Goal: Task Accomplishment & Management: Manage account settings

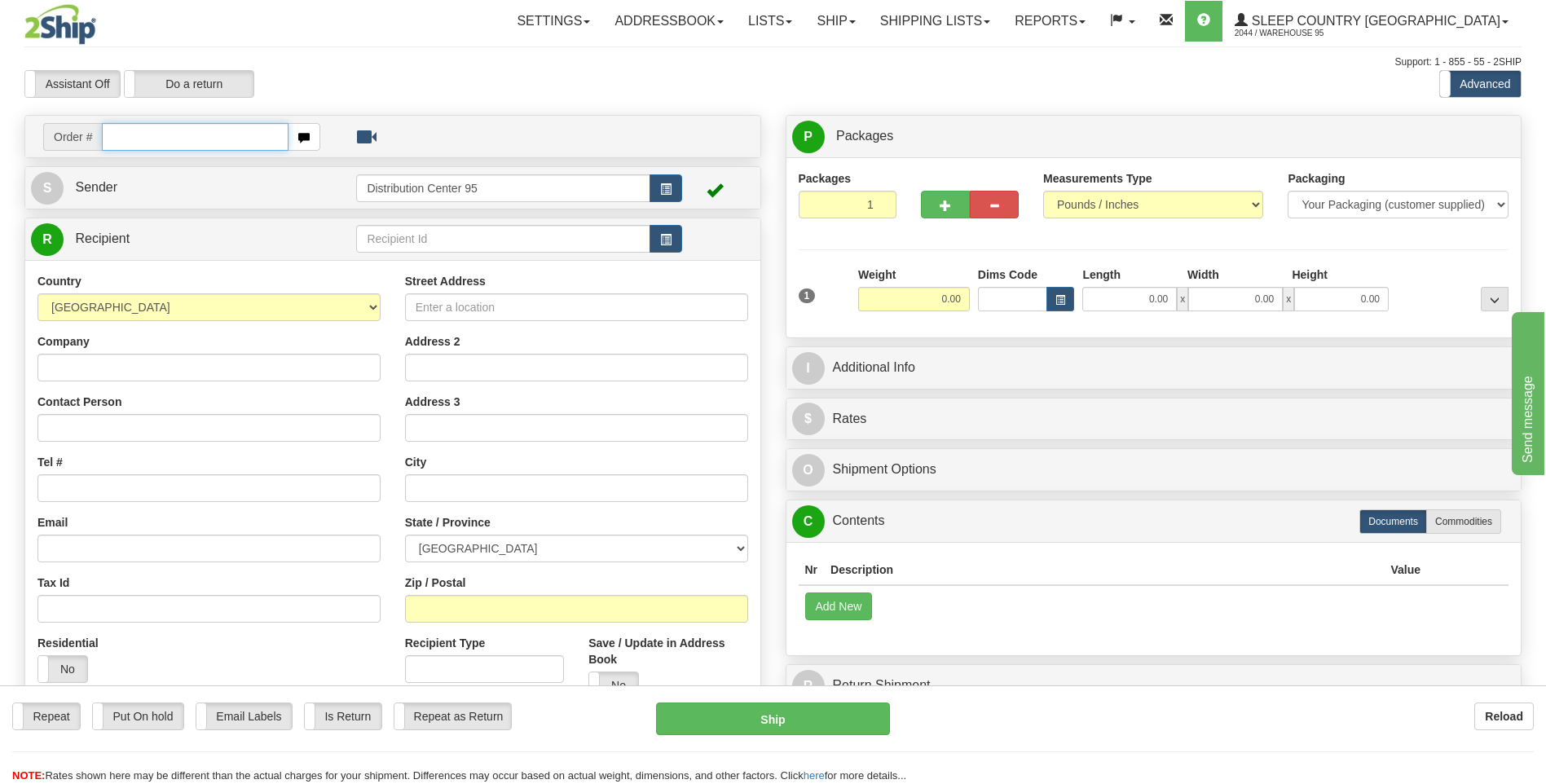
click at [129, 141] on input "text" at bounding box center [195, 137] width 186 height 28
type input "9000h995124"
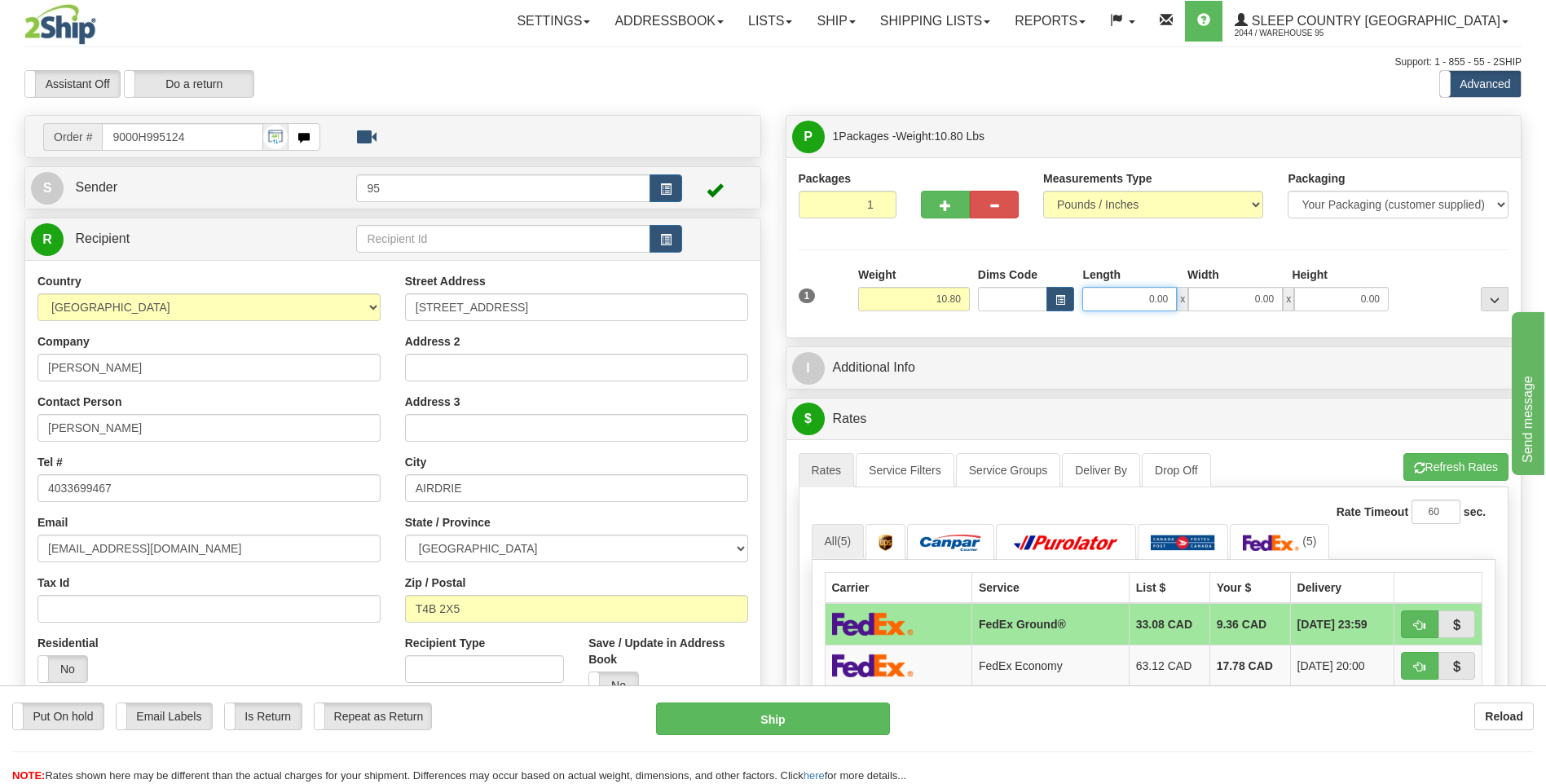
drag, startPoint x: 1173, startPoint y: 298, endPoint x: 969, endPoint y: 302, distance: 204.0
click at [969, 302] on div "1 Weight 10.80 Dims Code x x" at bounding box center [1154, 295] width 719 height 58
type input "11.00"
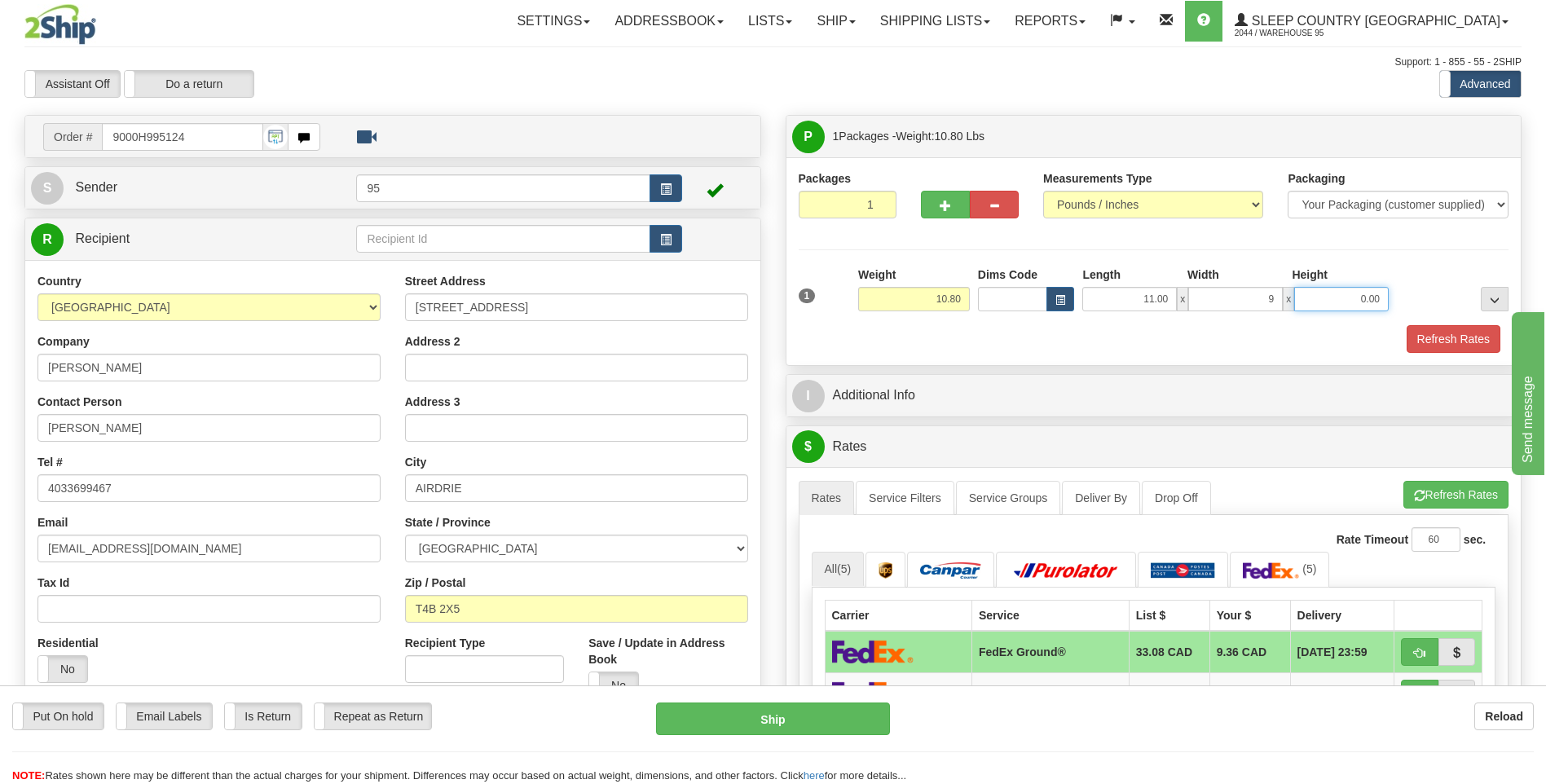
type input "9.00"
click at [1449, 334] on button "Refresh Rates" at bounding box center [1453, 339] width 94 height 28
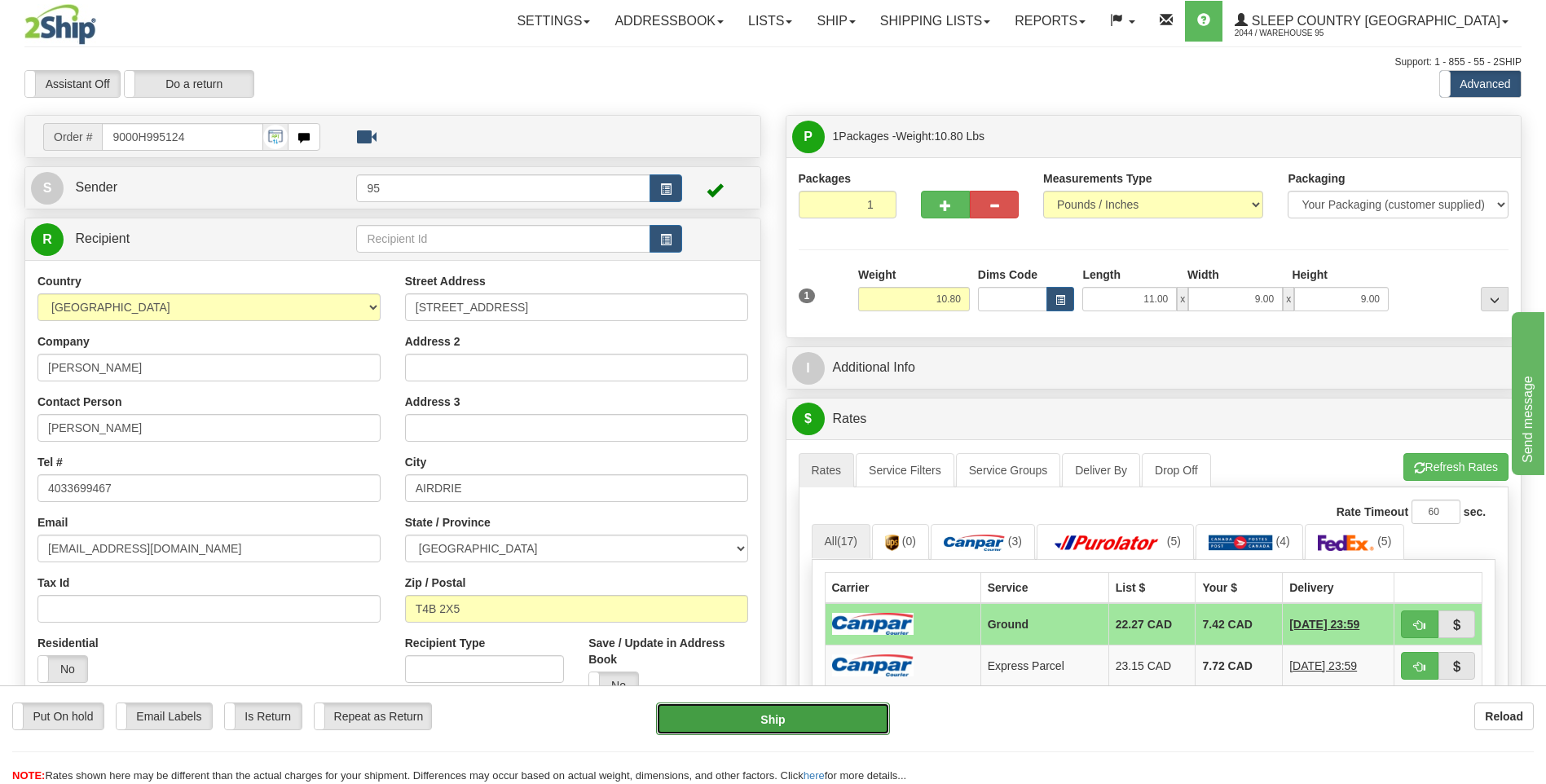
click at [772, 716] on button "Ship" at bounding box center [773, 718] width 233 height 32
type input "1"
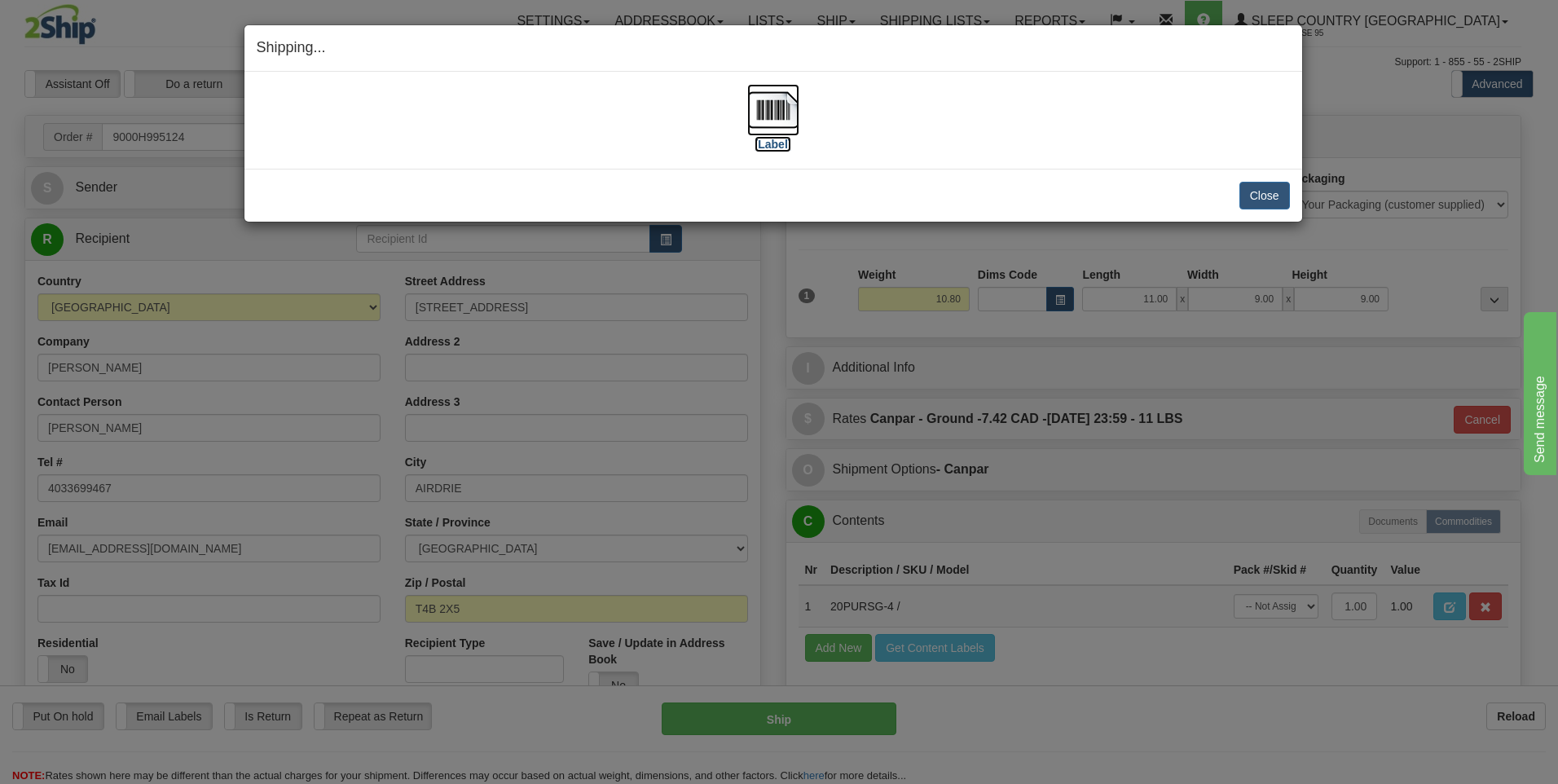
click at [768, 102] on img at bounding box center [773, 109] width 52 height 52
drag, startPoint x: 1268, startPoint y: 197, endPoint x: 959, endPoint y: 171, distance: 310.1
click at [1260, 191] on button "Close" at bounding box center [1264, 196] width 51 height 28
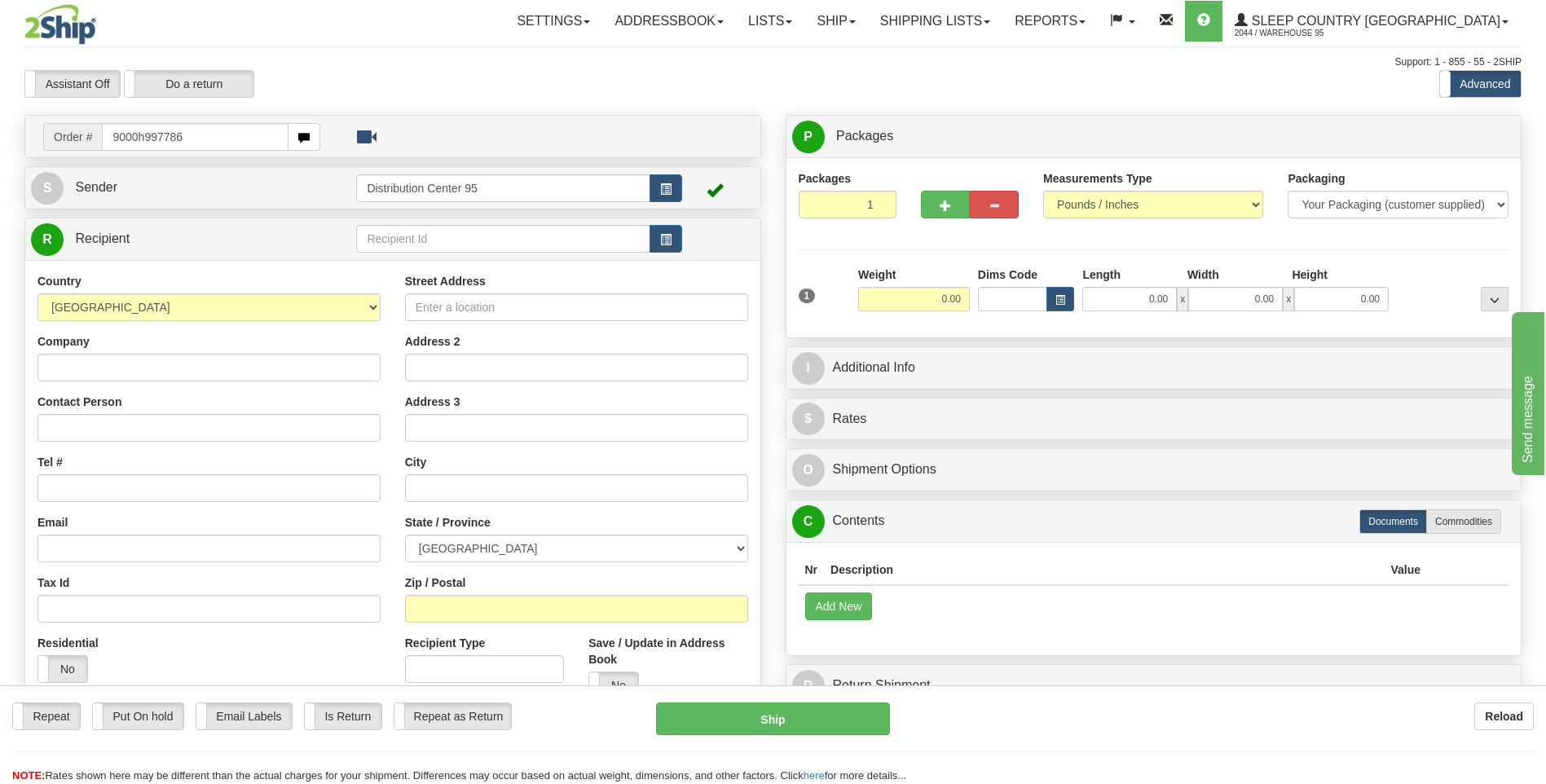
type input "9000h997786"
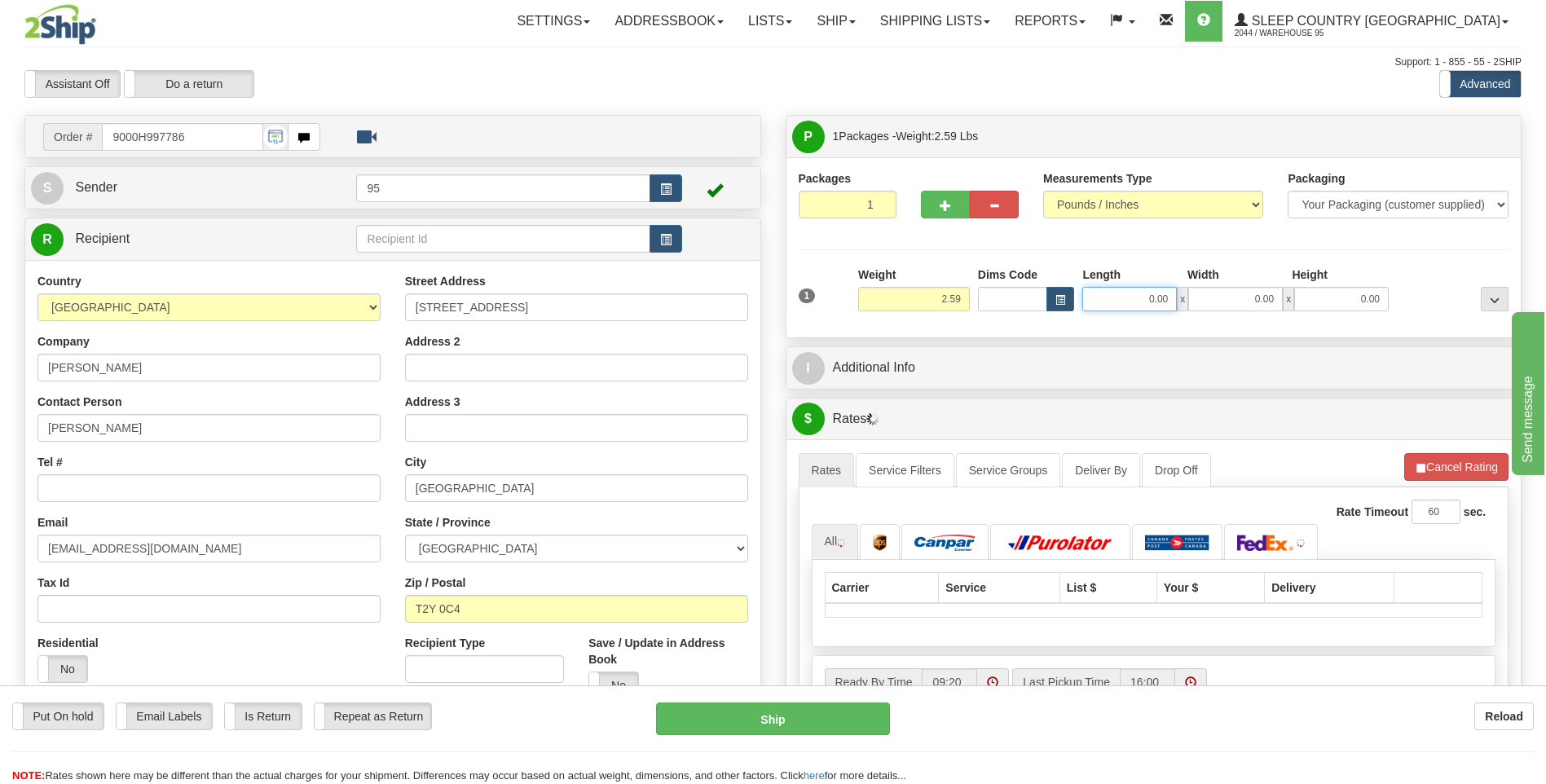
click at [1157, 301] on input "0.00" at bounding box center [1129, 299] width 95 height 25
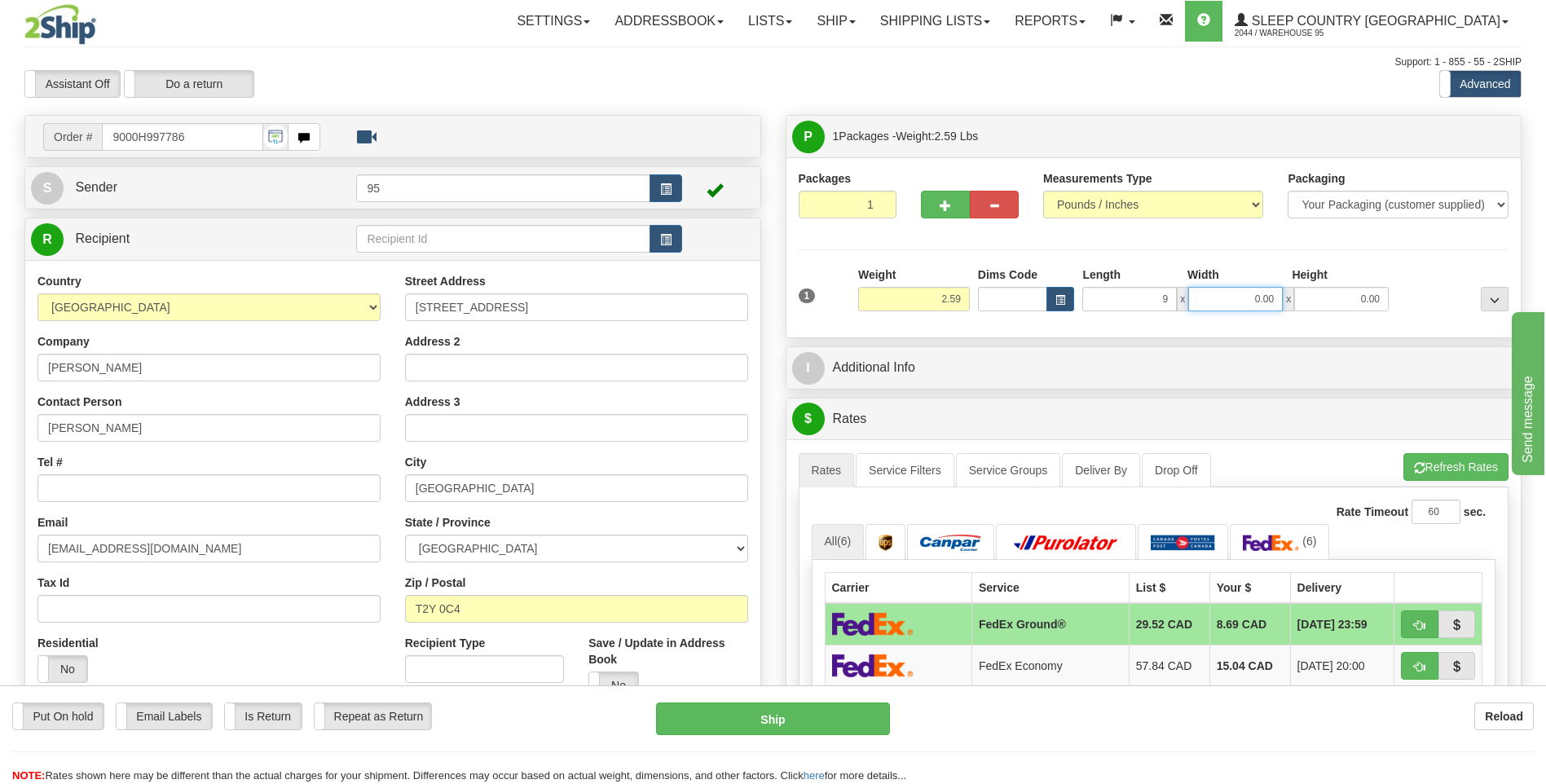
type input "9.00"
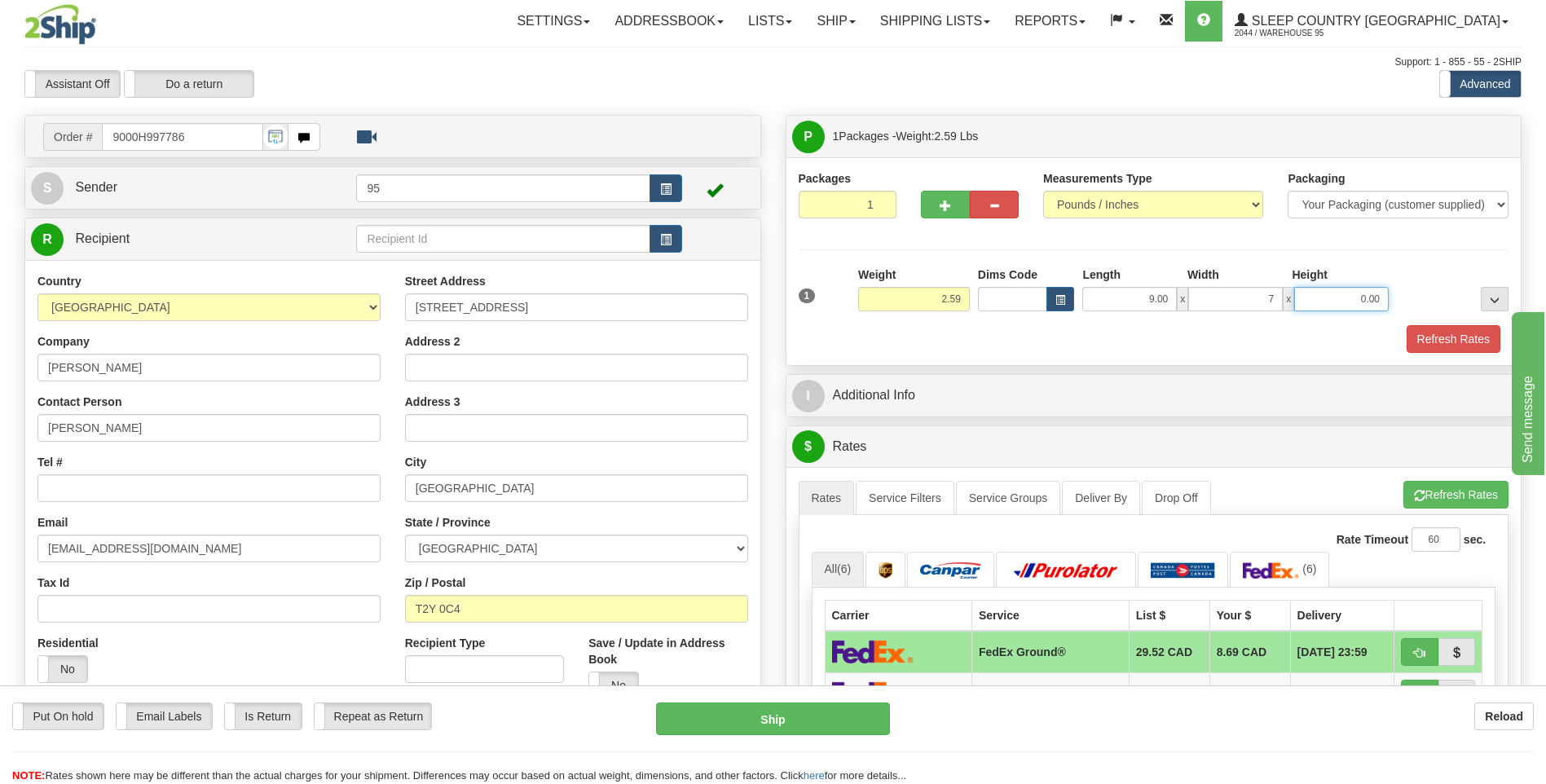
type input "7.00"
drag, startPoint x: 1461, startPoint y: 342, endPoint x: 1039, endPoint y: 307, distance: 423.4
click at [1431, 338] on button "Refresh Rates" at bounding box center [1453, 339] width 94 height 28
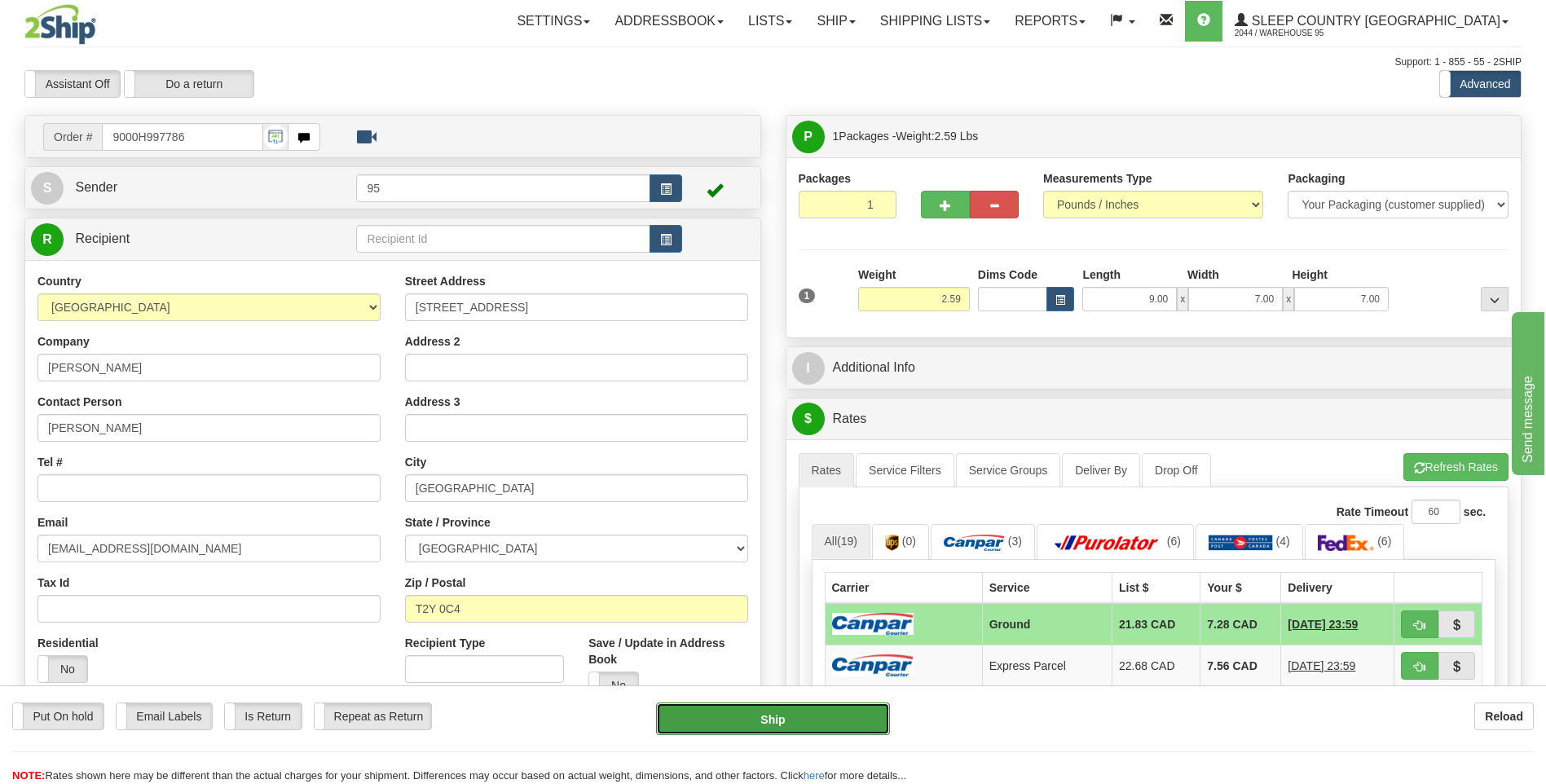
click at [745, 722] on button "Ship" at bounding box center [773, 718] width 233 height 32
type input "1"
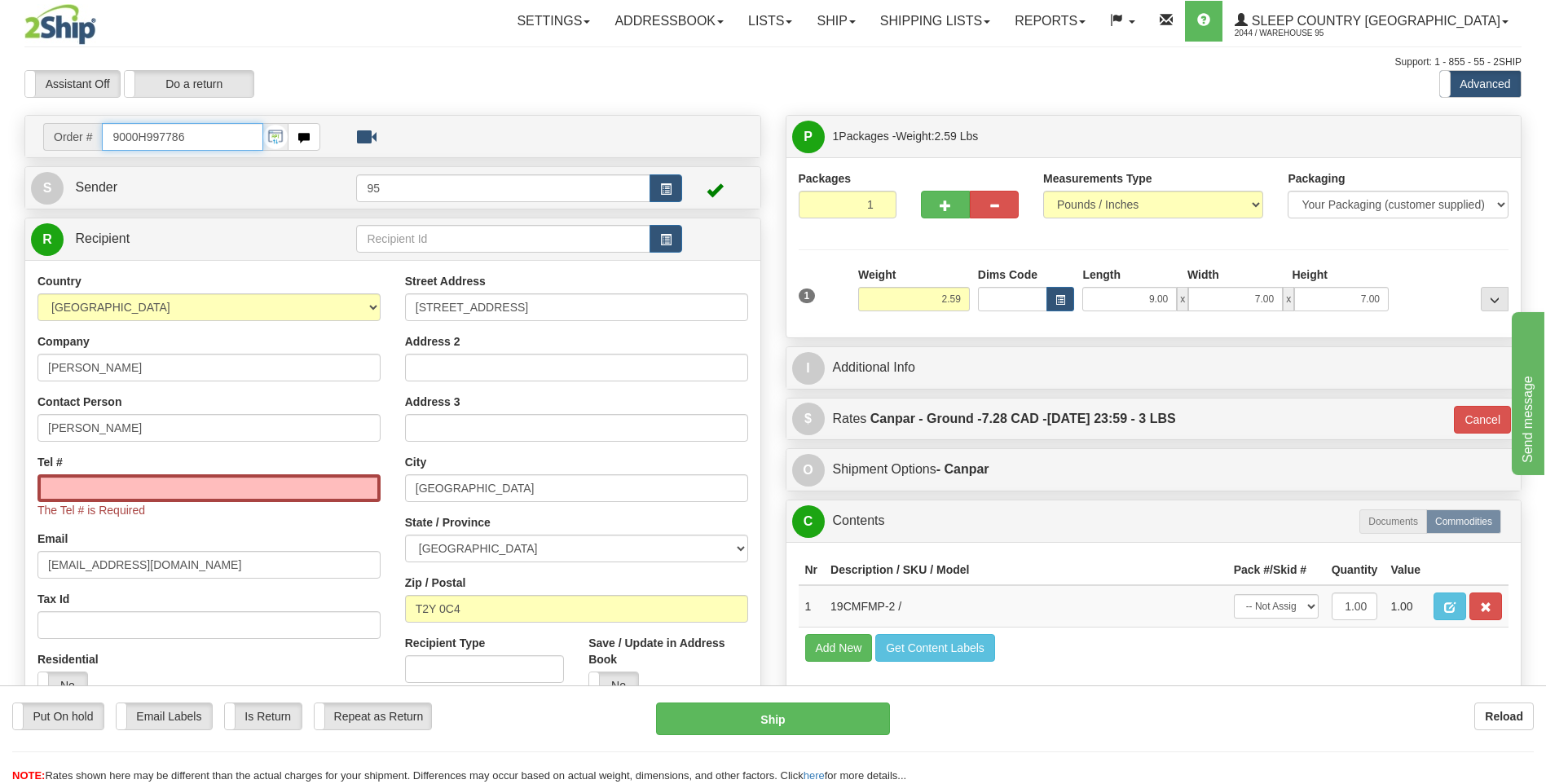
drag, startPoint x: 198, startPoint y: 136, endPoint x: -4, endPoint y: 133, distance: 202.0
click at [0, 133] on html "Training Course Close Toggle navigation Settings Shipping Preferences New Sende…" at bounding box center [773, 392] width 1546 height 784
click at [104, 496] on input "Tel #" at bounding box center [209, 488] width 343 height 28
paste input "587 586-0262"
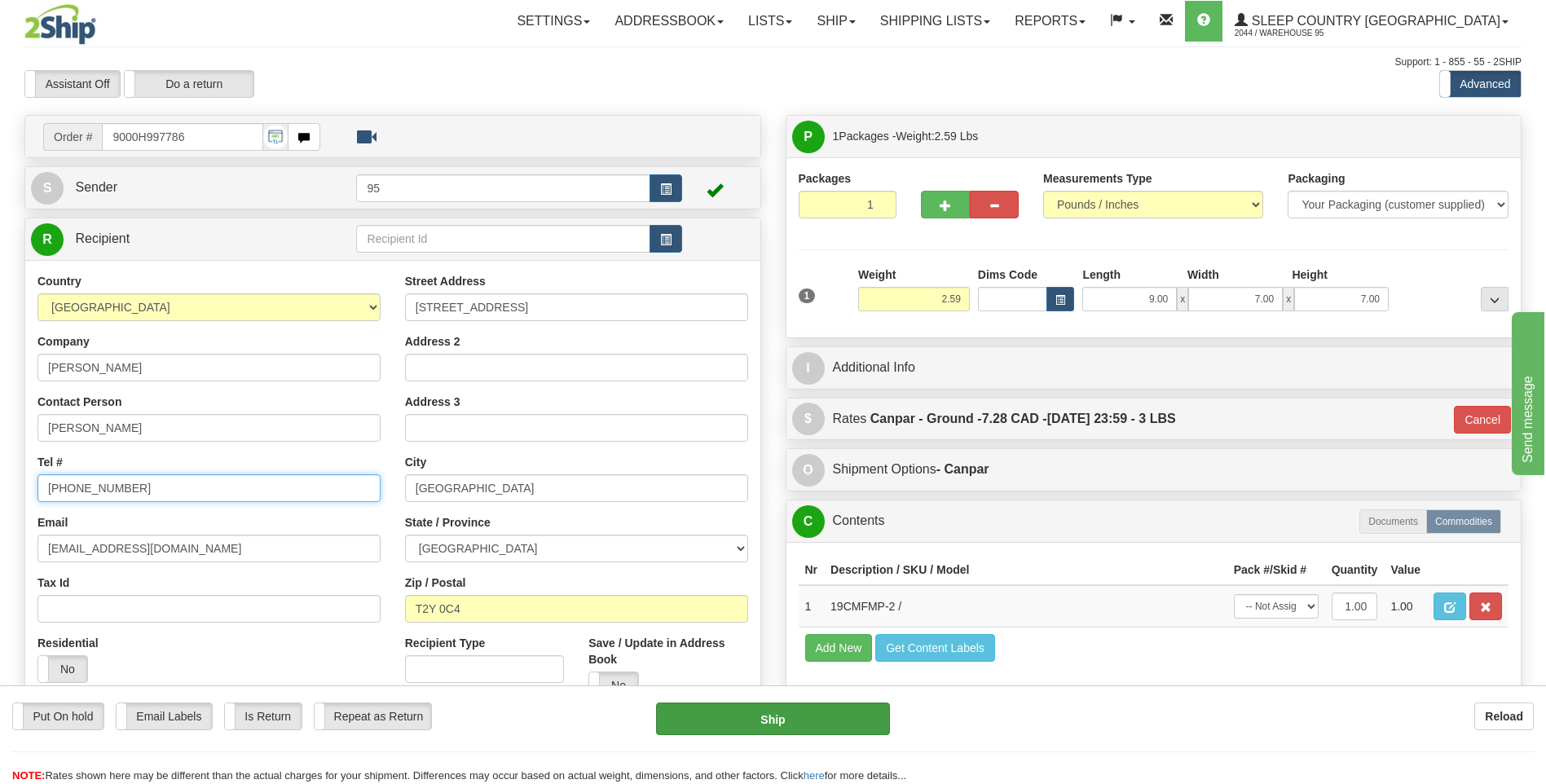
type input "587 586-0262"
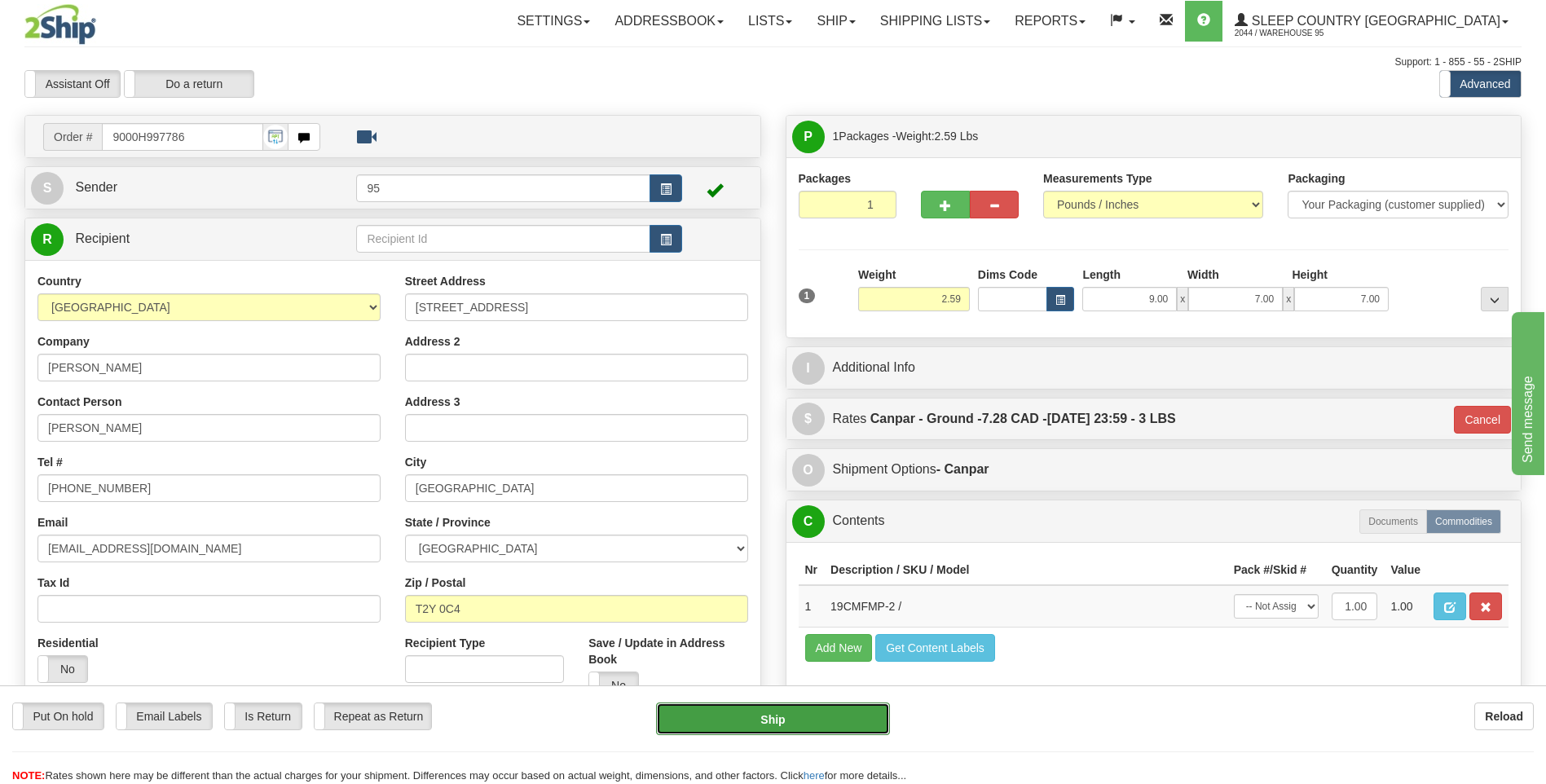
click at [734, 721] on button "Ship" at bounding box center [773, 718] width 233 height 32
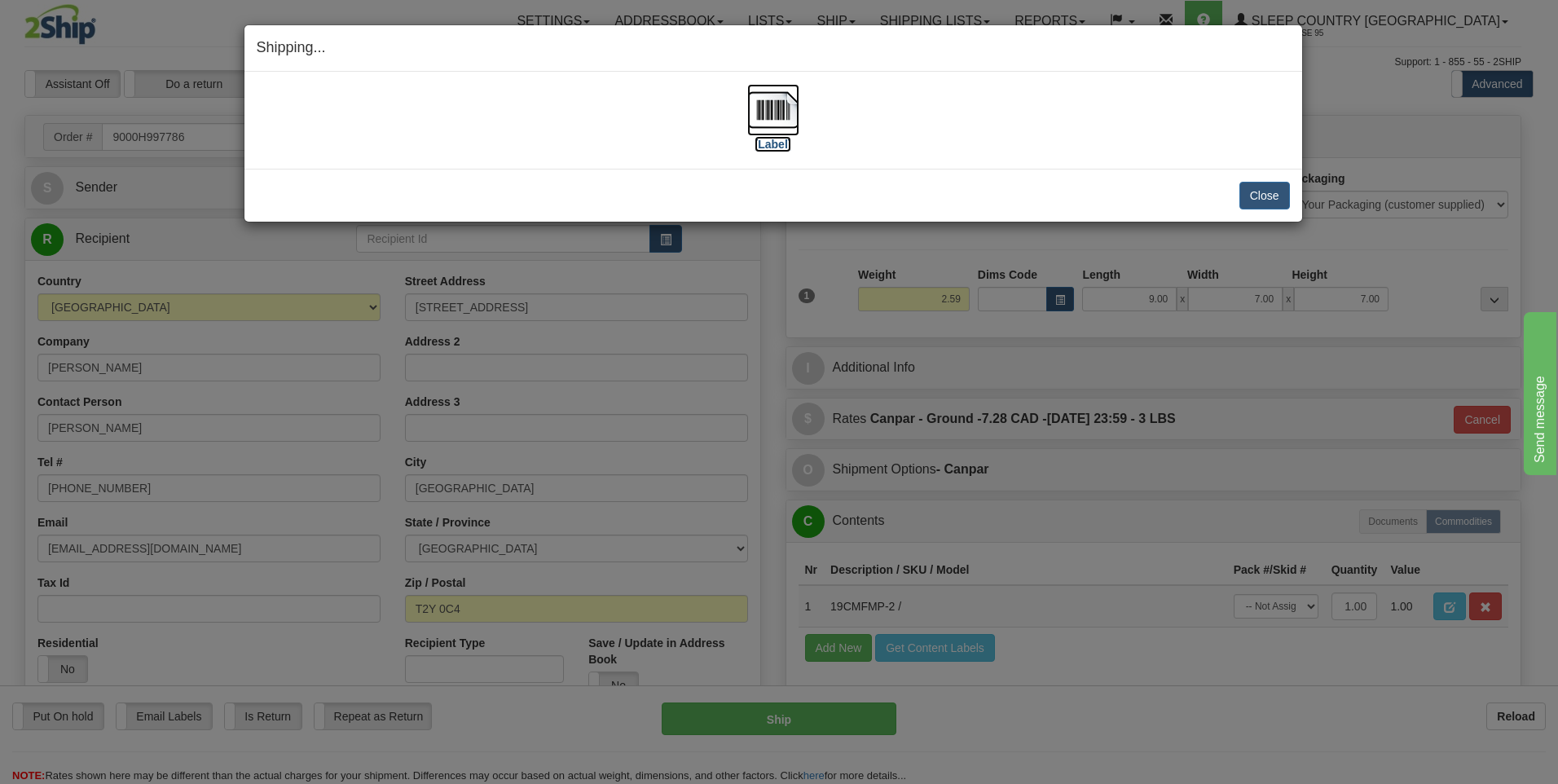
click at [773, 108] on img at bounding box center [773, 109] width 52 height 52
click at [1271, 196] on button "Close" at bounding box center [1264, 196] width 51 height 28
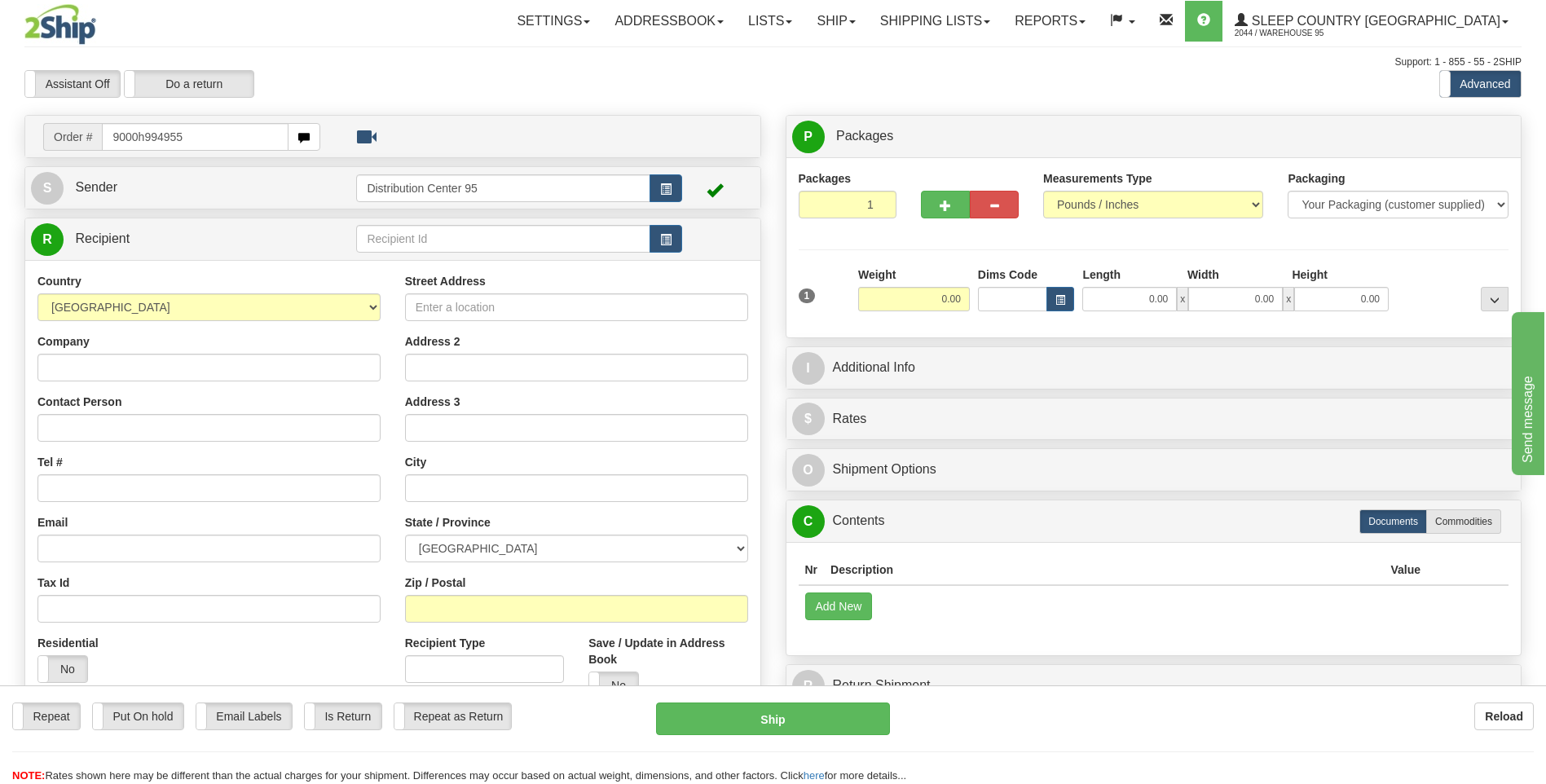
type input "9000h994955"
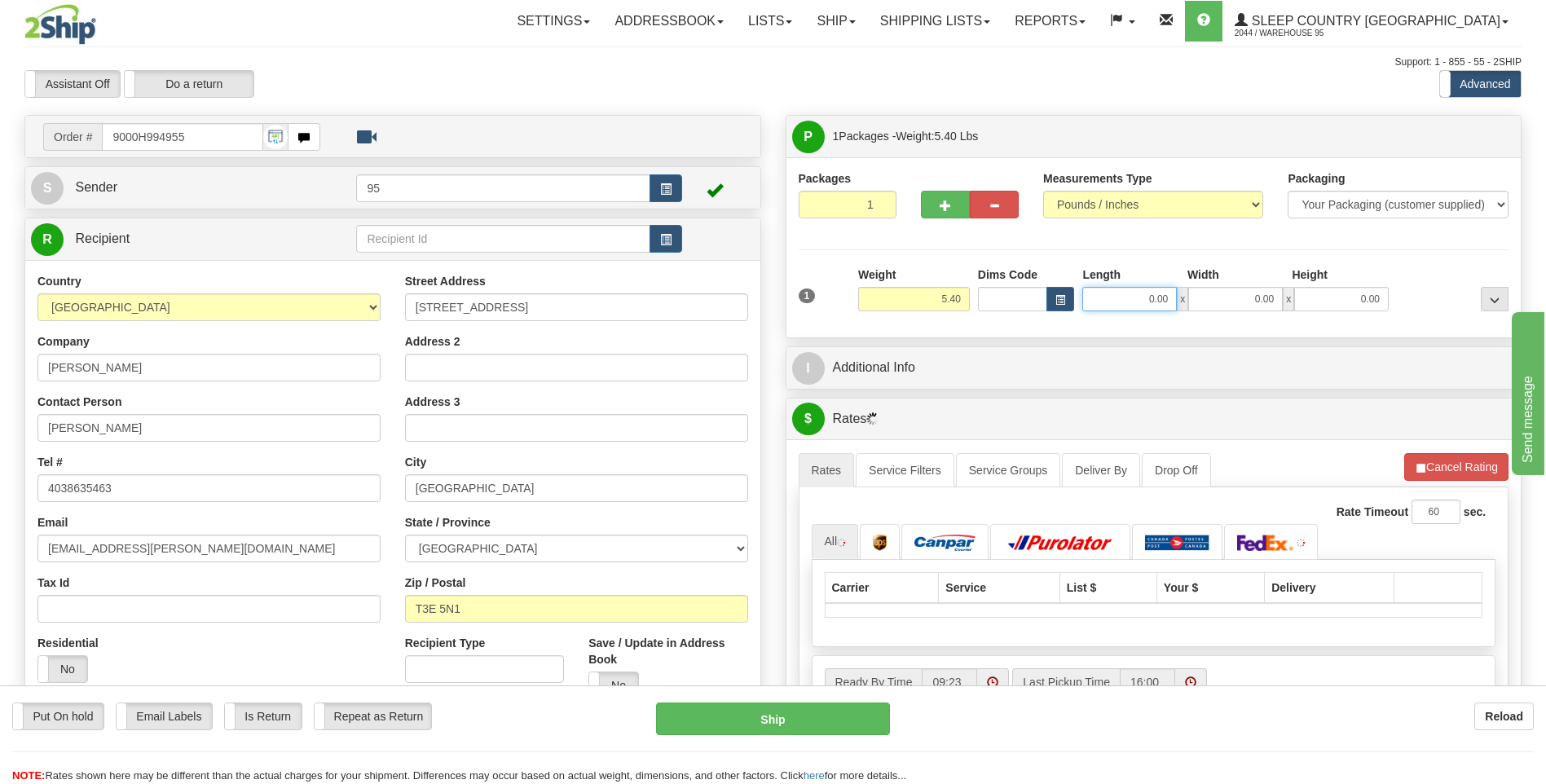
drag, startPoint x: 1170, startPoint y: 297, endPoint x: 1039, endPoint y: 297, distance: 131.0
click at [1039, 297] on div "Dims Code Length Width Height x" at bounding box center [1183, 289] width 419 height 45
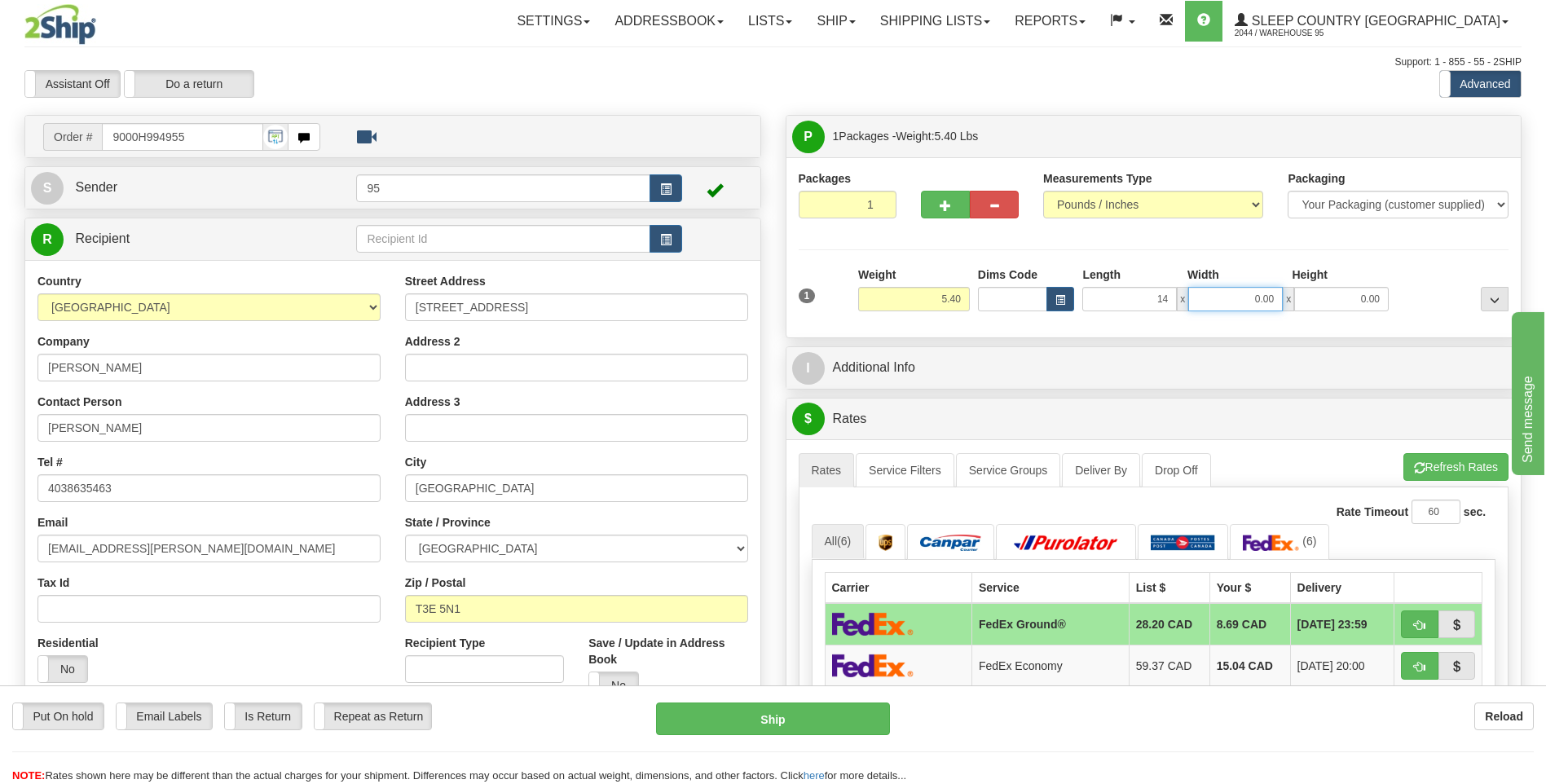
type input "14.00"
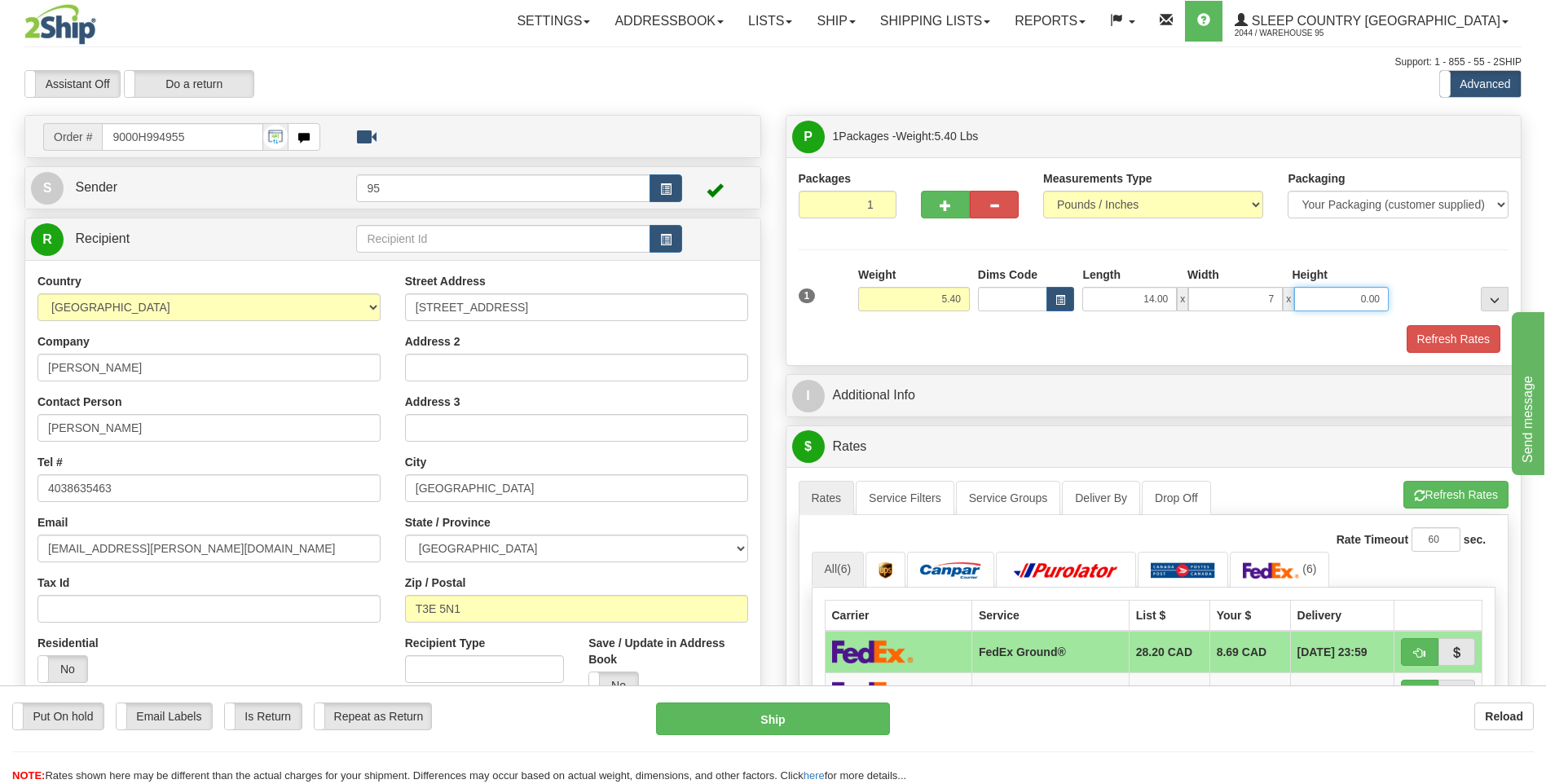
type input "7.00"
click at [1457, 336] on button "Refresh Rates" at bounding box center [1453, 339] width 94 height 28
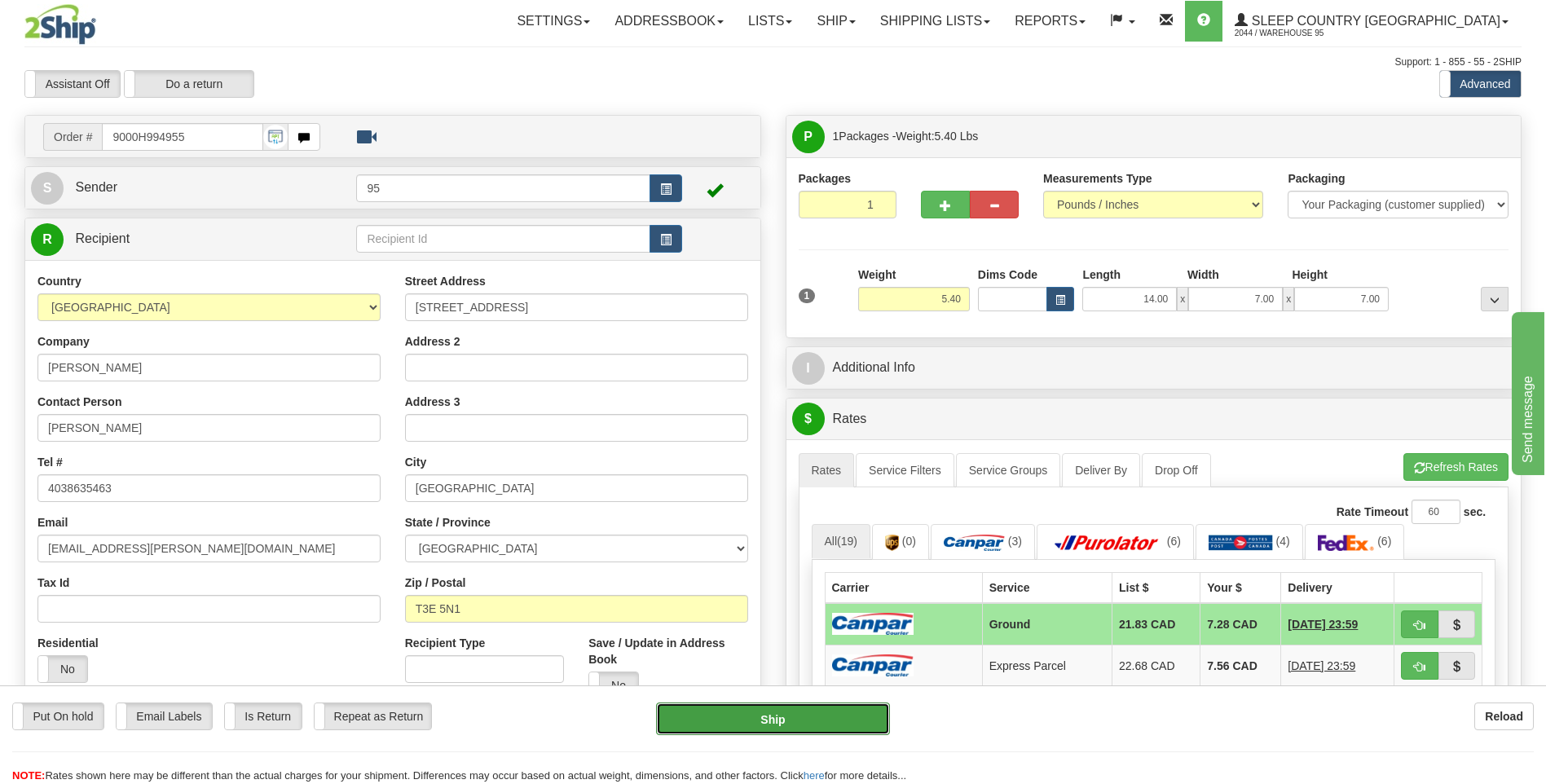
click at [769, 722] on button "Ship" at bounding box center [773, 718] width 233 height 32
type input "1"
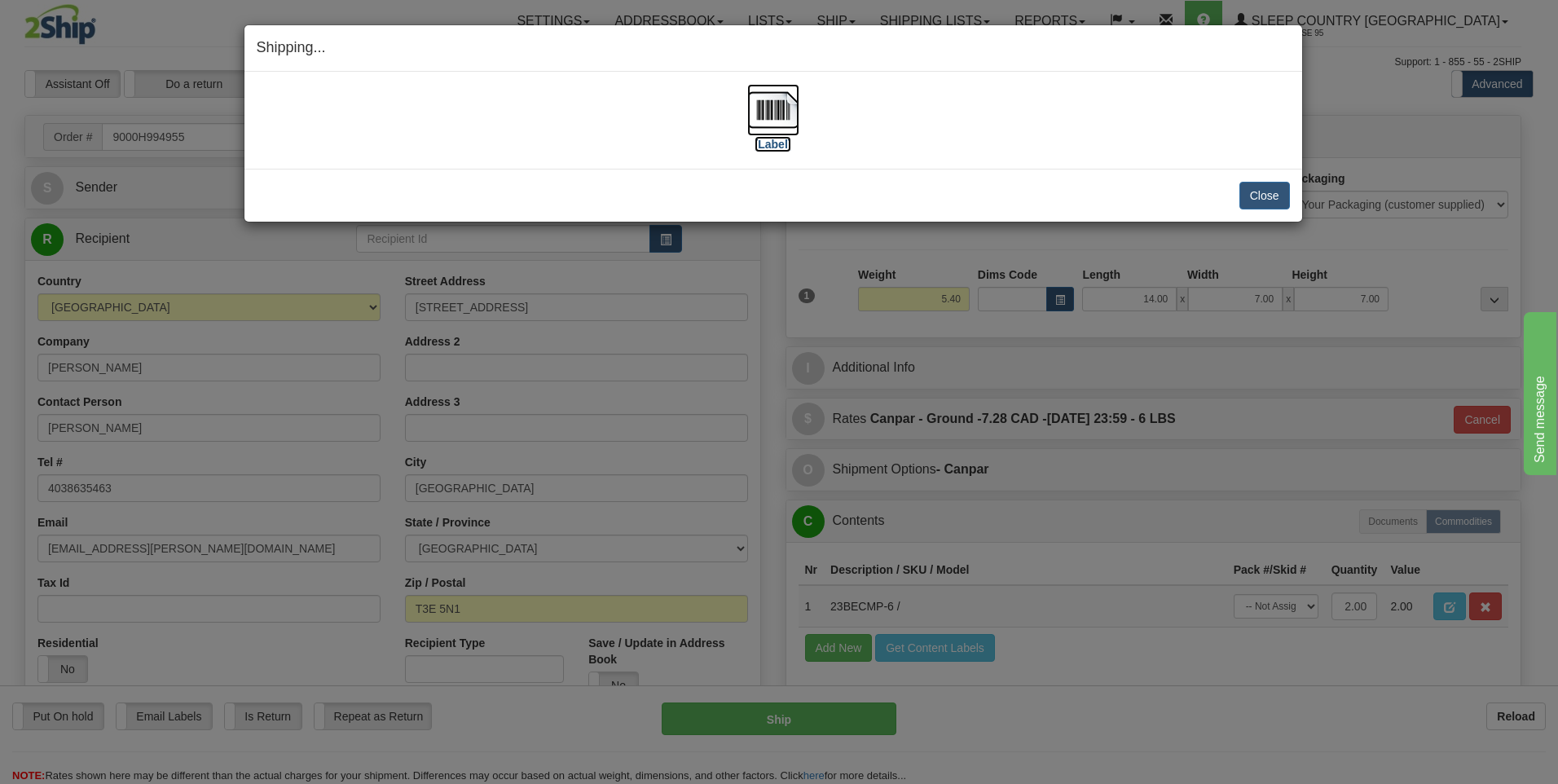
click at [774, 108] on img at bounding box center [773, 109] width 52 height 52
drag, startPoint x: 1283, startPoint y: 190, endPoint x: 824, endPoint y: 400, distance: 504.8
click at [1282, 190] on button "Close" at bounding box center [1264, 196] width 51 height 28
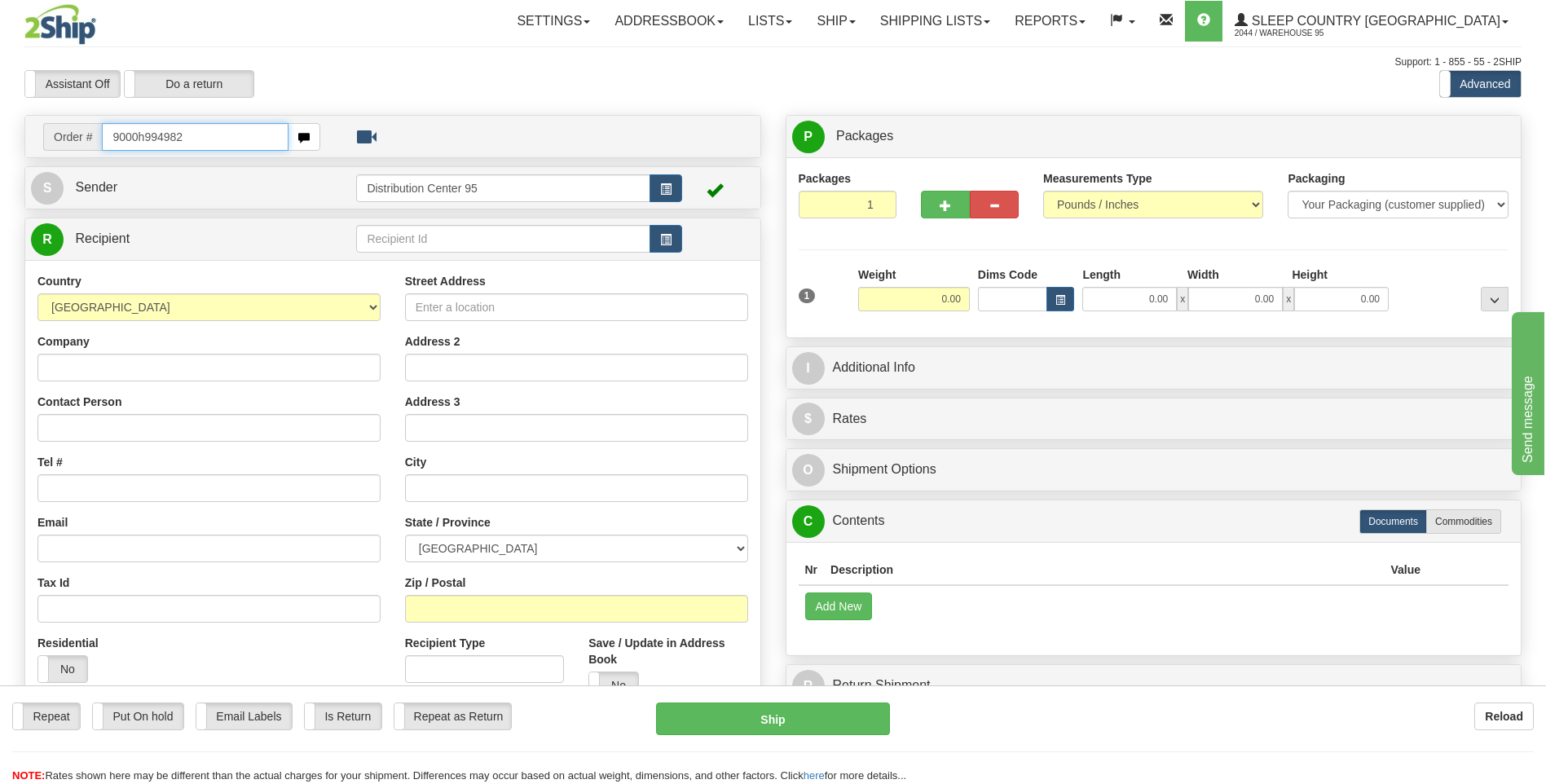
type input "9000h994982"
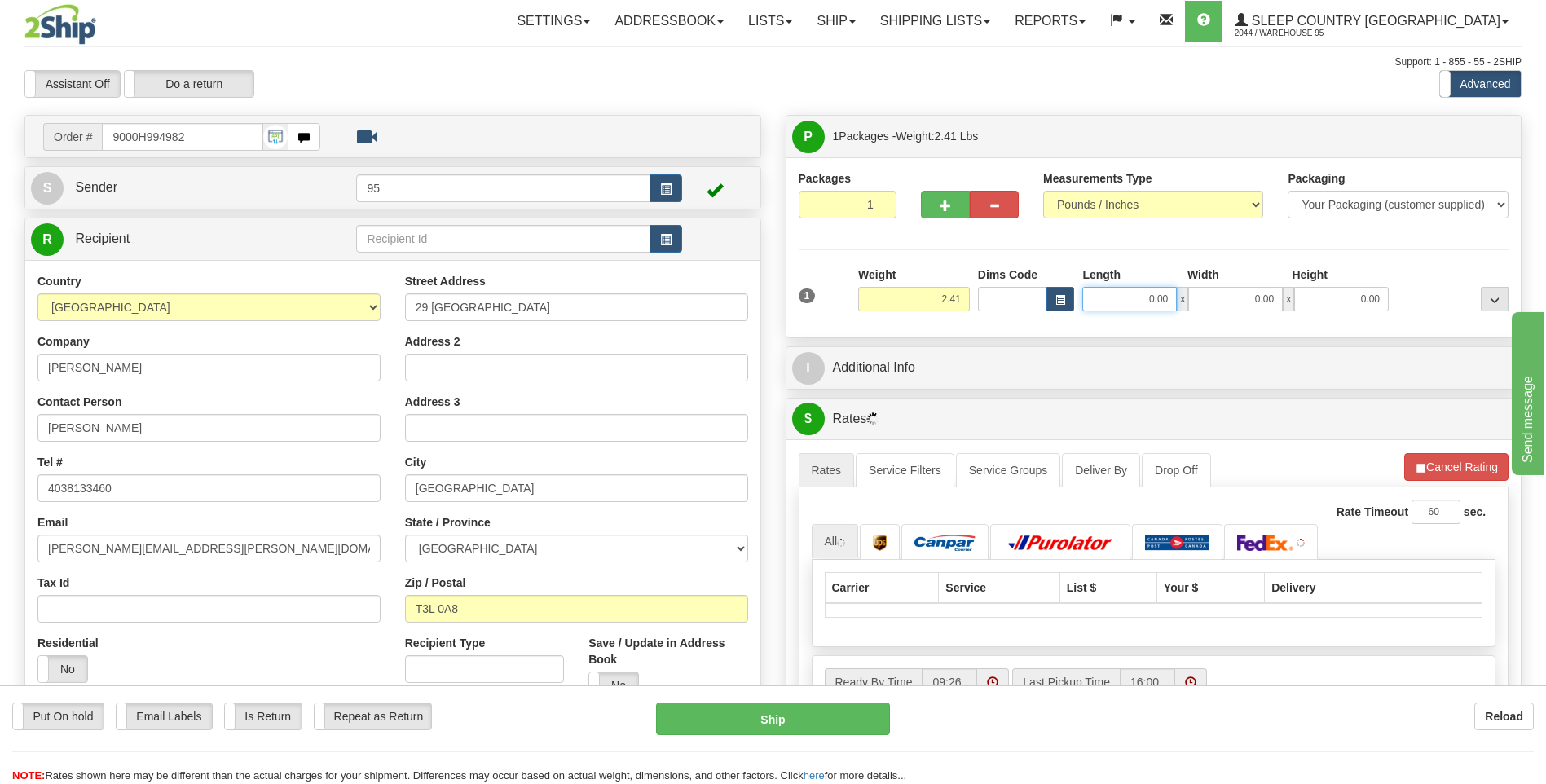
drag, startPoint x: 1171, startPoint y: 292, endPoint x: 793, endPoint y: 313, distance: 378.6
click at [794, 313] on div "1 Weight 2.41 Dims Code 0.00" at bounding box center [1154, 295] width 719 height 58
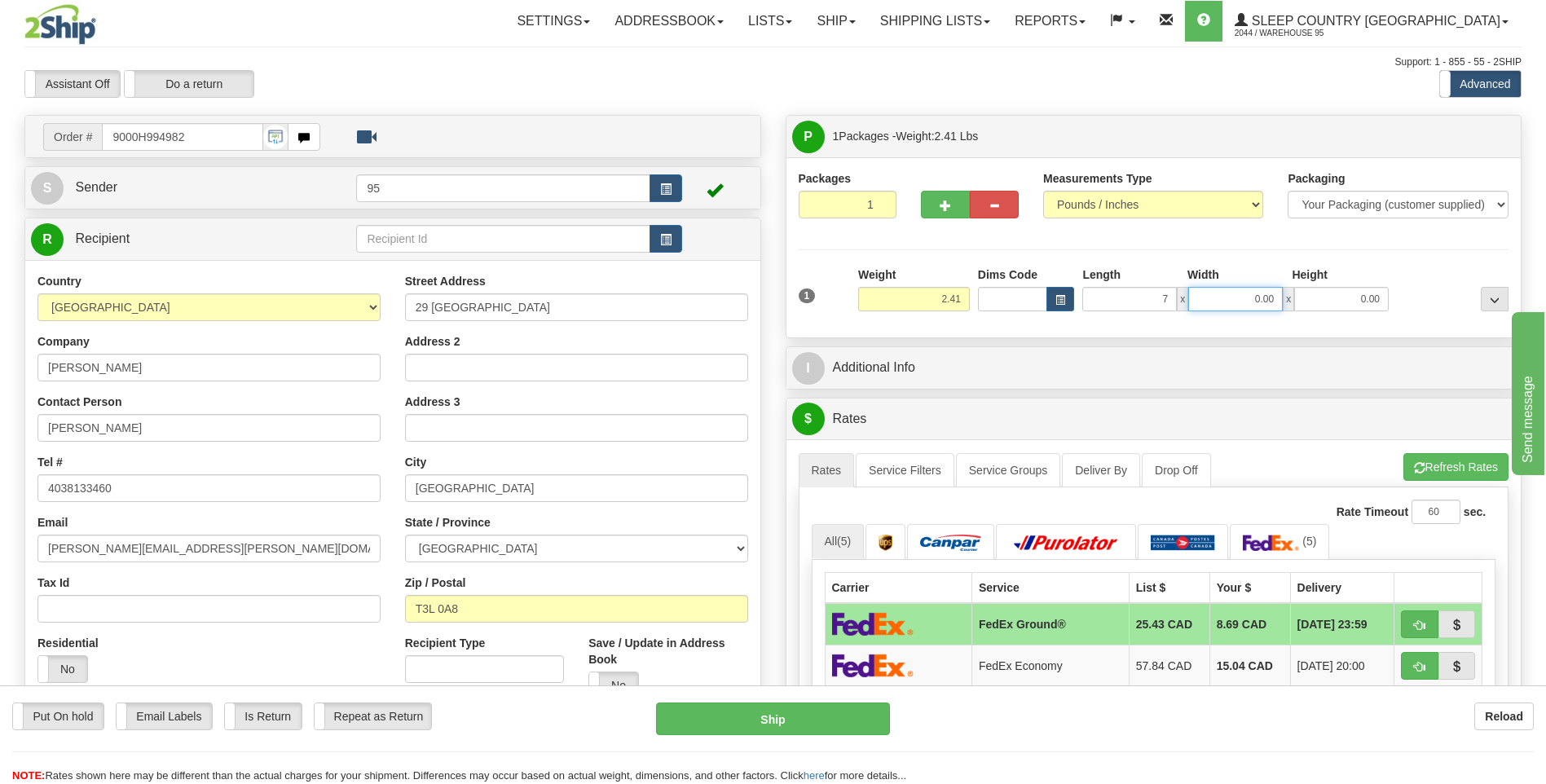
type input "7.00"
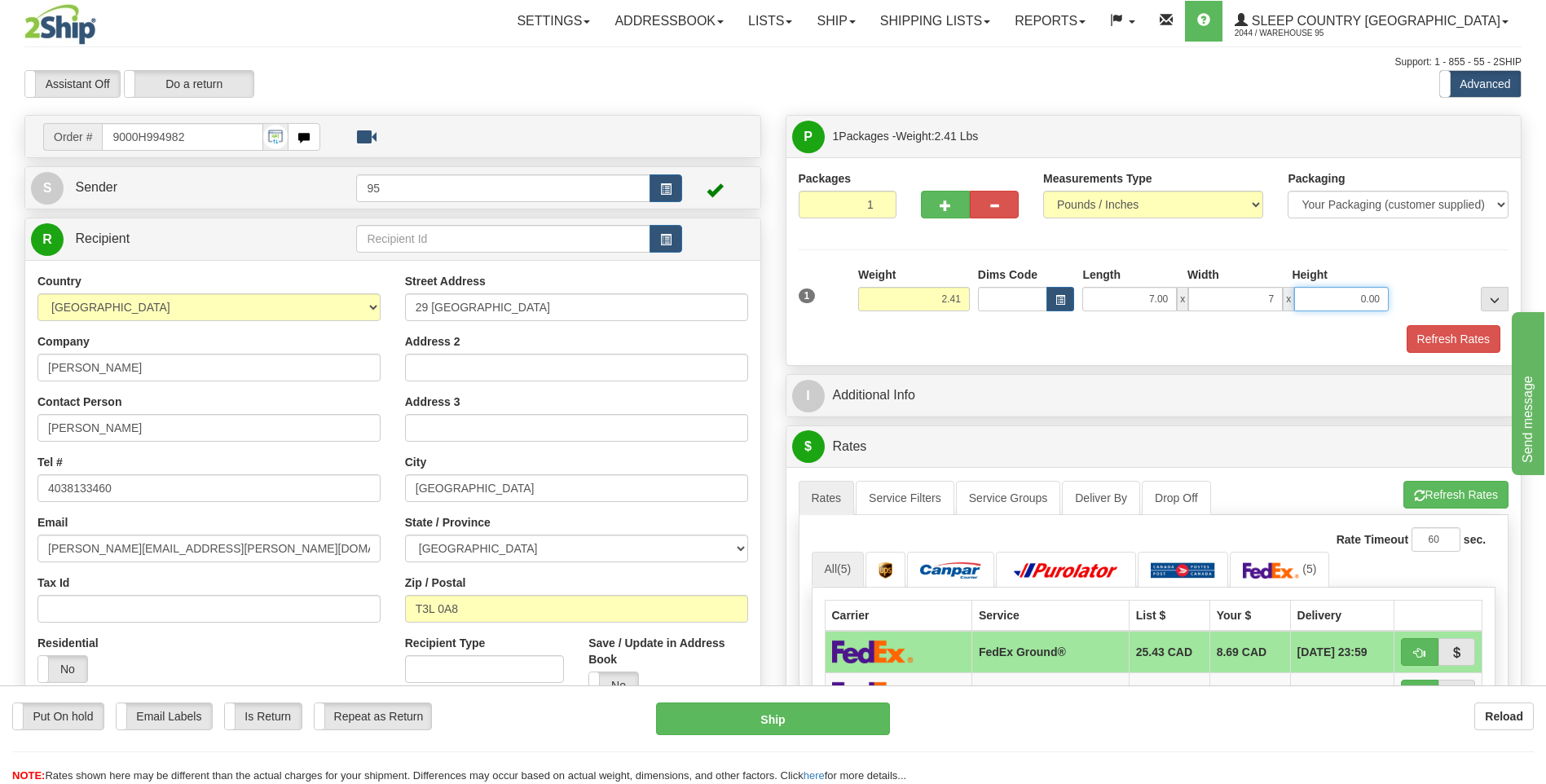
type input "7.00"
type input "6.00"
click at [1430, 333] on button "Refresh Rates" at bounding box center [1453, 339] width 94 height 28
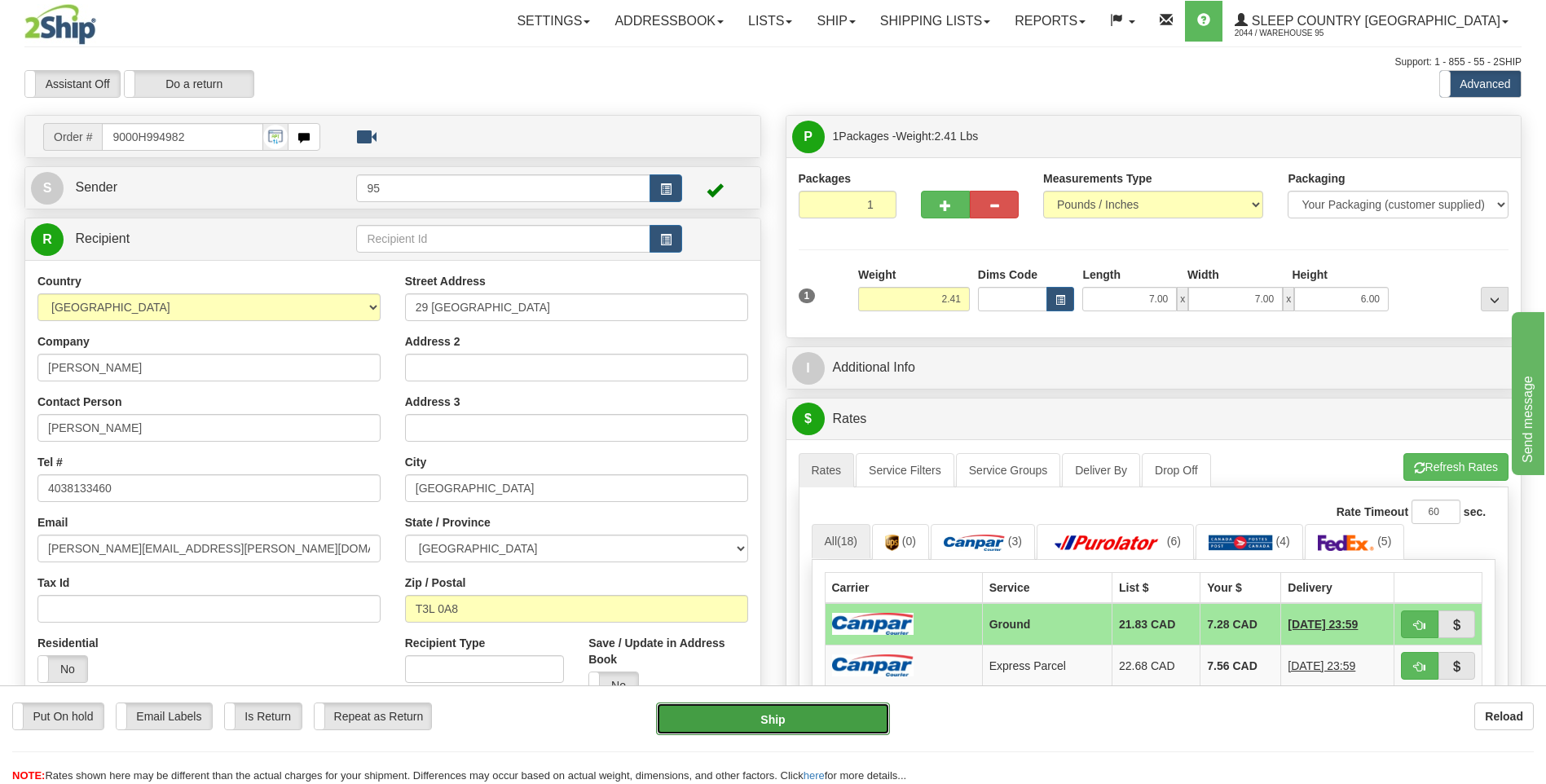
click at [784, 717] on button "Ship" at bounding box center [773, 718] width 233 height 32
type input "1"
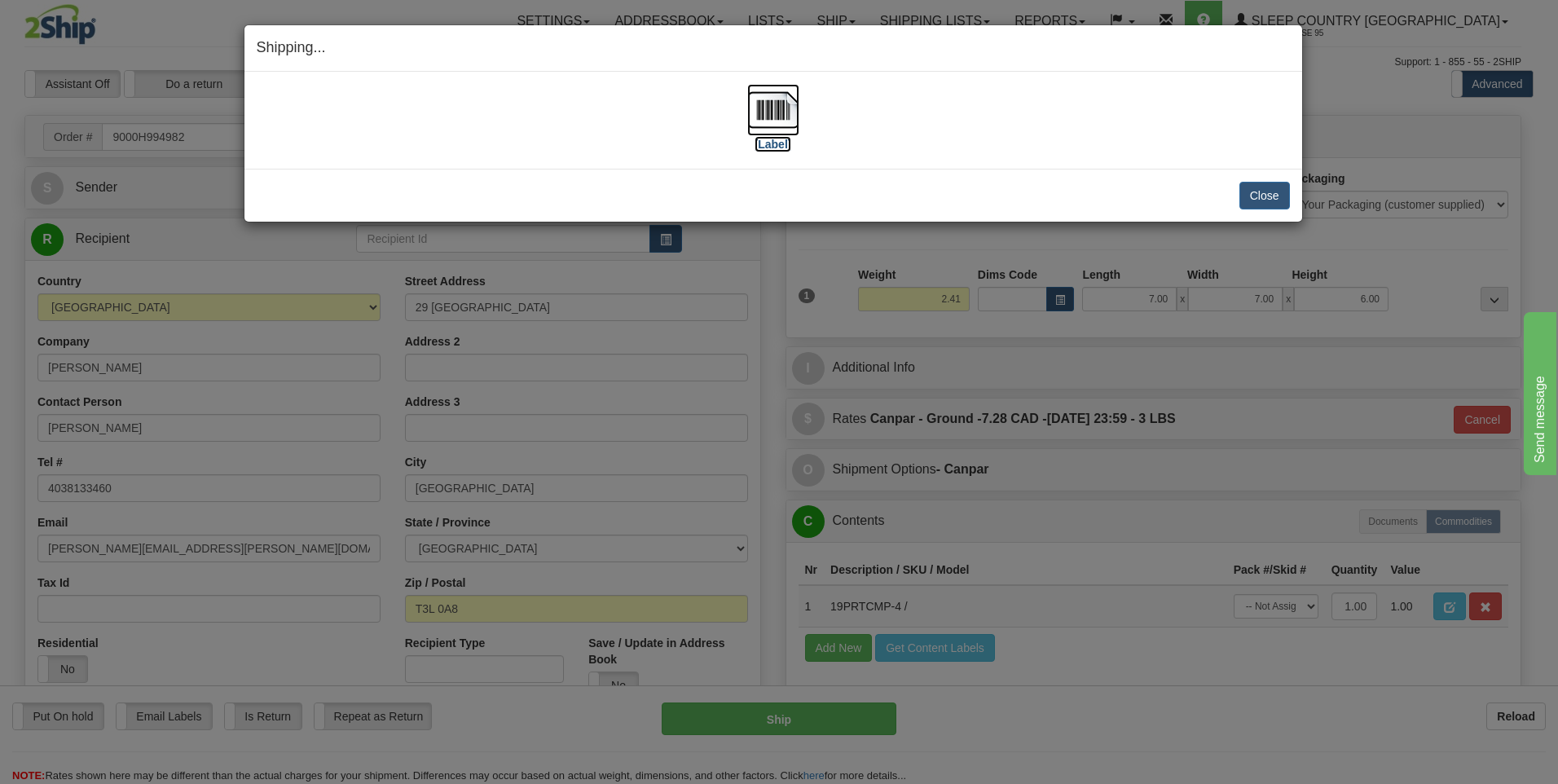
click at [764, 113] on img at bounding box center [773, 109] width 52 height 52
drag, startPoint x: 1257, startPoint y: 199, endPoint x: 1223, endPoint y: 205, distance: 34.5
click at [1257, 199] on button "Close" at bounding box center [1264, 196] width 51 height 28
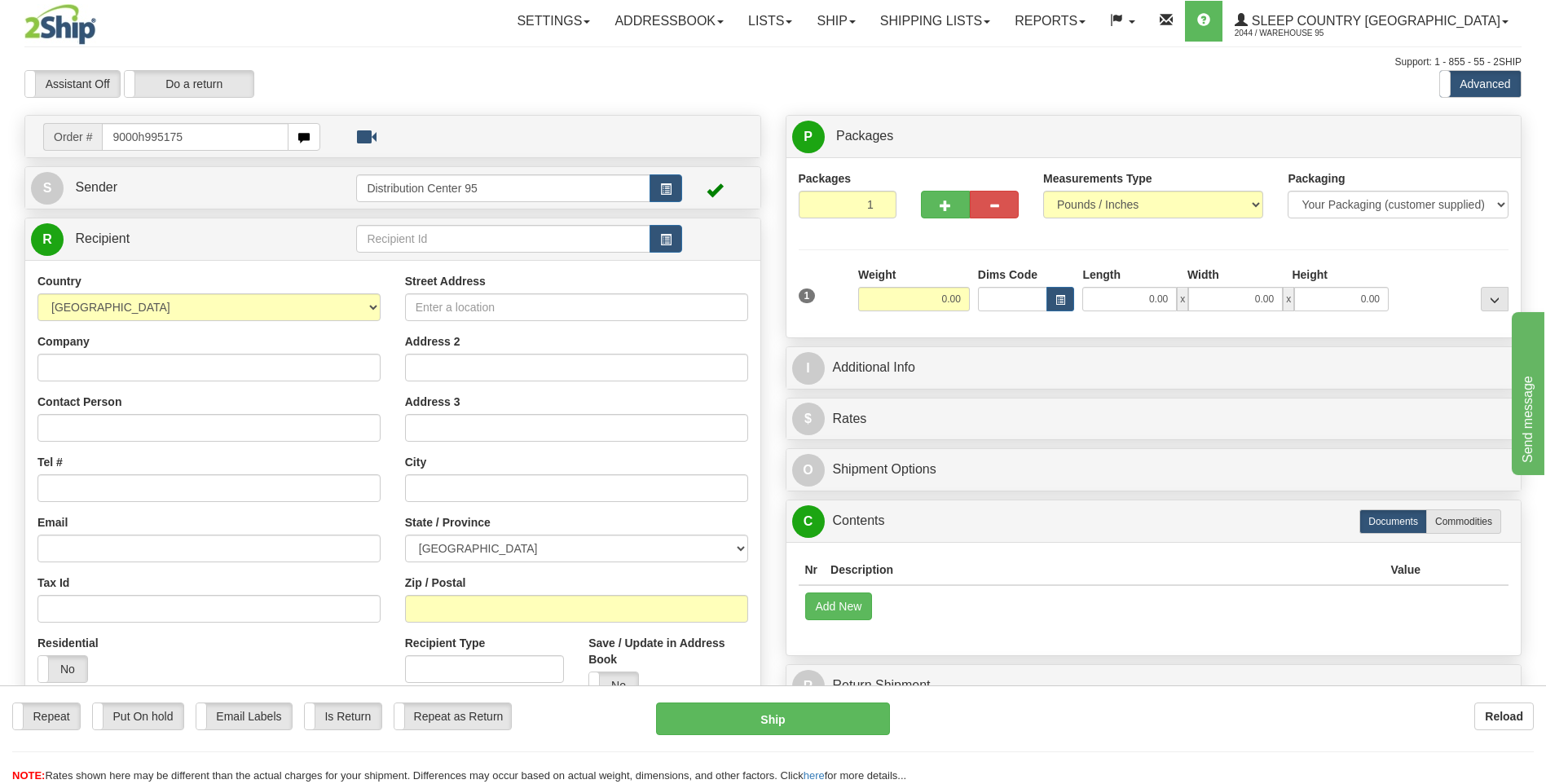
type input "9000h995175"
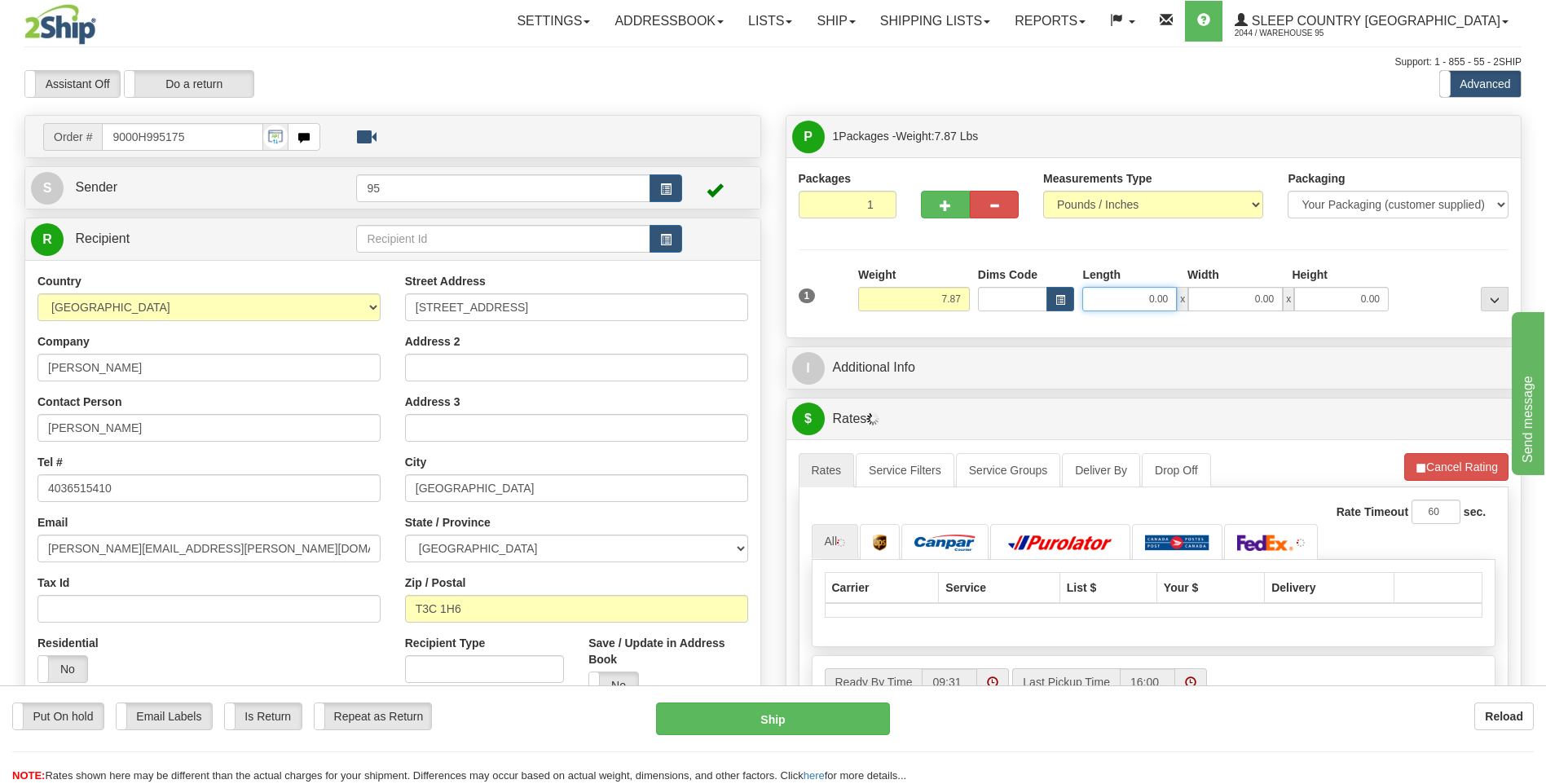
drag, startPoint x: 1166, startPoint y: 301, endPoint x: 946, endPoint y: 321, distance: 220.9
click at [950, 321] on div "1 Weight 7.87 Dims Code 0.00" at bounding box center [1154, 295] width 719 height 58
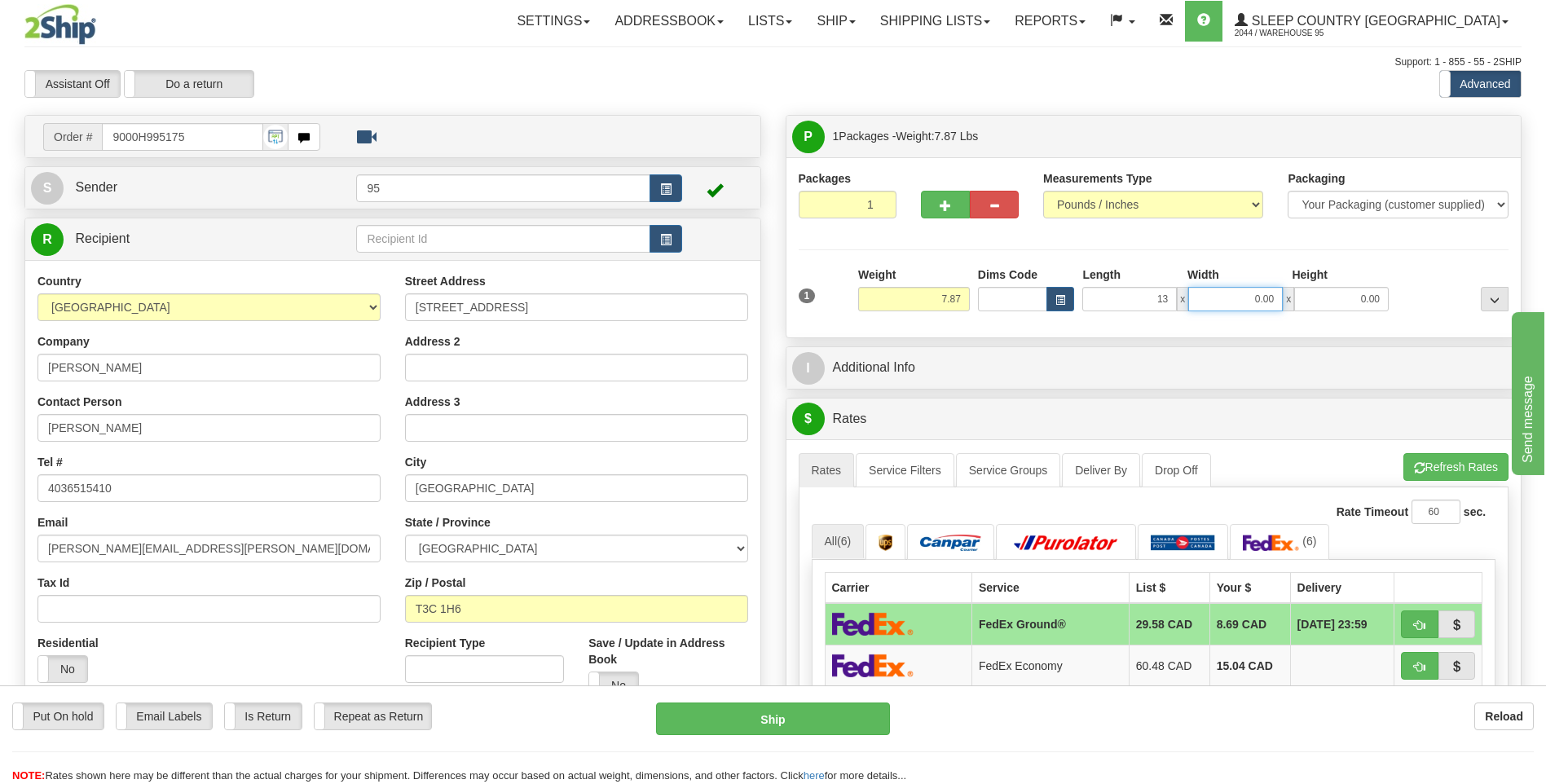
type input "13.00"
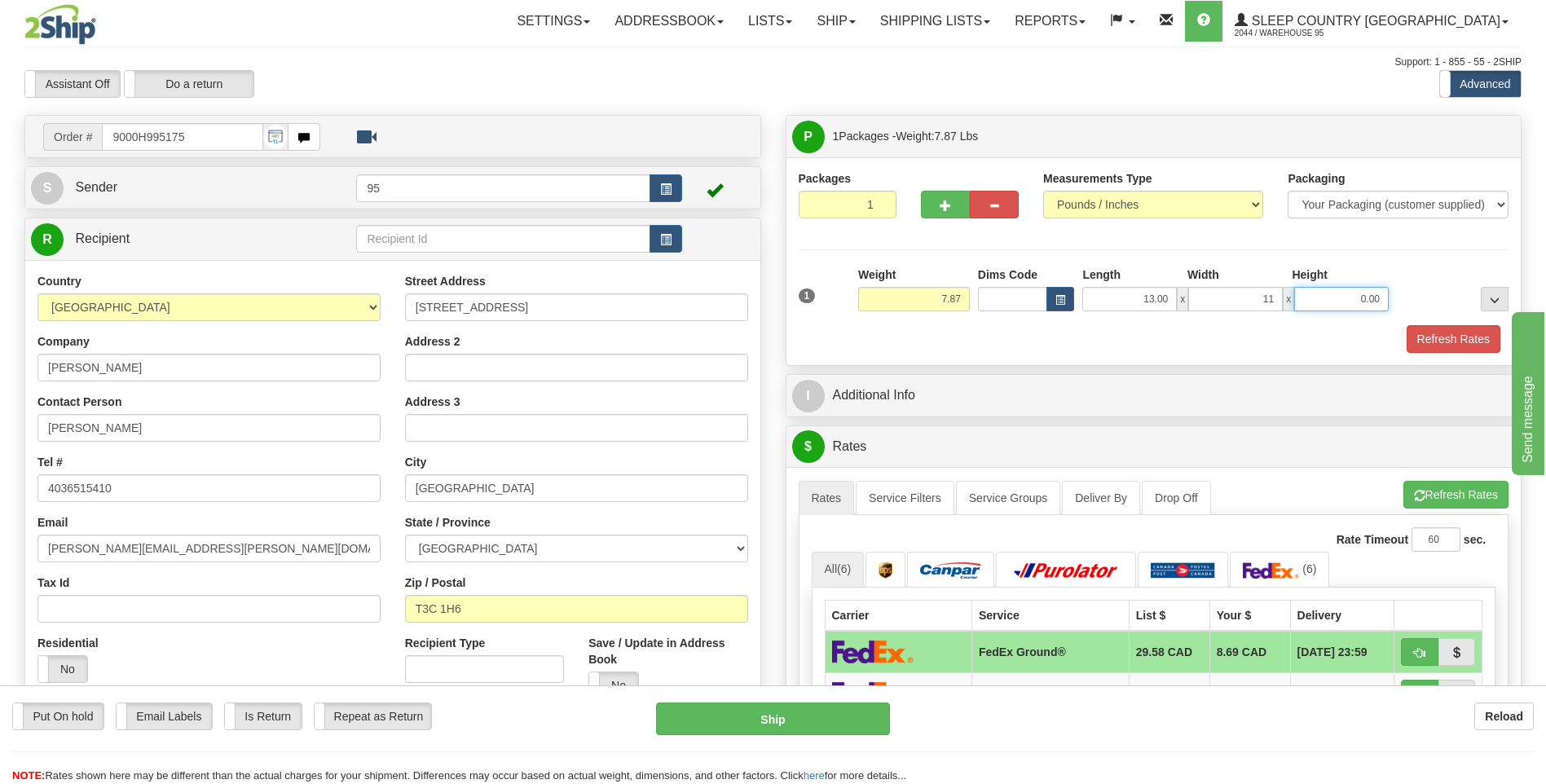
type input "11.00"
type input "5.00"
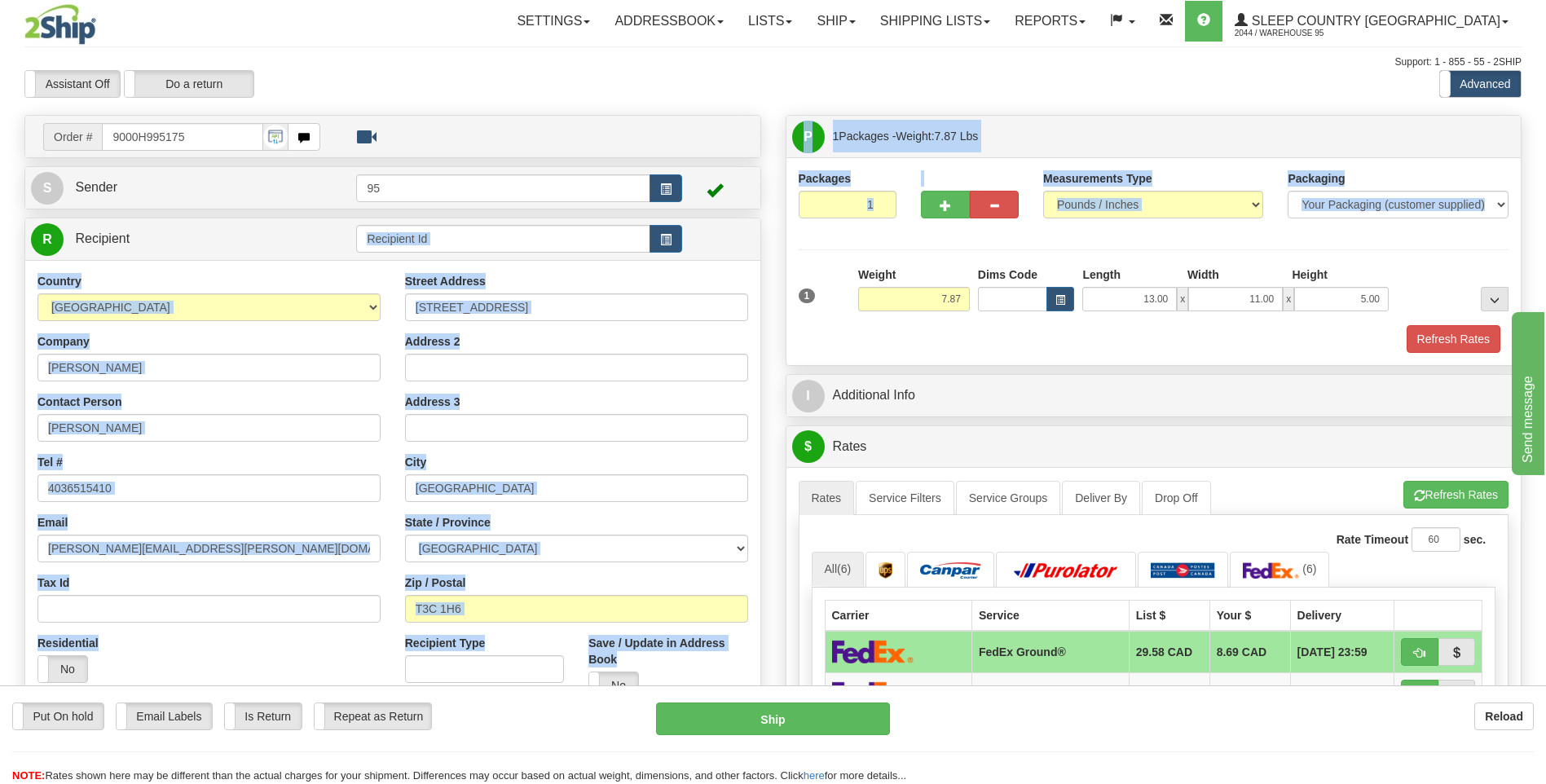
drag, startPoint x: 599, startPoint y: 232, endPoint x: 759, endPoint y: 290, distance: 170.2
click at [607, 115] on div "Order # 9000H995175" at bounding box center [772, 115] width 1521 height 0
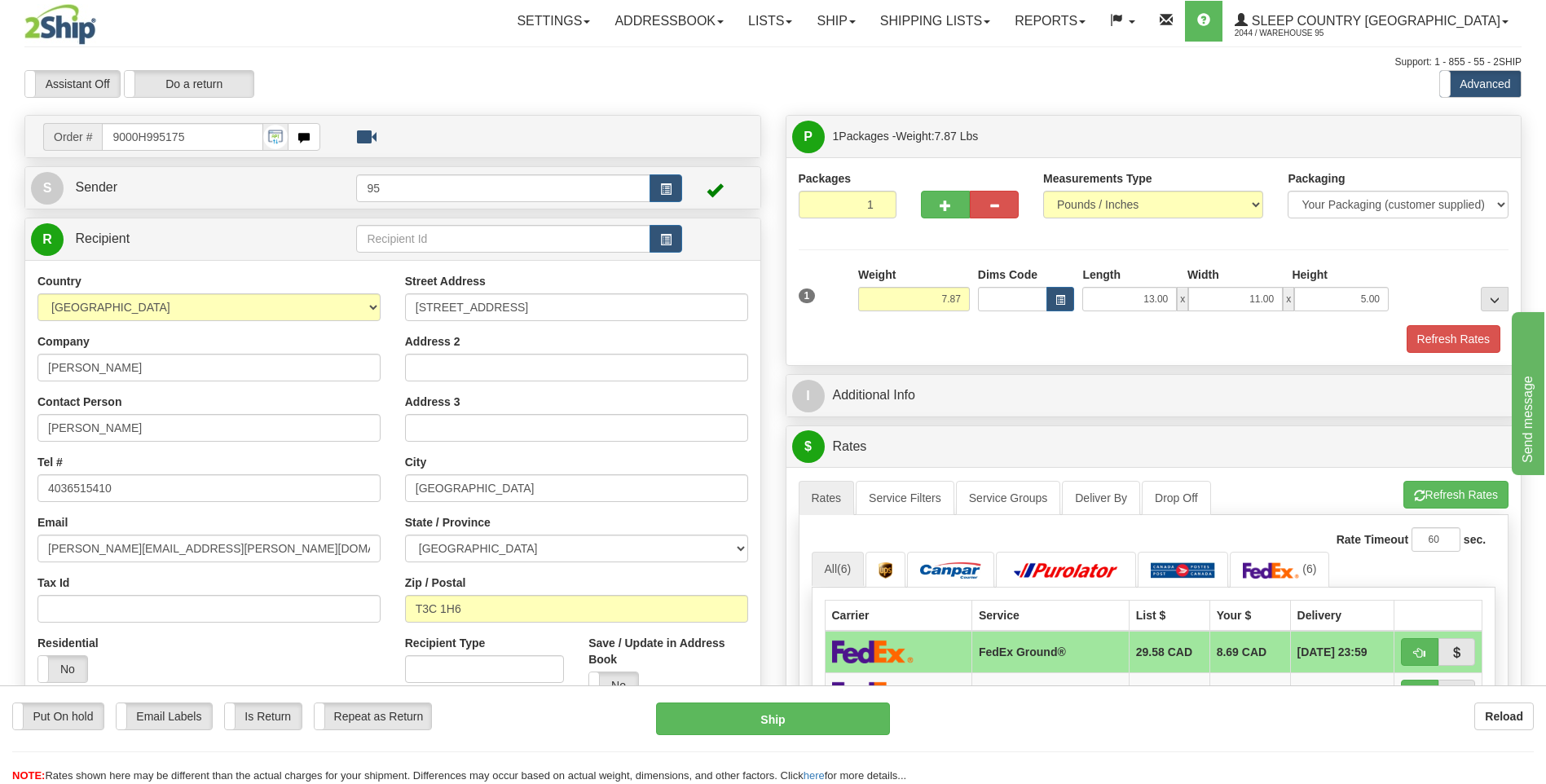
drag, startPoint x: 1145, startPoint y: 333, endPoint x: 1208, endPoint y: 331, distance: 63.0
click at [1147, 333] on div "Refresh Rates" at bounding box center [1154, 339] width 719 height 28
click at [1446, 336] on button "Refresh Rates" at bounding box center [1453, 339] width 94 height 28
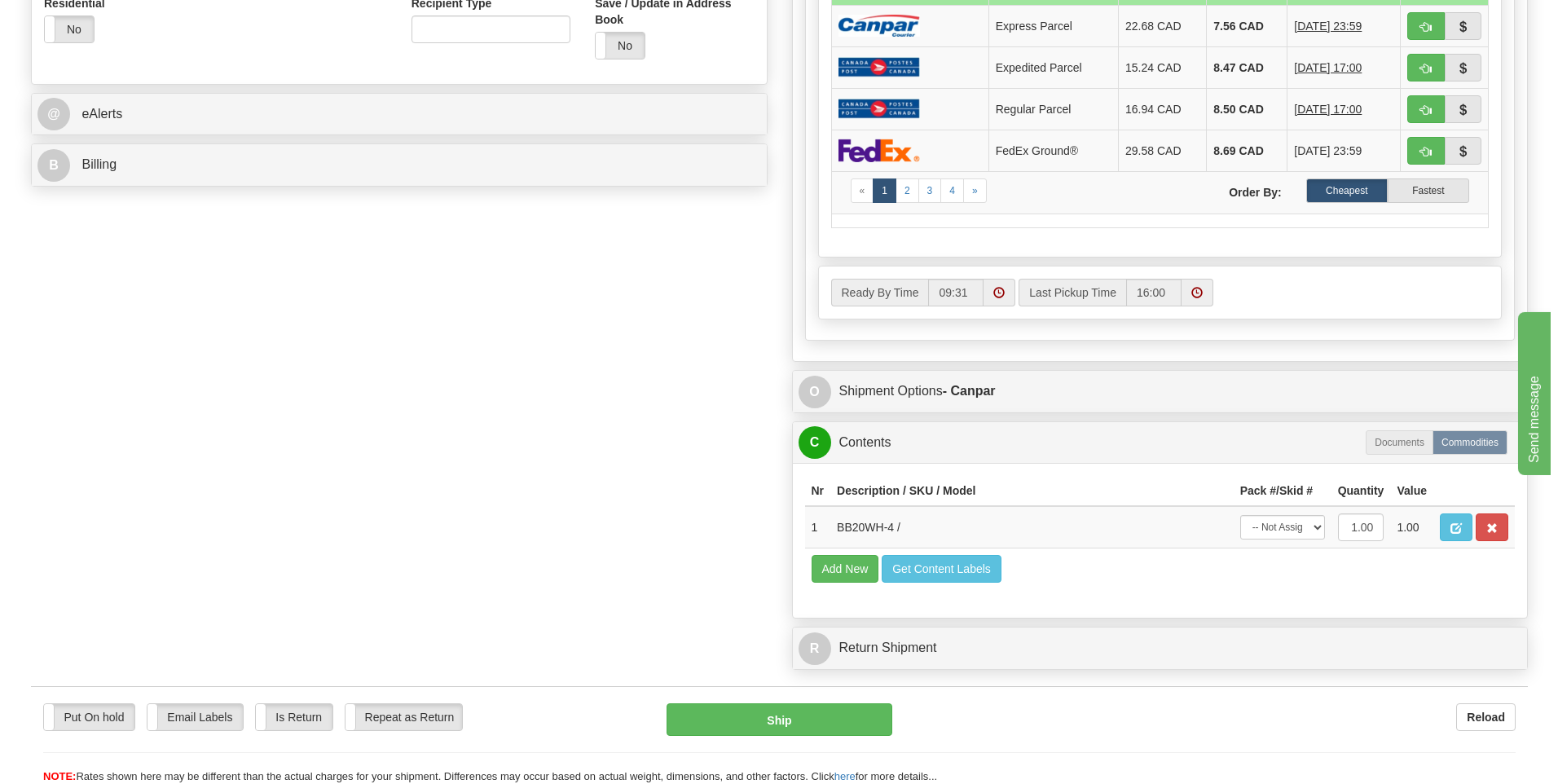
scroll to position [652, 0]
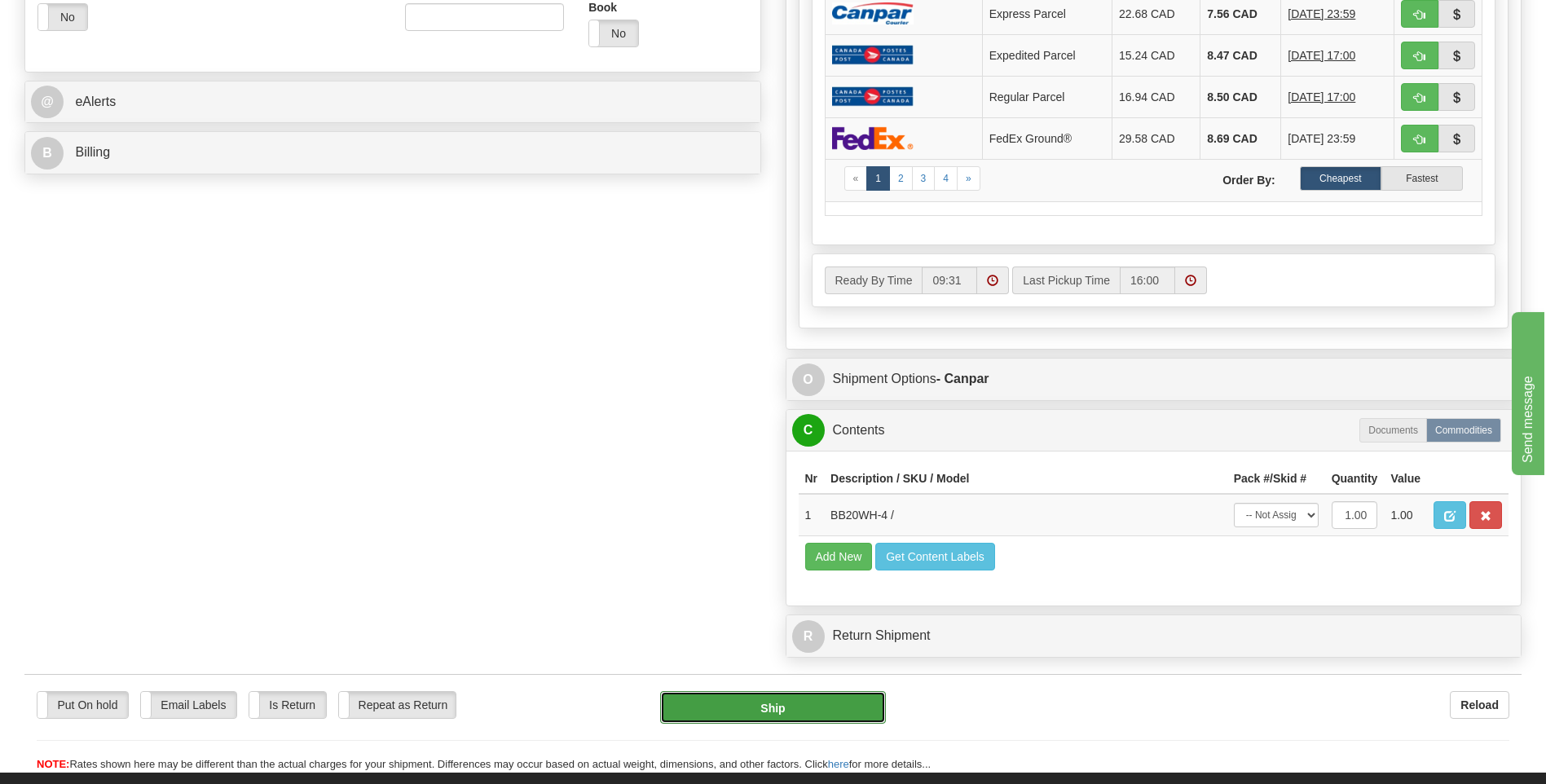
click at [741, 712] on button "Ship" at bounding box center [772, 707] width 225 height 32
type input "1"
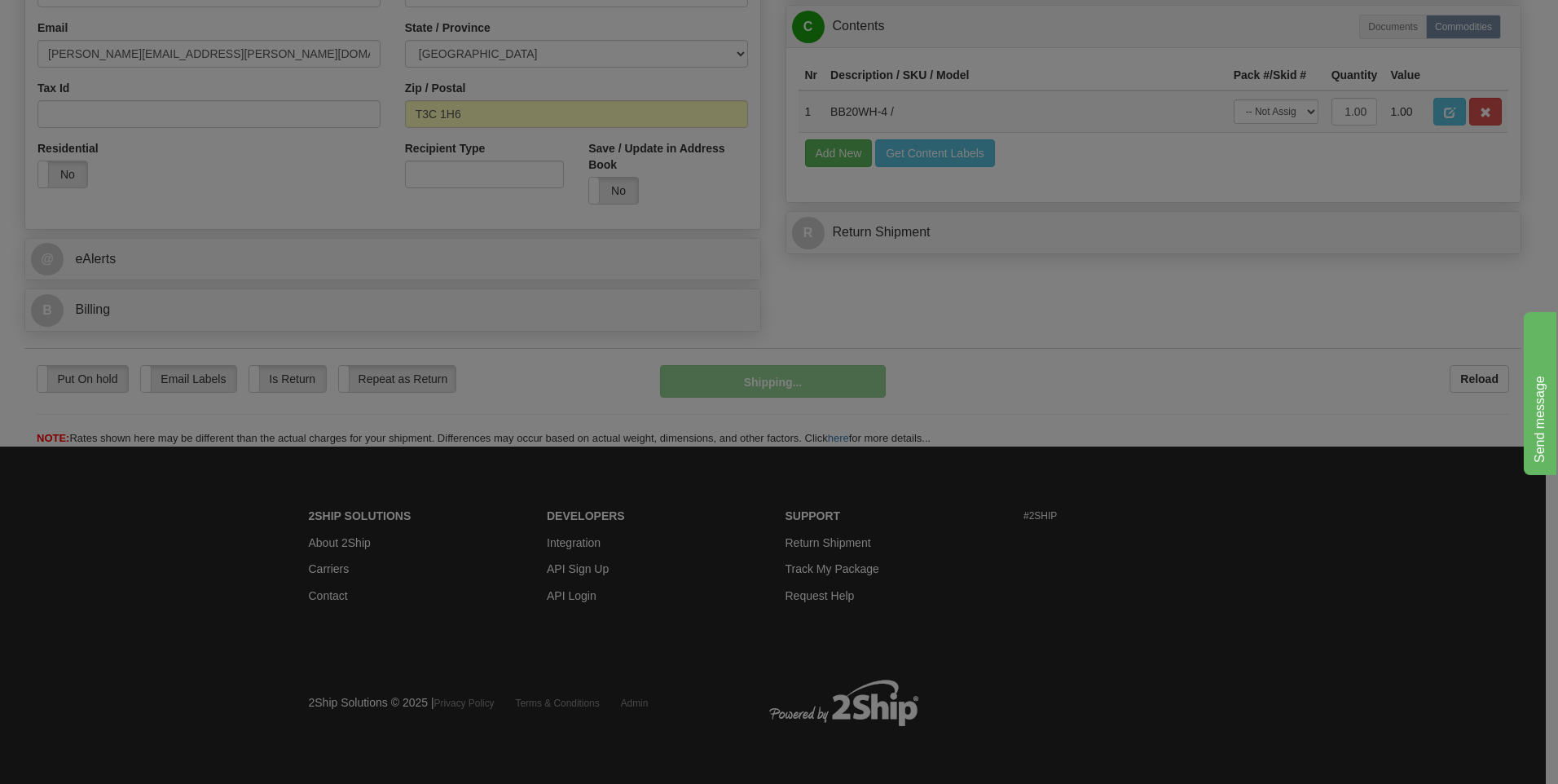
scroll to position [495, 0]
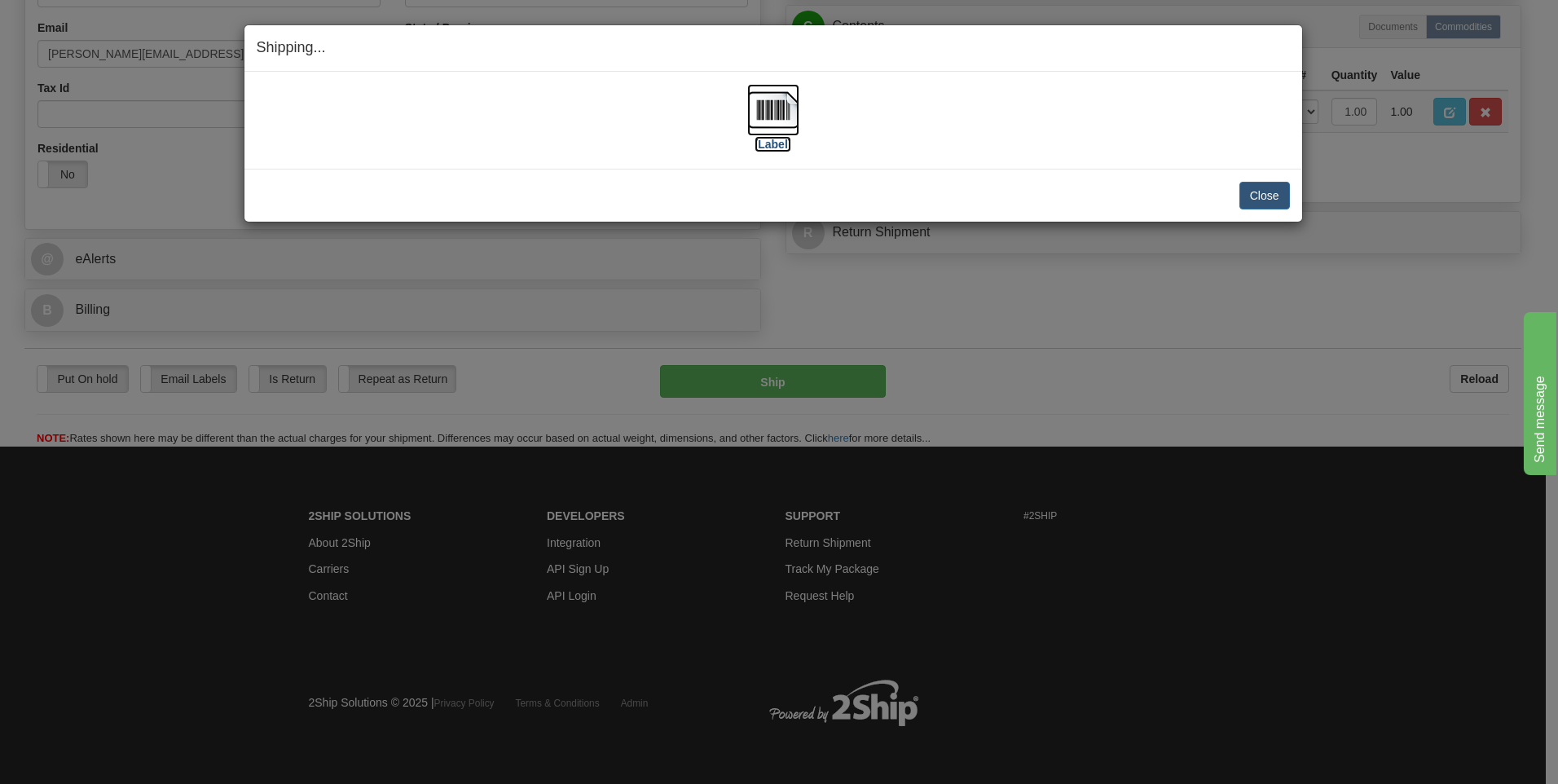
click at [778, 101] on img at bounding box center [773, 109] width 52 height 52
click at [1279, 194] on button "Close" at bounding box center [1264, 196] width 51 height 28
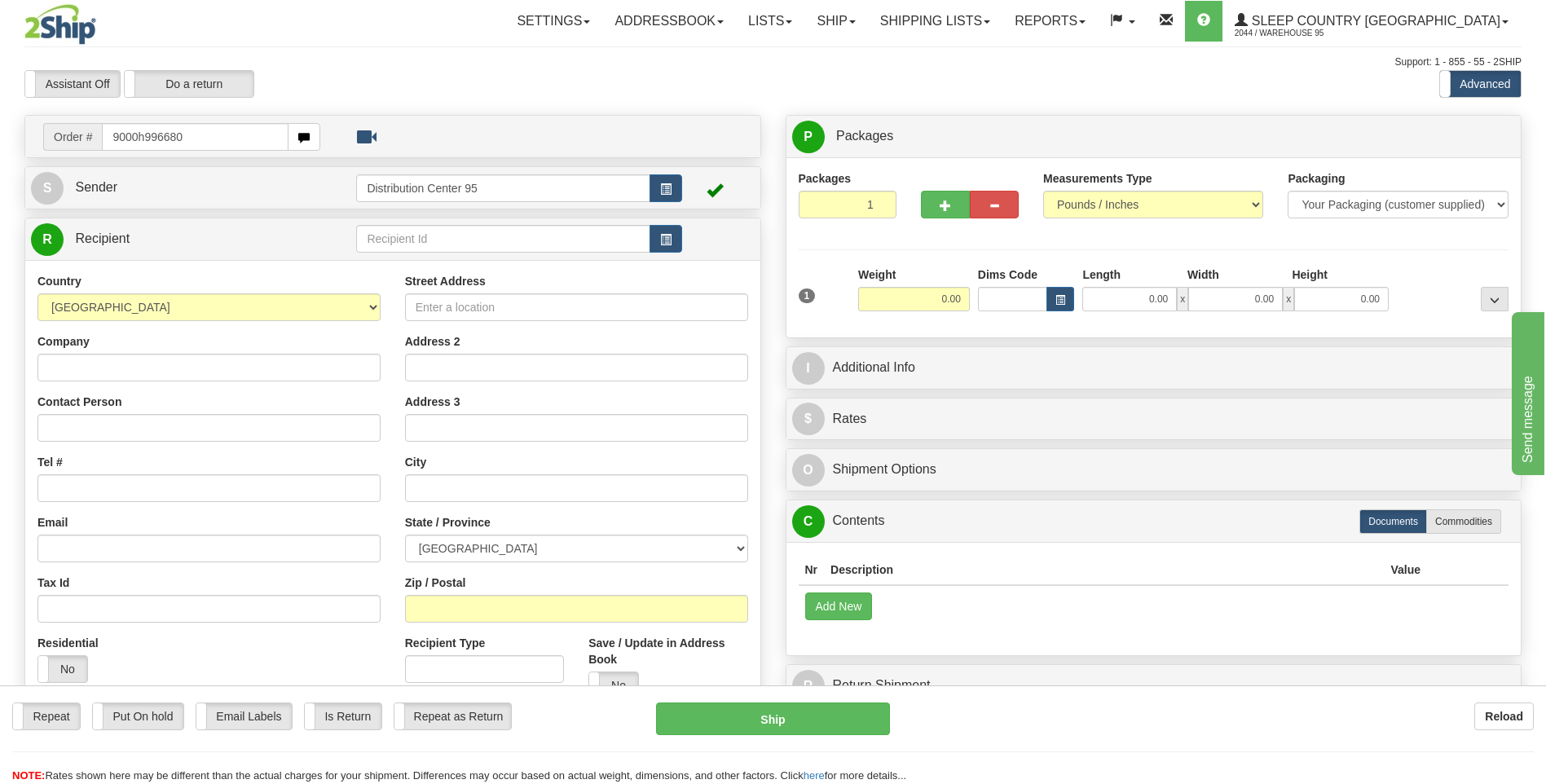
type input "9000h996680"
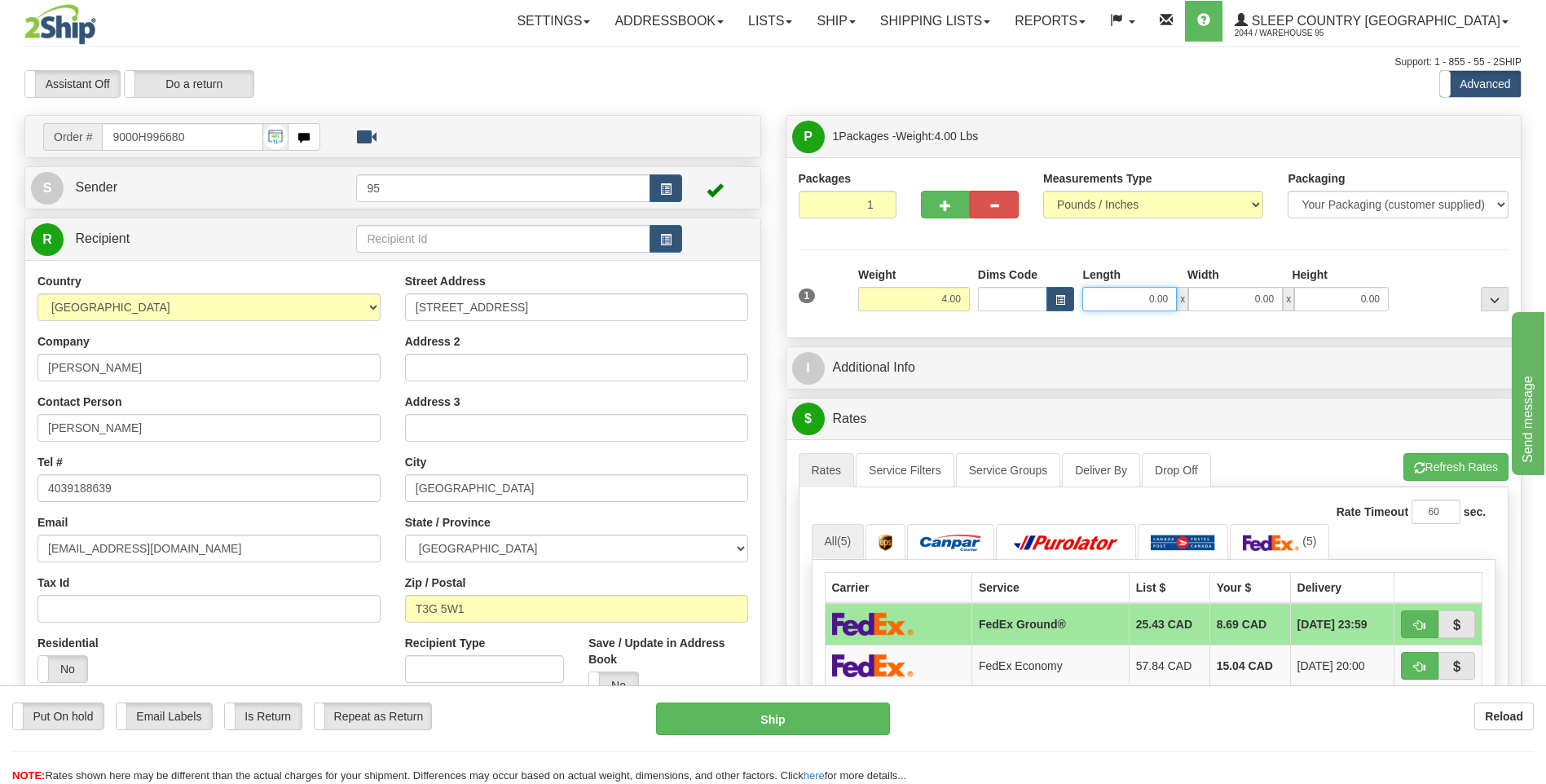
drag, startPoint x: 1165, startPoint y: 301, endPoint x: 998, endPoint y: 301, distance: 167.0
click at [998, 301] on div "Dims Code Length Width Height x" at bounding box center [1183, 289] width 419 height 45
type input "18.00"
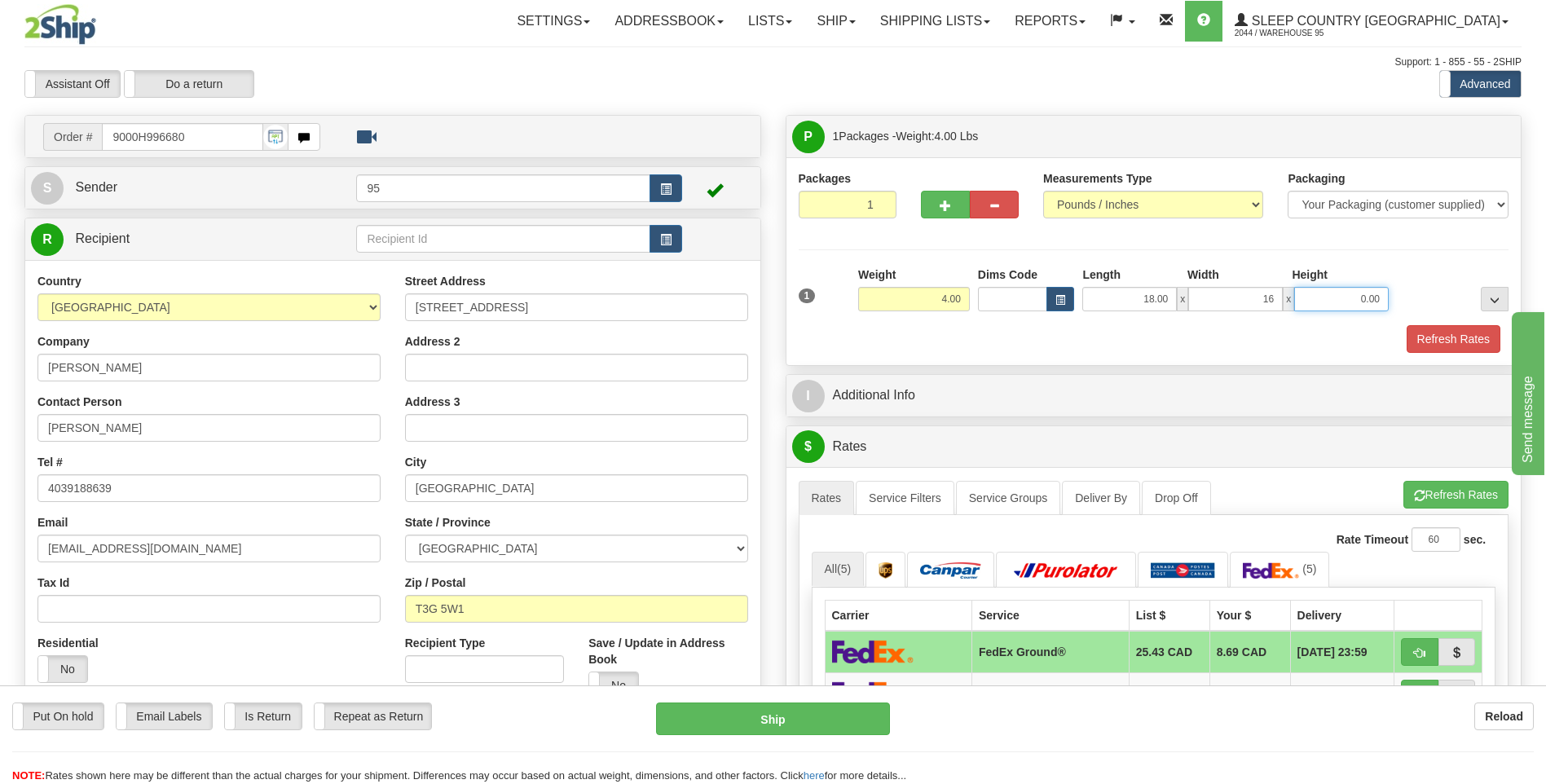
type input "16.00"
type input "8.00"
click at [1459, 337] on button "Refresh Rates" at bounding box center [1453, 339] width 94 height 28
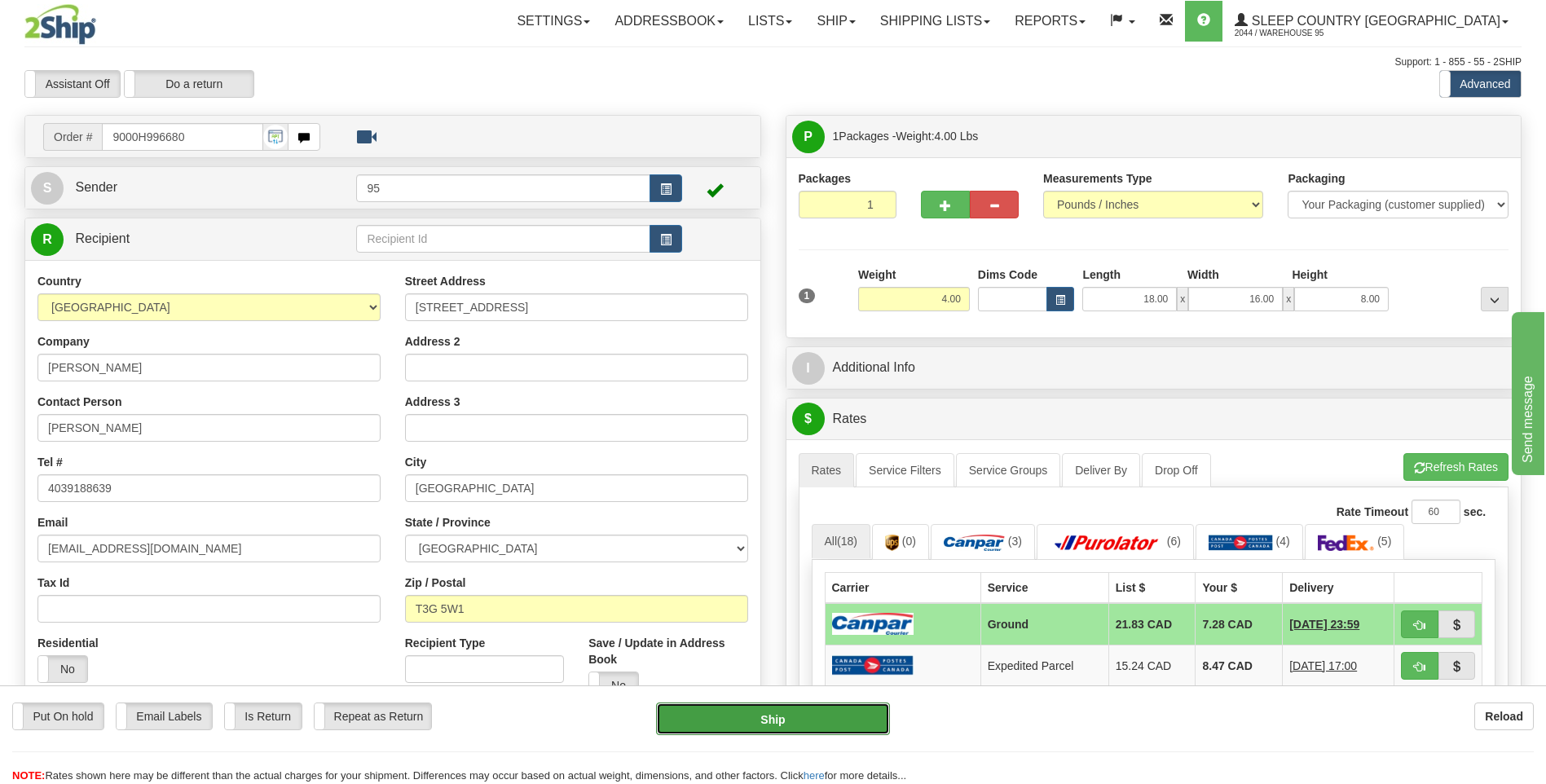
click at [768, 718] on button "Ship" at bounding box center [773, 718] width 233 height 32
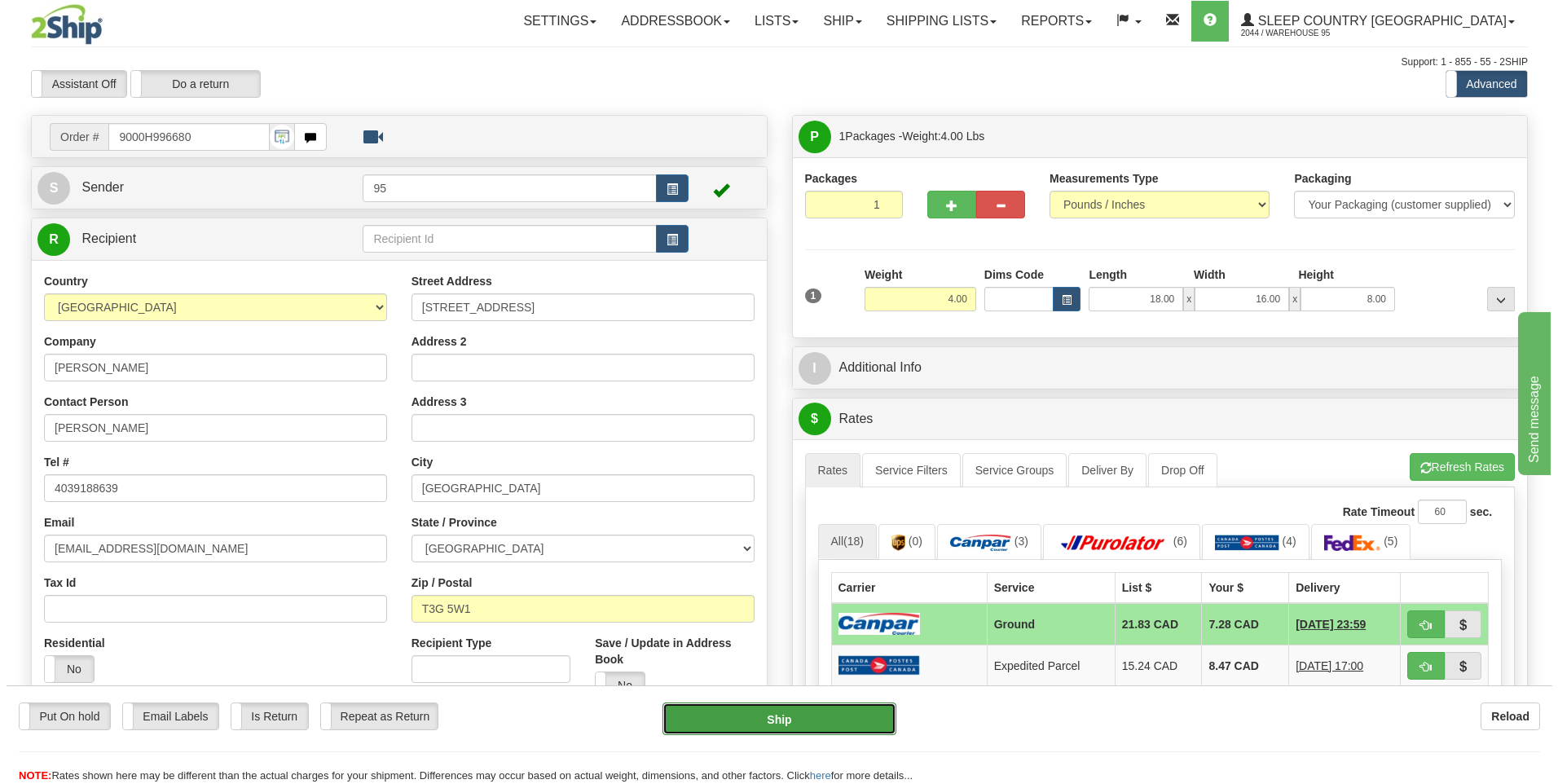
type input "1"
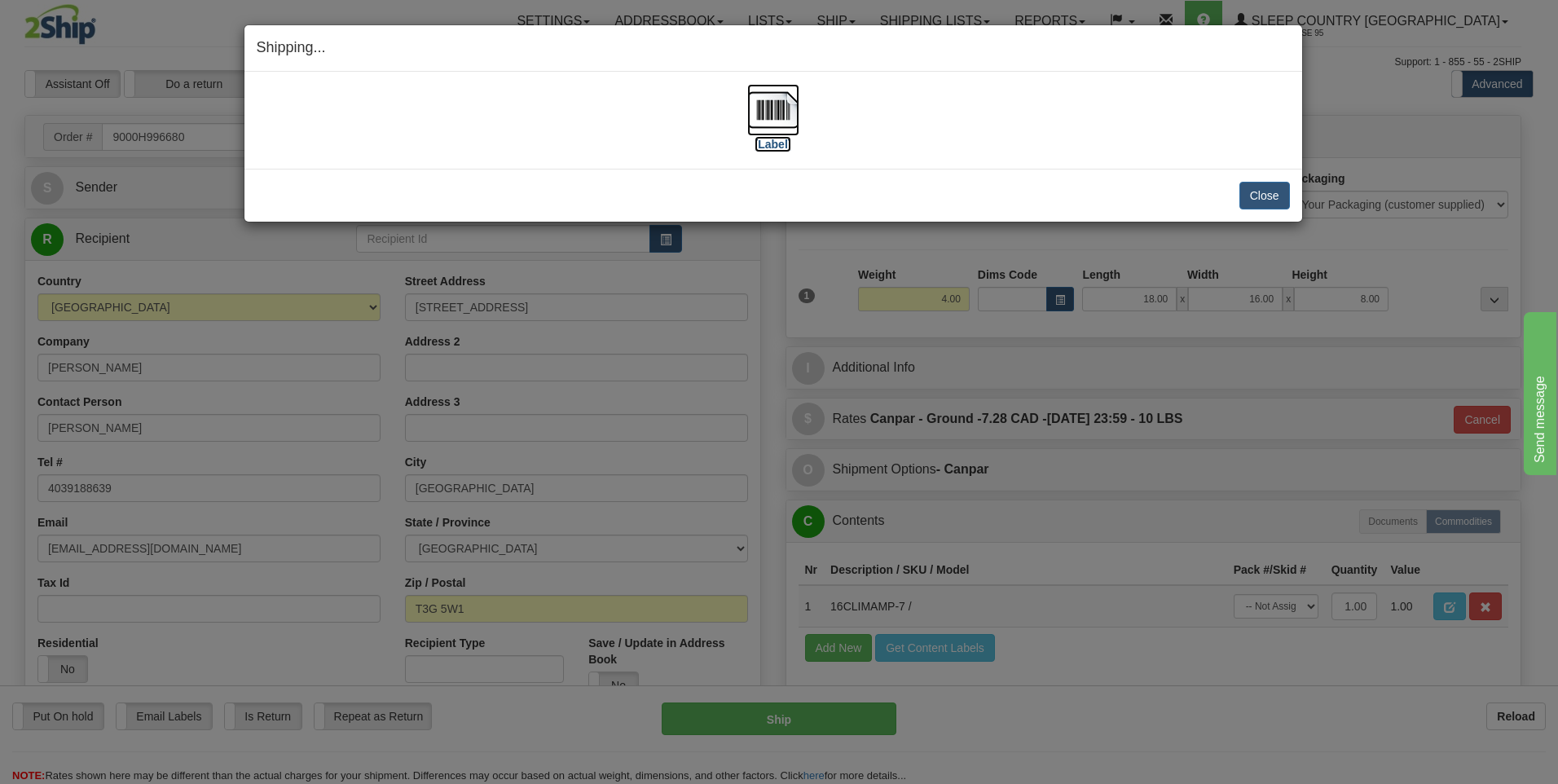
click at [782, 108] on img at bounding box center [773, 109] width 52 height 52
click at [1257, 192] on button "Close" at bounding box center [1264, 196] width 51 height 28
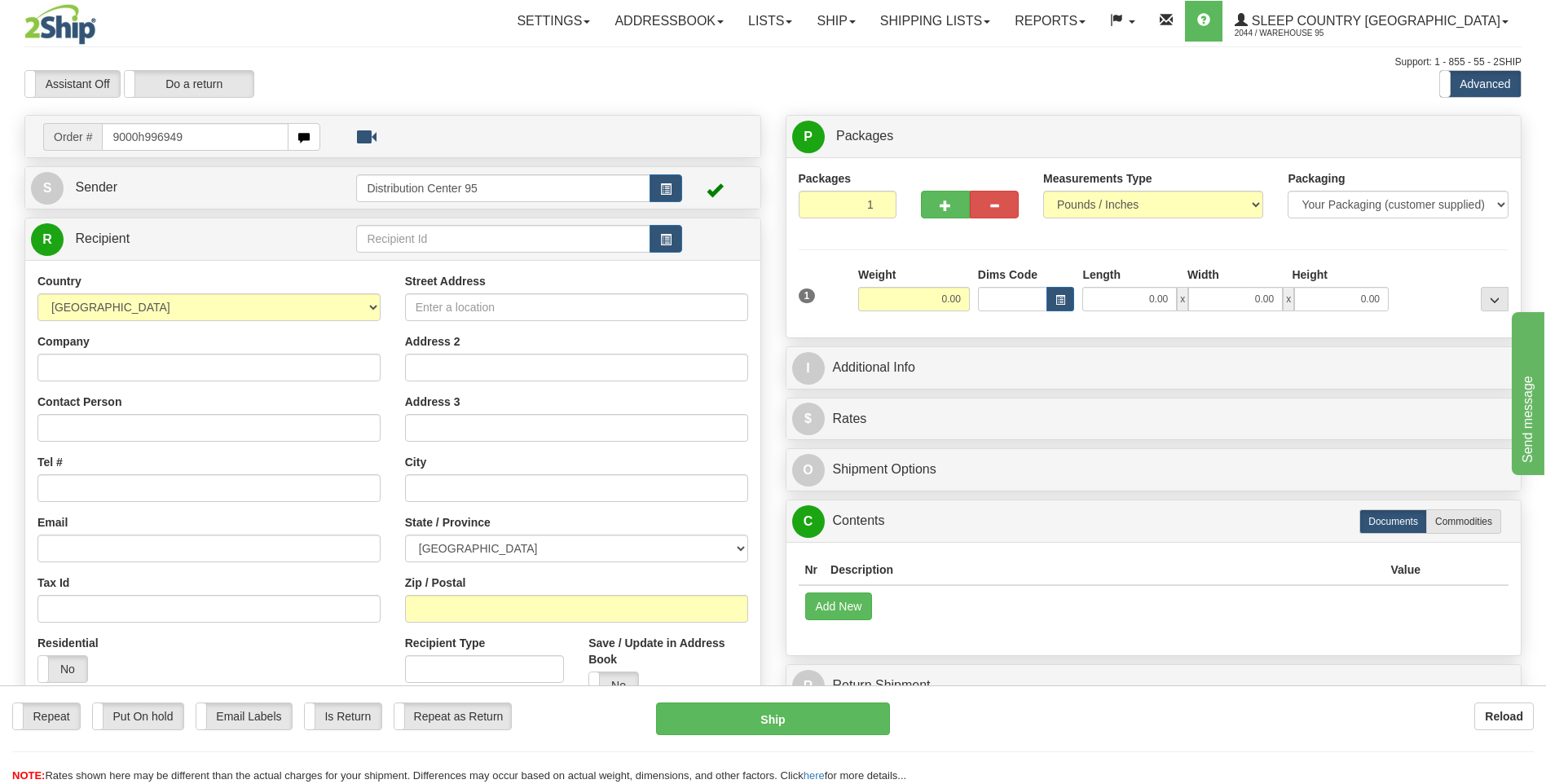
type input "9000h996949"
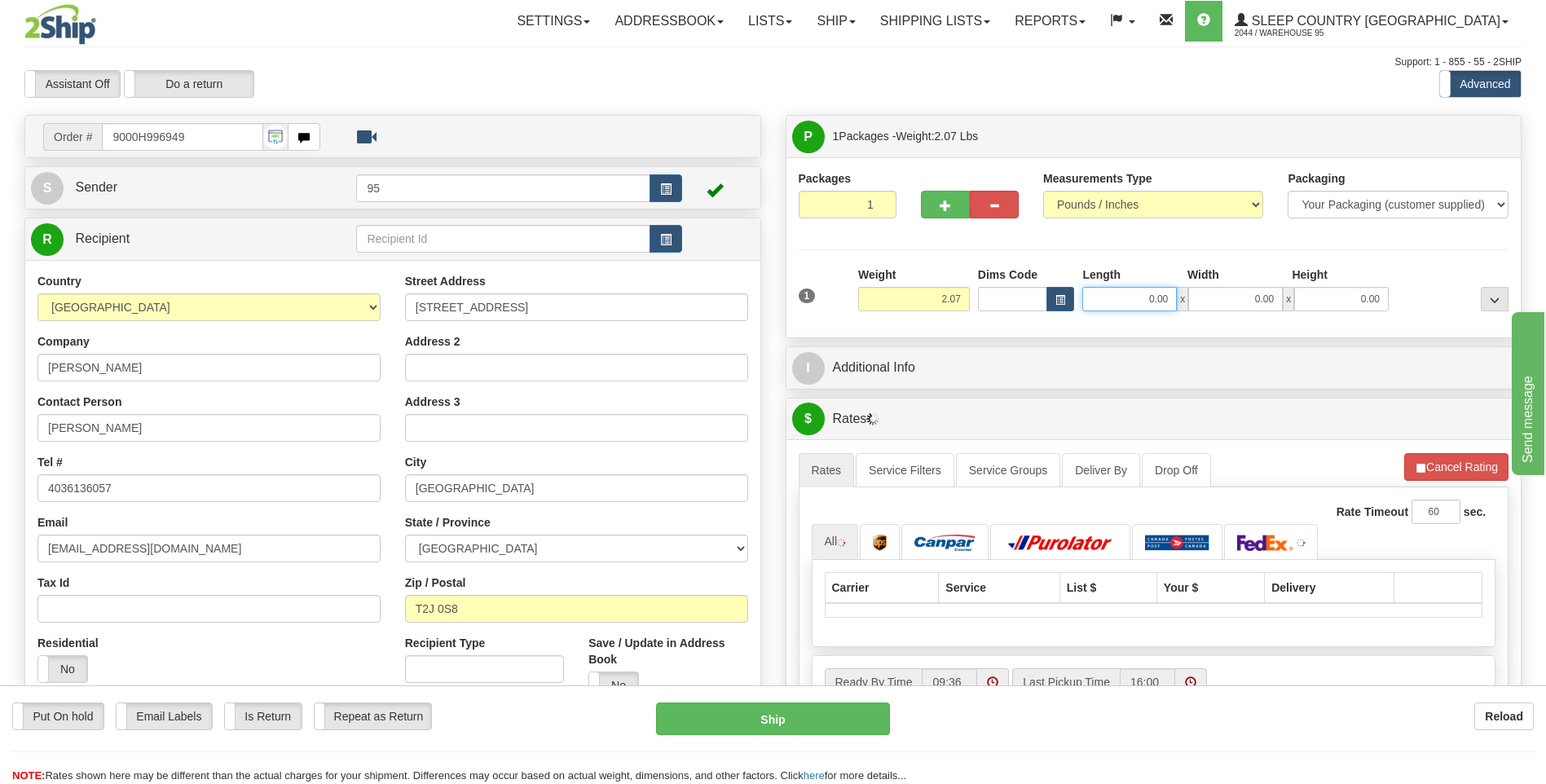
drag, startPoint x: 1168, startPoint y: 299, endPoint x: 1038, endPoint y: 300, distance: 130.0
click at [1038, 300] on div "Dims Code Length Width Height x" at bounding box center [1183, 289] width 419 height 45
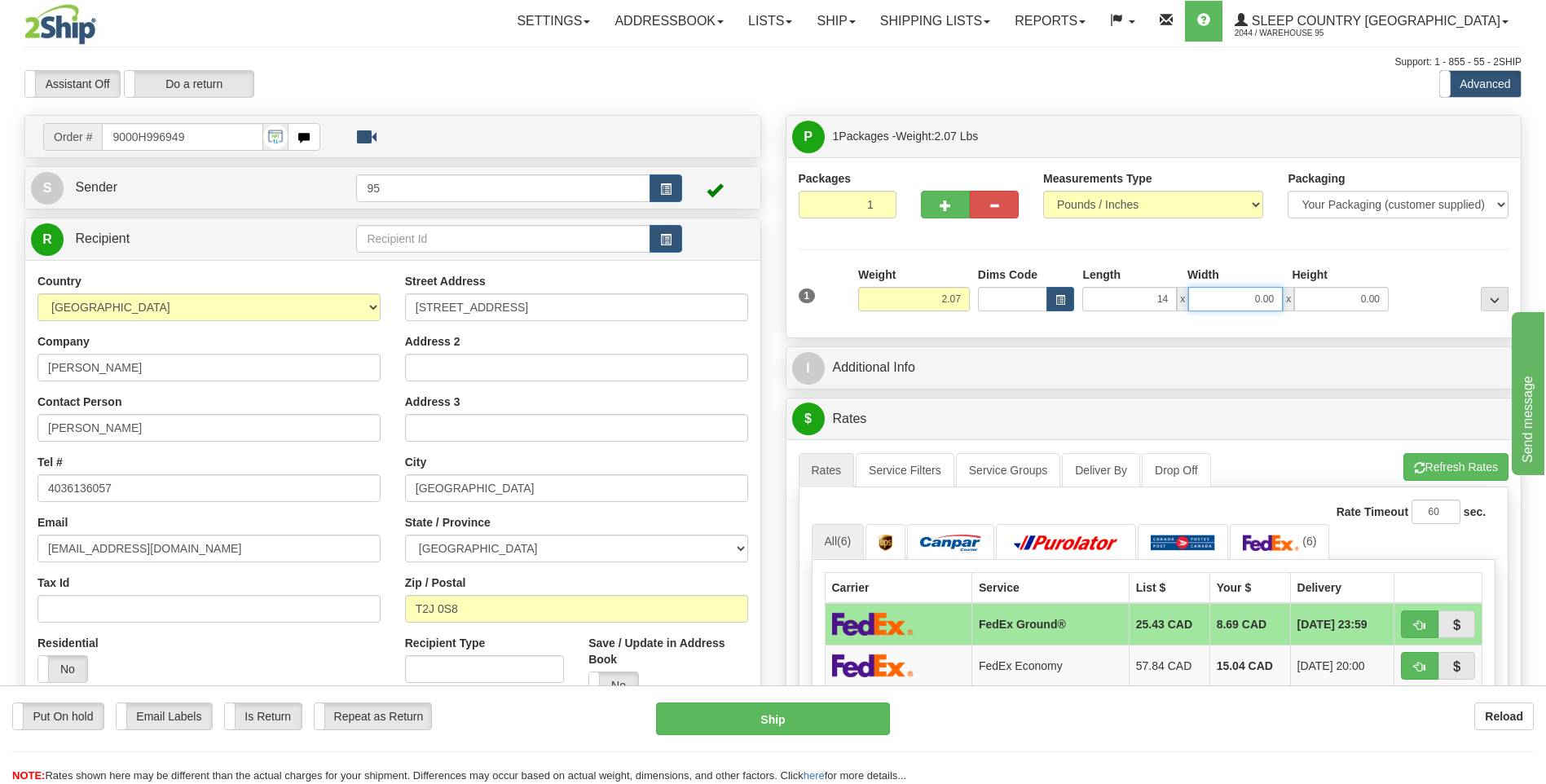
type input "14.00"
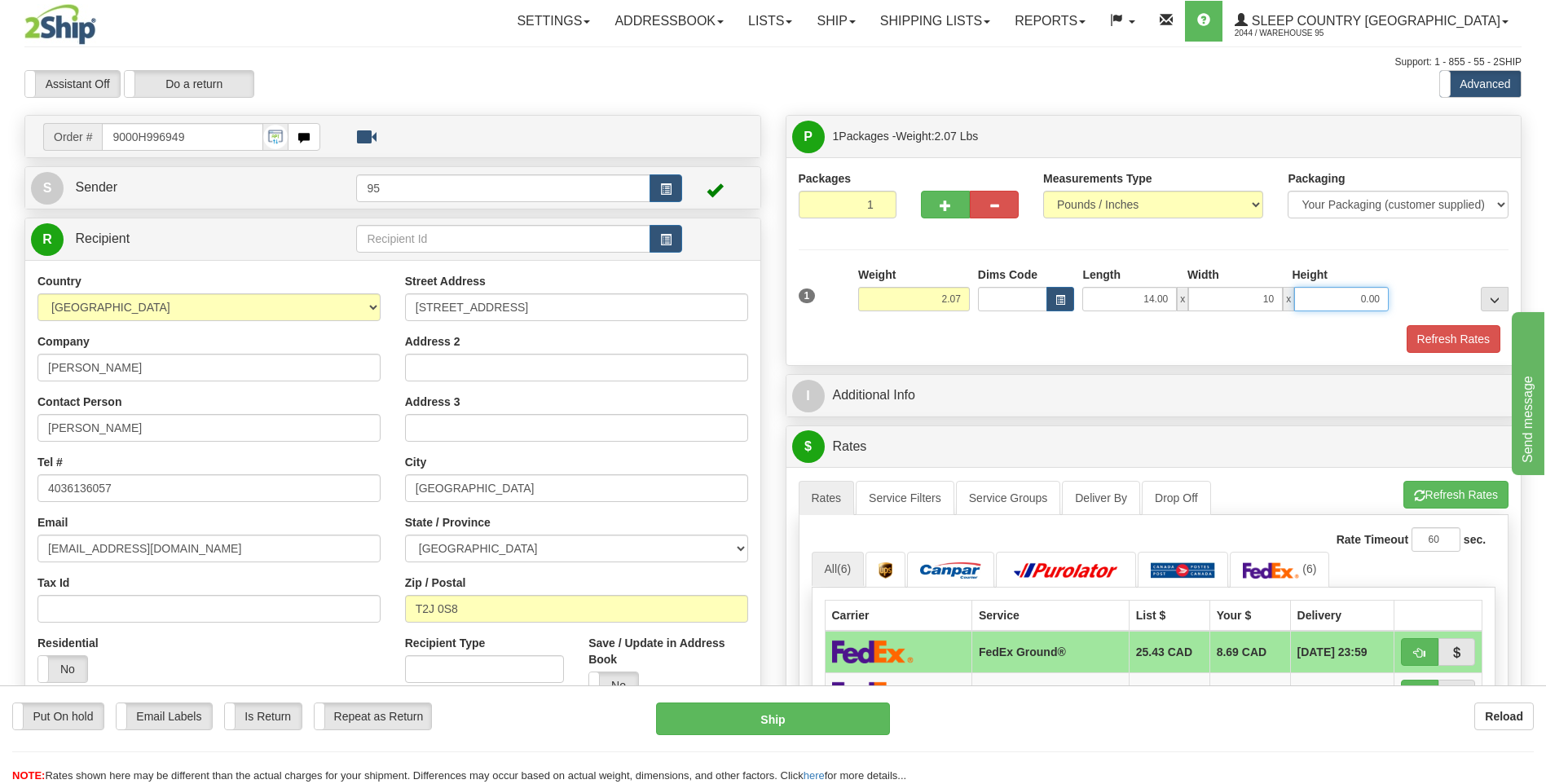
type input "10.00"
type input "2.00"
click at [1470, 337] on button "Refresh Rates" at bounding box center [1453, 339] width 94 height 28
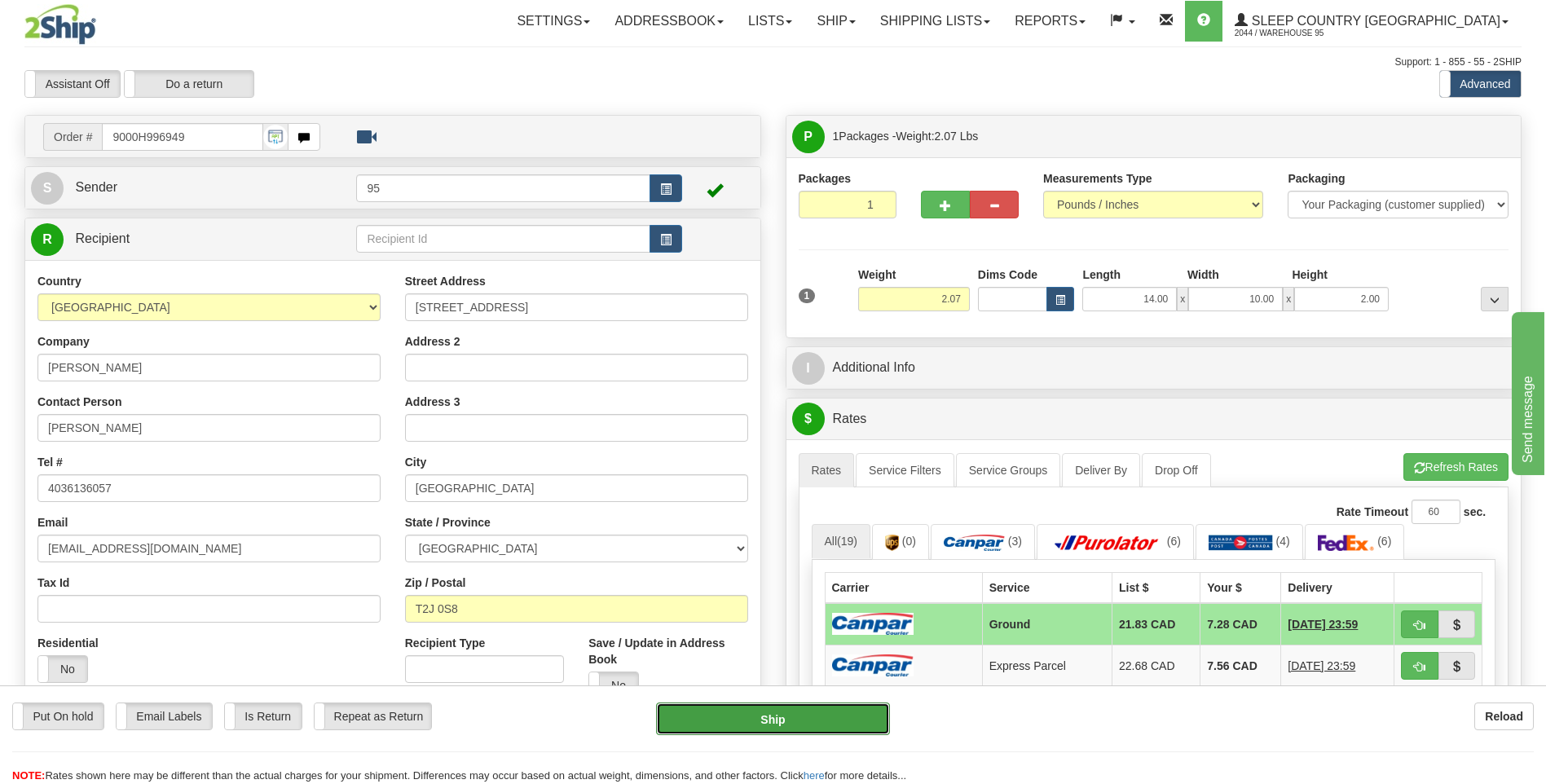
click at [753, 721] on button "Ship" at bounding box center [773, 718] width 233 height 32
type input "1"
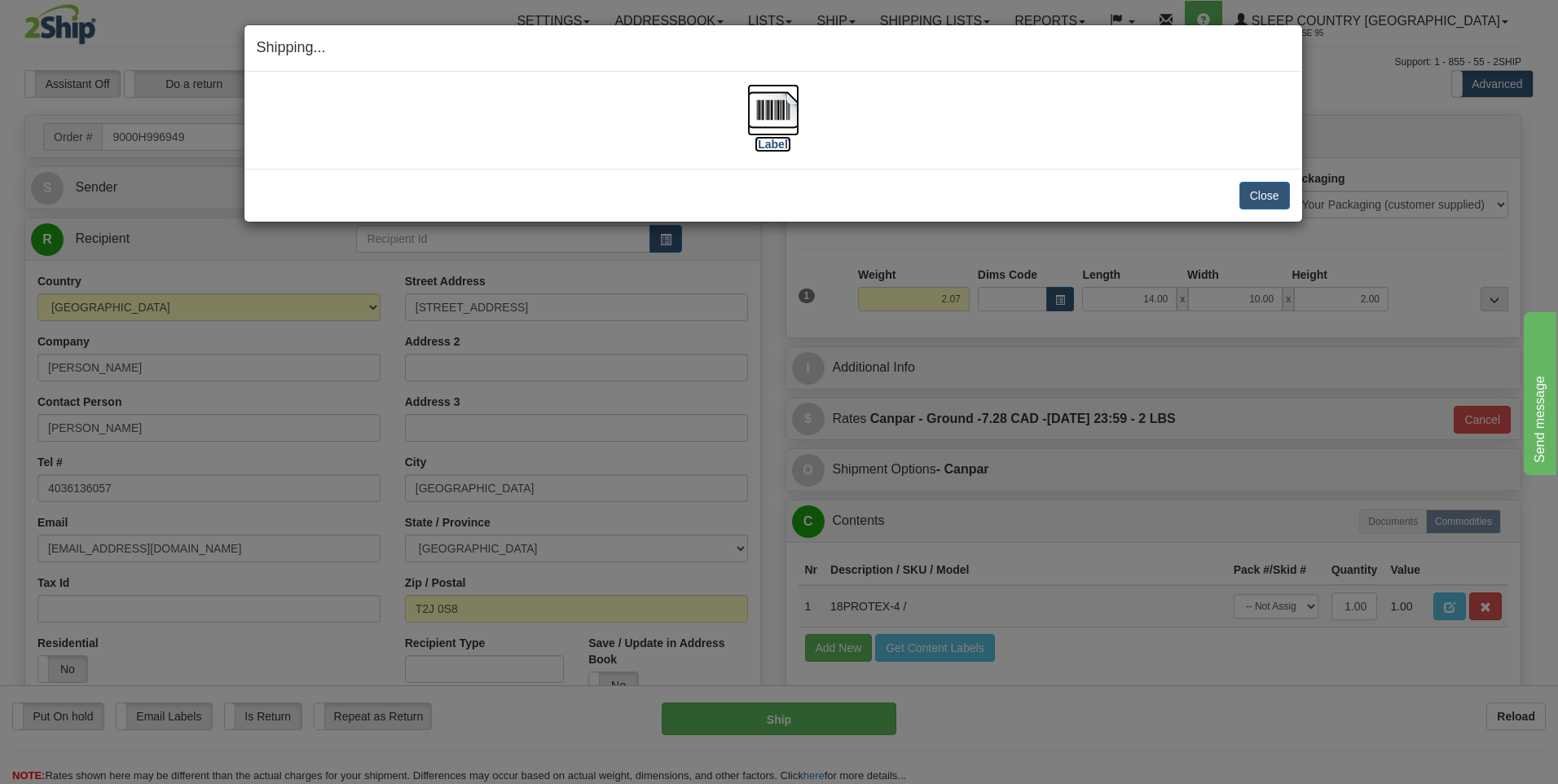
click at [756, 112] on img at bounding box center [773, 109] width 52 height 52
drag, startPoint x: 1288, startPoint y: 210, endPoint x: 1282, endPoint y: 199, distance: 12.5
click at [1287, 202] on div "Close Cancel Cancel Shipment and Quit Pickup Quit Pickup ONLY" at bounding box center [773, 195] width 1058 height 53
click at [1280, 198] on button "Close" at bounding box center [1264, 196] width 51 height 28
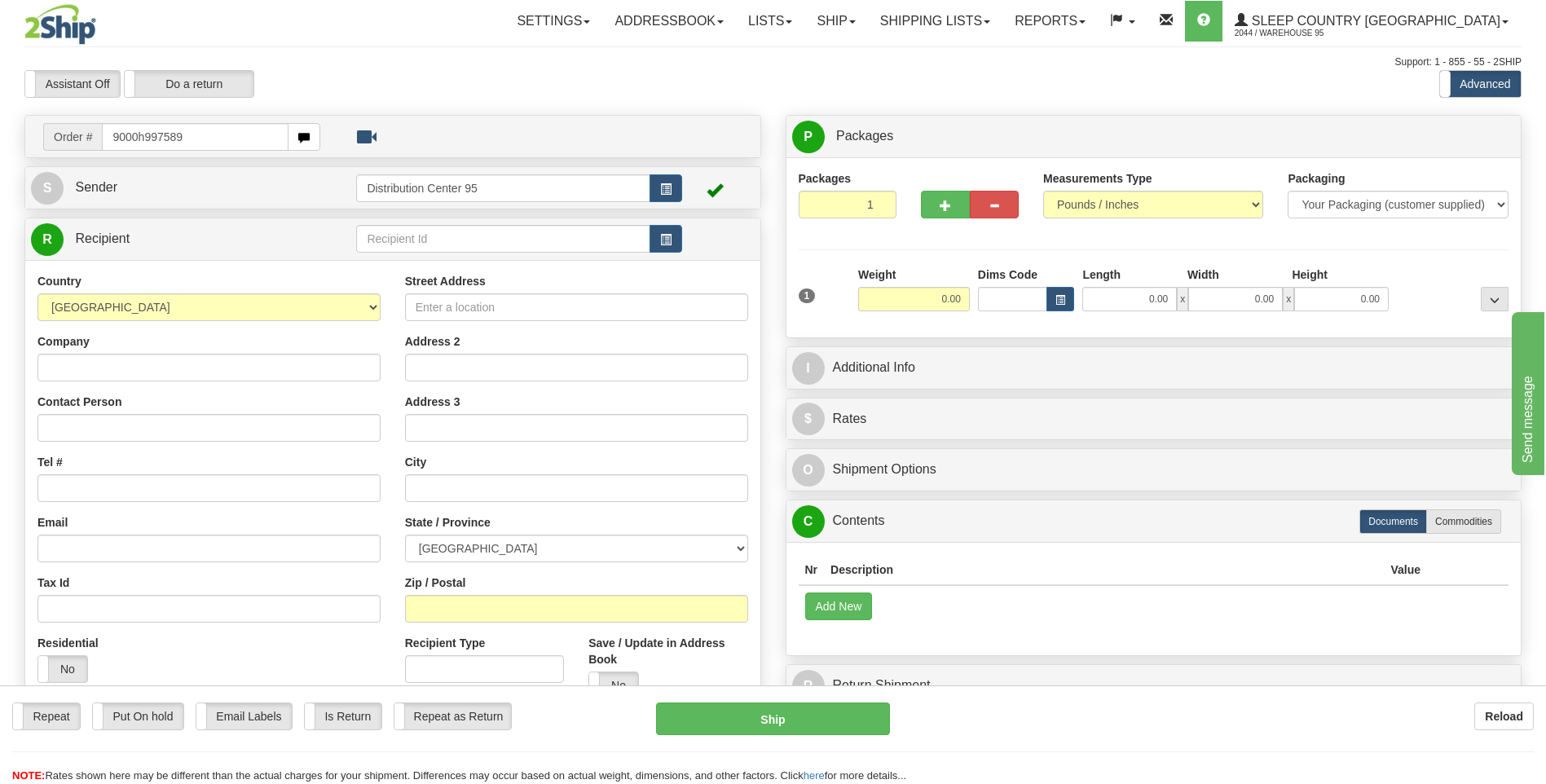
type input "9000h997589"
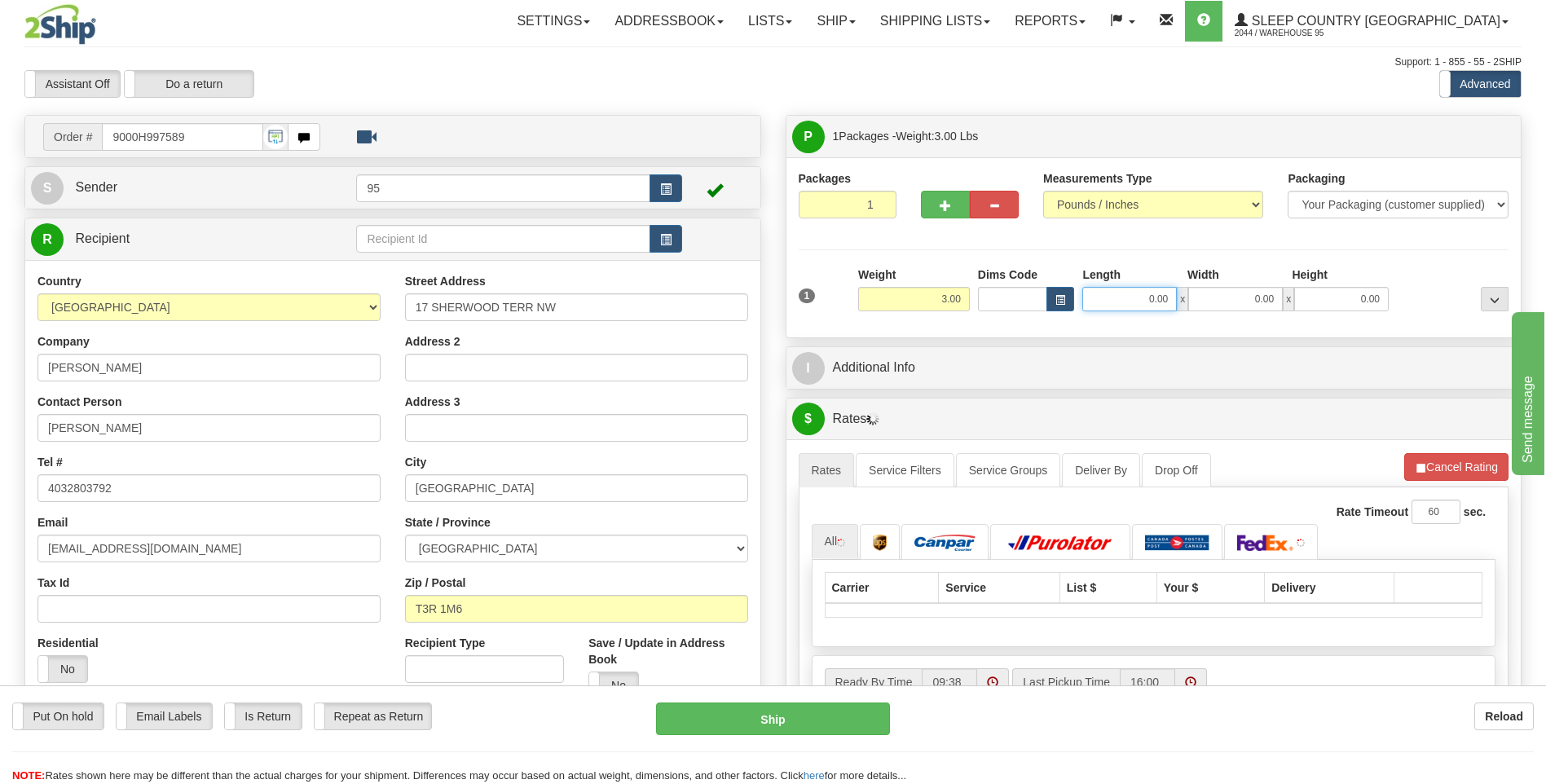
drag, startPoint x: 1167, startPoint y: 299, endPoint x: 1009, endPoint y: 280, distance: 159.1
click at [1009, 280] on div "Dims Code Length Width Height x" at bounding box center [1183, 289] width 419 height 45
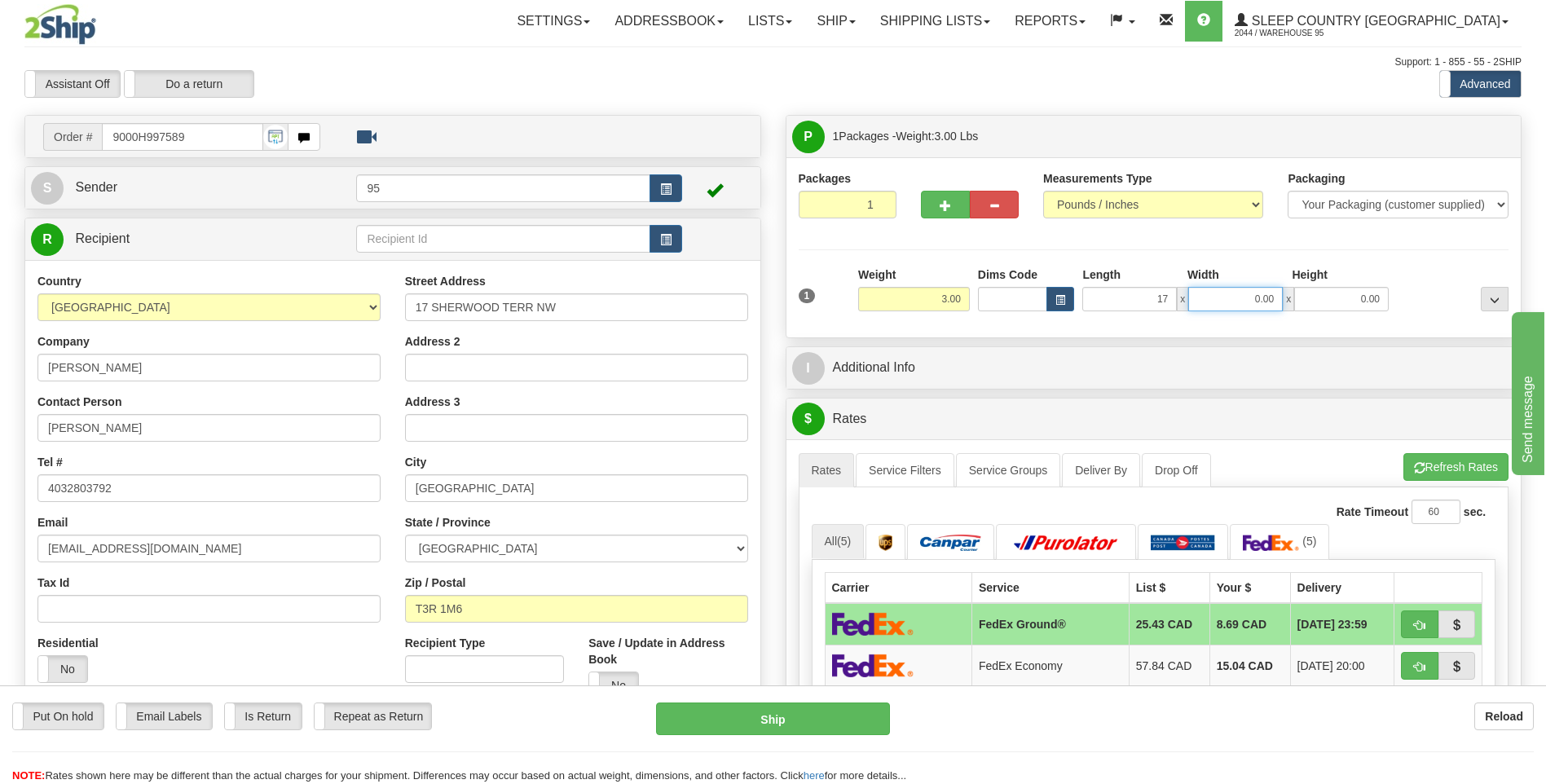
type input "17.00"
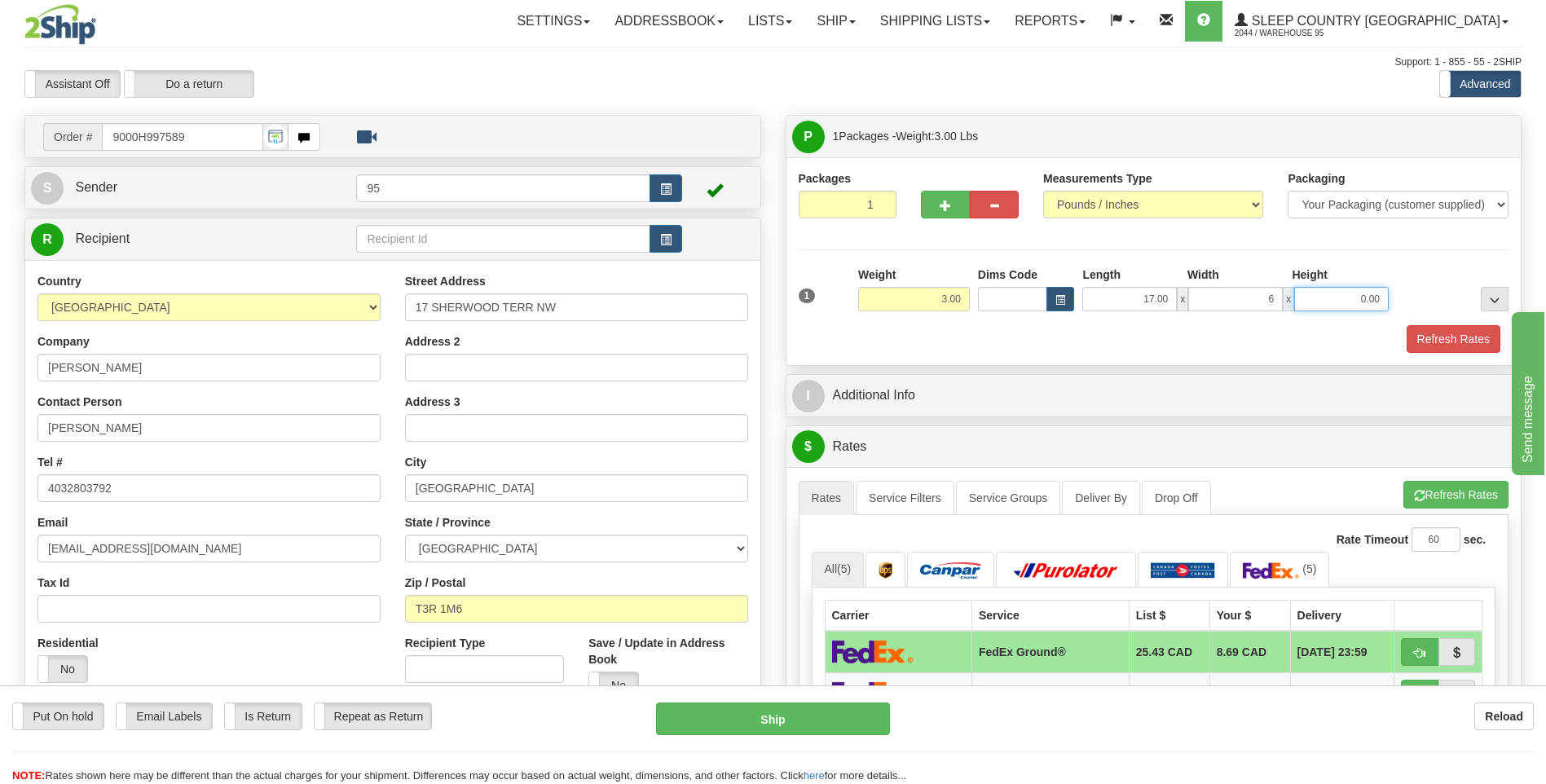
type input "6.00"
click at [1461, 341] on button "Refresh Rates" at bounding box center [1453, 339] width 94 height 28
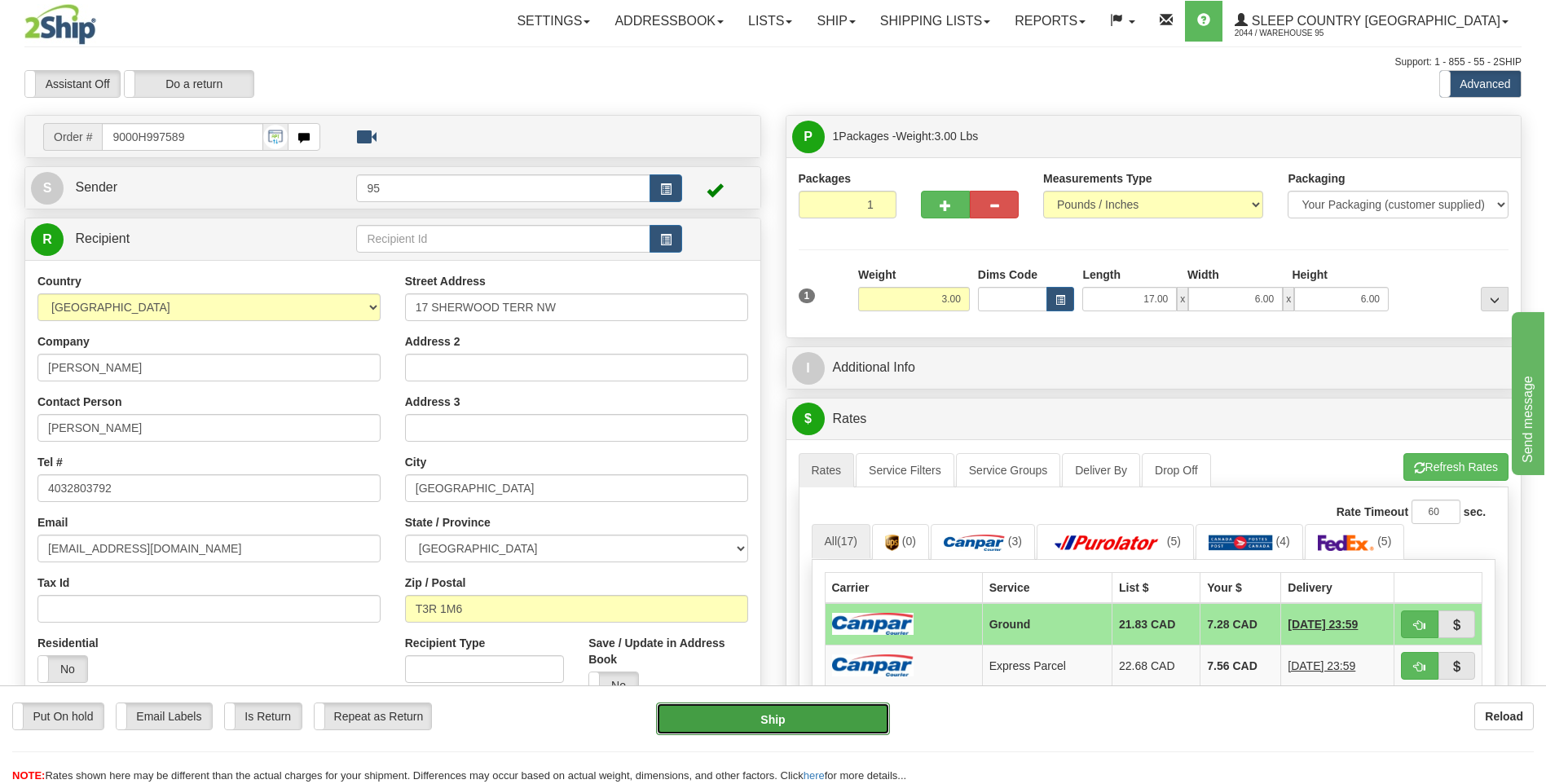
click at [763, 716] on button "Ship" at bounding box center [773, 718] width 233 height 32
type input "1"
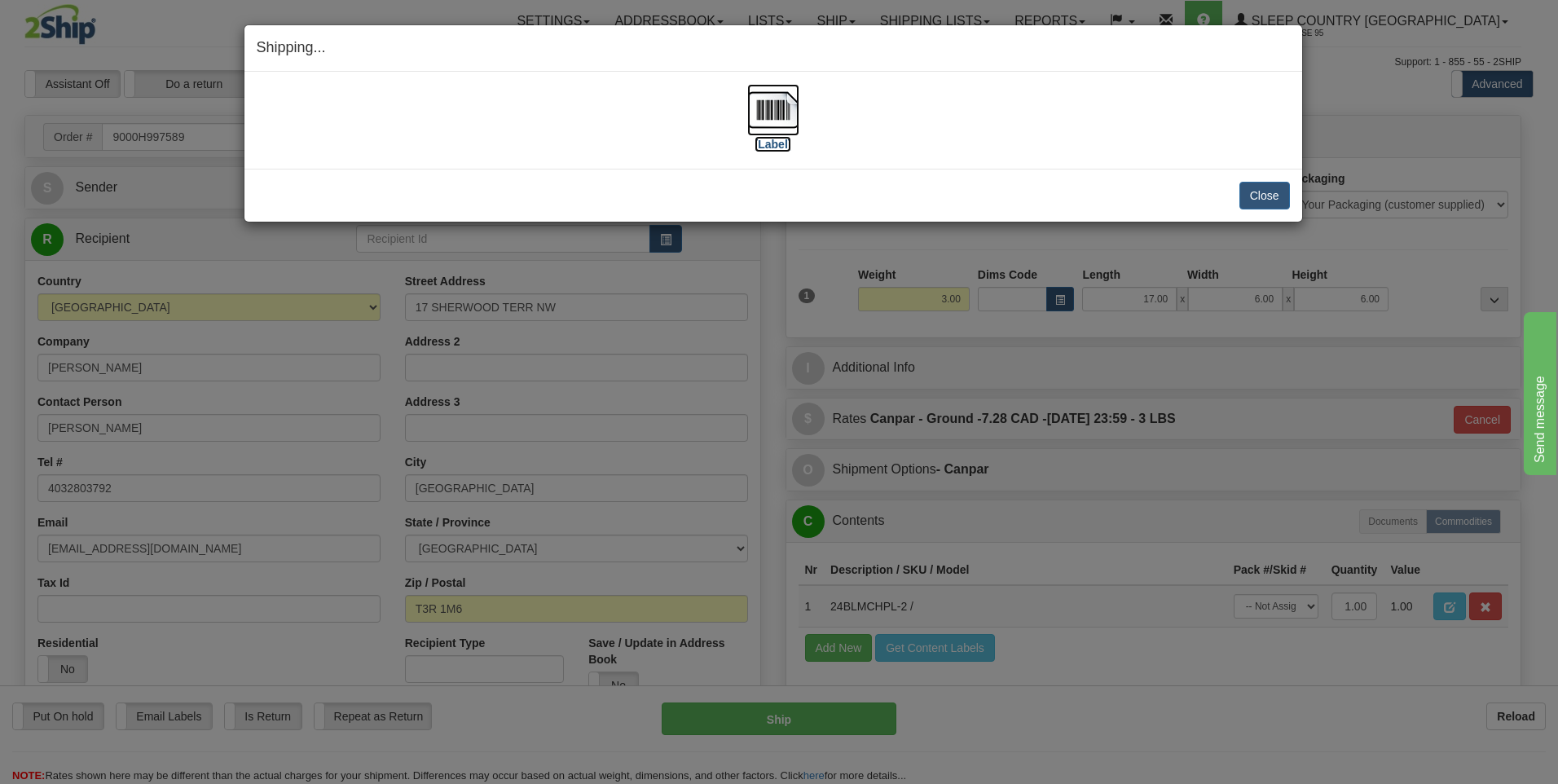
click at [790, 111] on img at bounding box center [773, 109] width 52 height 52
drag, startPoint x: 1267, startPoint y: 193, endPoint x: 1250, endPoint y: 187, distance: 18.0
click at [1259, 190] on button "Close" at bounding box center [1264, 196] width 51 height 28
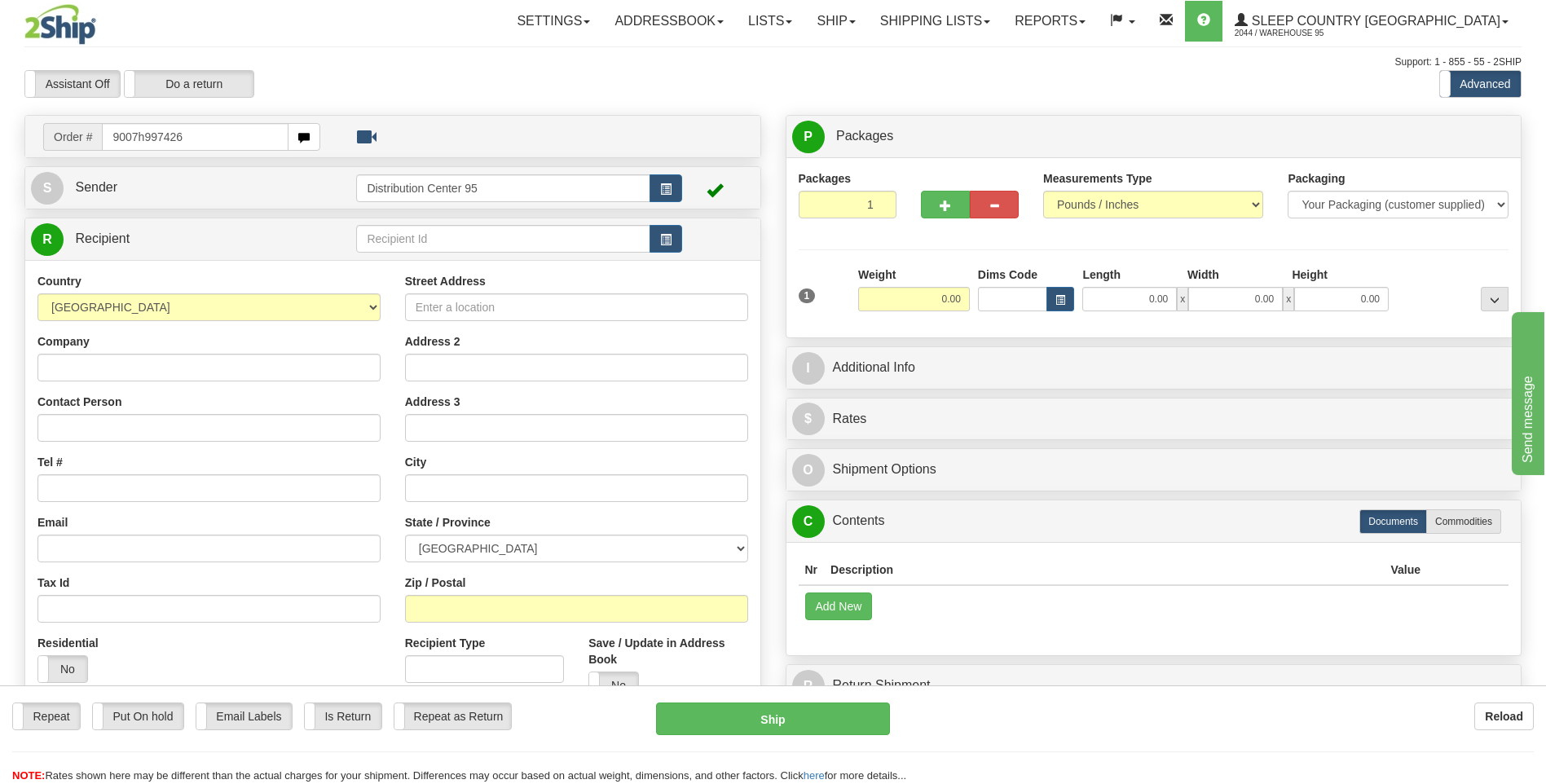
type input "9007h997426"
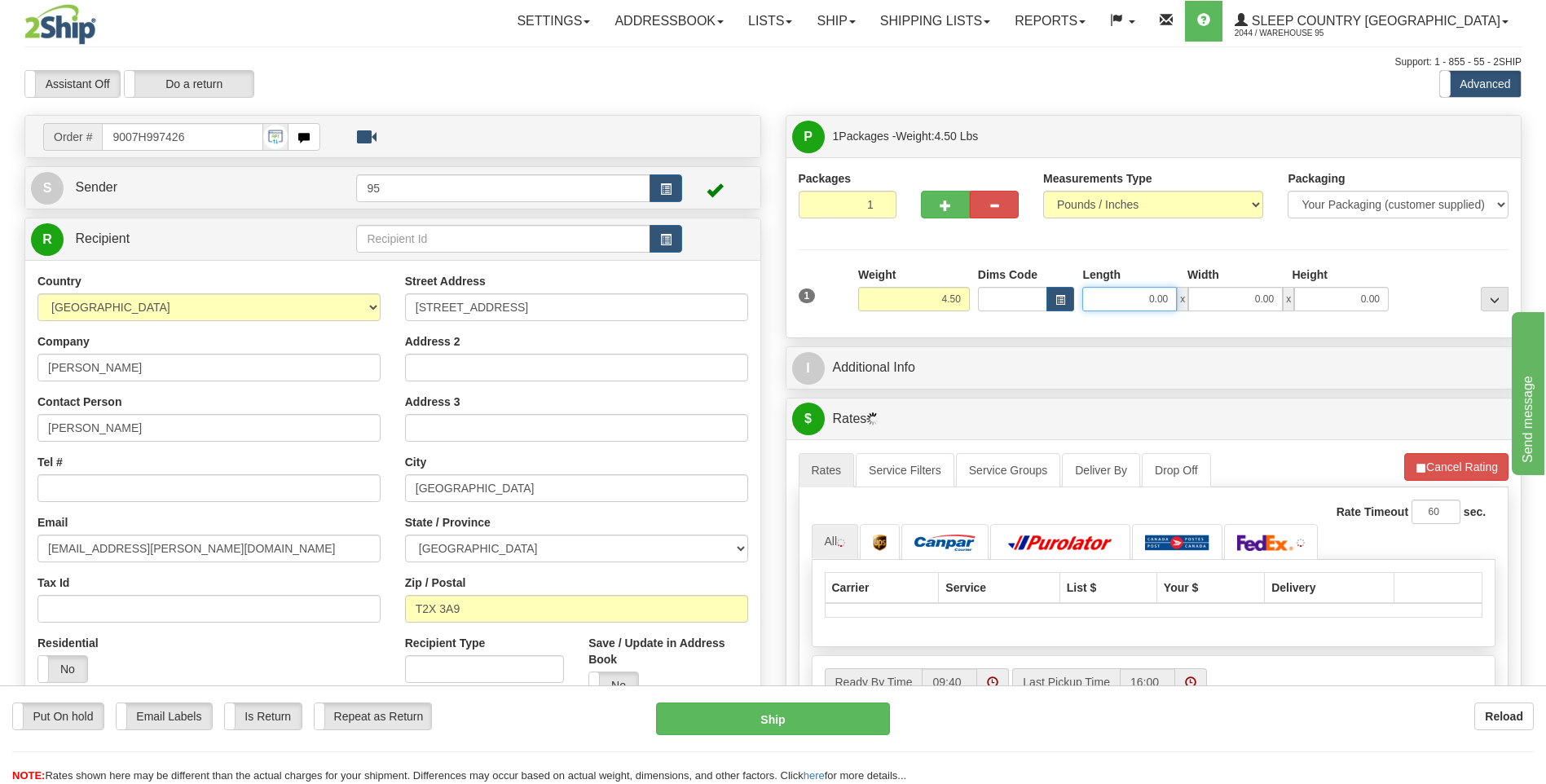
drag, startPoint x: 1165, startPoint y: 296, endPoint x: 957, endPoint y: 300, distance: 208.0
click at [957, 300] on div "1 Weight 4.50 Dims Code 0.00" at bounding box center [1154, 295] width 719 height 58
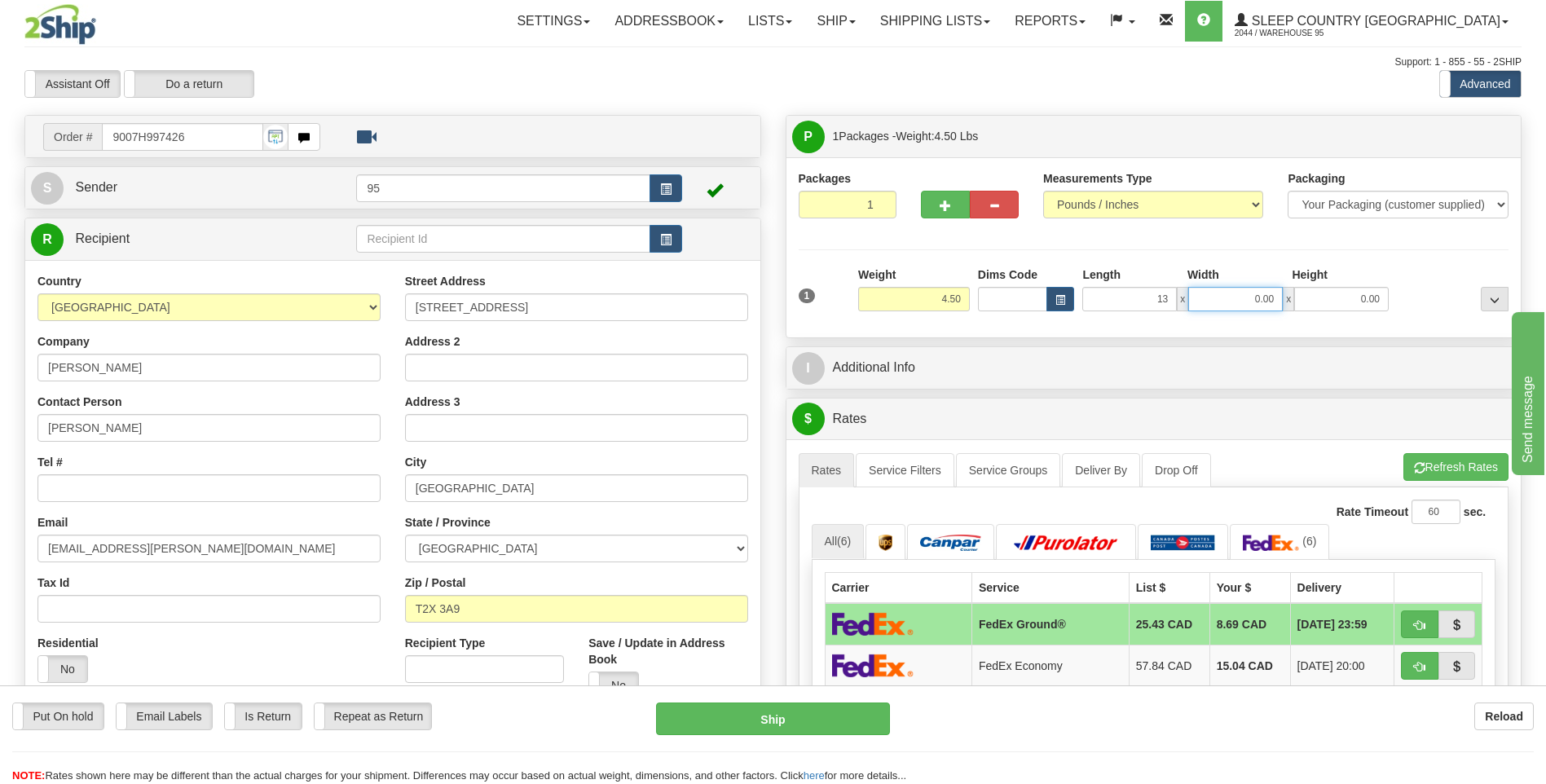
type input "13.00"
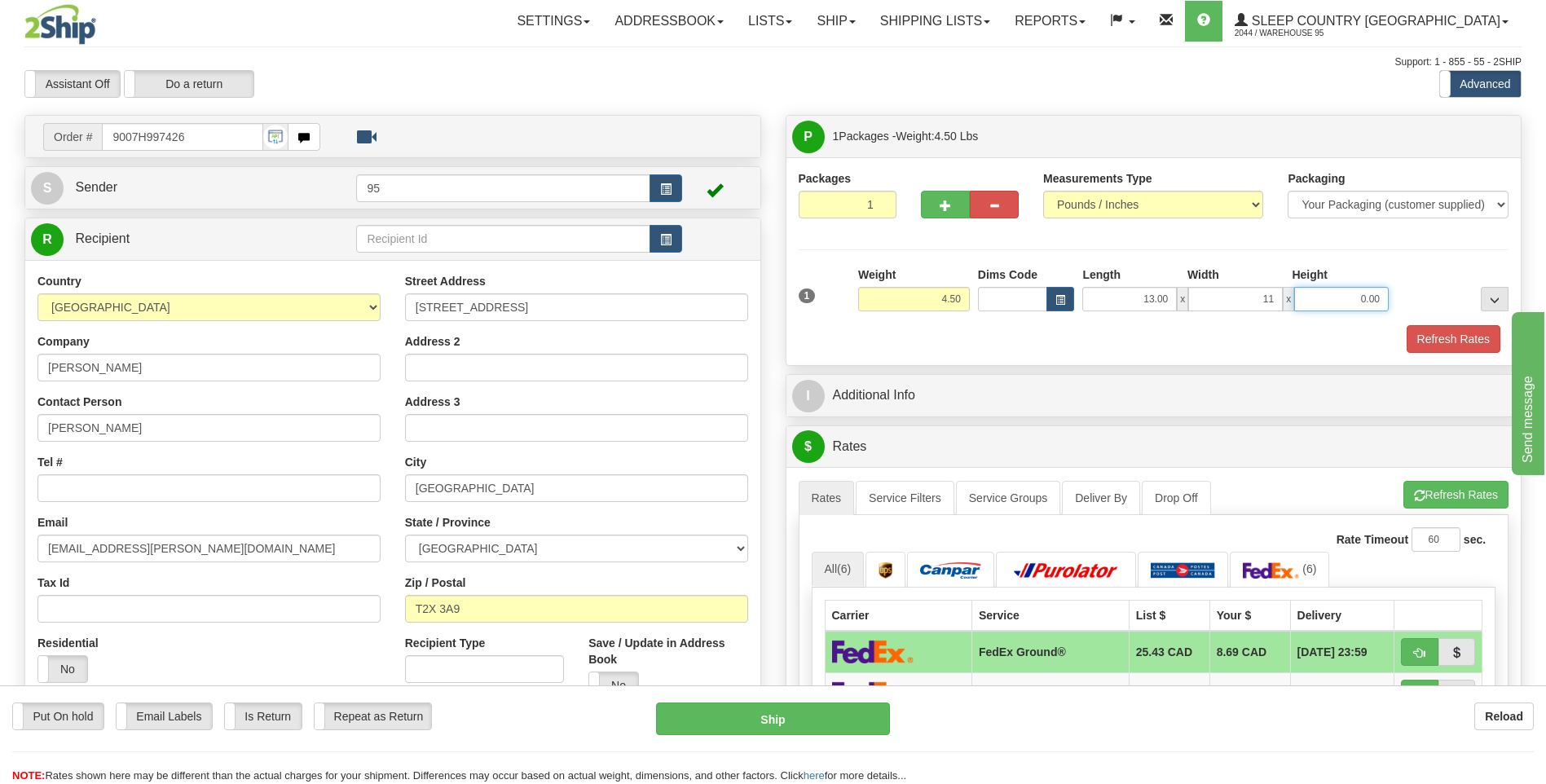
type input "11.00"
click button "Delete" at bounding box center [0, 0] width 0 height 0
type input "3.00"
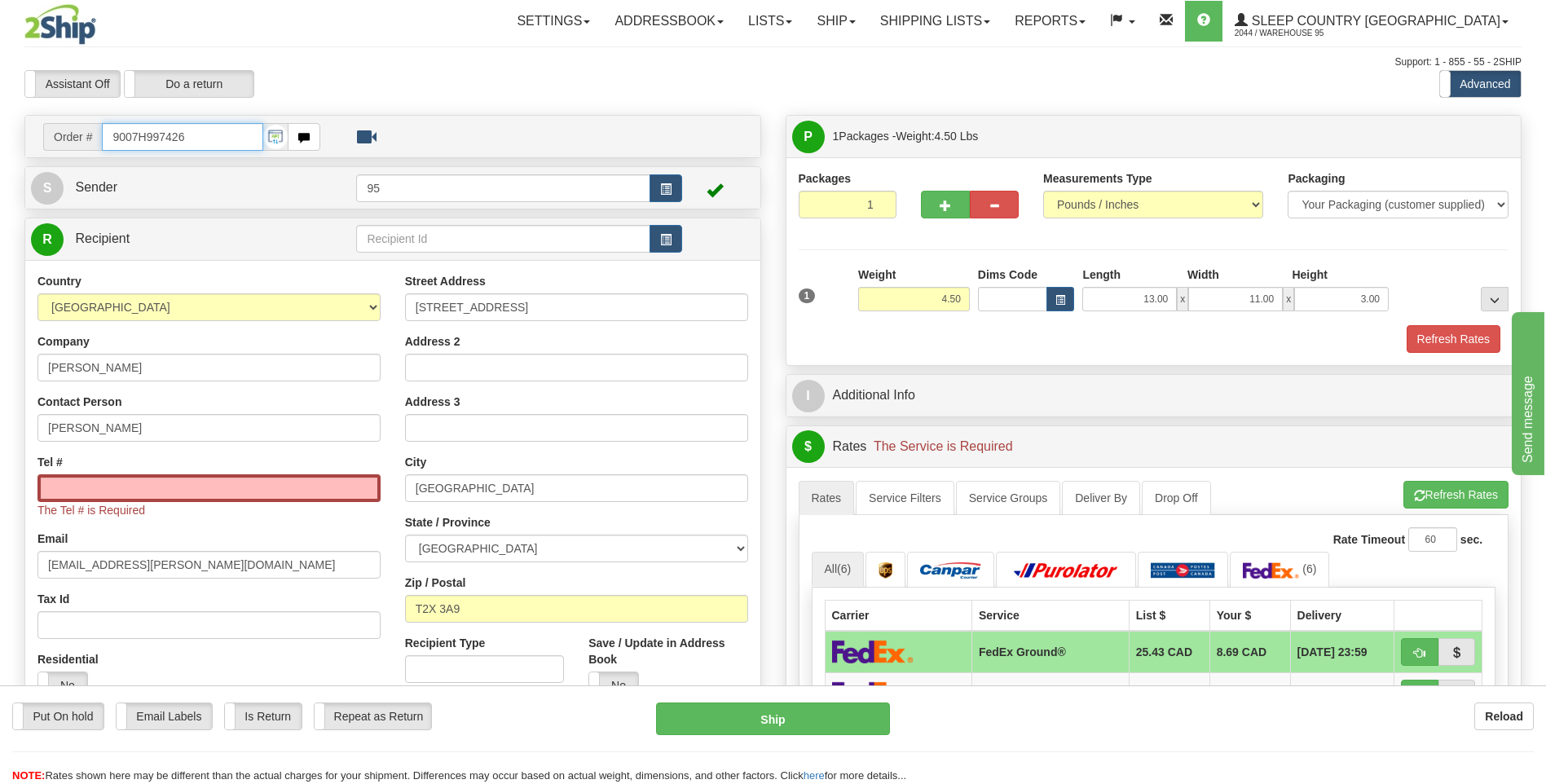
drag, startPoint x: 199, startPoint y: 138, endPoint x: -4, endPoint y: 159, distance: 204.1
click at [0, 159] on html "Training Course Close Toggle navigation Settings Shipping Preferences New Sende…" at bounding box center [773, 392] width 1546 height 784
click at [165, 478] on input "Tel #" at bounding box center [209, 488] width 343 height 28
paste input "403 990-1429"
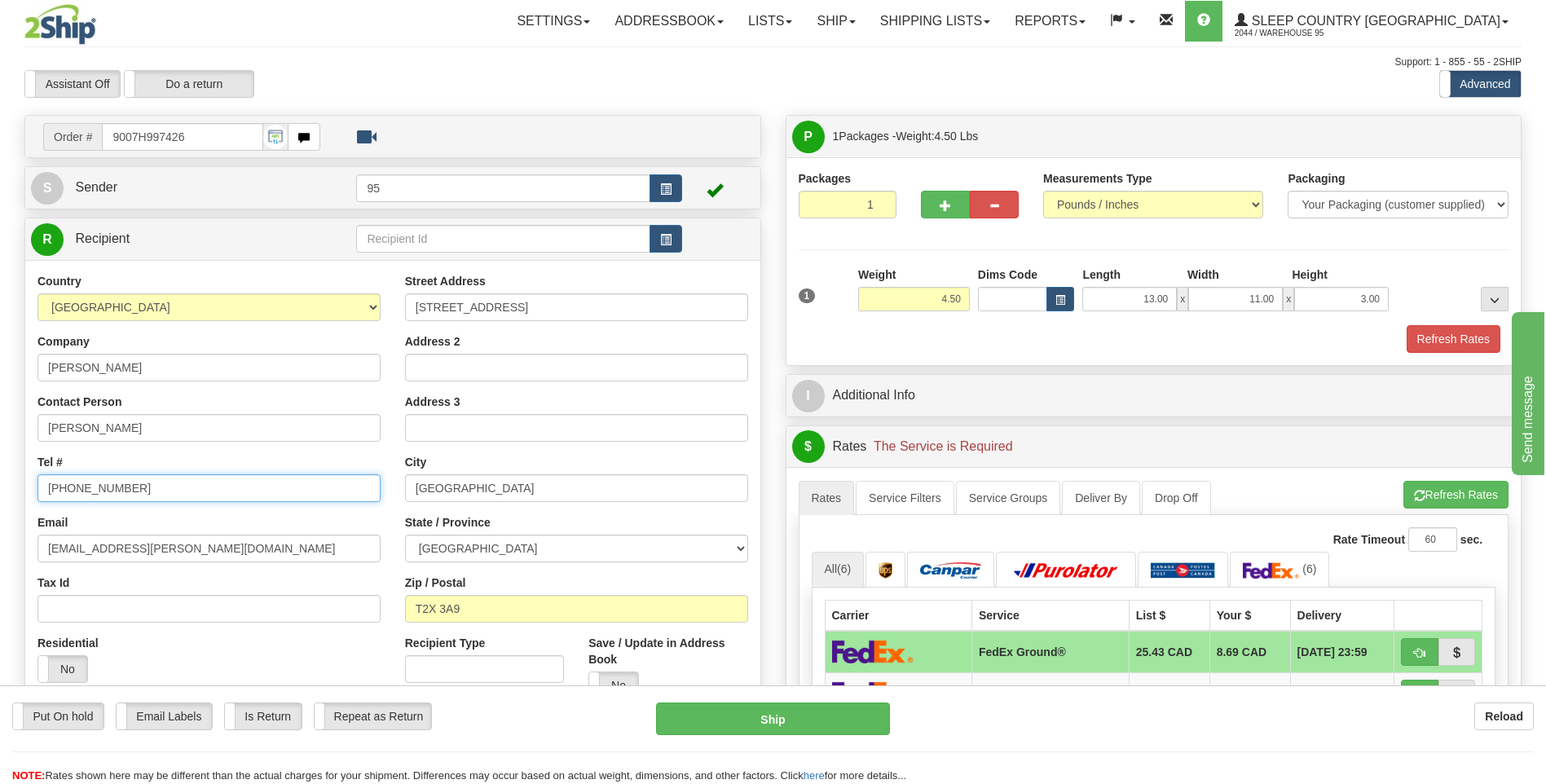
type input "403 990-1429"
click button "Delete" at bounding box center [0, 0] width 0 height 0
click at [1470, 335] on button "Refresh Rates" at bounding box center [1453, 339] width 94 height 28
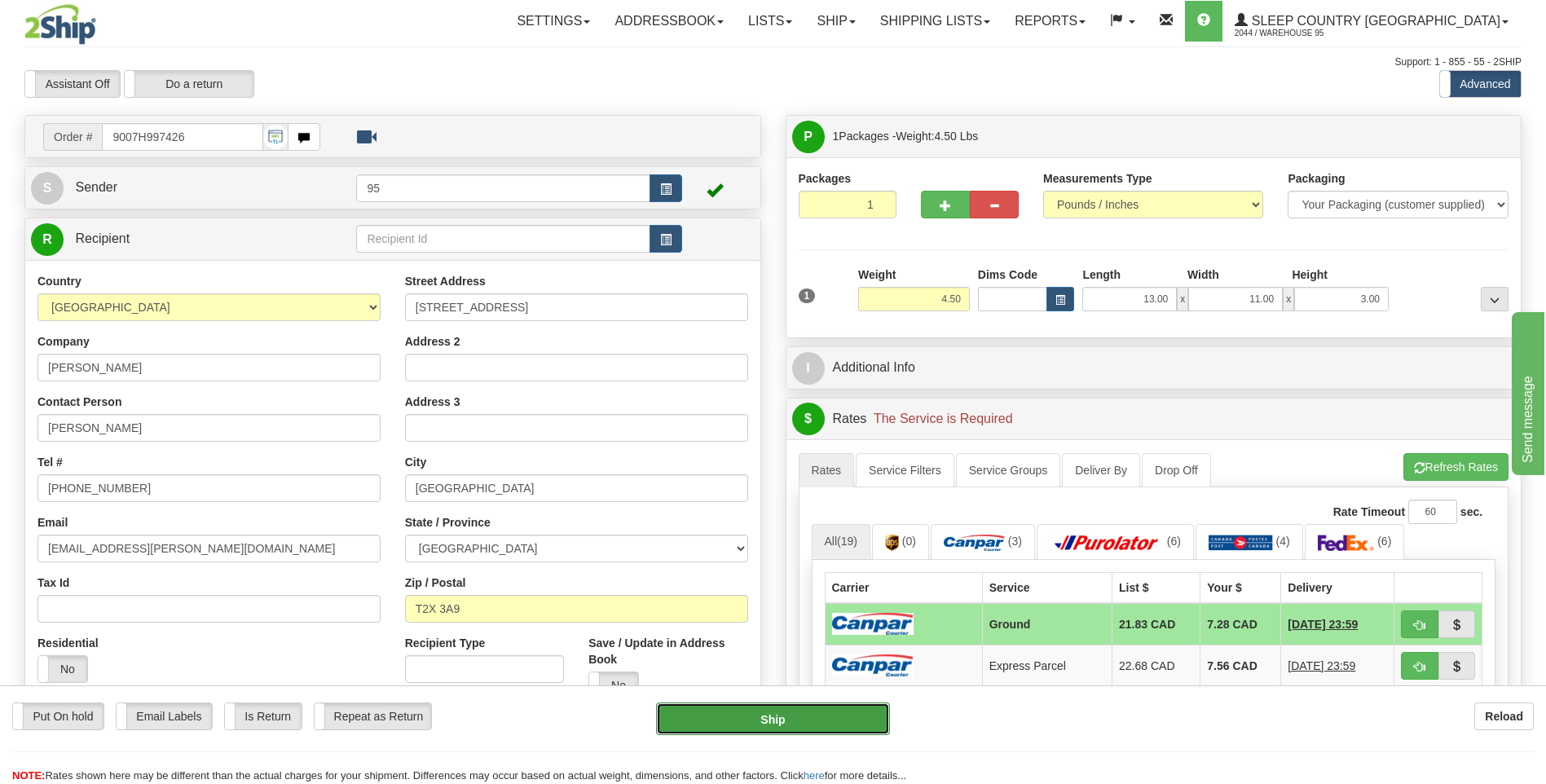
click at [785, 722] on button "Ship" at bounding box center [773, 718] width 233 height 32
type input "1"
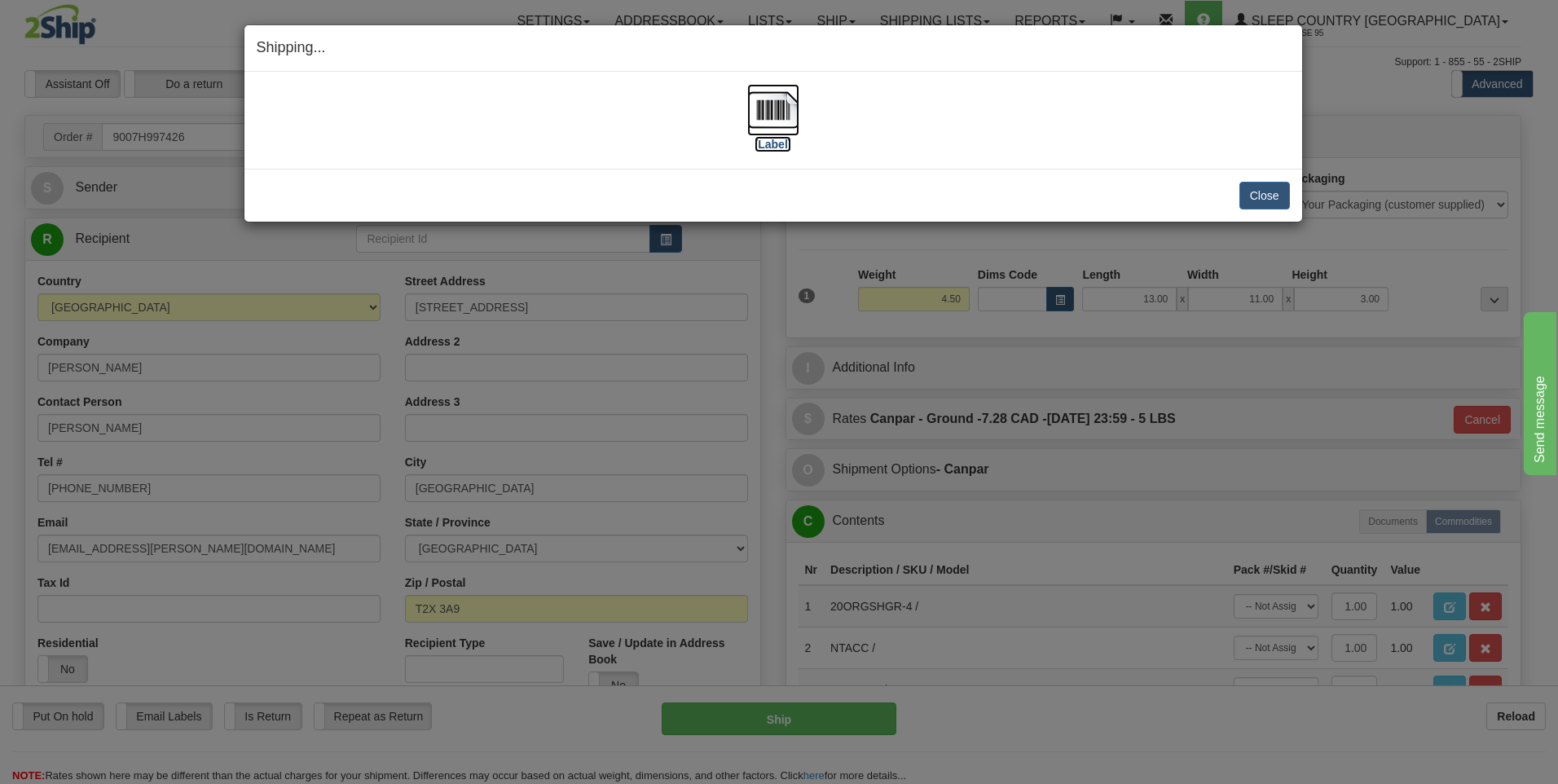
click at [750, 112] on img at bounding box center [773, 109] width 52 height 52
click at [1261, 190] on button "Close" at bounding box center [1264, 196] width 51 height 28
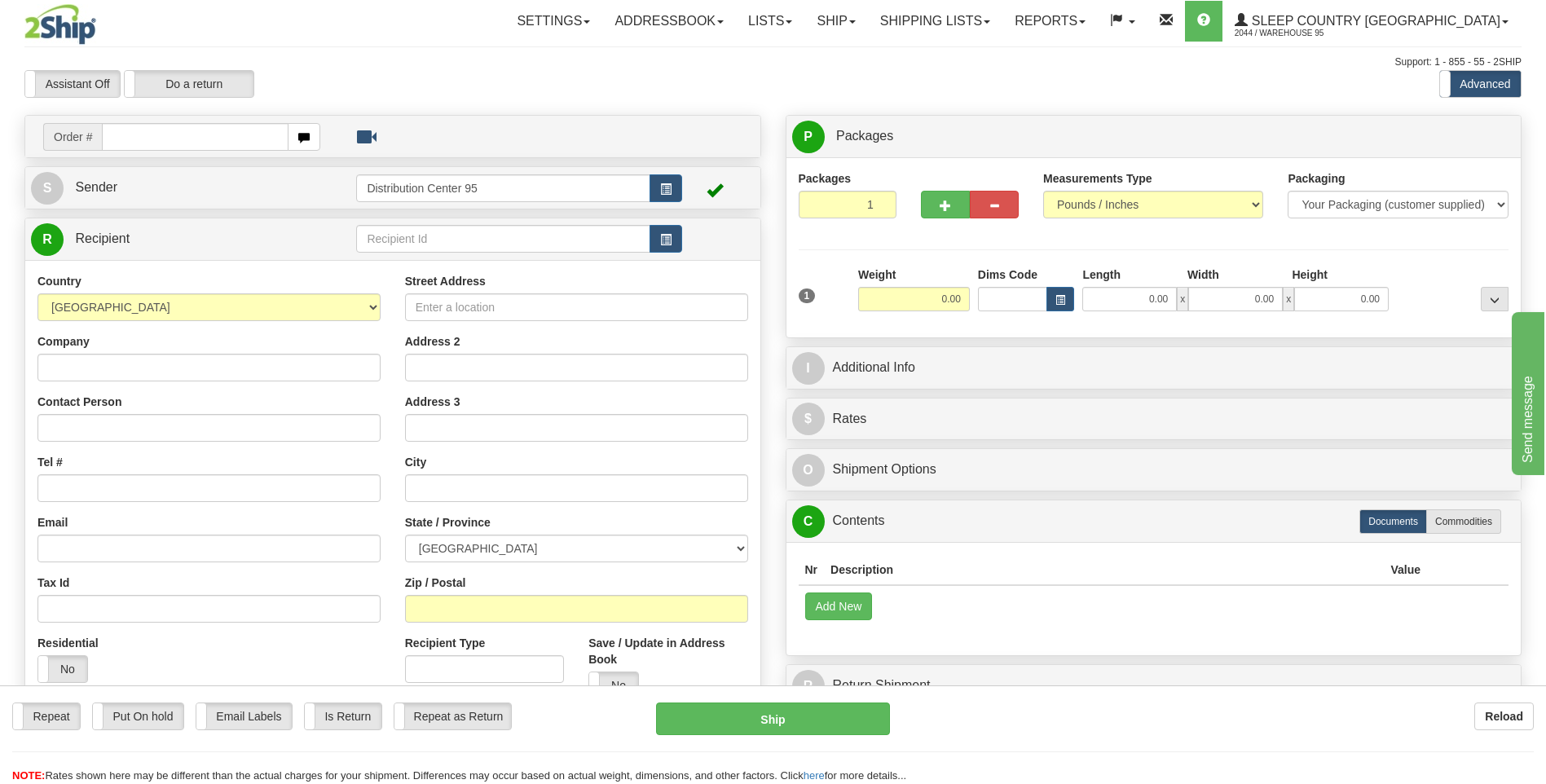
click at [176, 142] on input "text" at bounding box center [195, 137] width 186 height 28
type input "9000h998328"
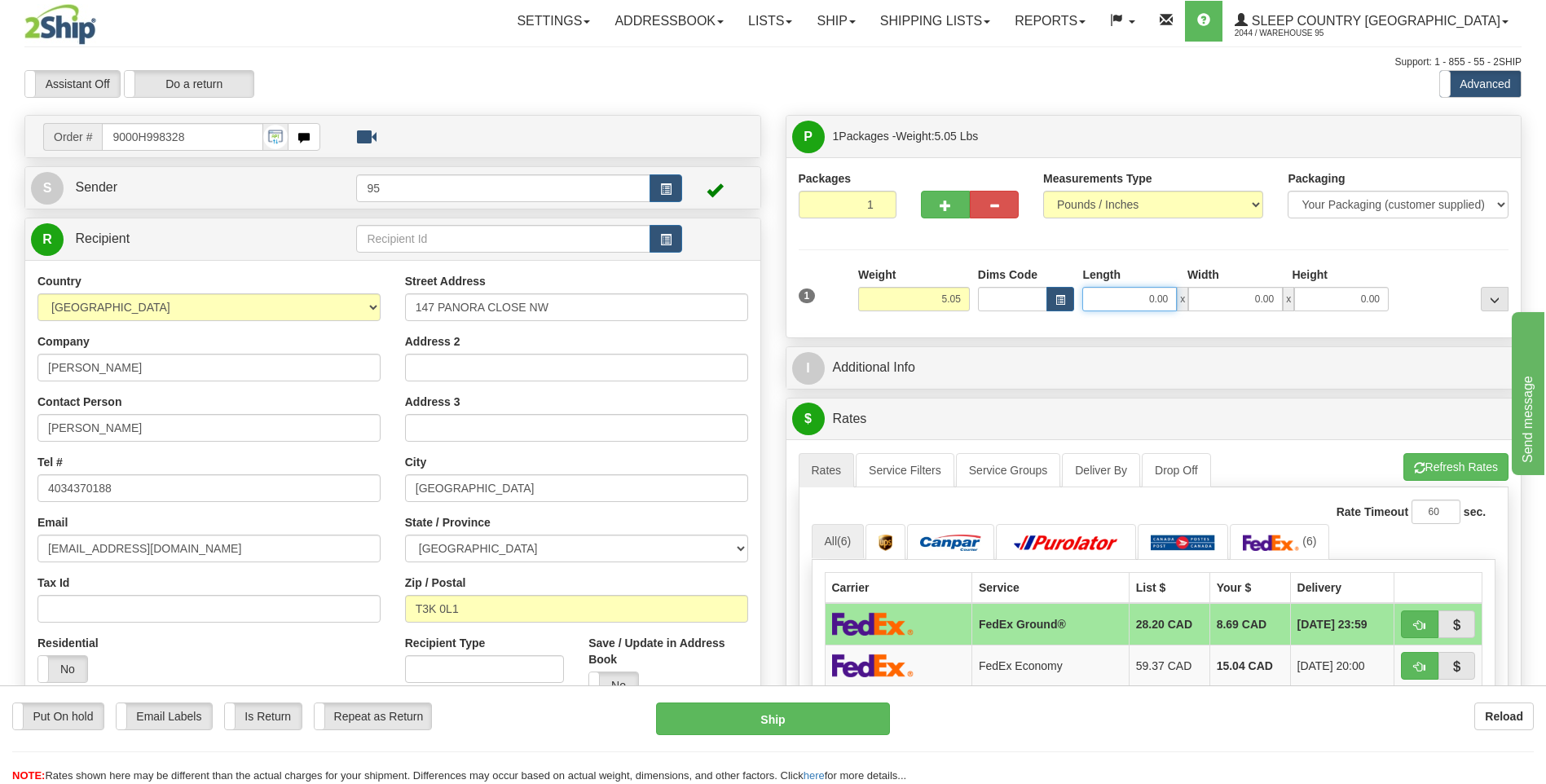
drag, startPoint x: 1172, startPoint y: 301, endPoint x: 715, endPoint y: 374, distance: 462.8
click at [715, 115] on div "Order # 9000H998328" at bounding box center [772, 115] width 1521 height 0
type input "16.00"
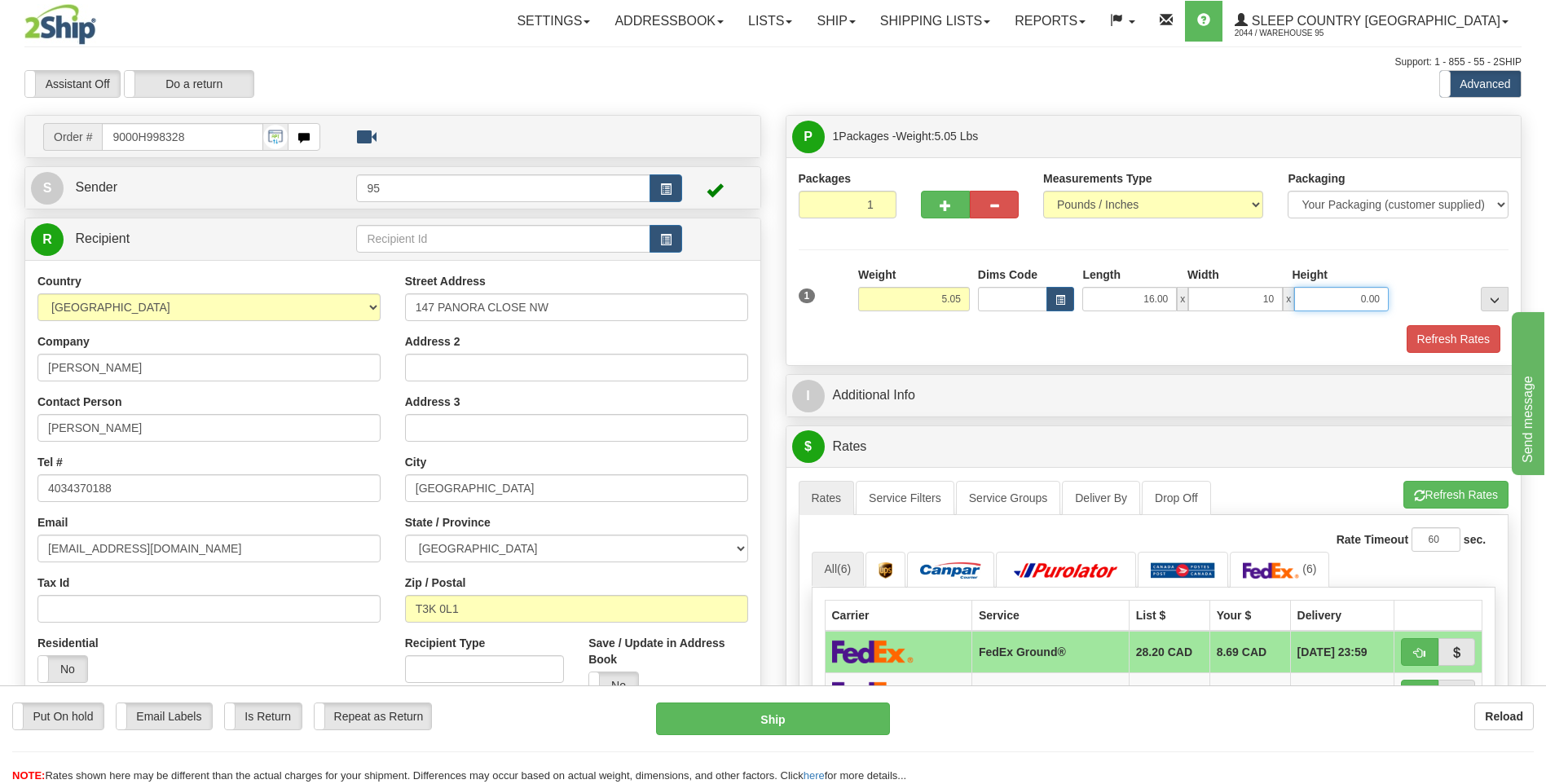
type input "10.00"
click at [1460, 346] on button "Refresh Rates" at bounding box center [1453, 339] width 94 height 28
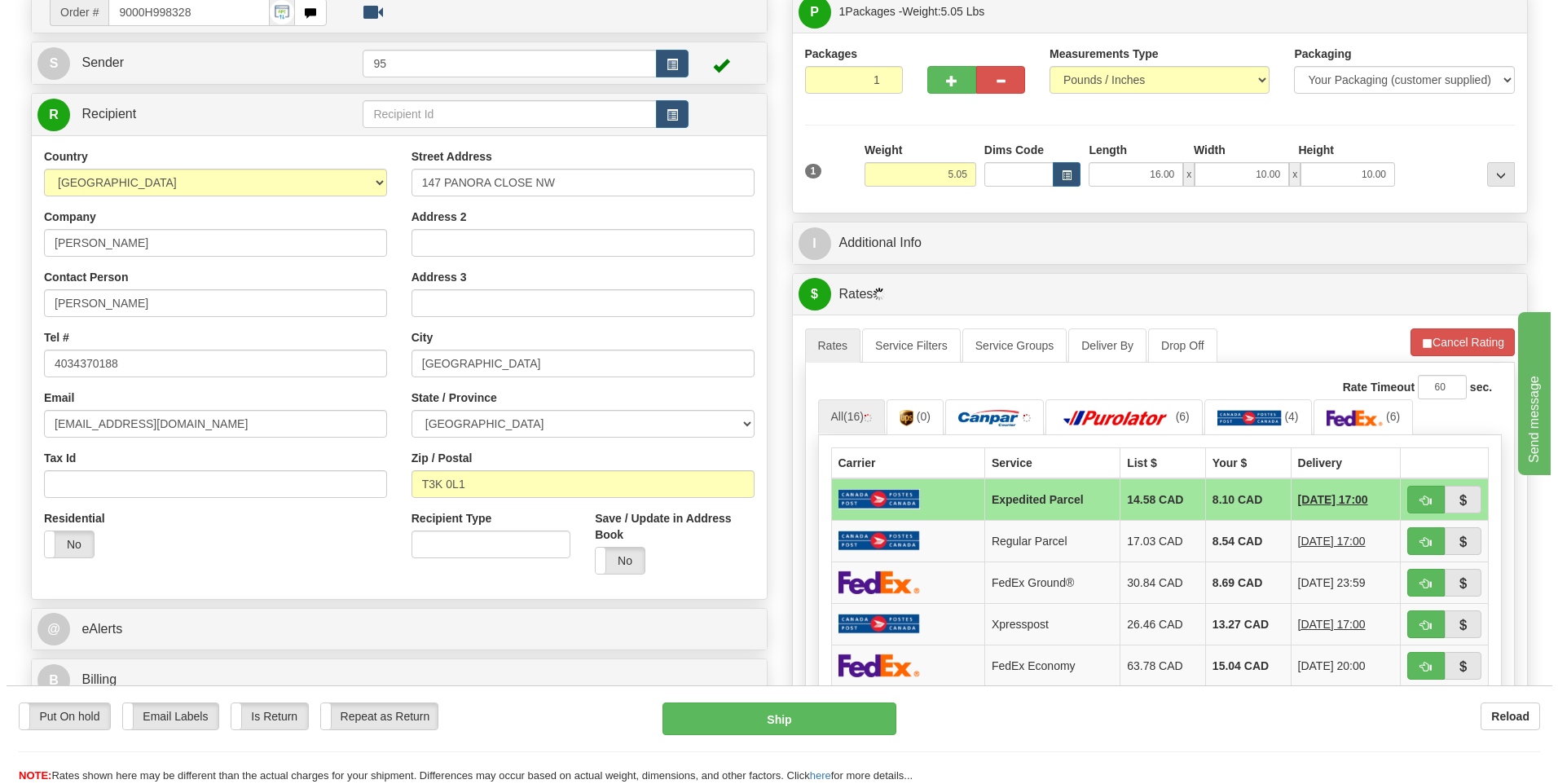
scroll to position [407, 0]
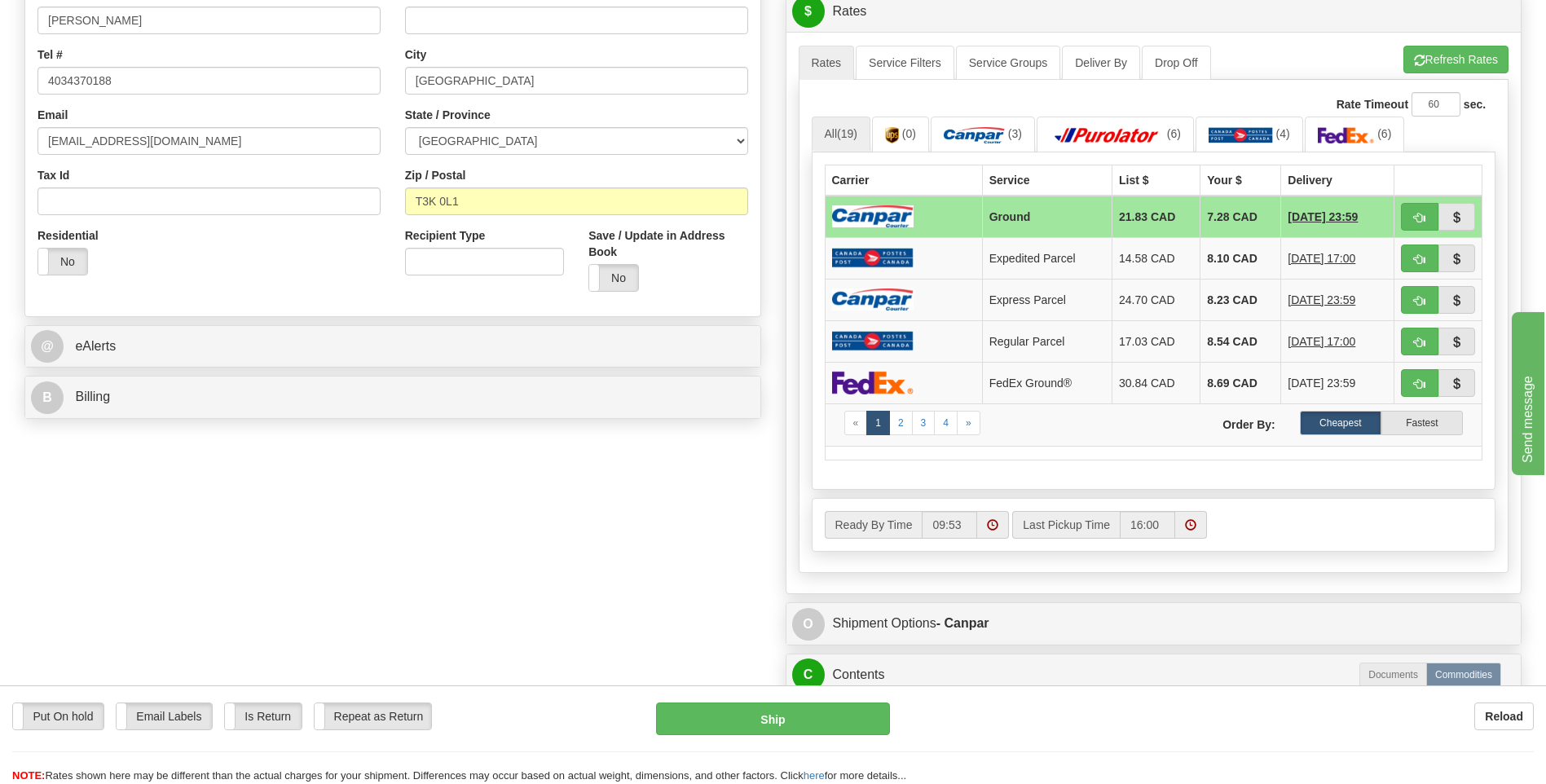
click at [901, 426] on link "2" at bounding box center [901, 423] width 24 height 25
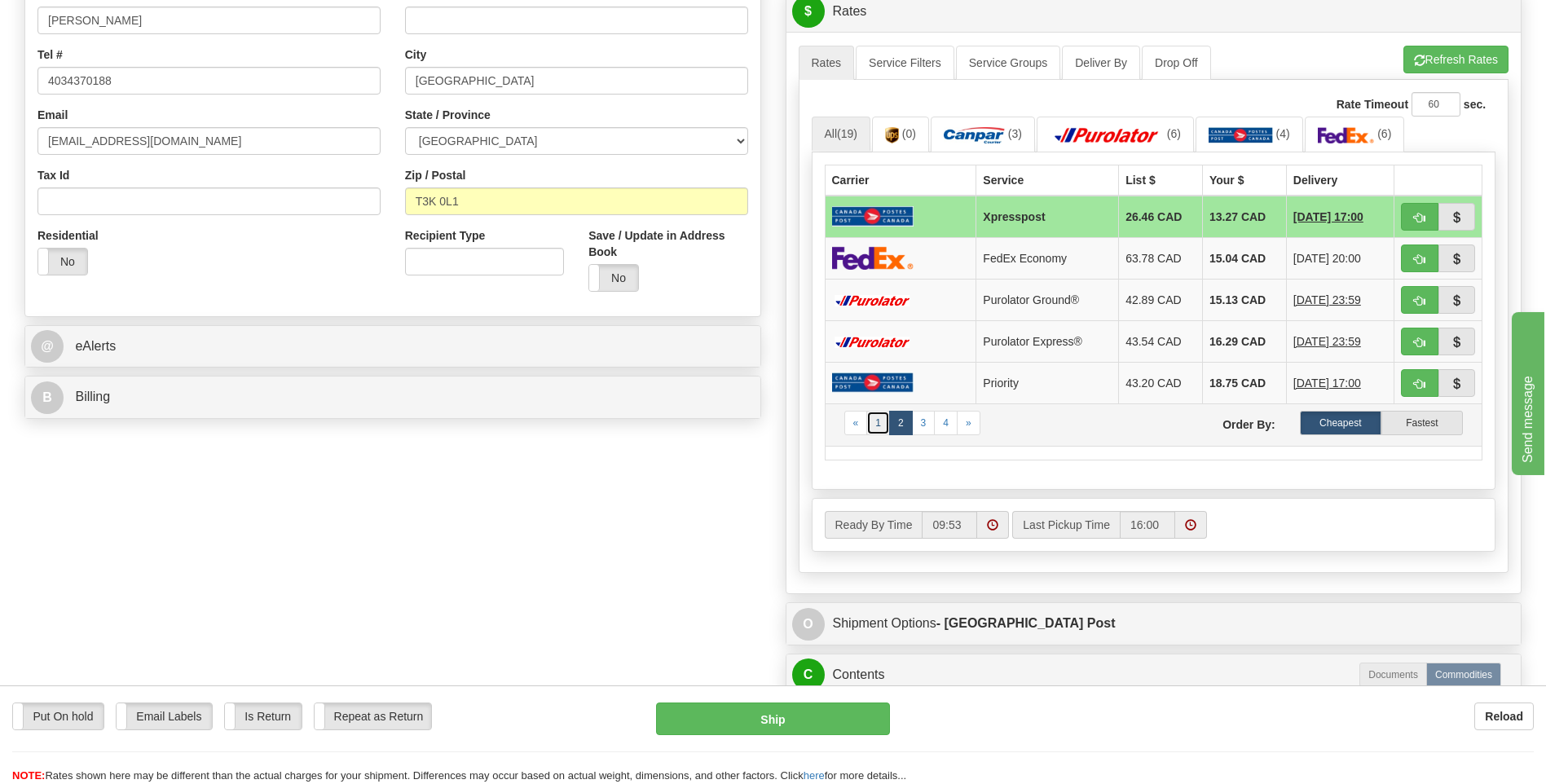
click at [879, 425] on link "1" at bounding box center [878, 423] width 24 height 25
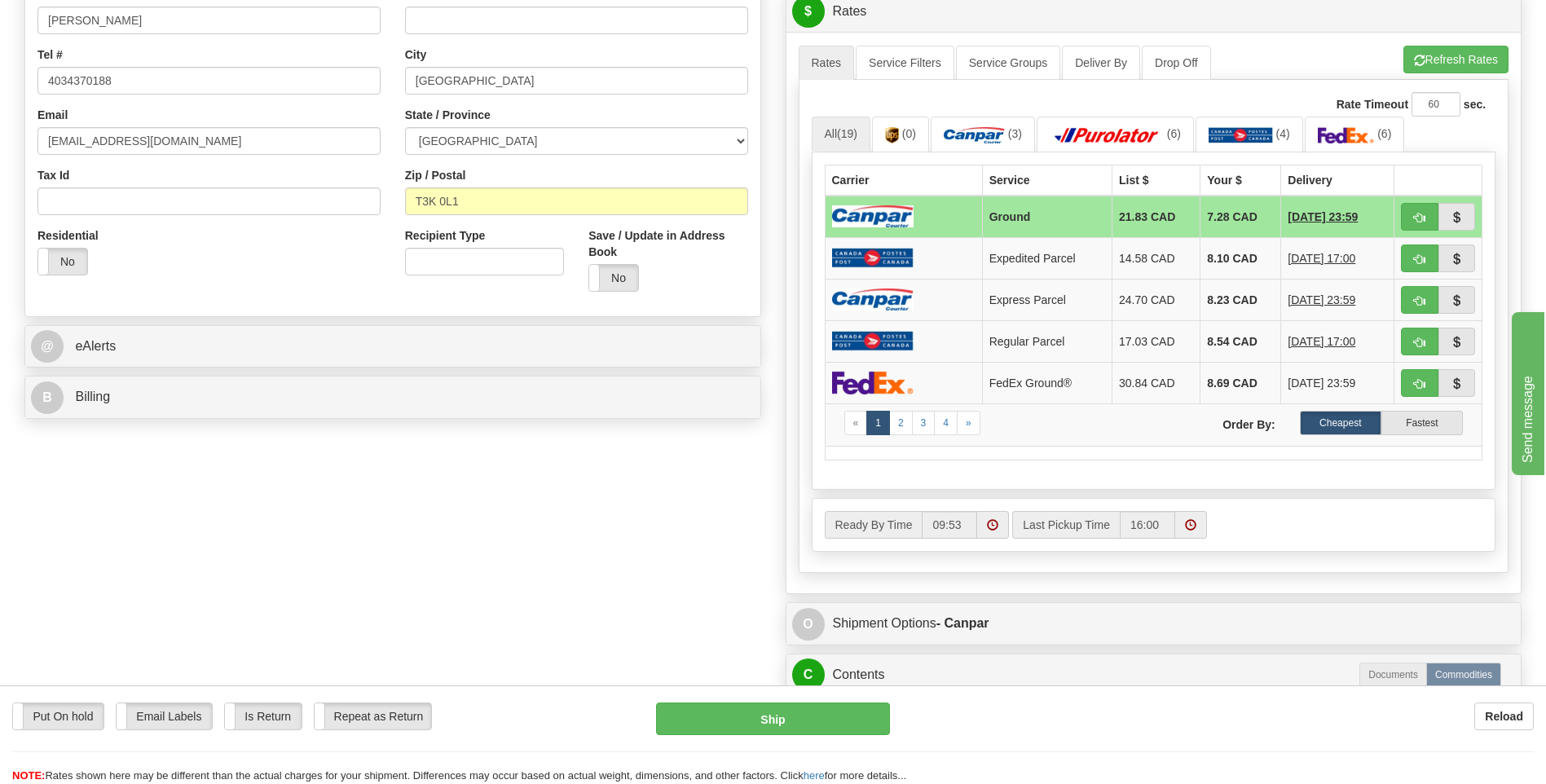
click at [914, 217] on td at bounding box center [903, 217] width 157 height 42
click at [746, 714] on button "Ship" at bounding box center [773, 718] width 233 height 32
type input "1"
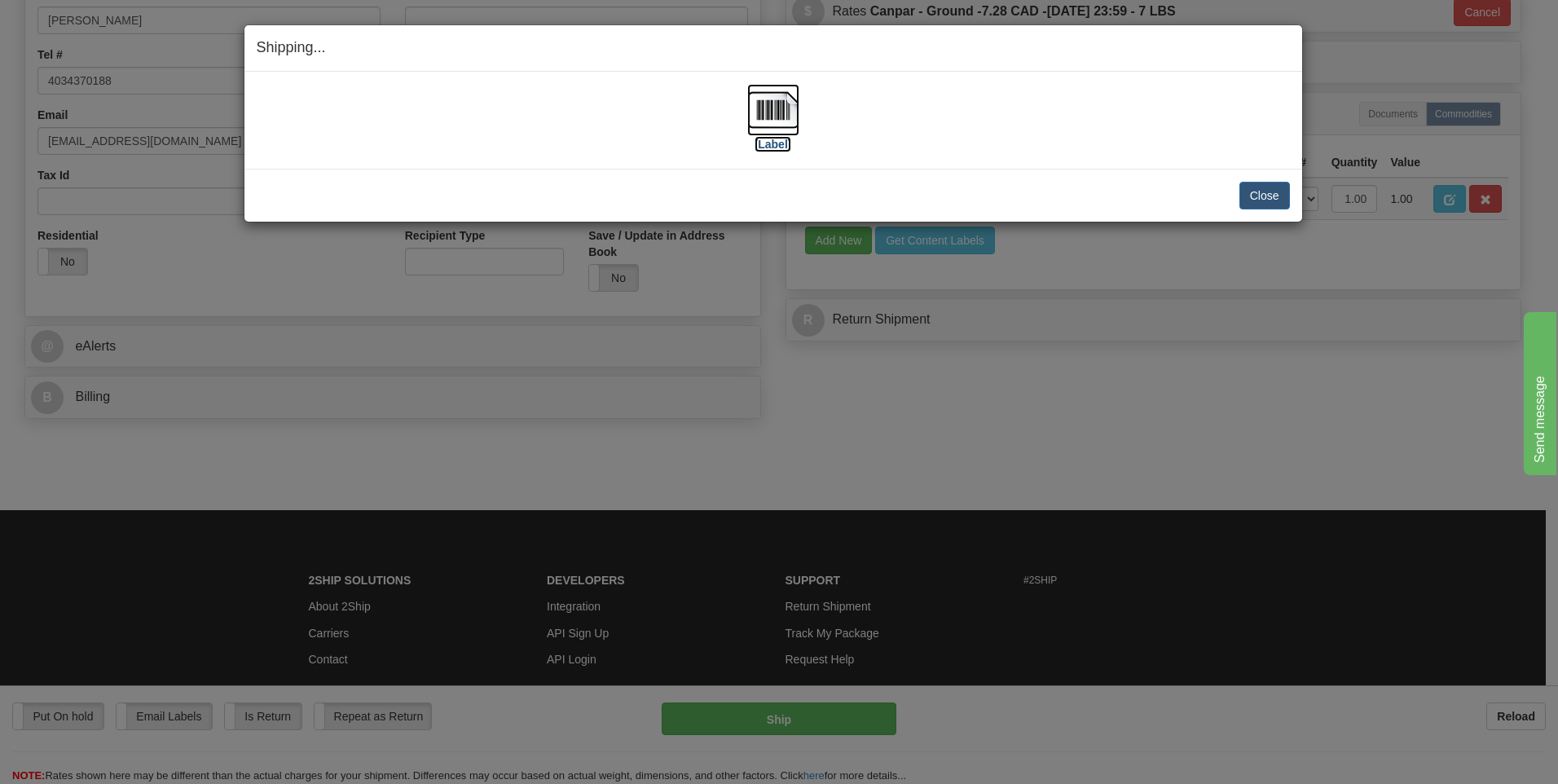
click at [770, 109] on img at bounding box center [773, 109] width 52 height 52
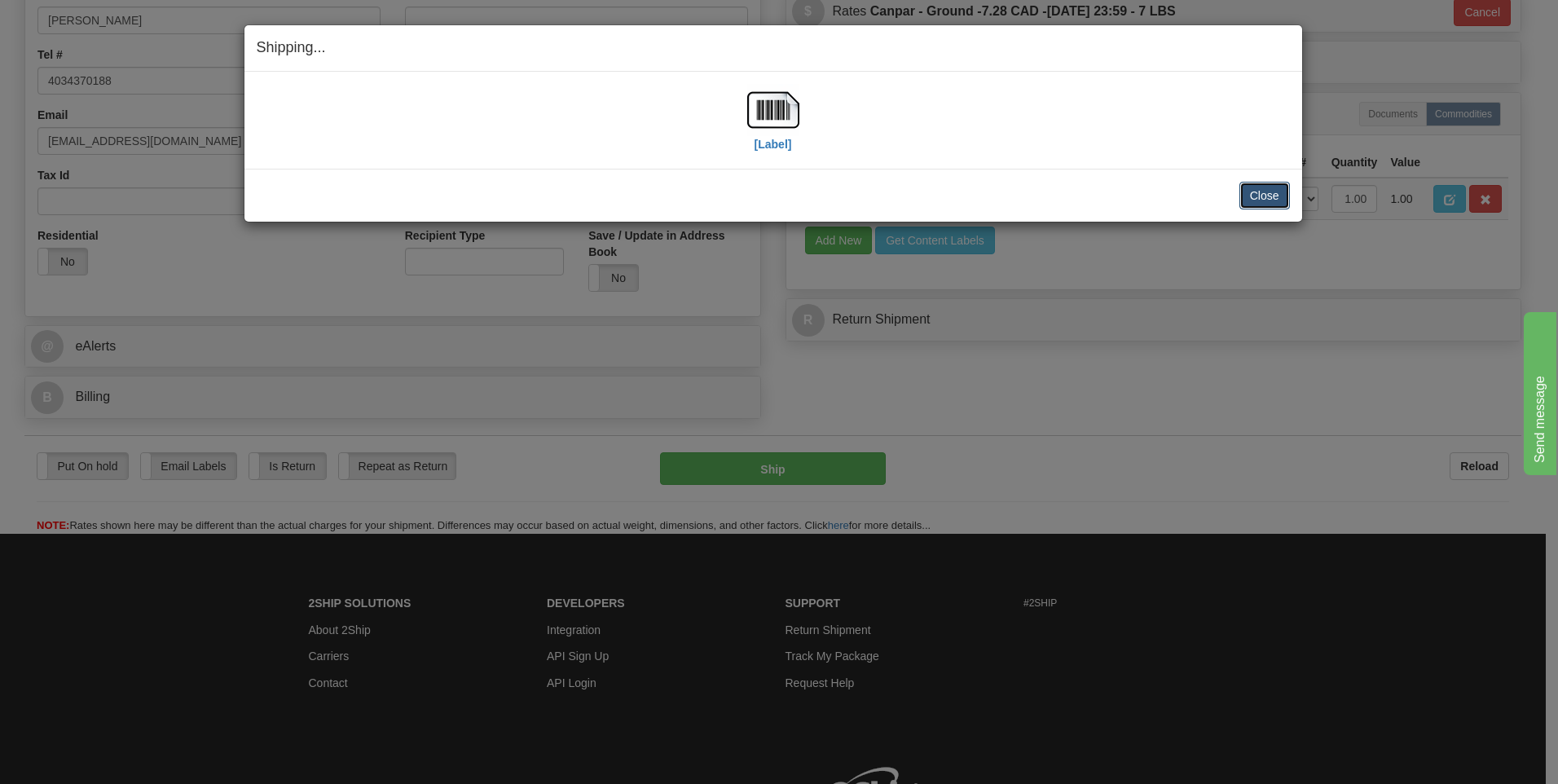
drag, startPoint x: 1264, startPoint y: 198, endPoint x: 1244, endPoint y: 189, distance: 21.9
click at [1264, 197] on button "Close" at bounding box center [1264, 196] width 51 height 28
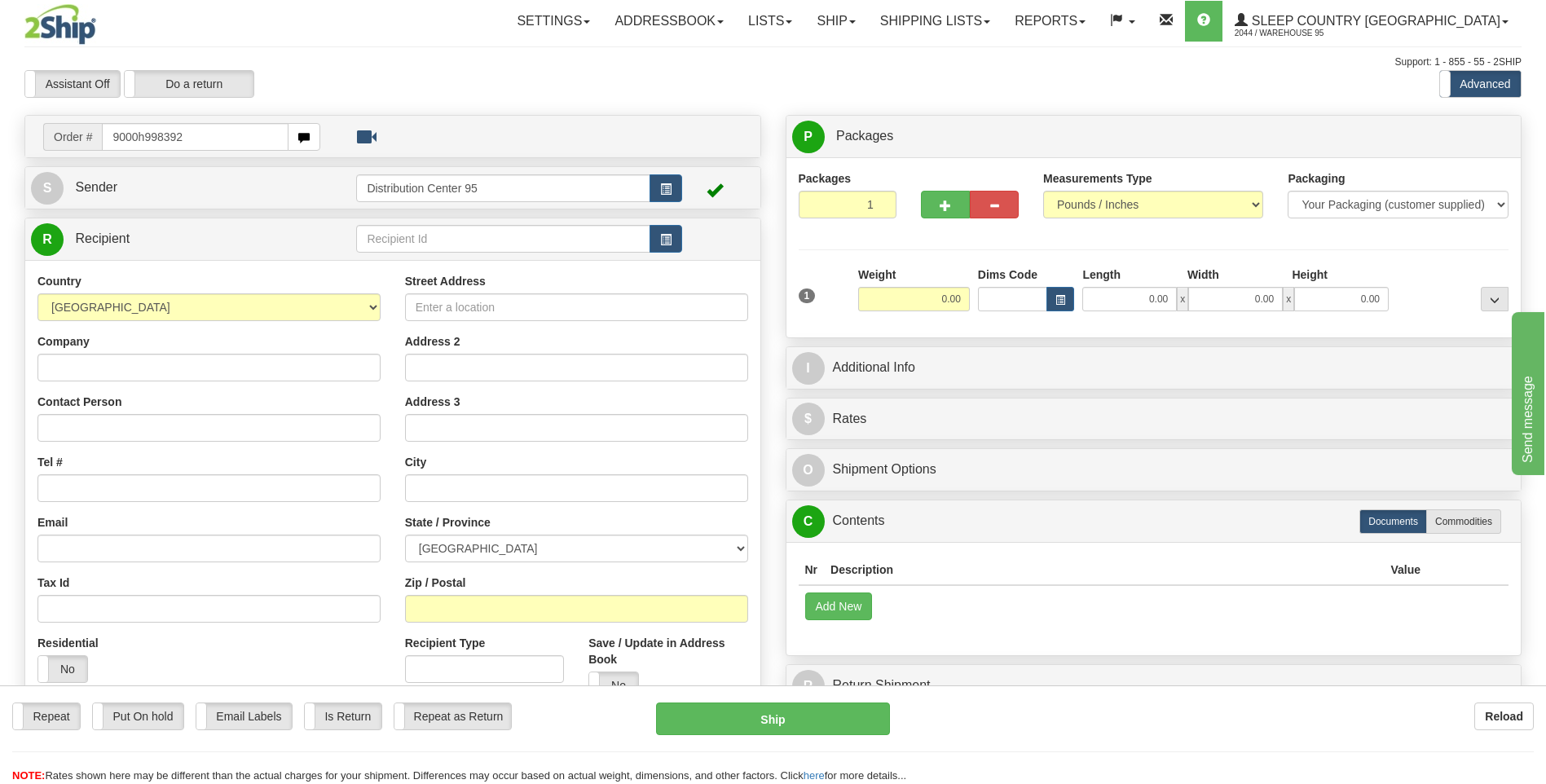
type input "9000h998392"
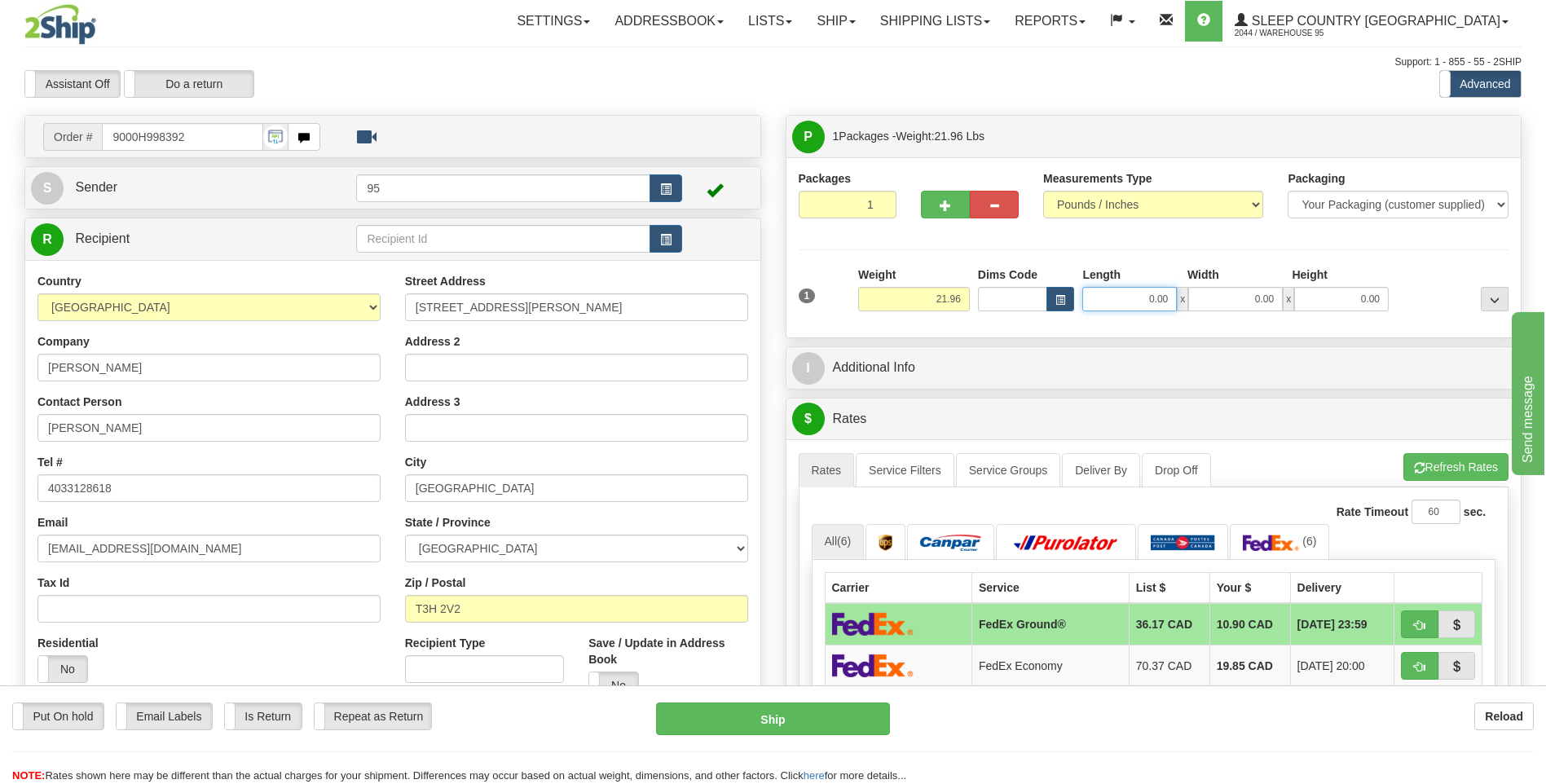
drag, startPoint x: 1171, startPoint y: 301, endPoint x: 913, endPoint y: 309, distance: 258.1
click at [913, 309] on div "1 Weight 21.96 Dims Code x x" at bounding box center [1154, 295] width 719 height 58
type input "17.00"
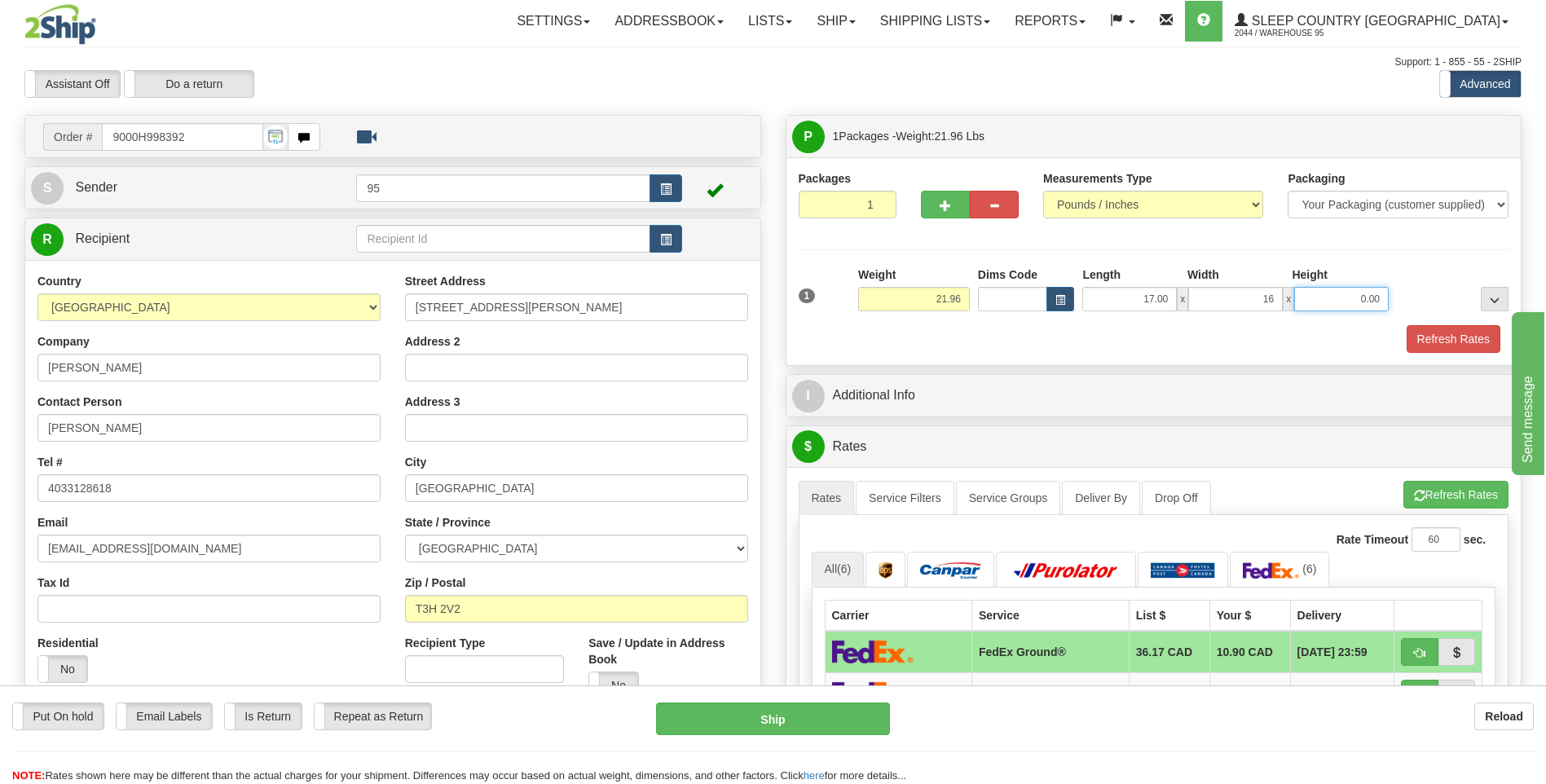
type input "16.00"
type input "8.00"
click at [1433, 334] on button "Refresh Rates" at bounding box center [1453, 339] width 94 height 28
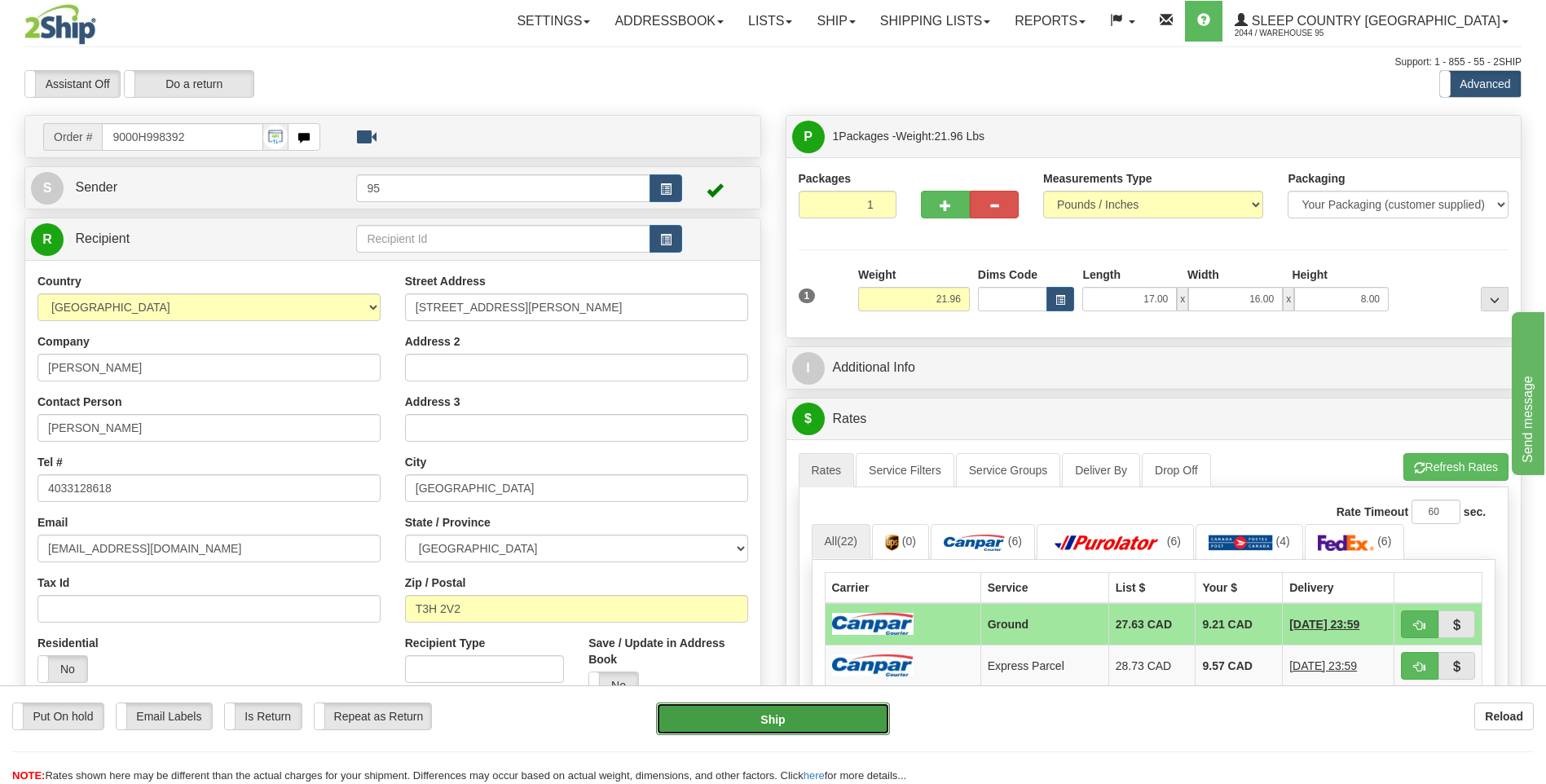
click at [838, 722] on button "Ship" at bounding box center [773, 718] width 233 height 32
type input "1"
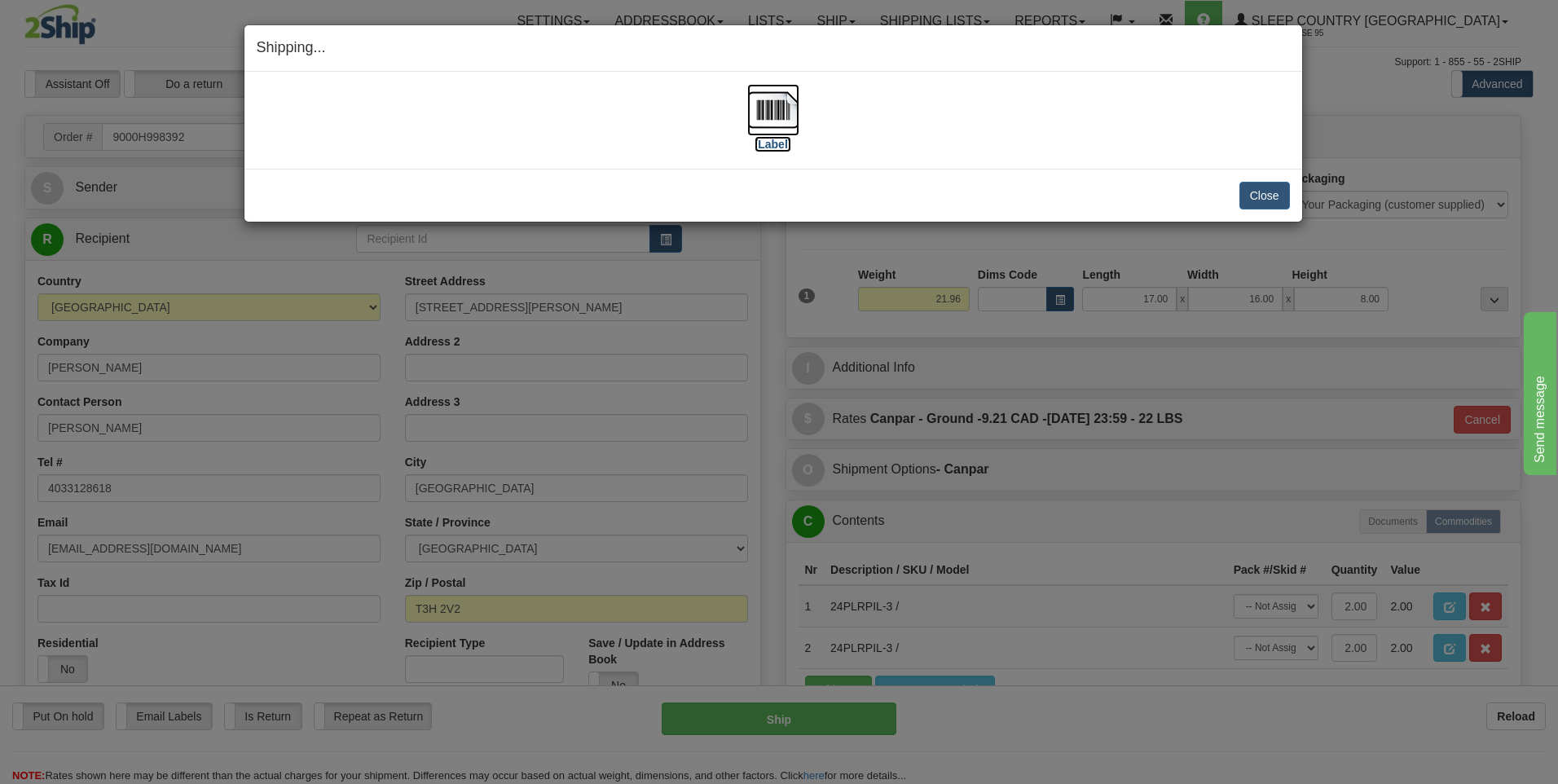
click at [775, 106] on img at bounding box center [773, 109] width 52 height 52
click at [1261, 194] on button "Close" at bounding box center [1264, 196] width 51 height 28
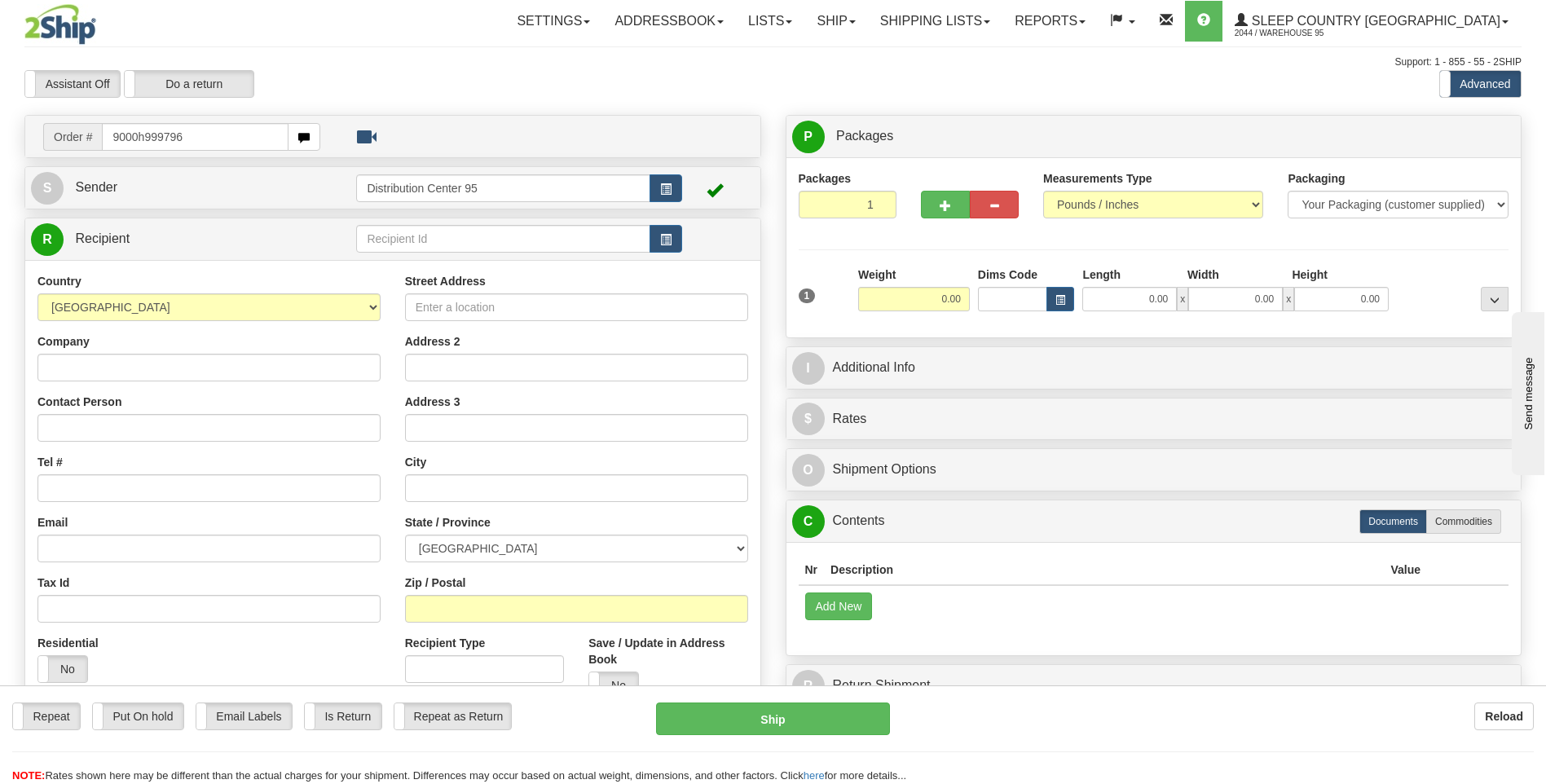
type input "9000h999796"
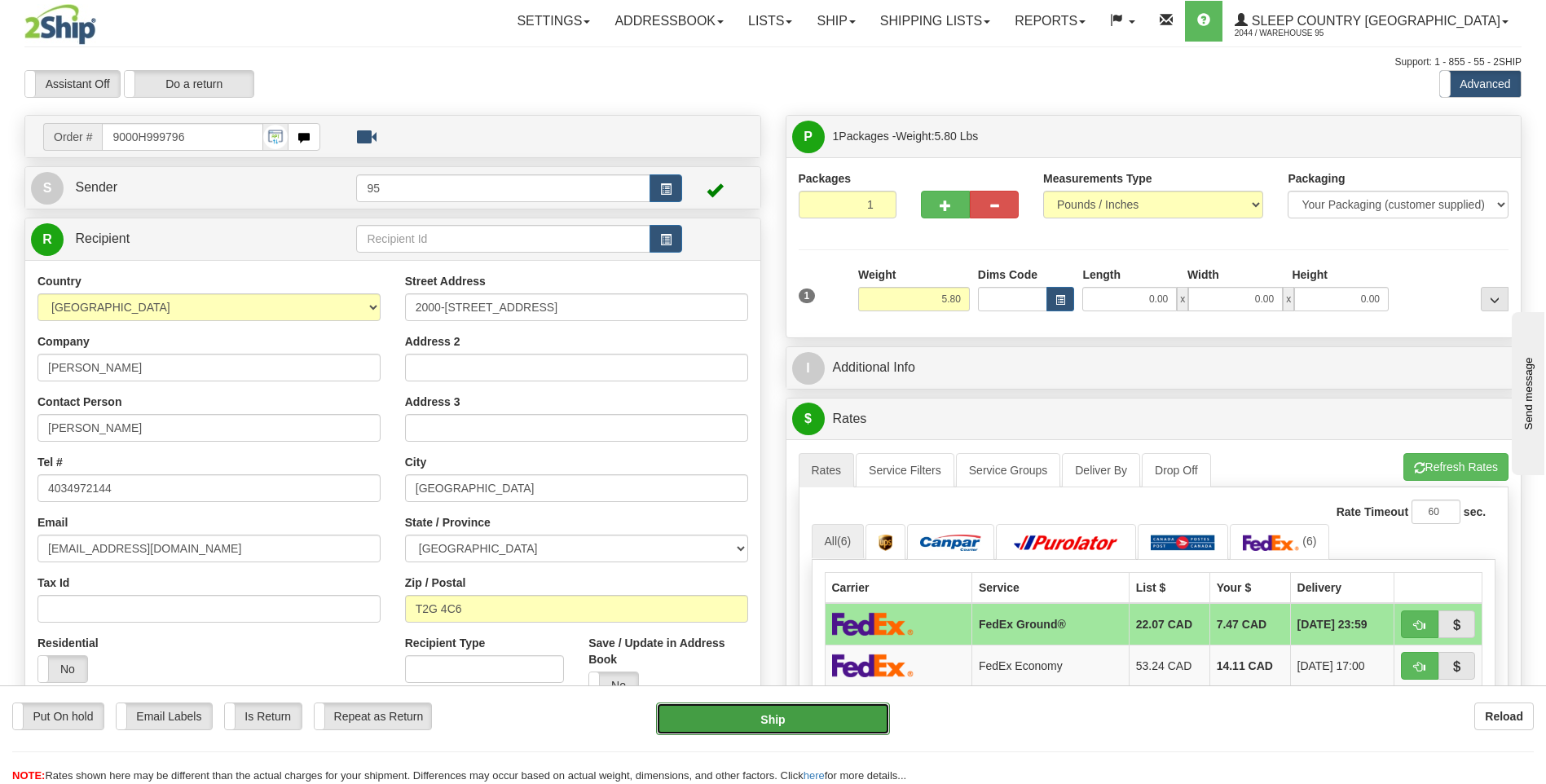
click at [778, 726] on button "Ship" at bounding box center [773, 718] width 233 height 32
type input "92"
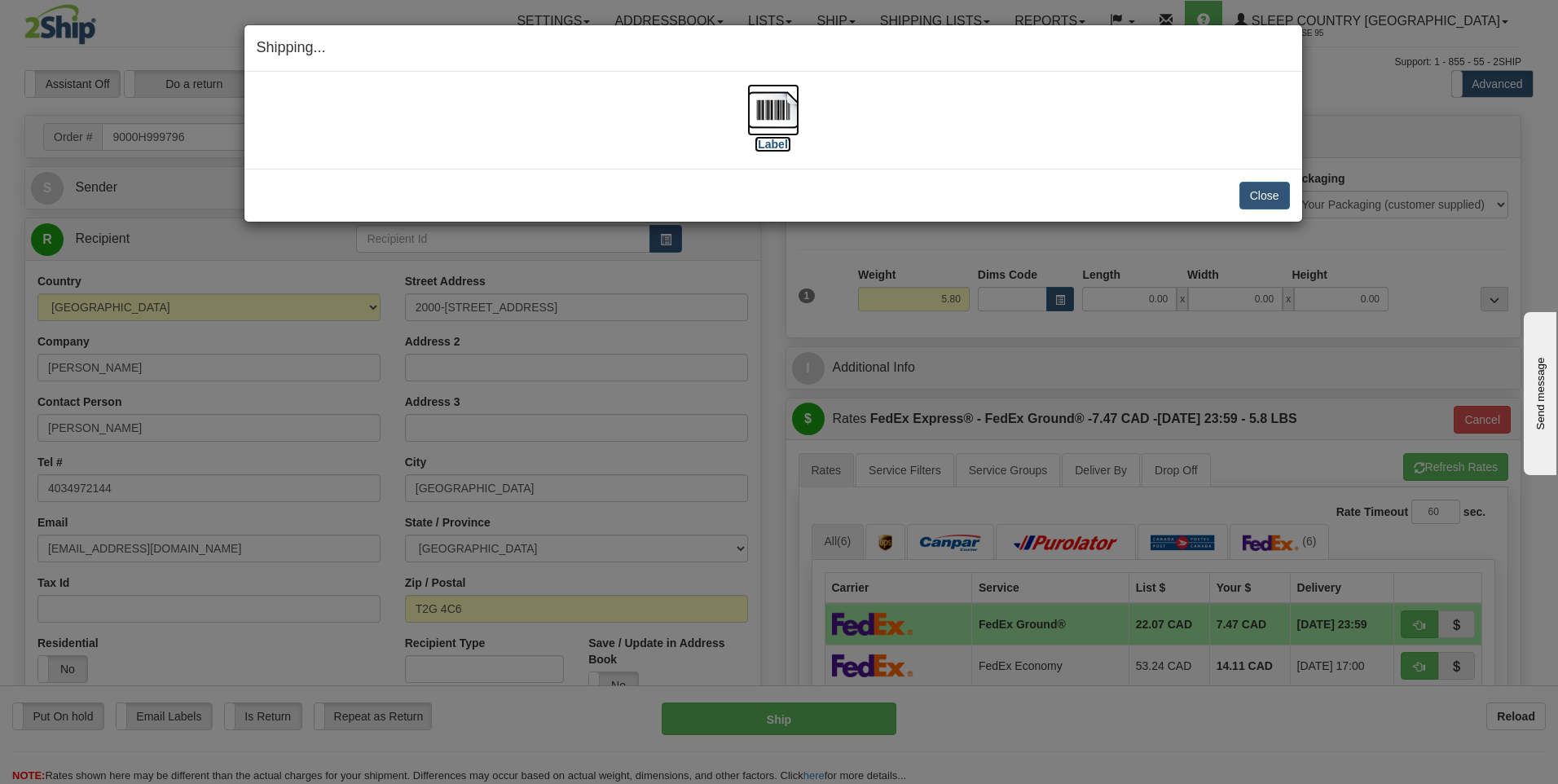
click at [768, 112] on img at bounding box center [773, 109] width 52 height 52
click at [1270, 200] on button "Close" at bounding box center [1264, 196] width 51 height 28
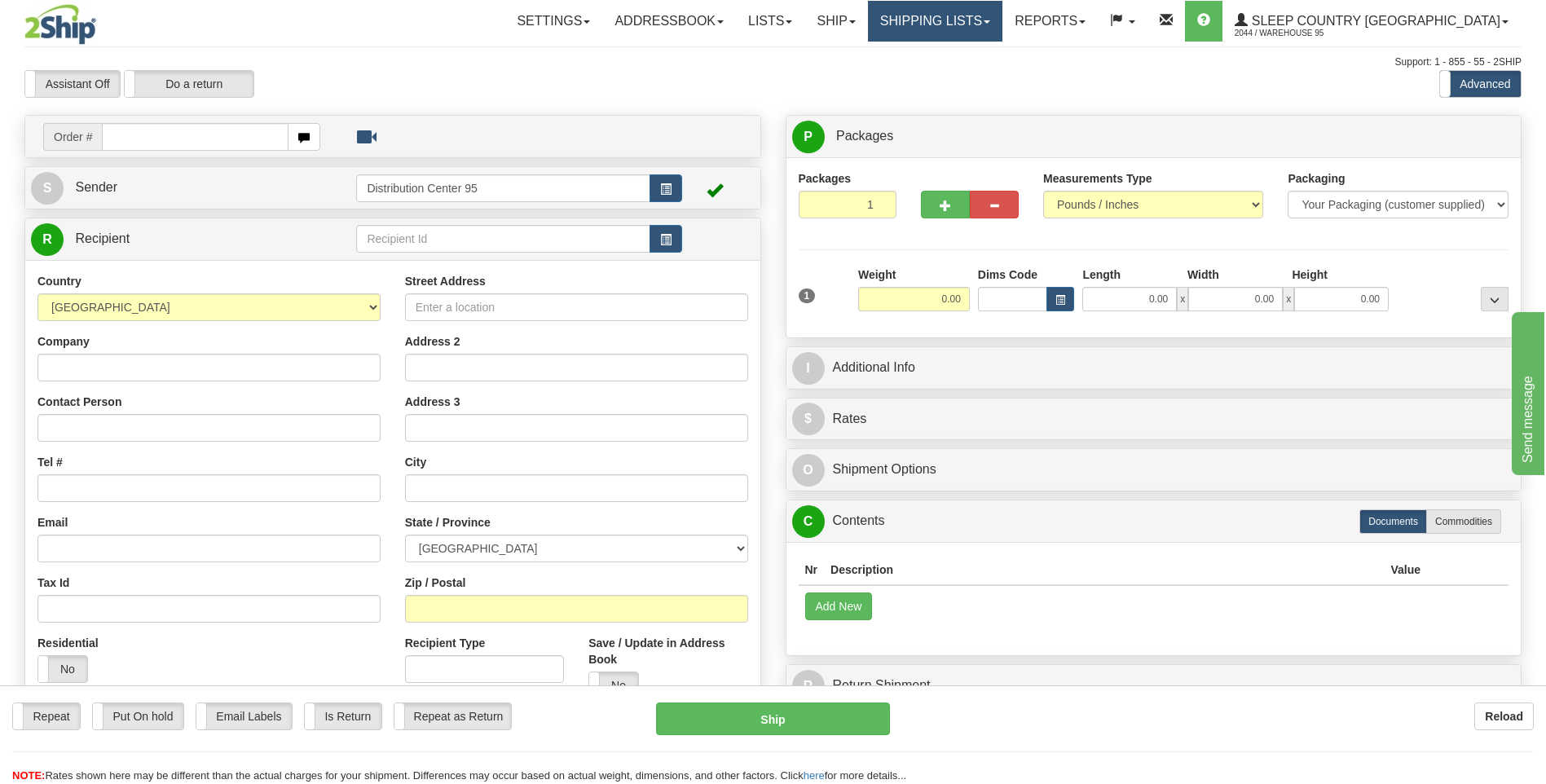
click at [1002, 17] on link "Shipping lists" at bounding box center [935, 21] width 134 height 40
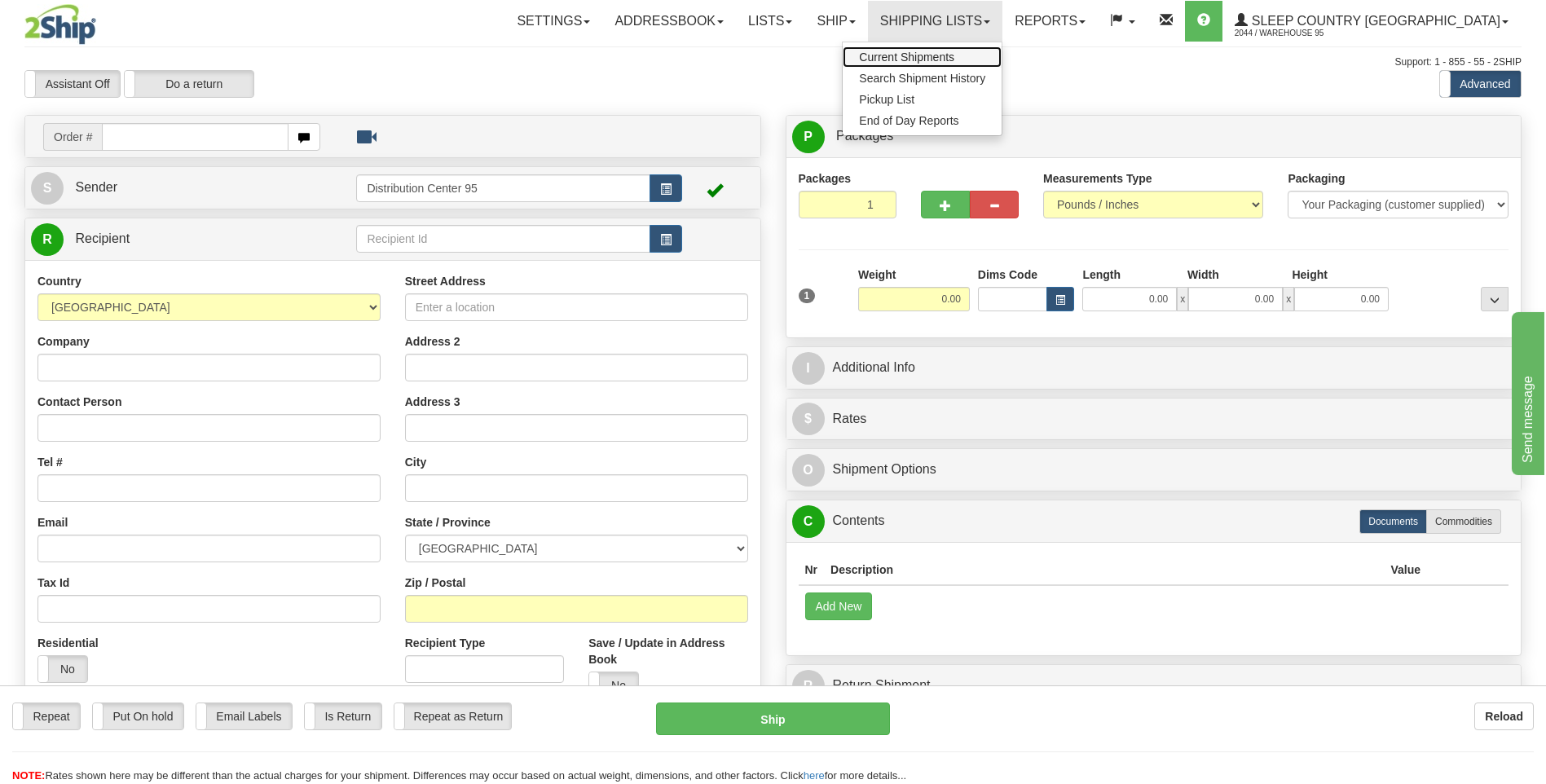
click at [954, 53] on span "Current Shipments" at bounding box center [906, 57] width 96 height 13
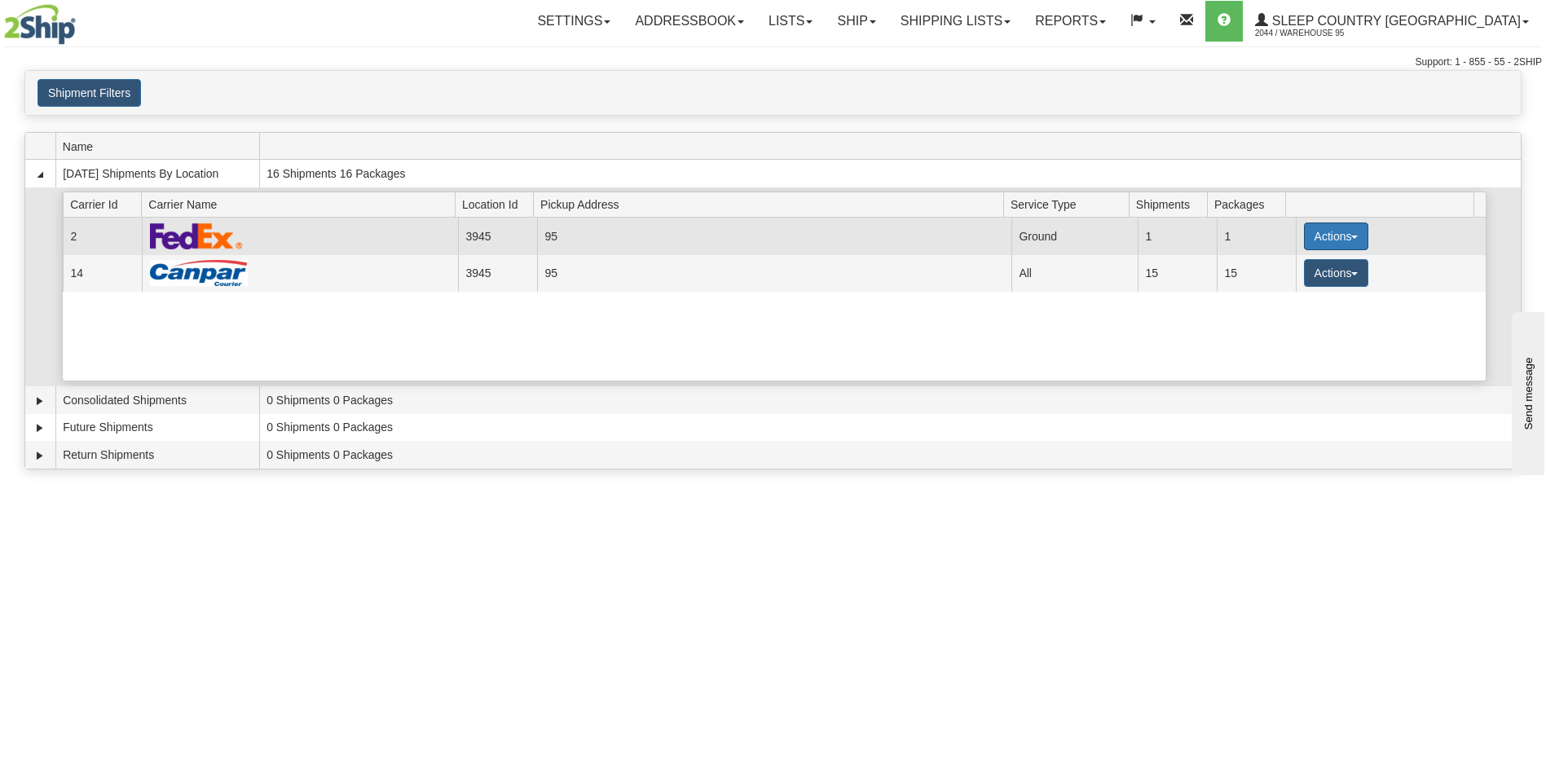
click at [1335, 241] on button "Actions" at bounding box center [1336, 236] width 65 height 28
click at [1351, 235] on span "button" at bounding box center [1354, 237] width 6 height 4
click at [1276, 269] on span "Details" at bounding box center [1275, 267] width 44 height 11
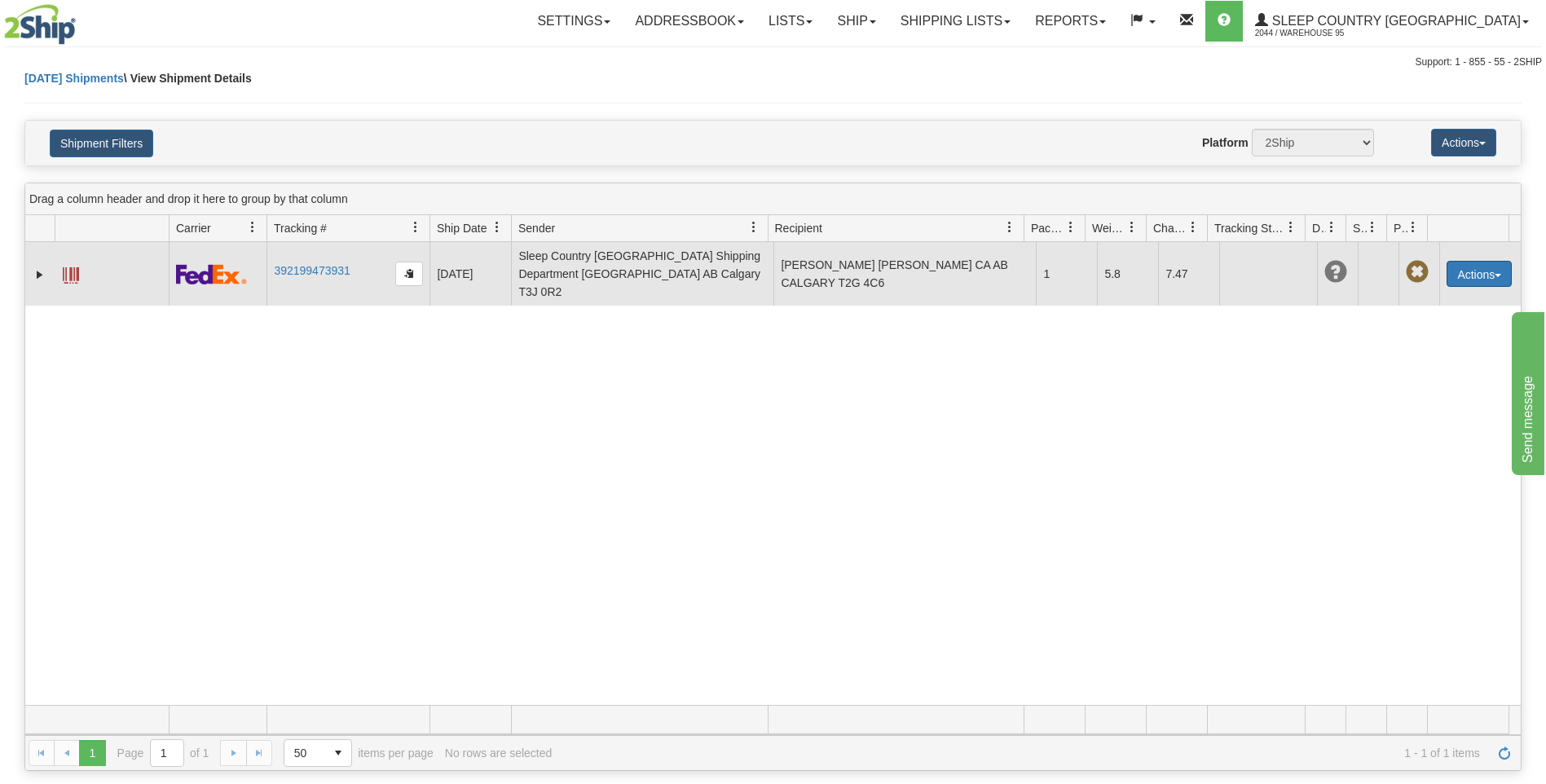
click at [1449, 261] on button "Actions" at bounding box center [1478, 274] width 65 height 26
click at [1422, 357] on link "Delete" at bounding box center [1446, 367] width 131 height 21
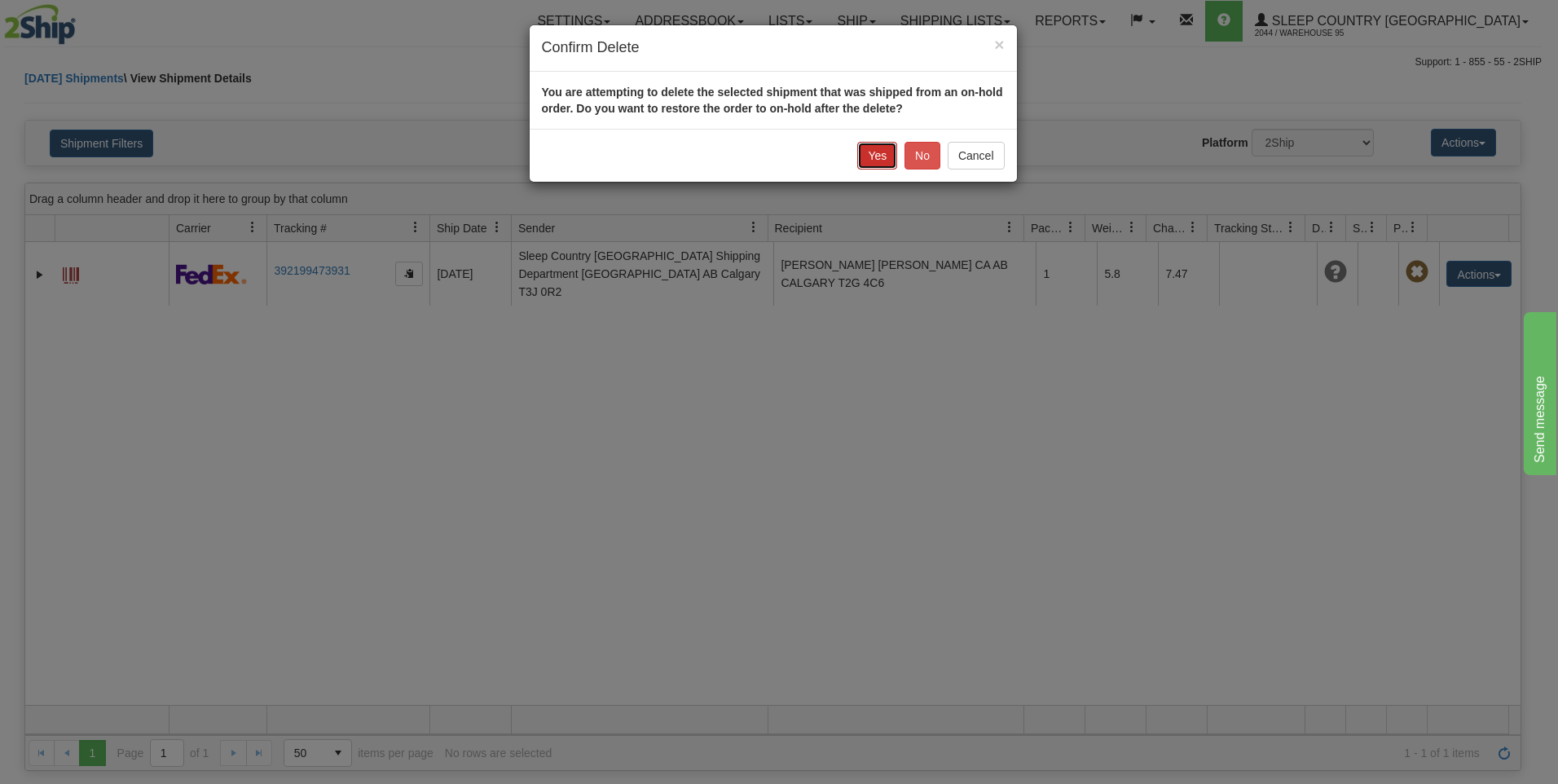
drag, startPoint x: 880, startPoint y: 157, endPoint x: 664, endPoint y: 183, distance: 217.6
click at [879, 157] on button "Yes" at bounding box center [877, 155] width 40 height 28
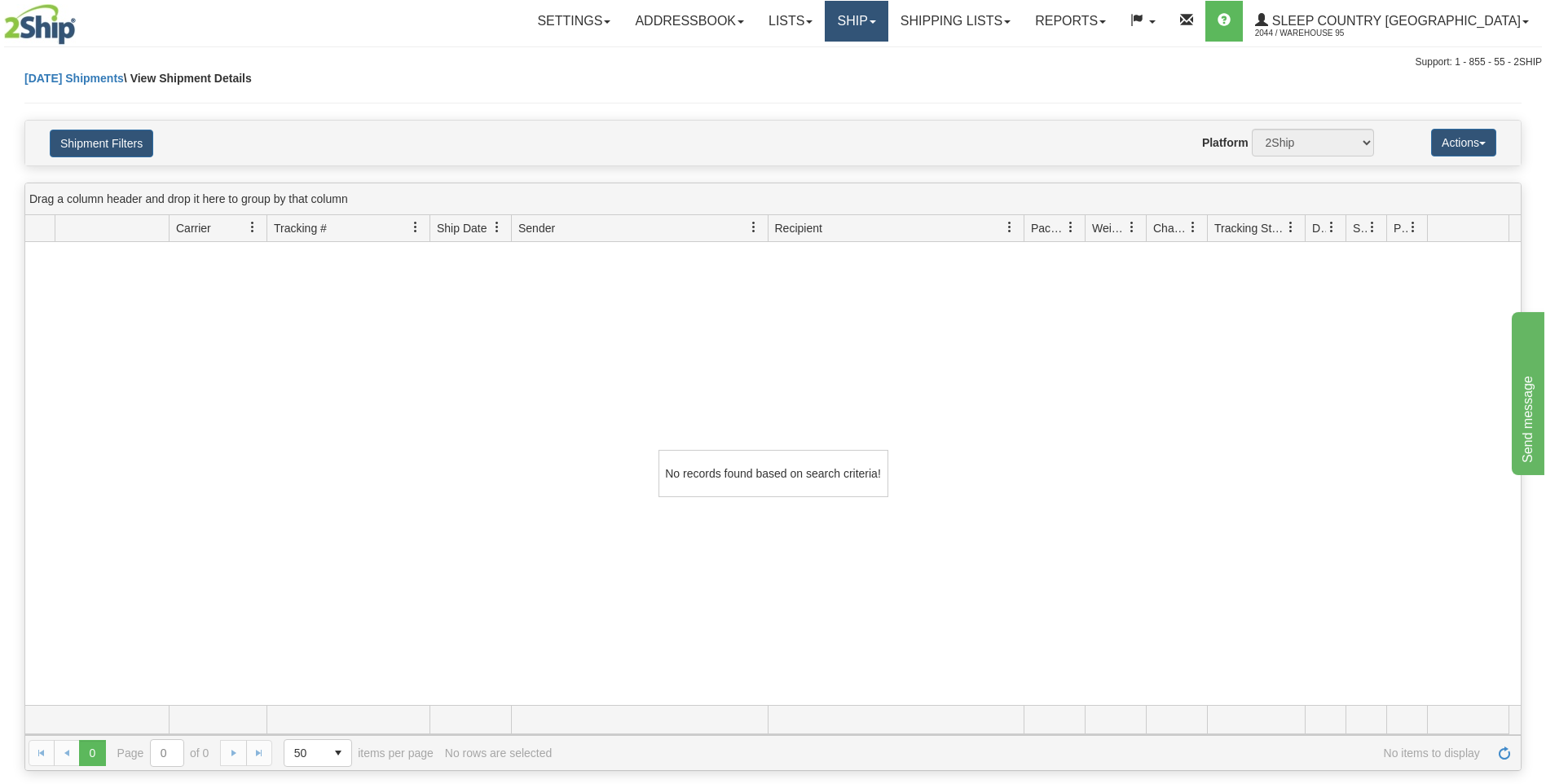
click at [887, 28] on link "Ship" at bounding box center [856, 21] width 63 height 40
click at [818, 53] on span "Ship Screen" at bounding box center [787, 57] width 62 height 13
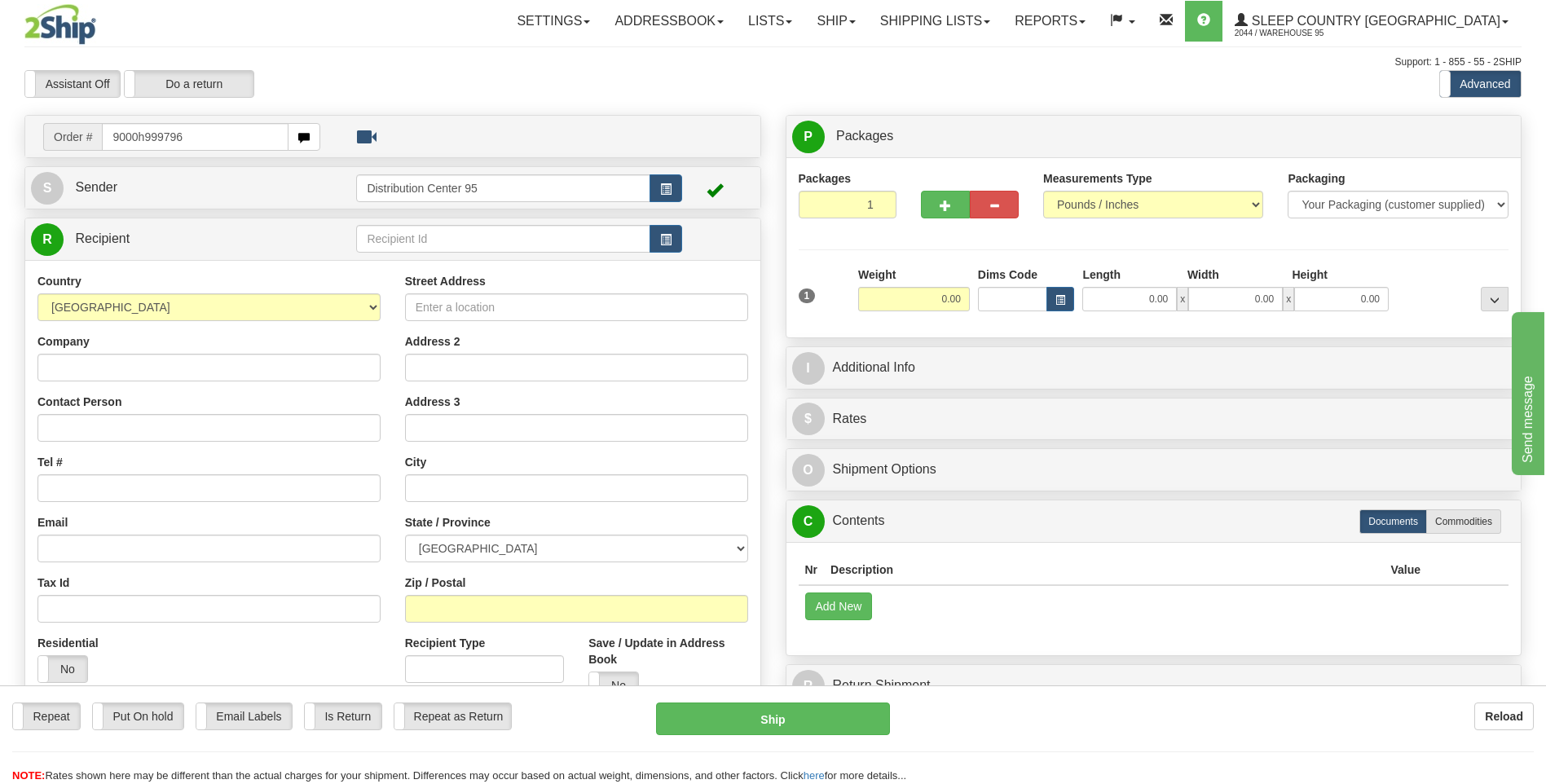
type input "9000h999796"
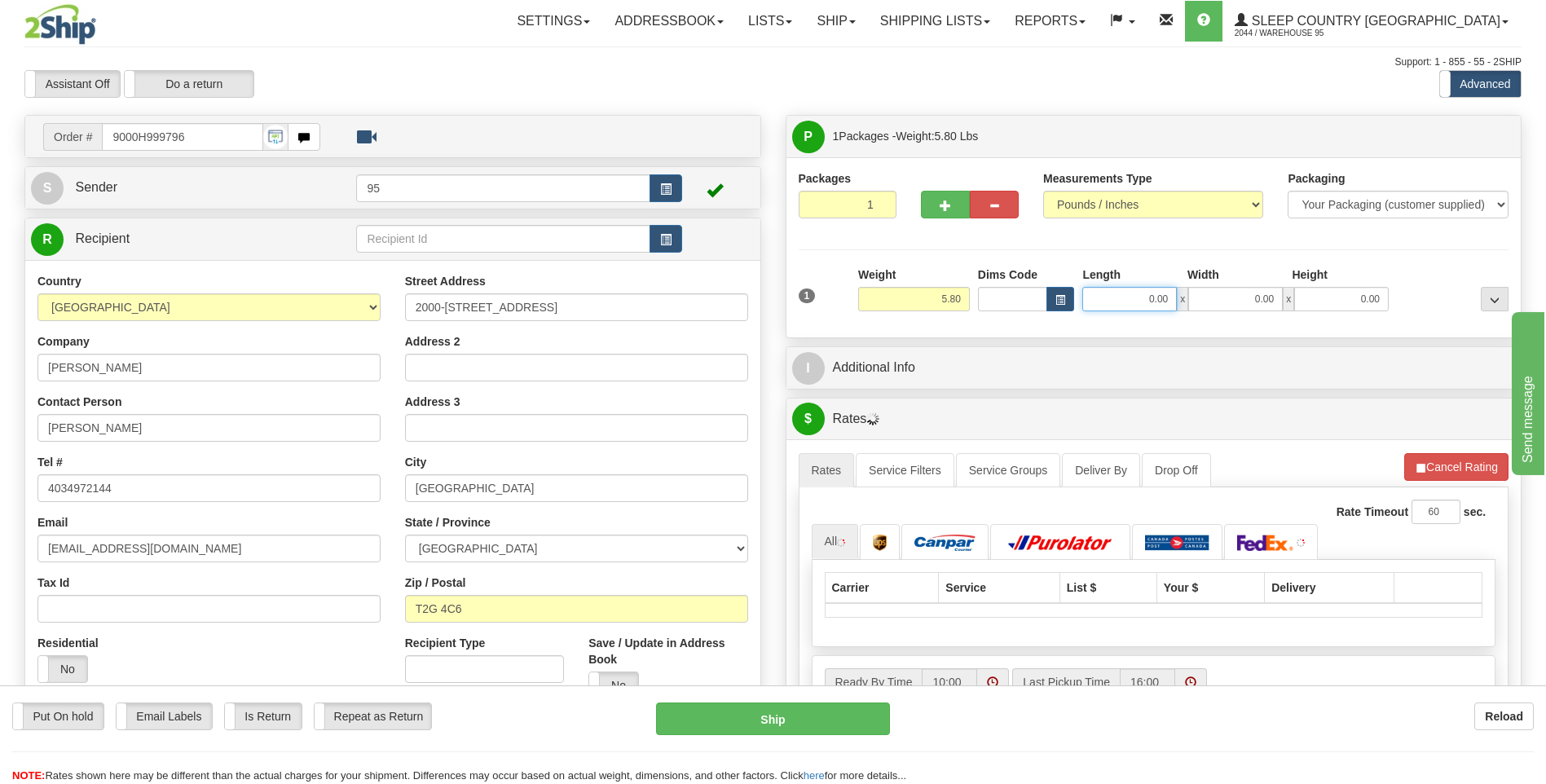
drag, startPoint x: 1169, startPoint y: 300, endPoint x: 904, endPoint y: 343, distance: 268.5
click at [911, 341] on div "P Packages 1 Packages - Weight: 5.80 Lbs Shipment Level Shipm. Package Level Pa…" at bounding box center [1154, 611] width 761 height 994
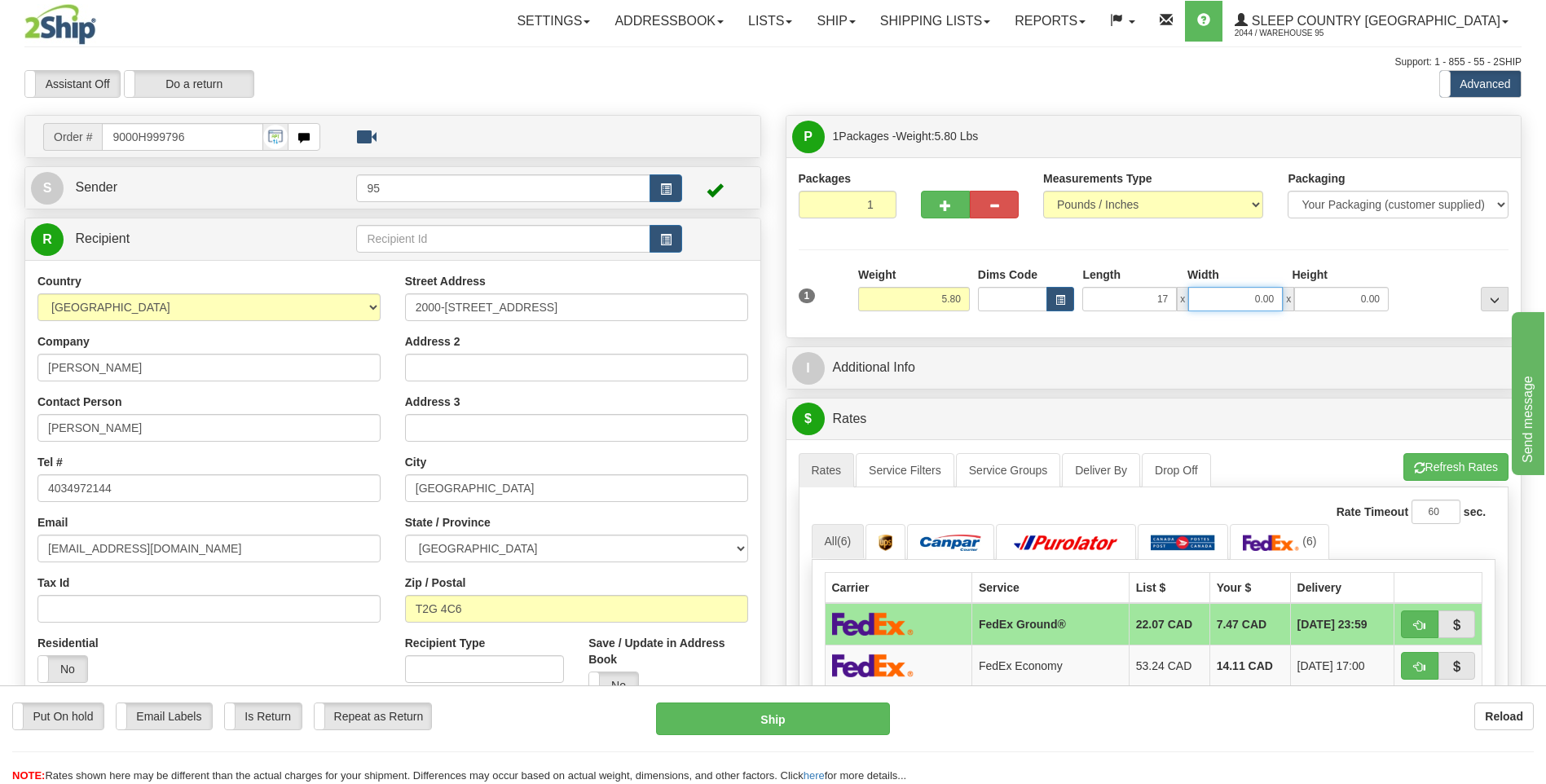
type input "17.00"
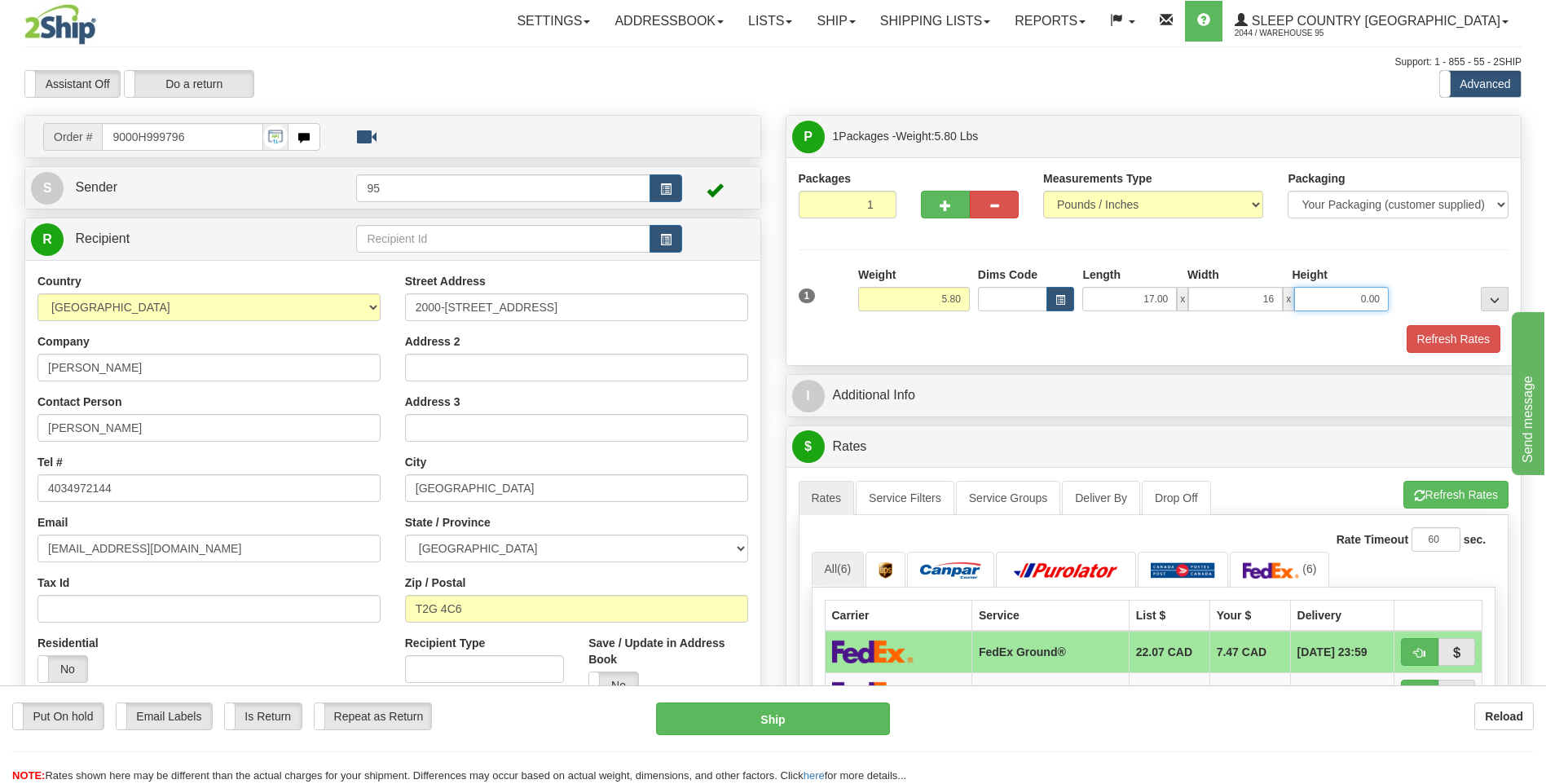
type input "16.00"
type input "7.00"
click at [1449, 331] on button "Refresh Rates" at bounding box center [1453, 339] width 94 height 28
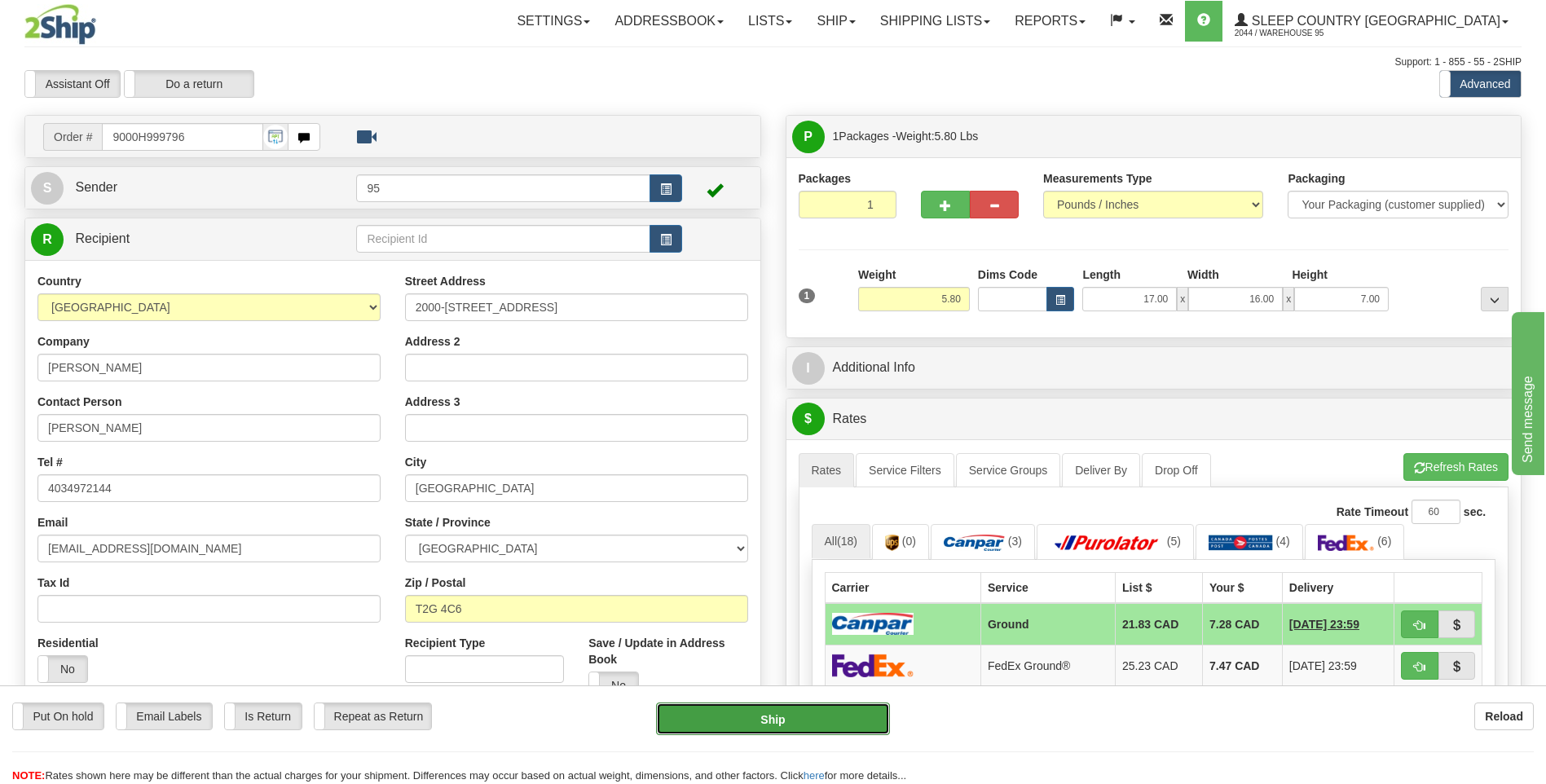
click at [765, 720] on button "Ship" at bounding box center [773, 718] width 233 height 32
type input "1"
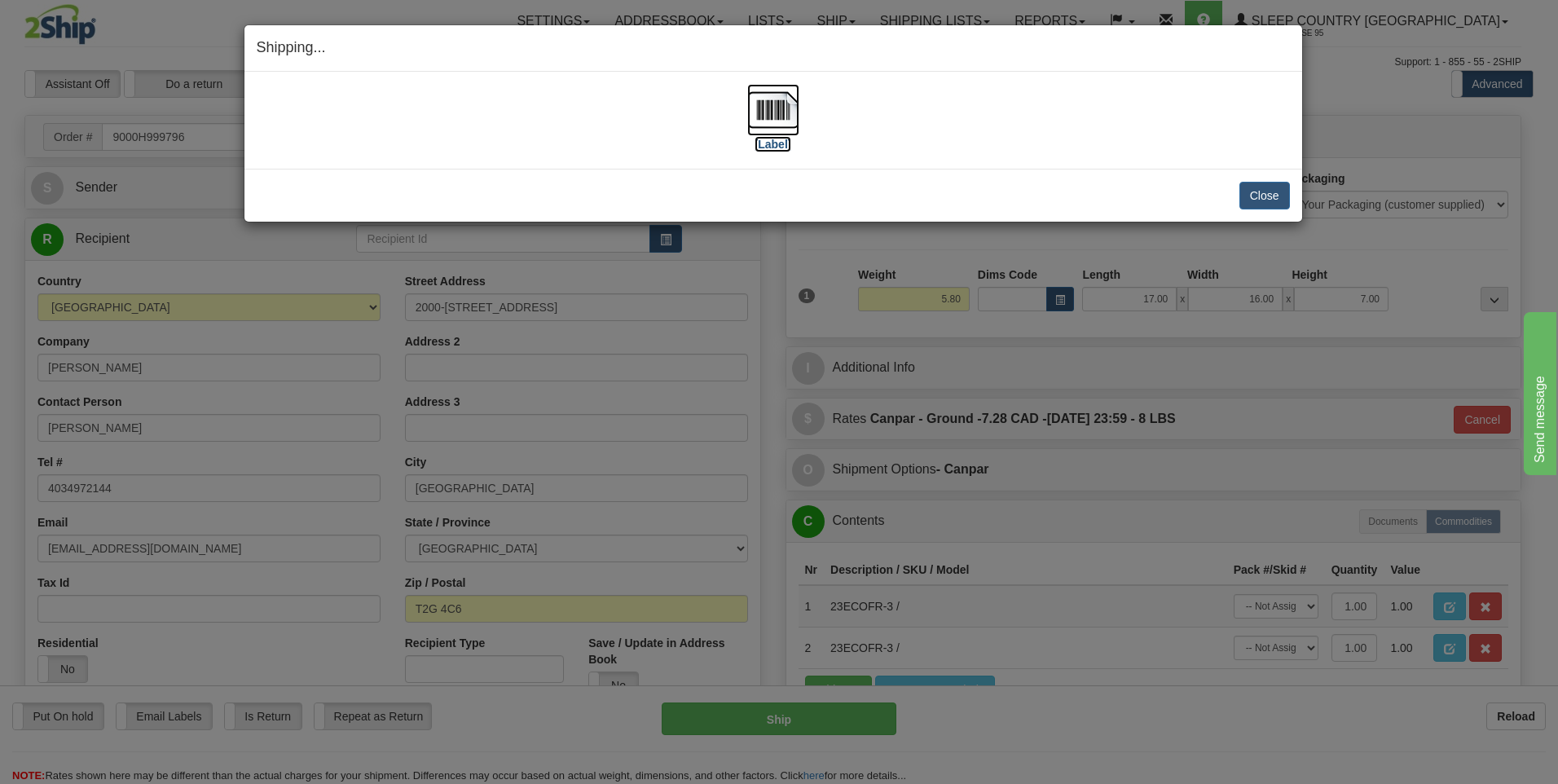
click at [768, 111] on img at bounding box center [773, 109] width 52 height 52
click at [1263, 197] on button "Close" at bounding box center [1264, 196] width 51 height 28
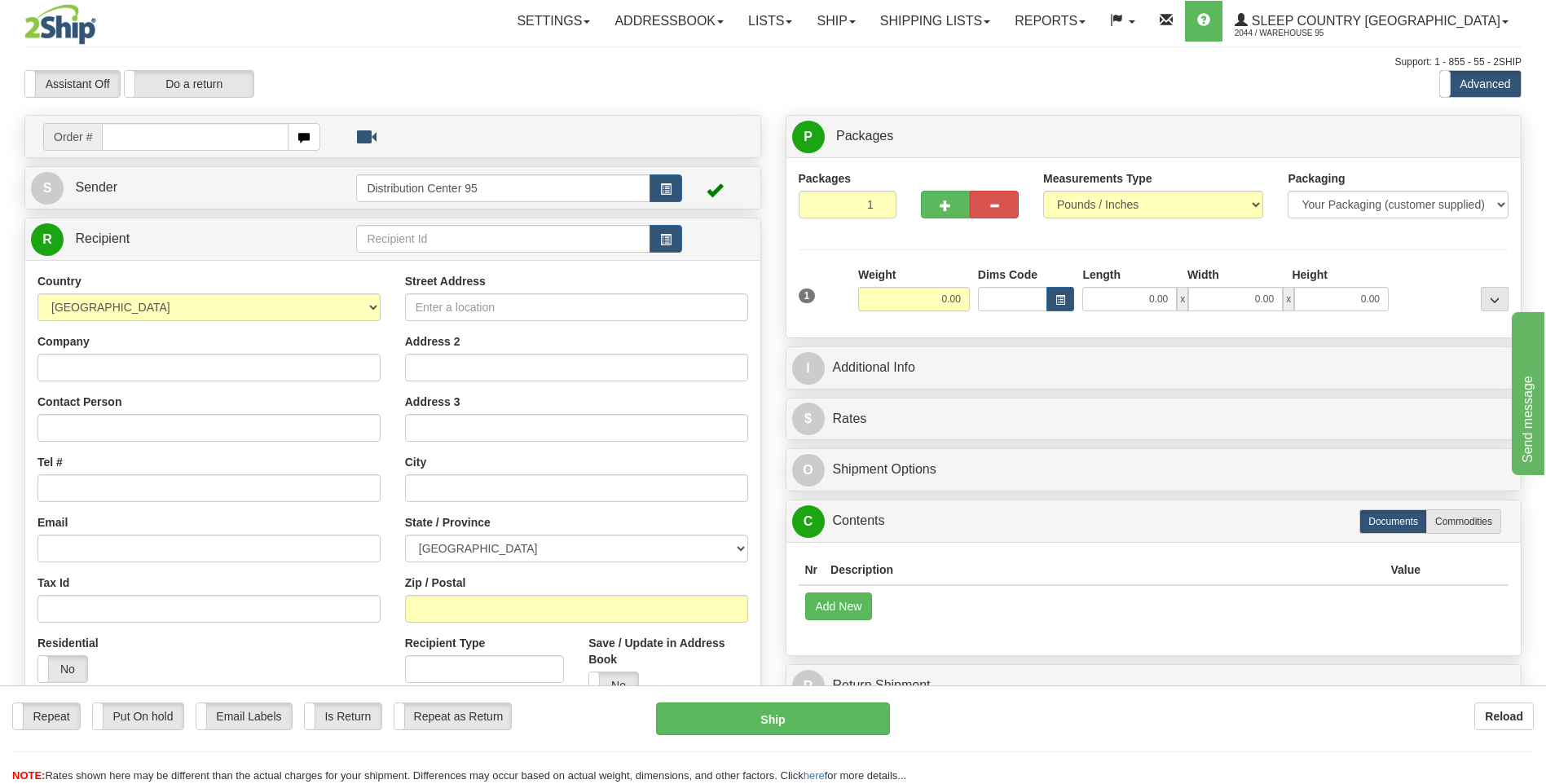
click at [131, 140] on input "text" at bounding box center [195, 137] width 186 height 28
type input "9000h998480"
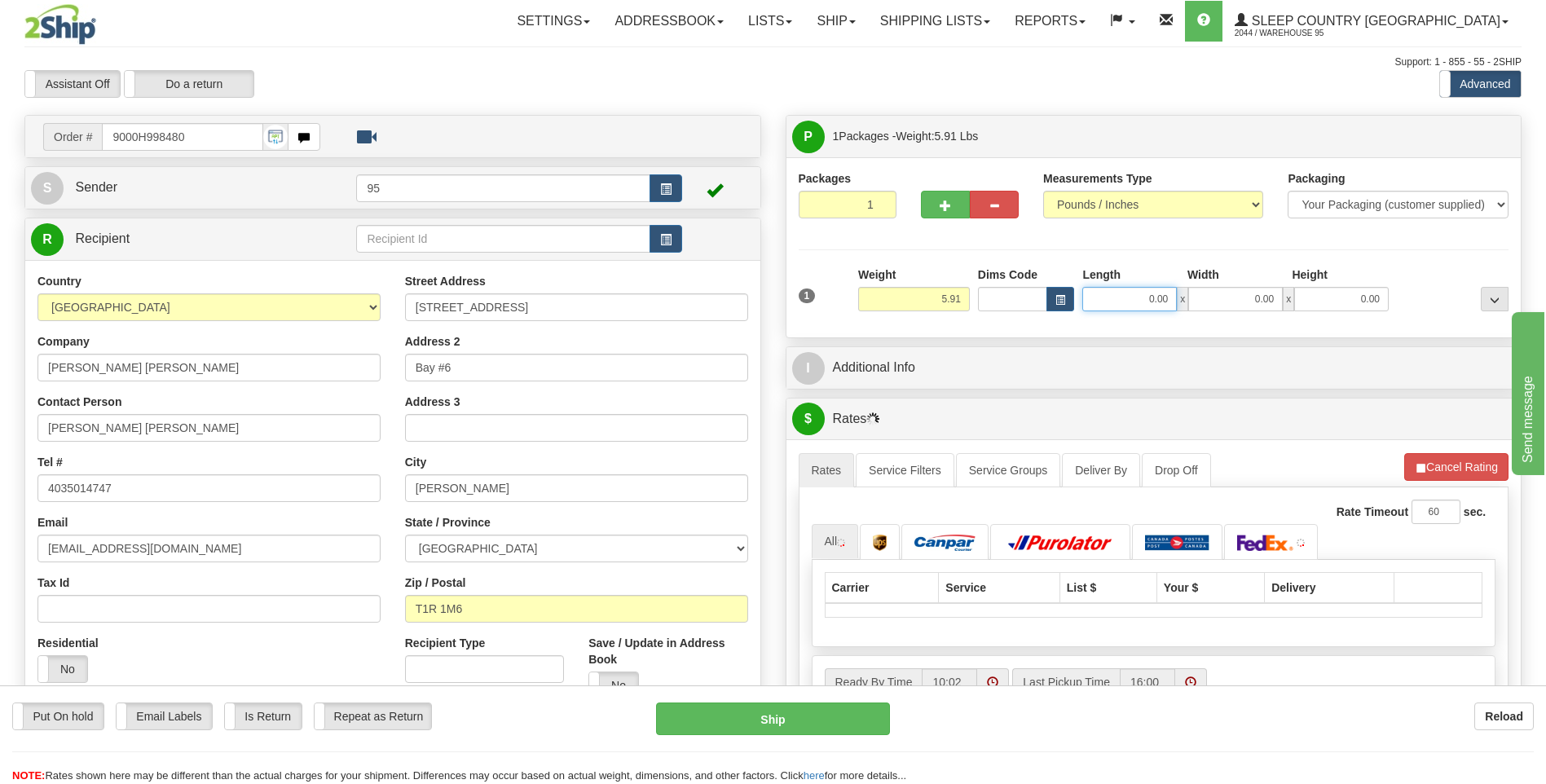
drag, startPoint x: 1149, startPoint y: 303, endPoint x: 655, endPoint y: 311, distance: 494.1
click at [671, 115] on div "Order # 9000H998480" at bounding box center [772, 115] width 1521 height 0
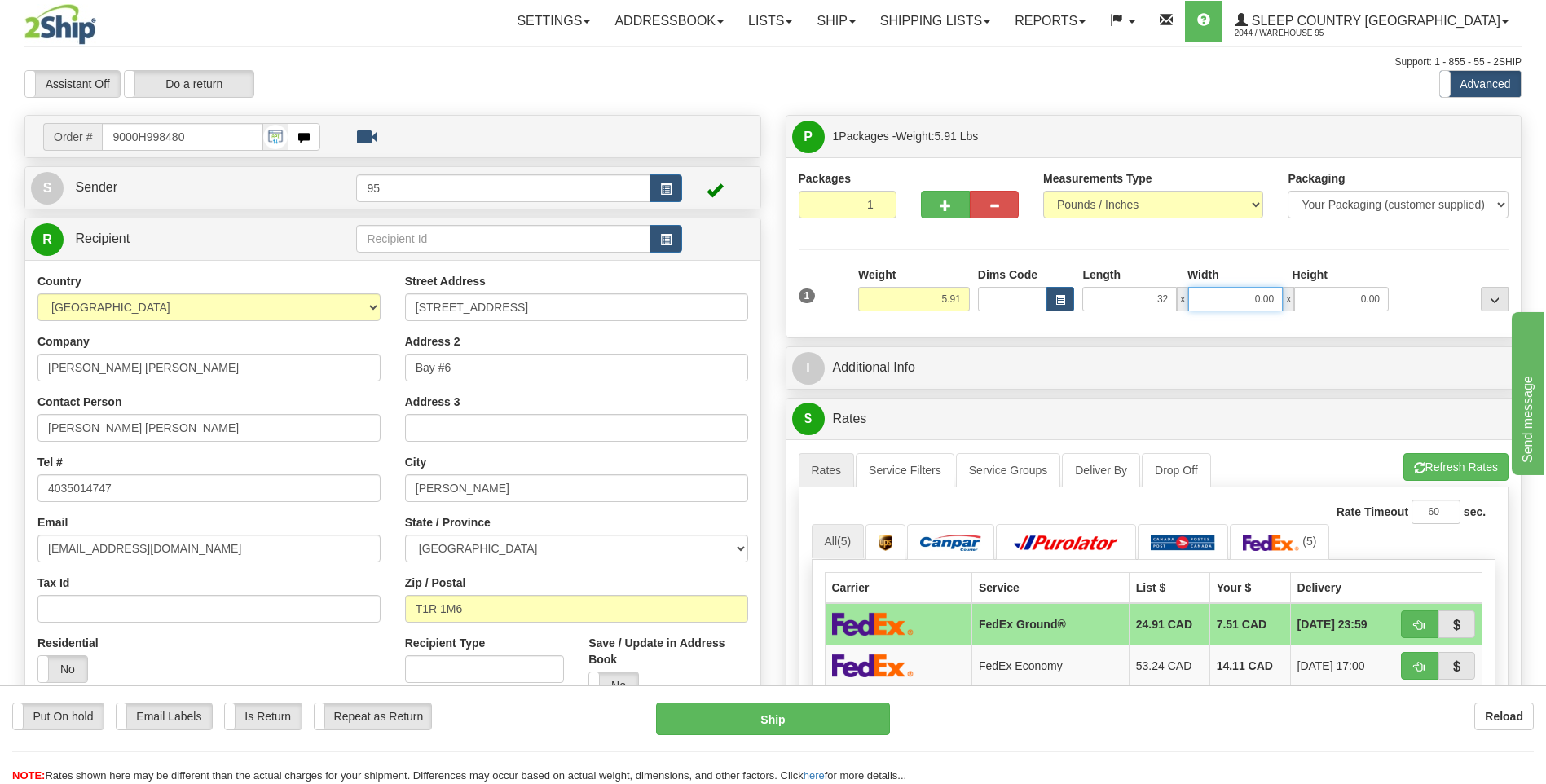
type input "32.00"
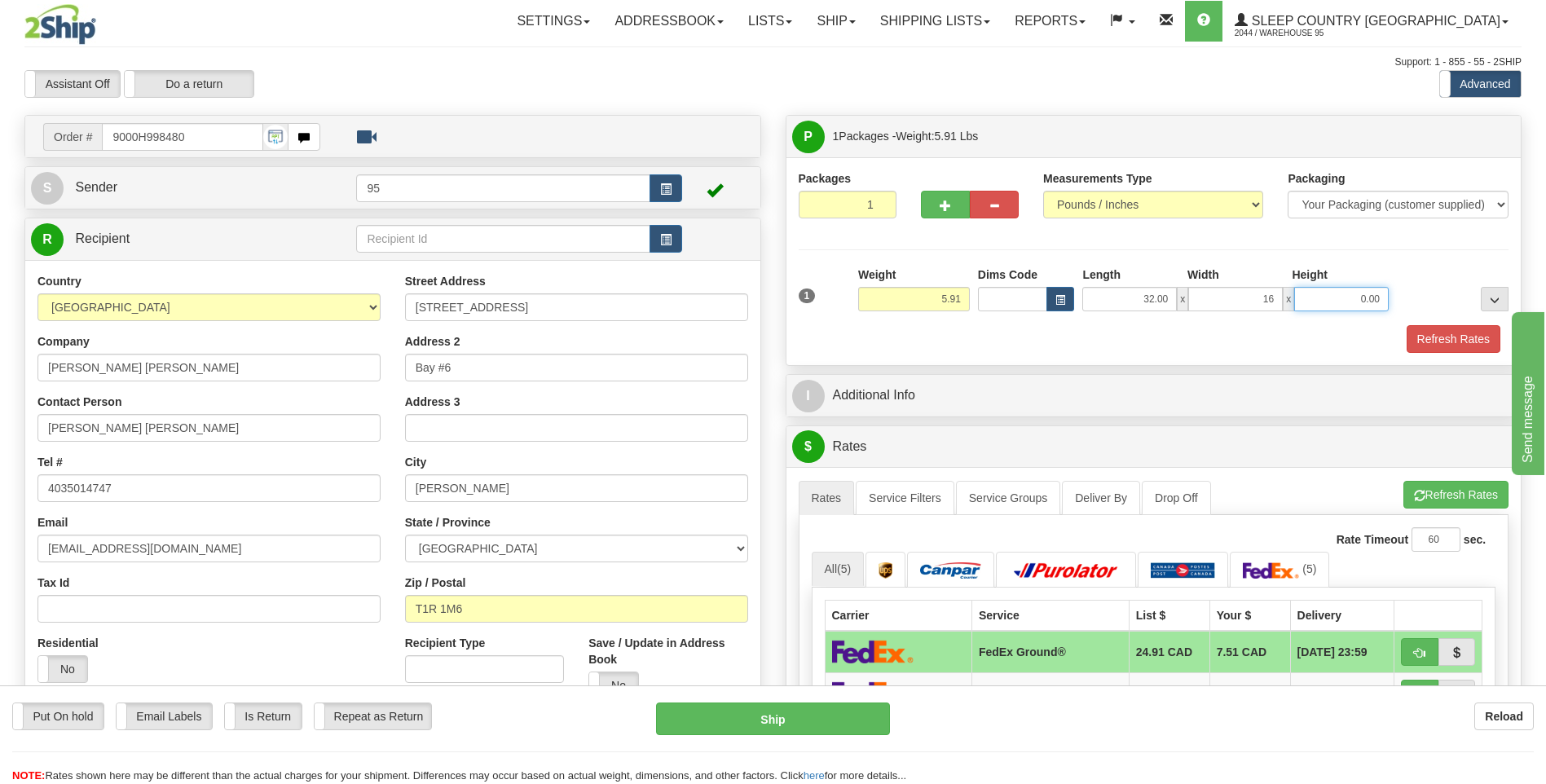
type input "16.00"
type input "11.00"
click at [1447, 340] on button "Refresh Rates" at bounding box center [1453, 339] width 94 height 28
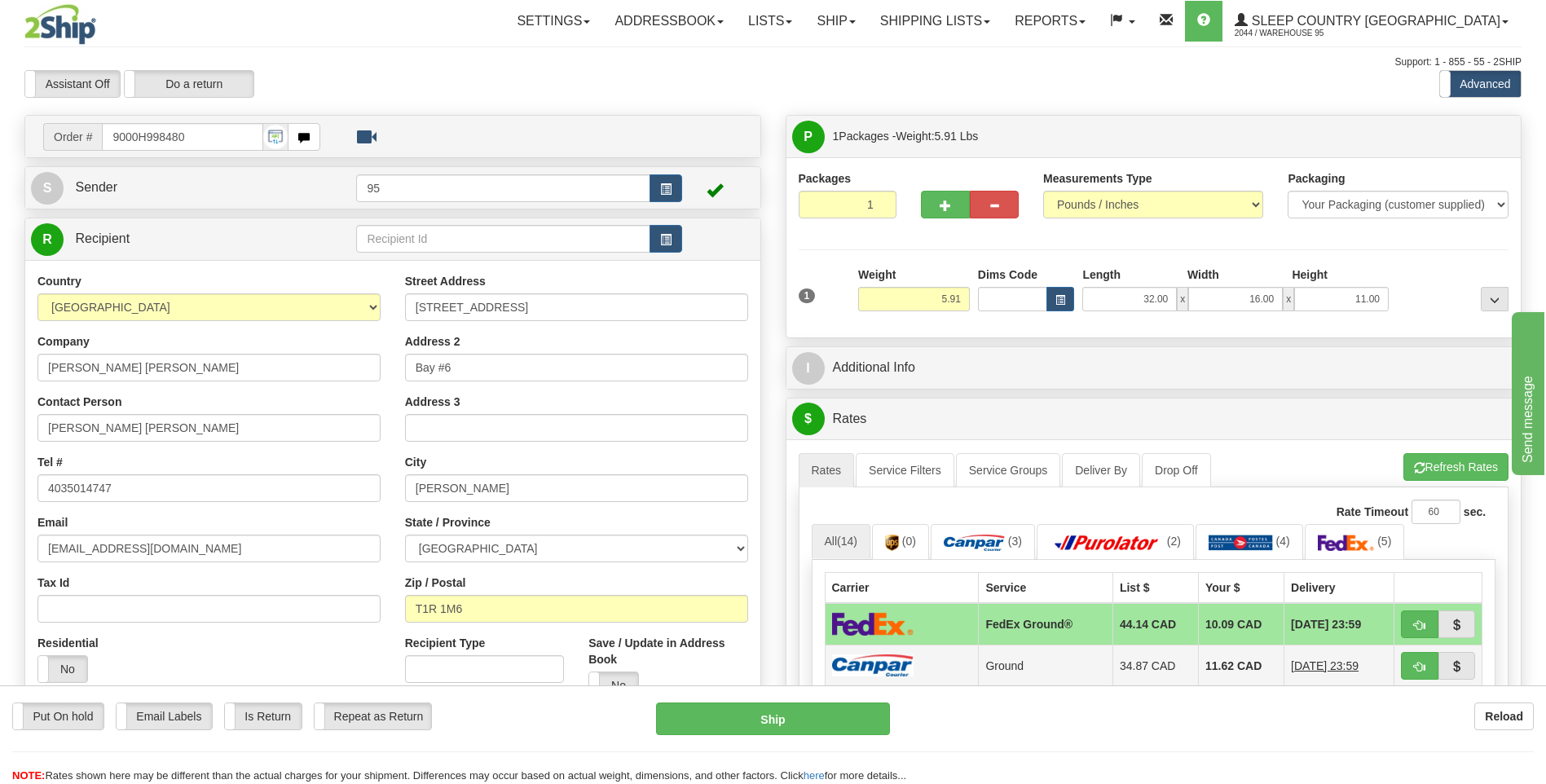
drag, startPoint x: 924, startPoint y: 670, endPoint x: 863, endPoint y: 692, distance: 64.8
click at [923, 670] on td at bounding box center [902, 665] width 154 height 41
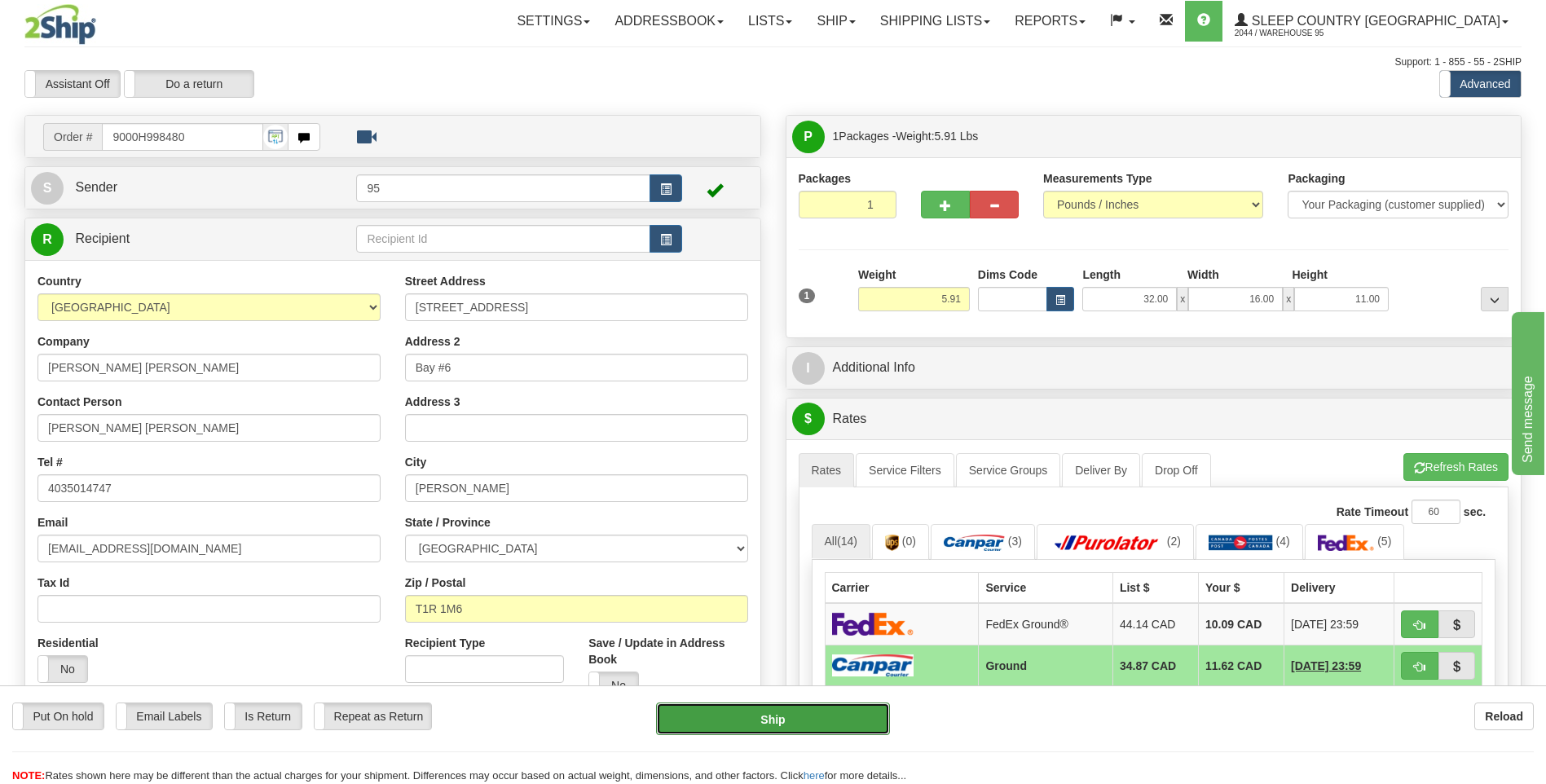
click at [735, 735] on button "Ship" at bounding box center [773, 718] width 233 height 32
type input "1"
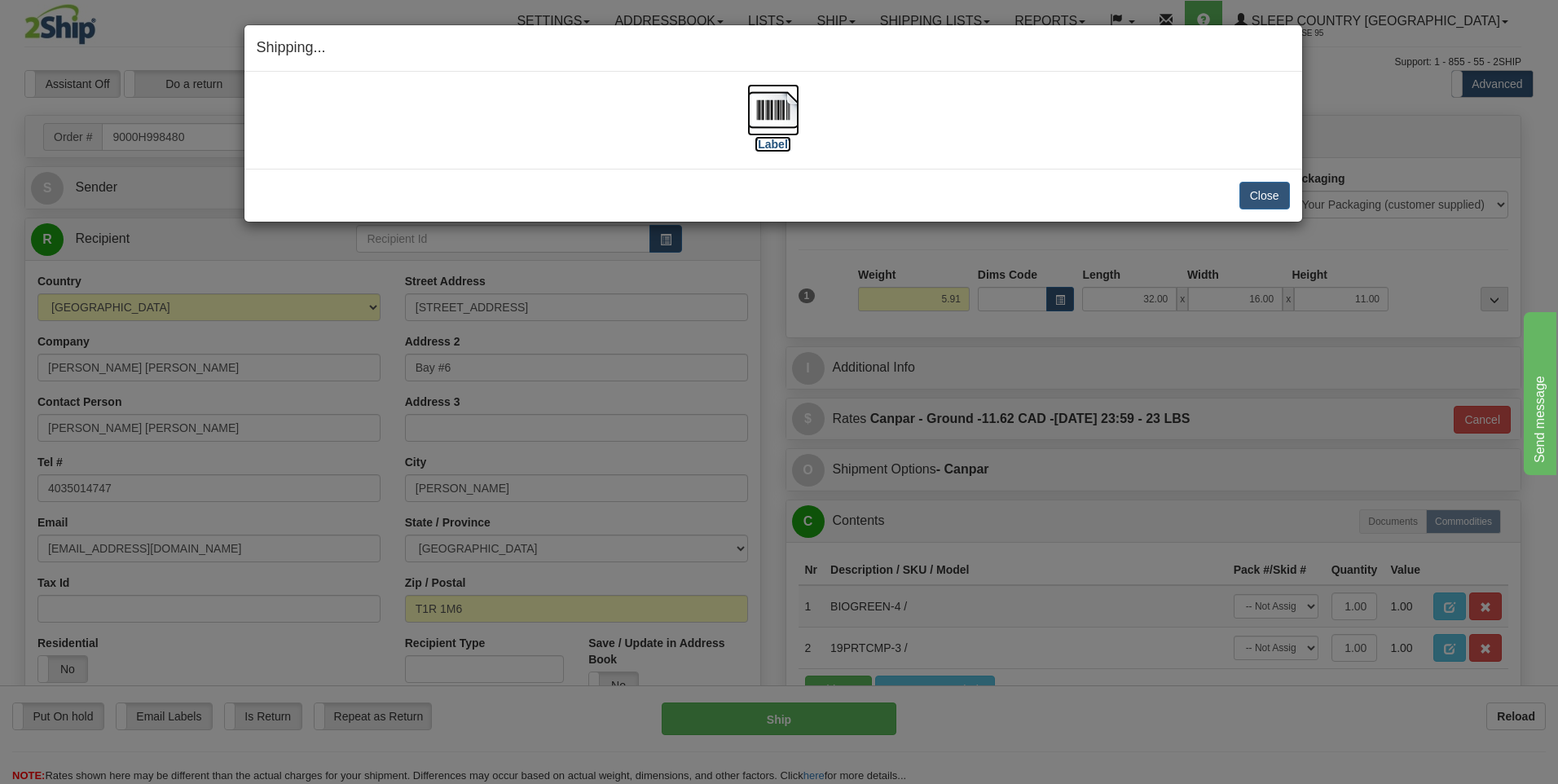
click at [762, 108] on img at bounding box center [773, 109] width 52 height 52
click at [1277, 197] on button "Close" at bounding box center [1264, 196] width 51 height 28
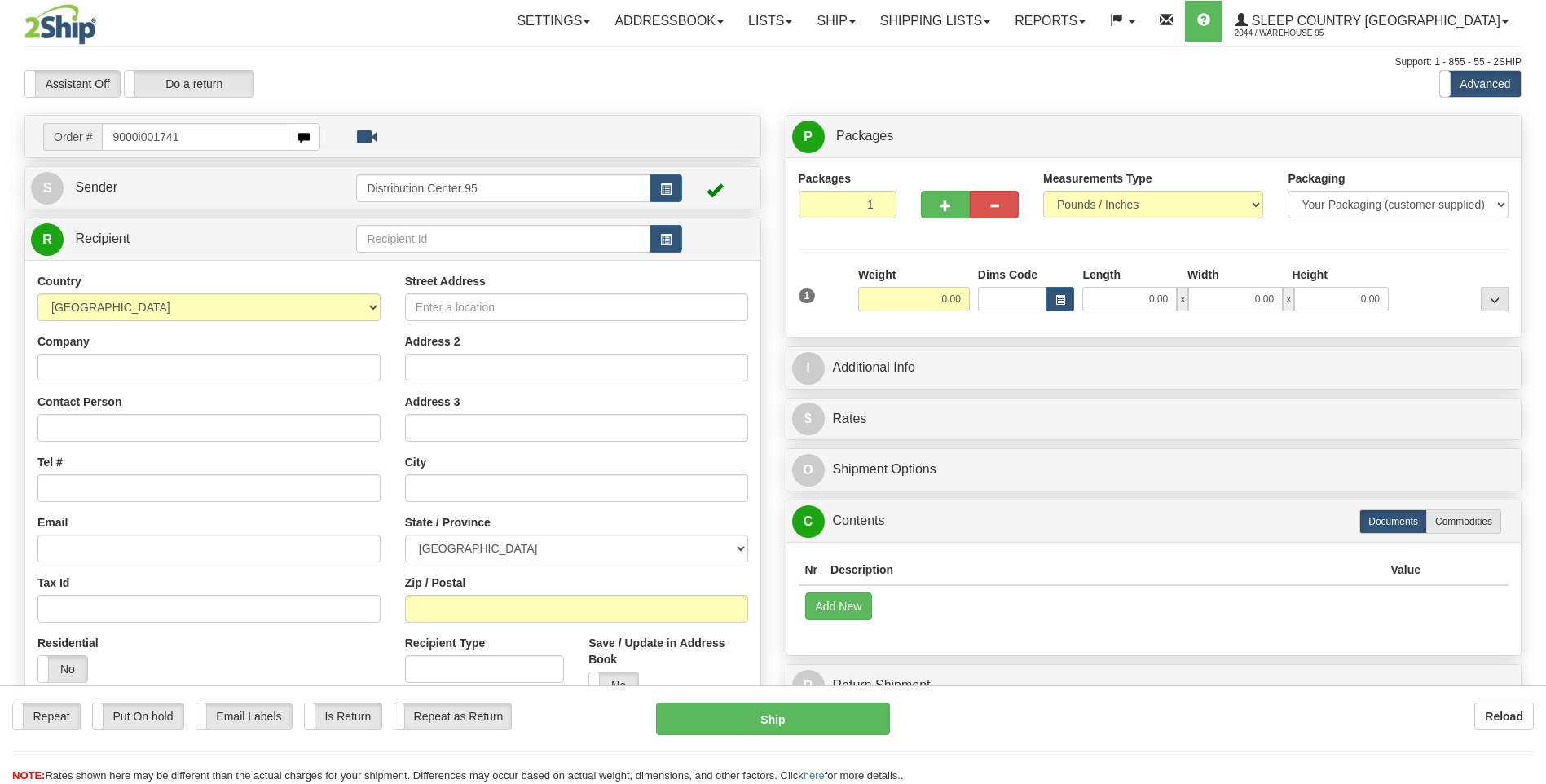
type input "9000i001741"
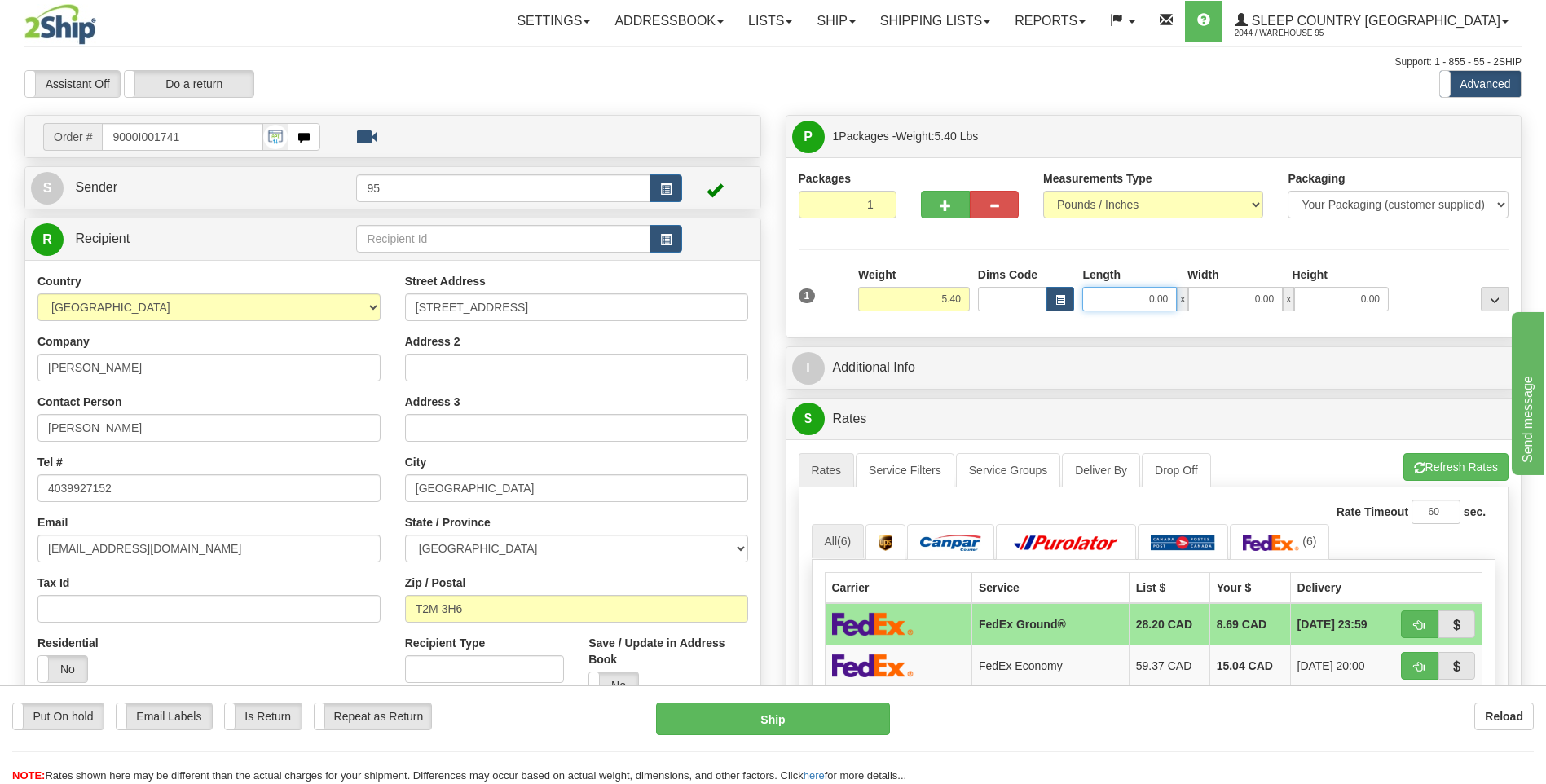
drag, startPoint x: 1165, startPoint y: 299, endPoint x: 1052, endPoint y: 281, distance: 114.4
click at [1052, 281] on div "Dims Code Length Width Height x" at bounding box center [1183, 289] width 419 height 45
type input "22.00"
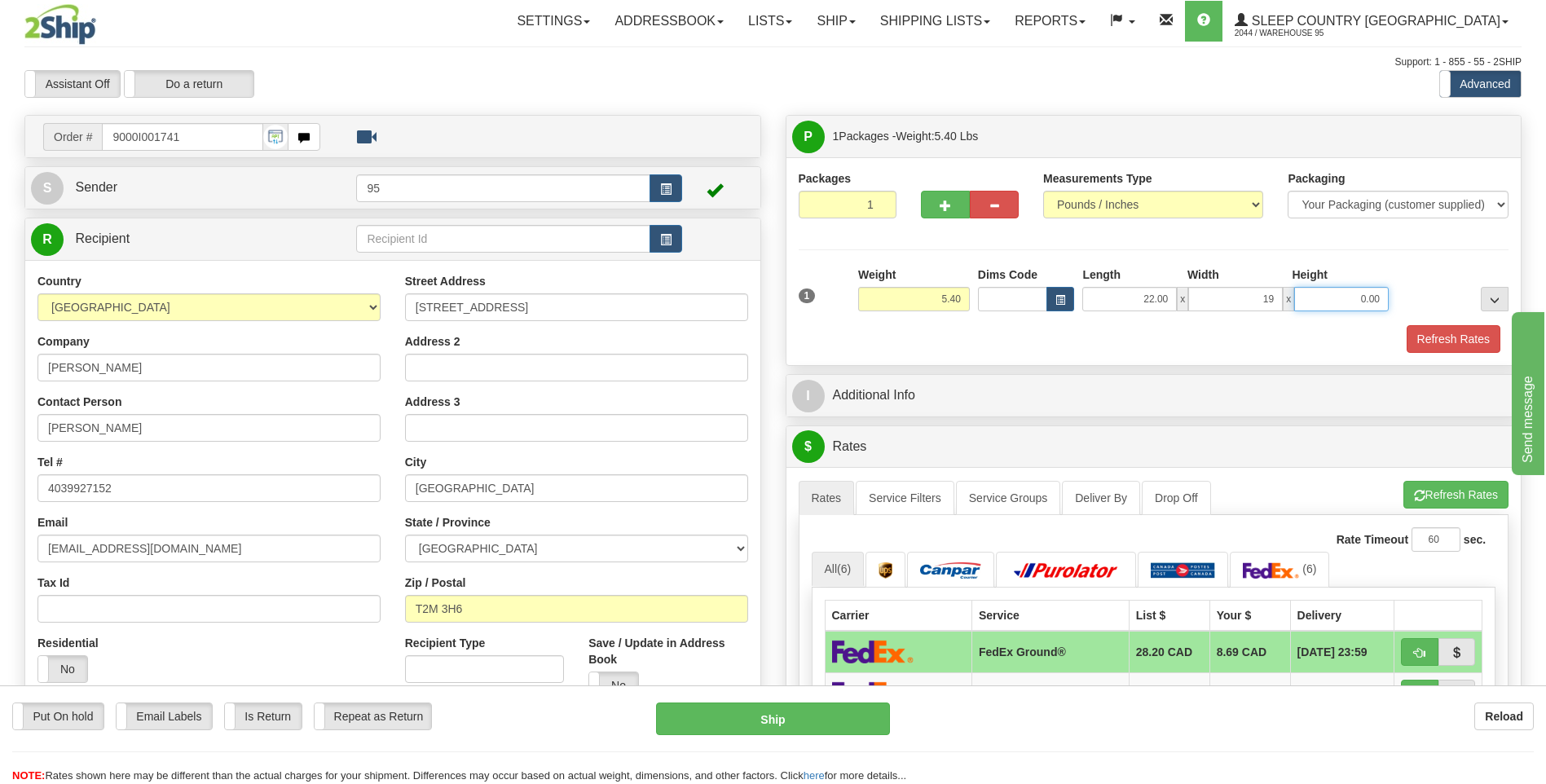
type input "19.00"
type input "8.00"
drag, startPoint x: 1453, startPoint y: 335, endPoint x: 1122, endPoint y: 334, distance: 331.0
click at [1449, 335] on button "Refresh Rates" at bounding box center [1453, 339] width 94 height 28
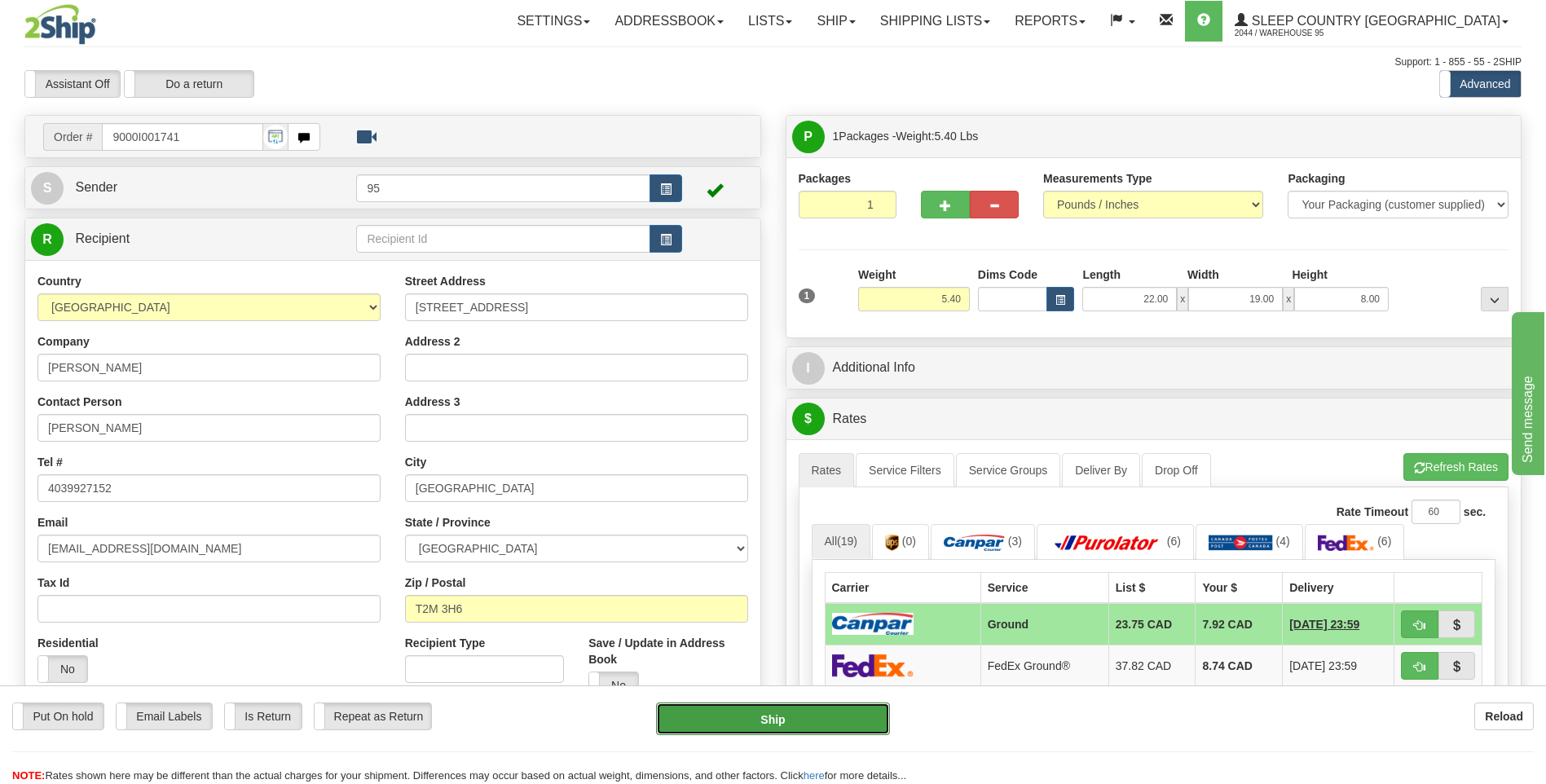
click at [731, 712] on button "Ship" at bounding box center [773, 718] width 233 height 32
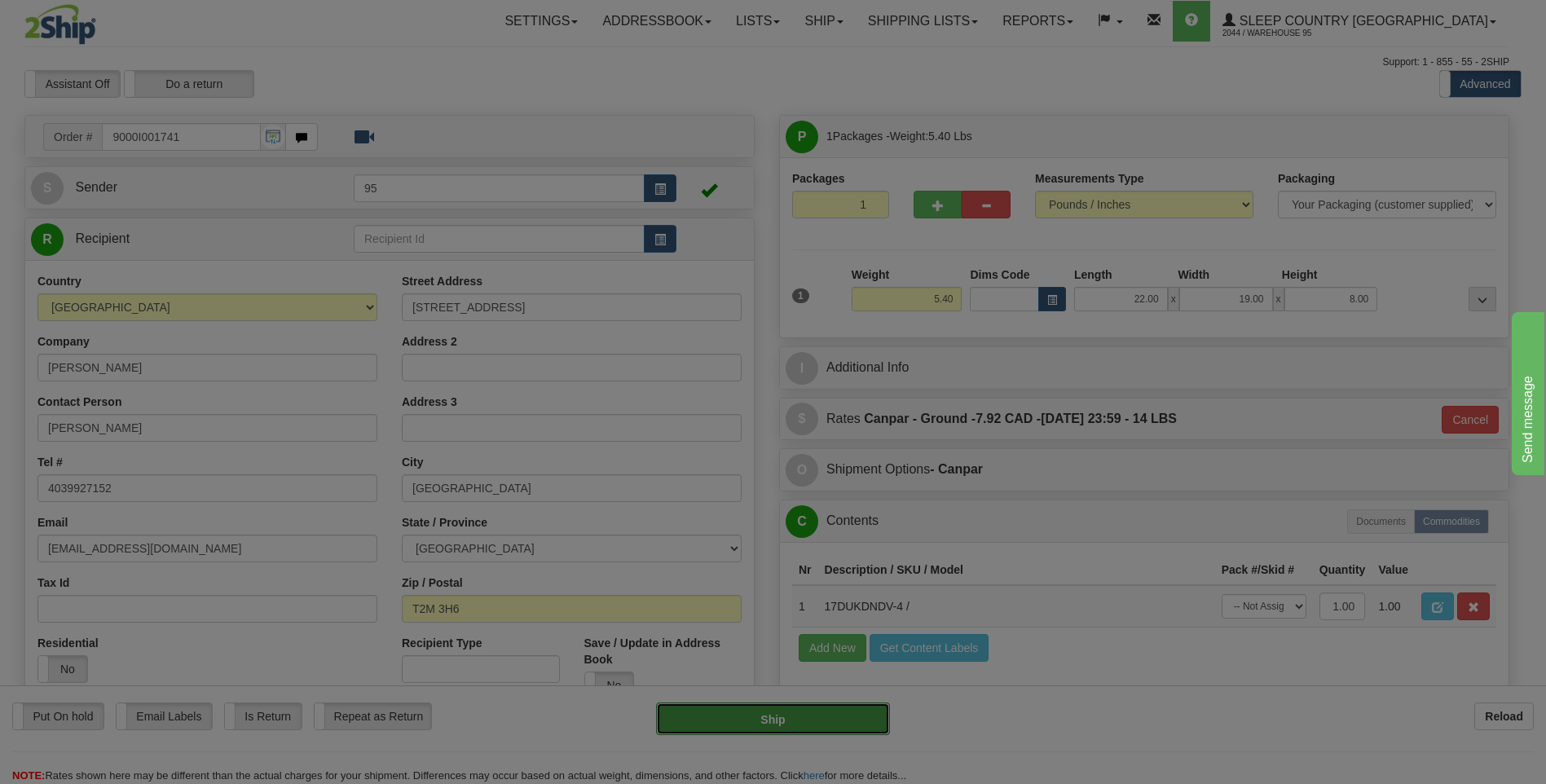
type input "1"
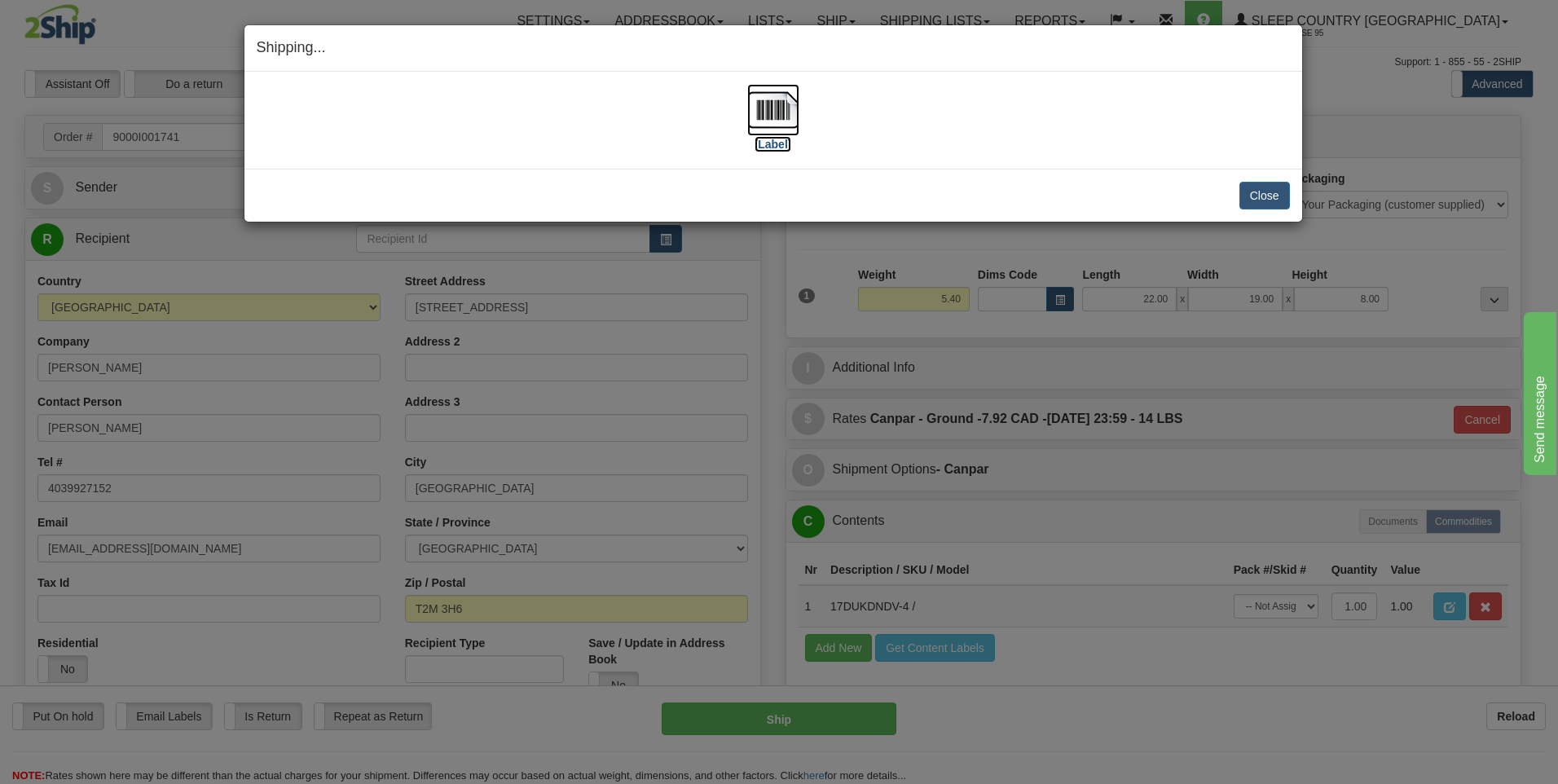
click at [766, 109] on img at bounding box center [773, 109] width 52 height 52
click at [1277, 198] on button "Close" at bounding box center [1264, 196] width 51 height 28
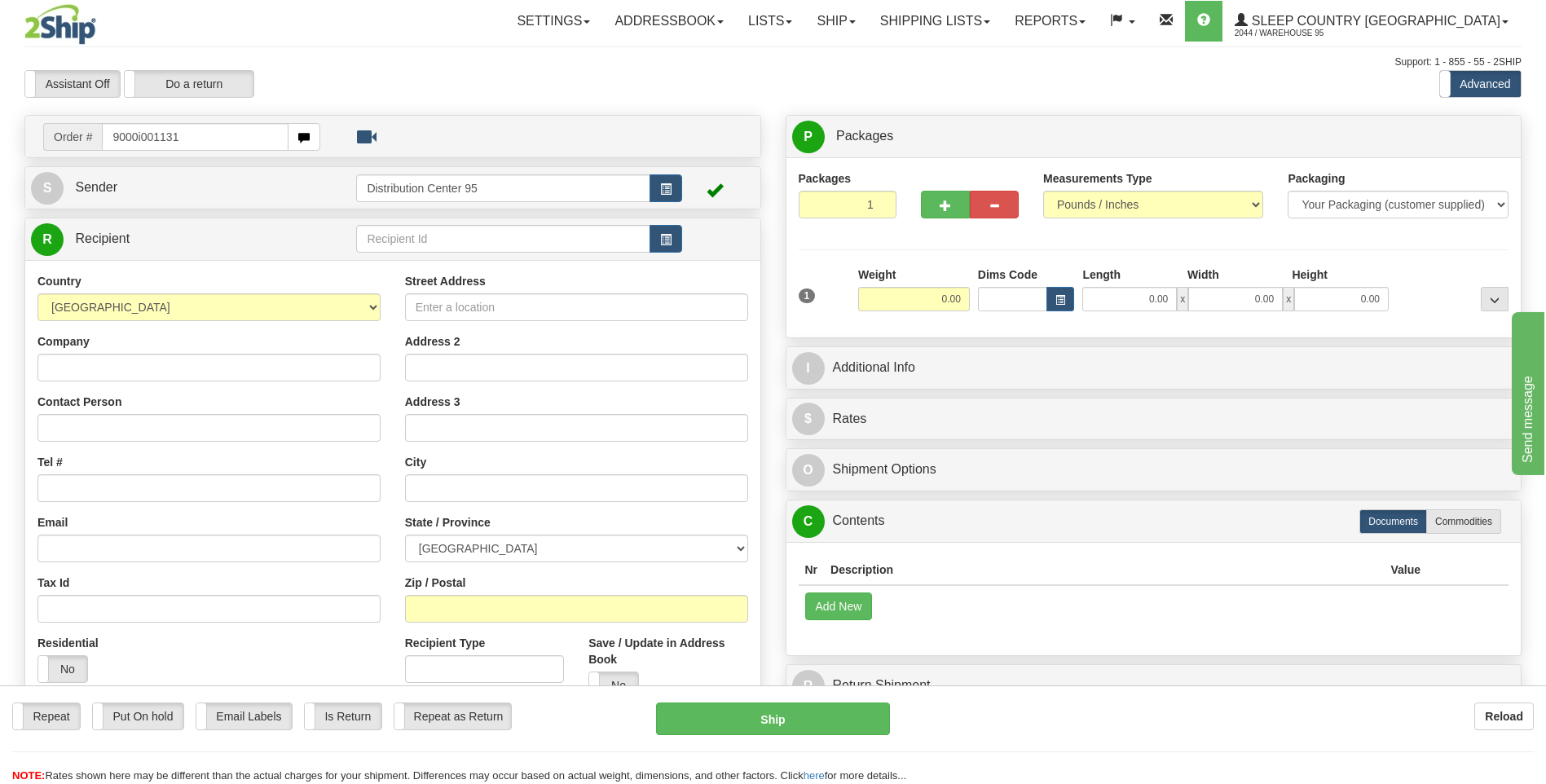
type input "9000i001131"
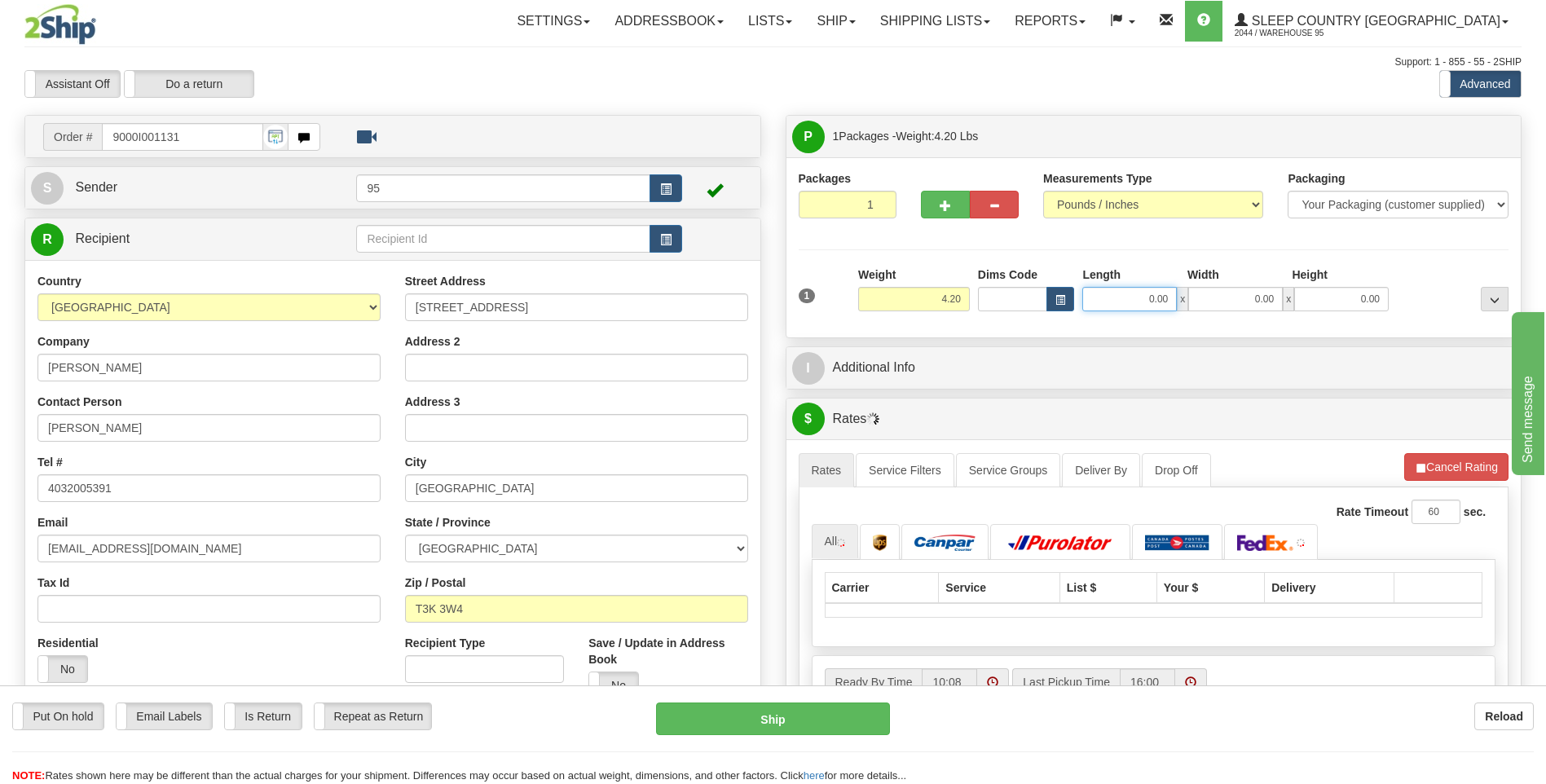
drag, startPoint x: 1171, startPoint y: 296, endPoint x: 679, endPoint y: 204, distance: 500.5
click at [777, 242] on div "P Packages 1 Packages - Weight: 4.20 Lbs Shipment Level Shipm. Package Level Pa…" at bounding box center [1154, 591] width 761 height 952
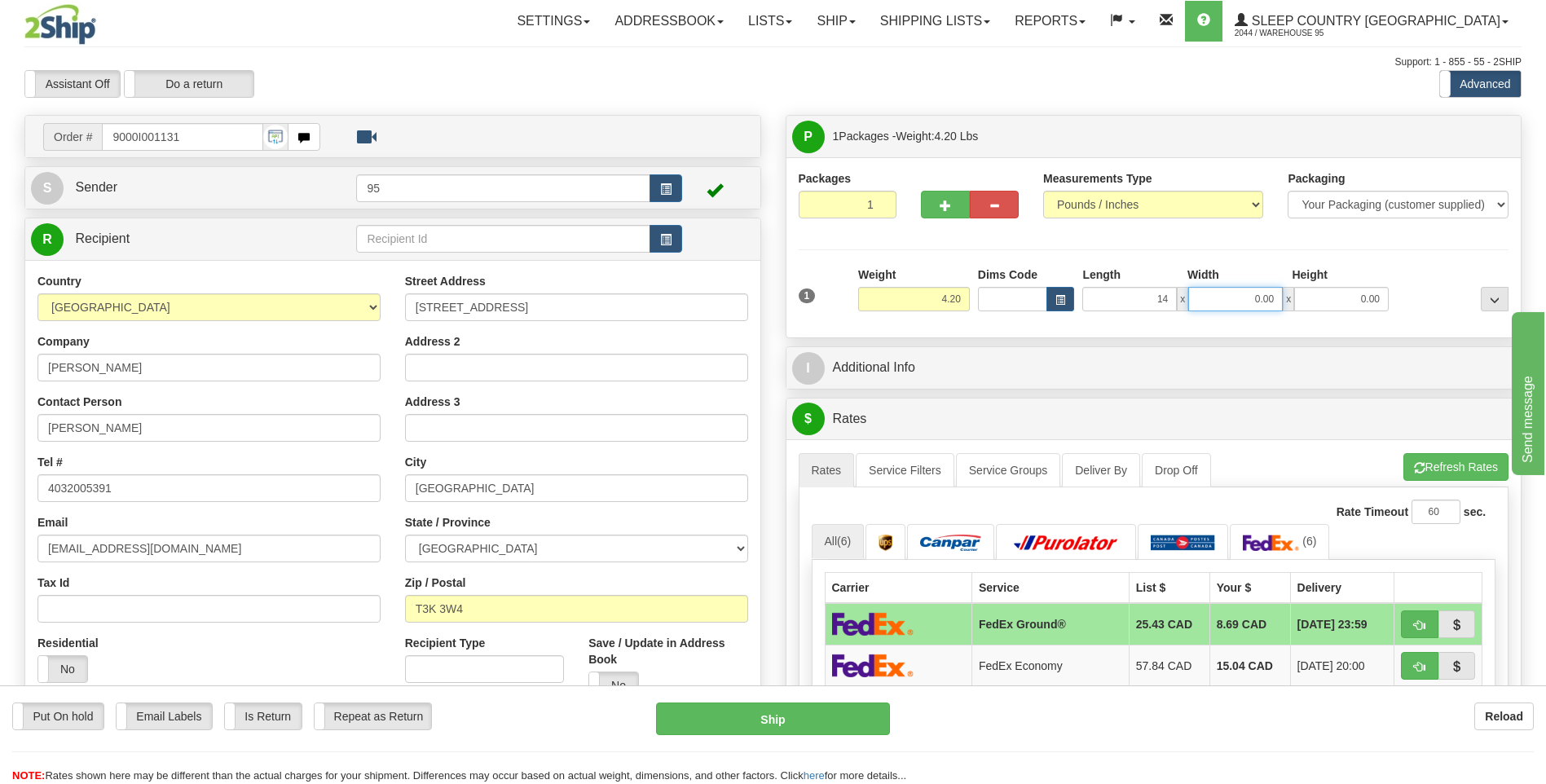
type input "14.00"
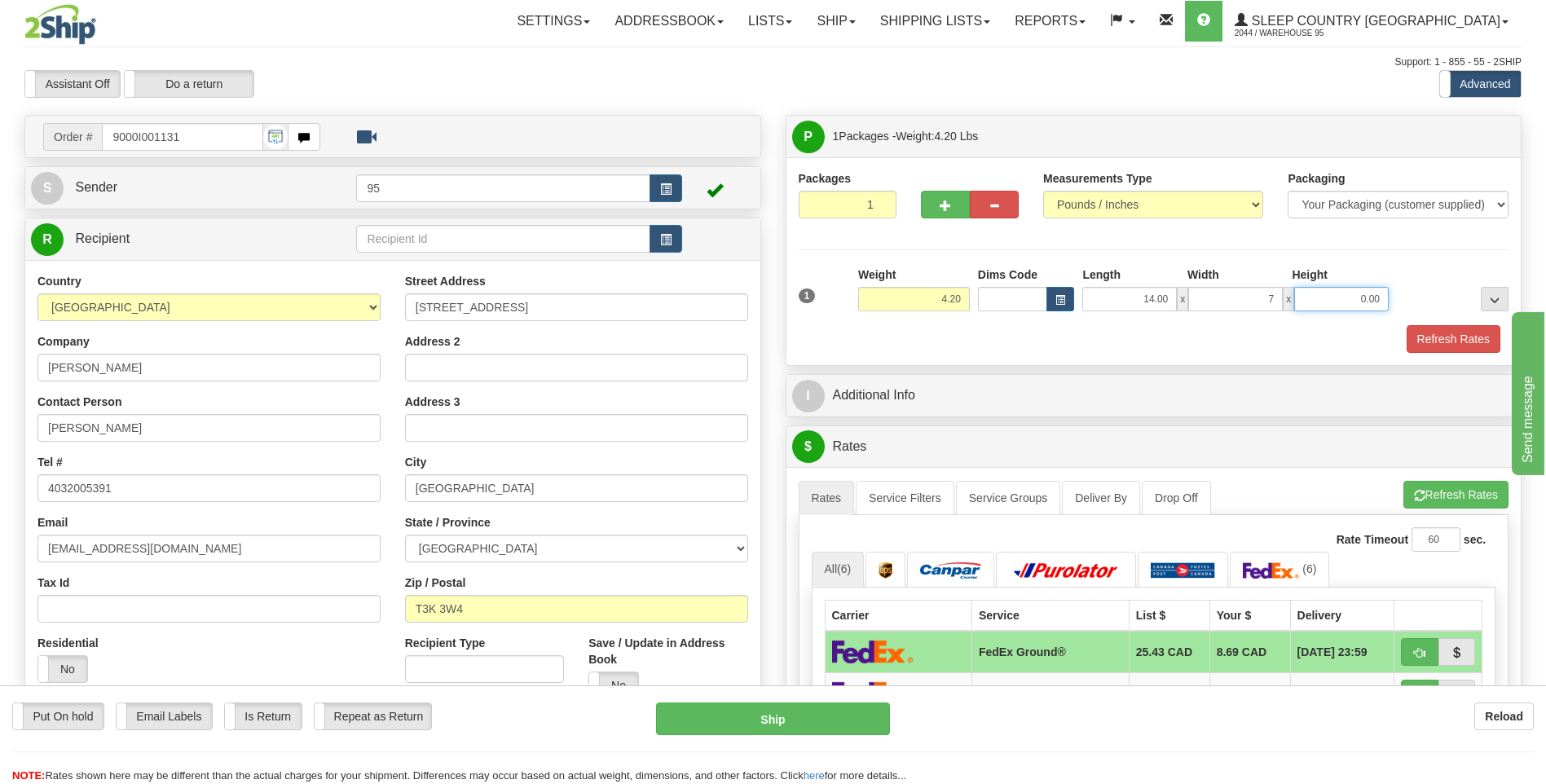
type input "7.00"
click at [1461, 329] on button "Refresh Rates" at bounding box center [1453, 339] width 94 height 28
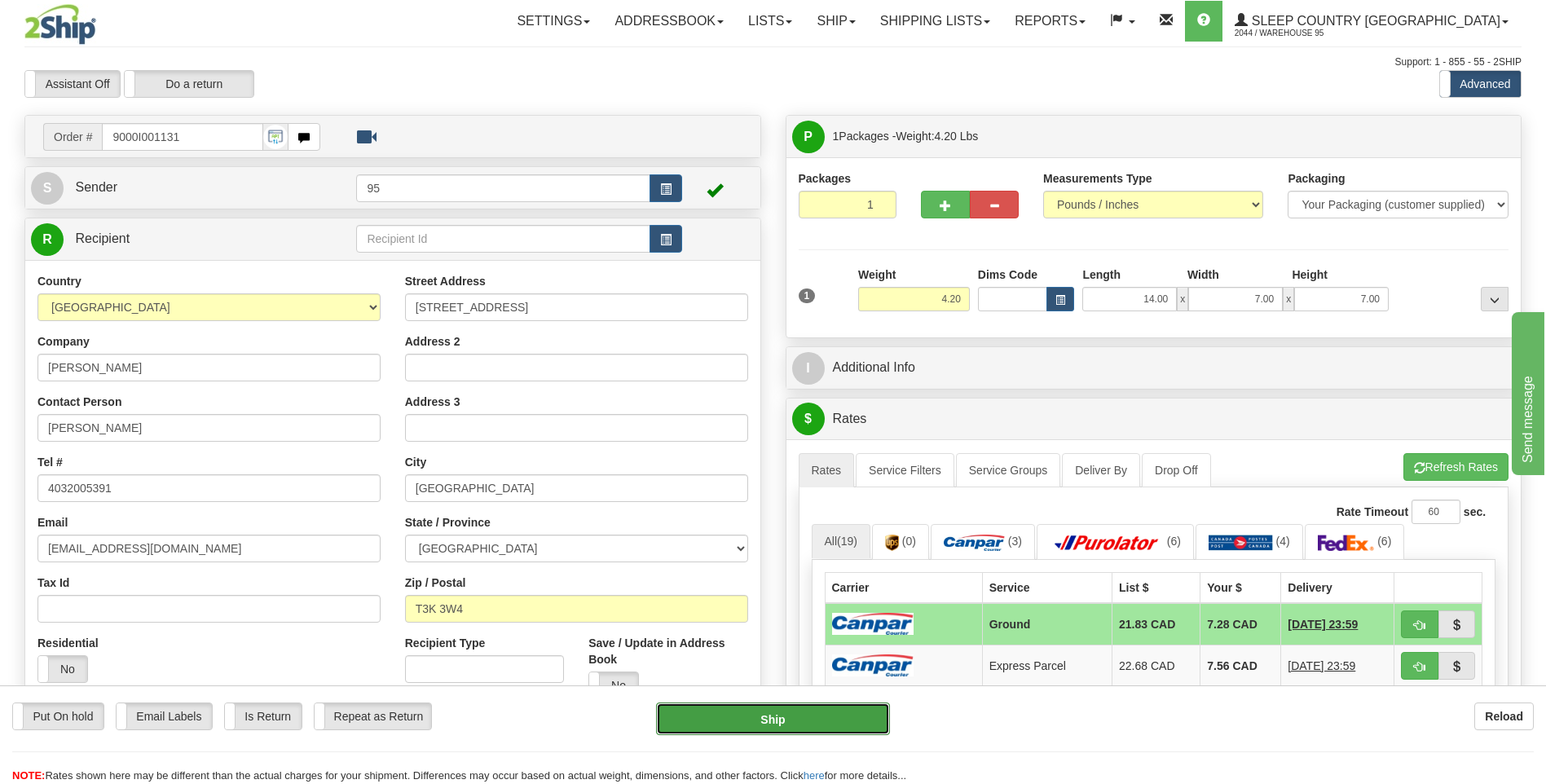
click at [789, 718] on button "Ship" at bounding box center [773, 718] width 233 height 32
type input "1"
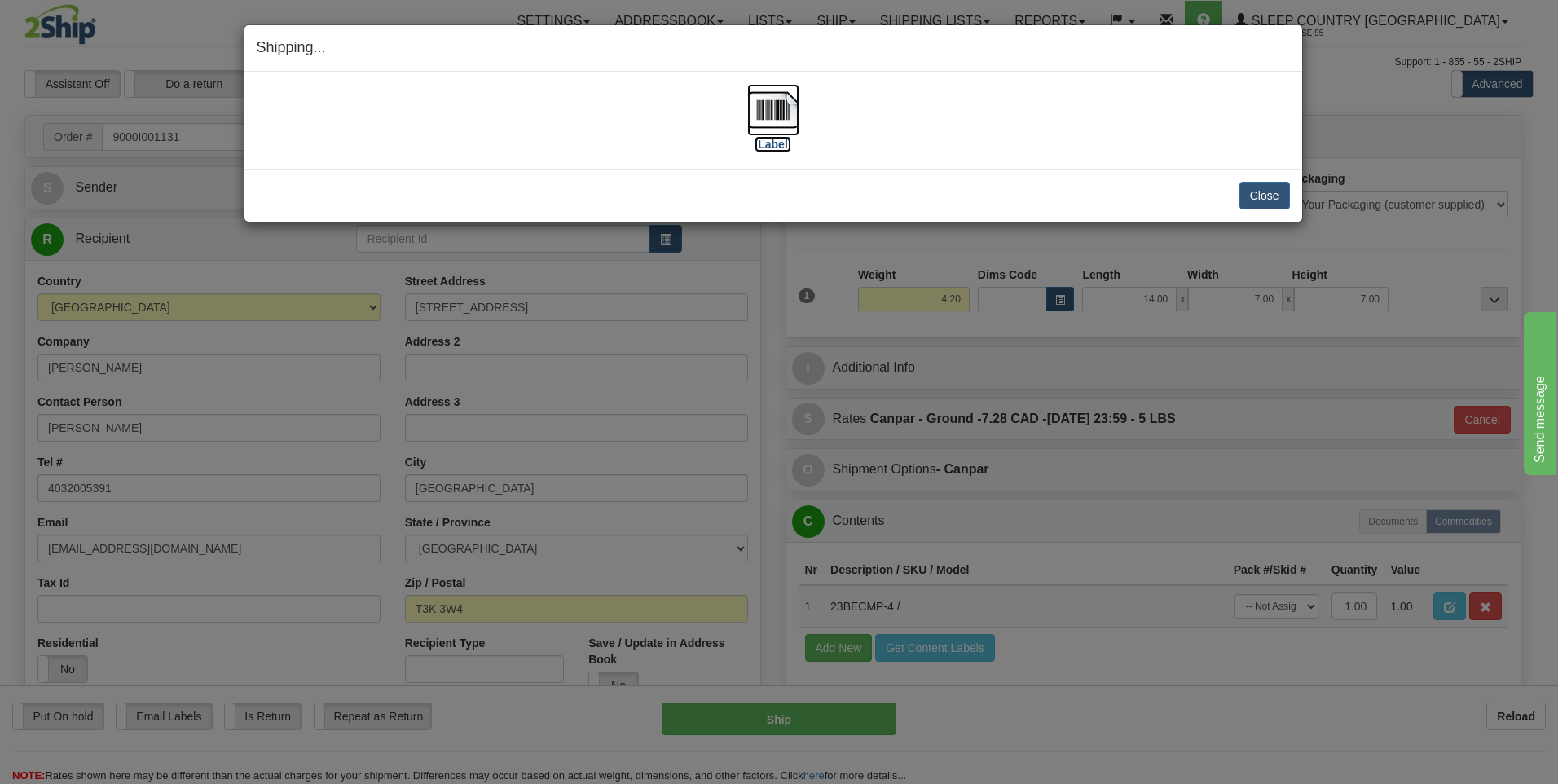
click at [773, 117] on img at bounding box center [773, 109] width 52 height 52
click at [1279, 198] on button "Close" at bounding box center [1264, 196] width 51 height 28
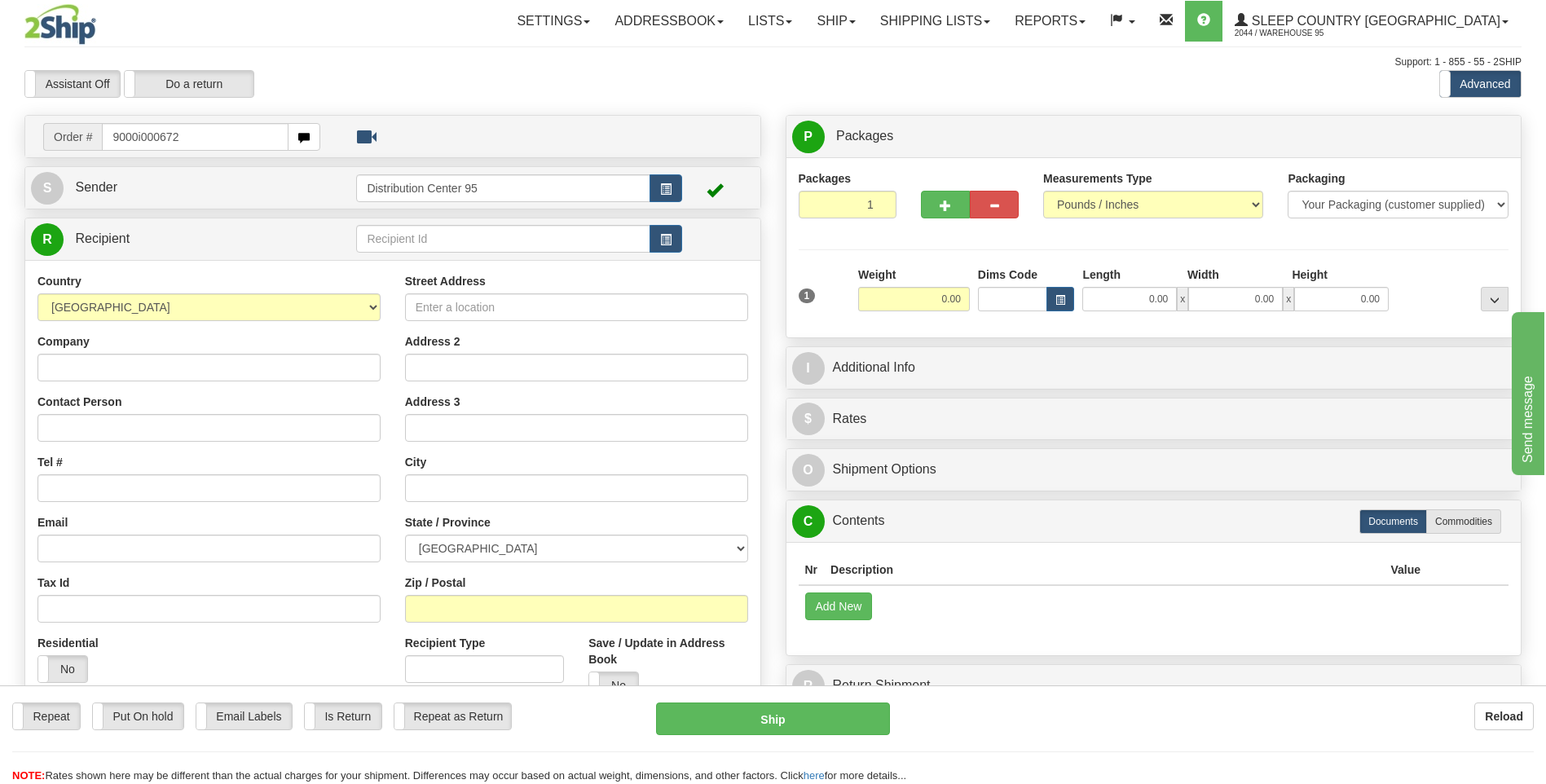
type input "9000i000672"
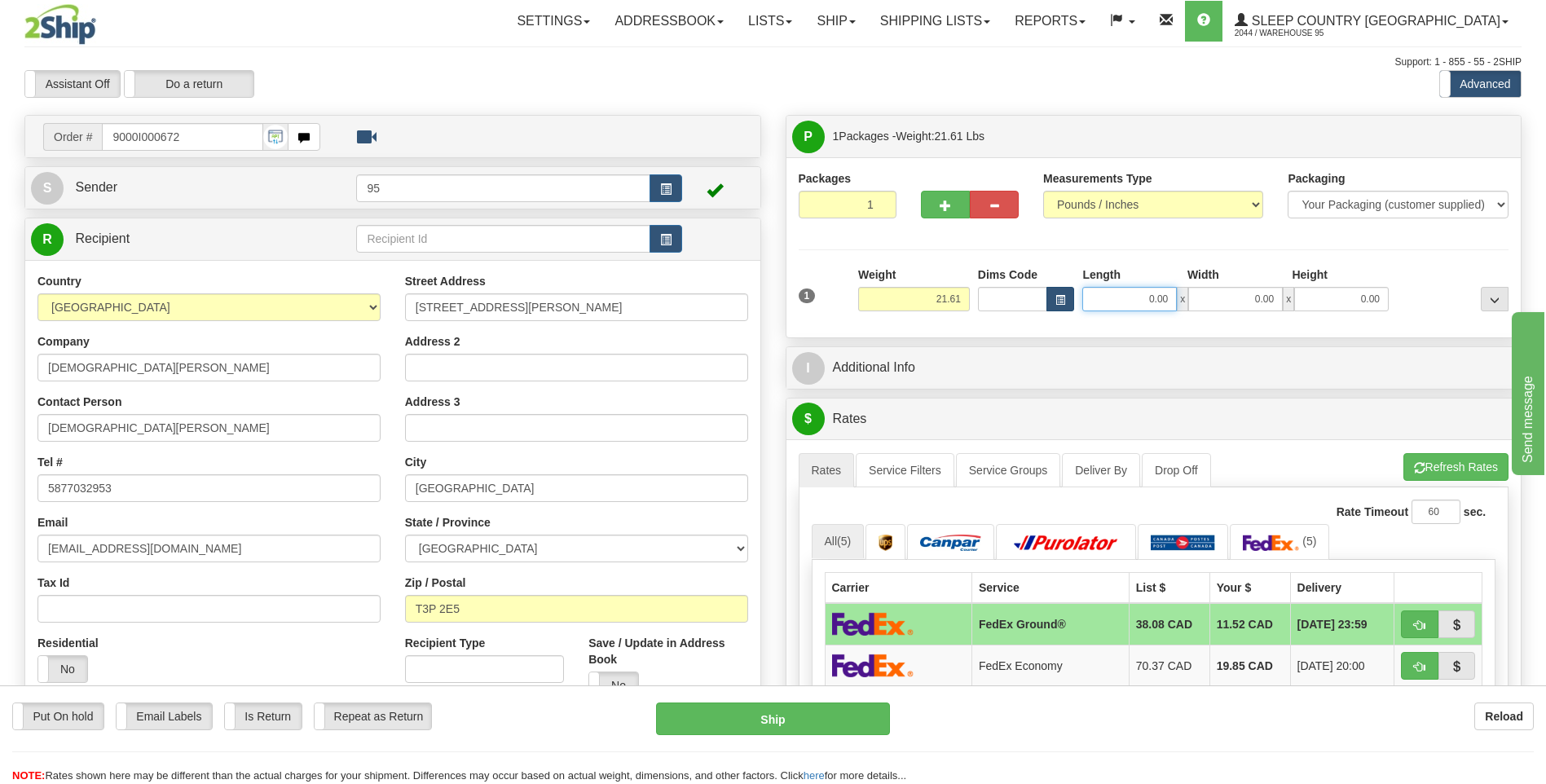
drag, startPoint x: 1175, startPoint y: 298, endPoint x: 1054, endPoint y: 308, distance: 121.4
click at [1056, 308] on div "Dims Code Length Width Height x" at bounding box center [1183, 289] width 419 height 45
type input "24.00"
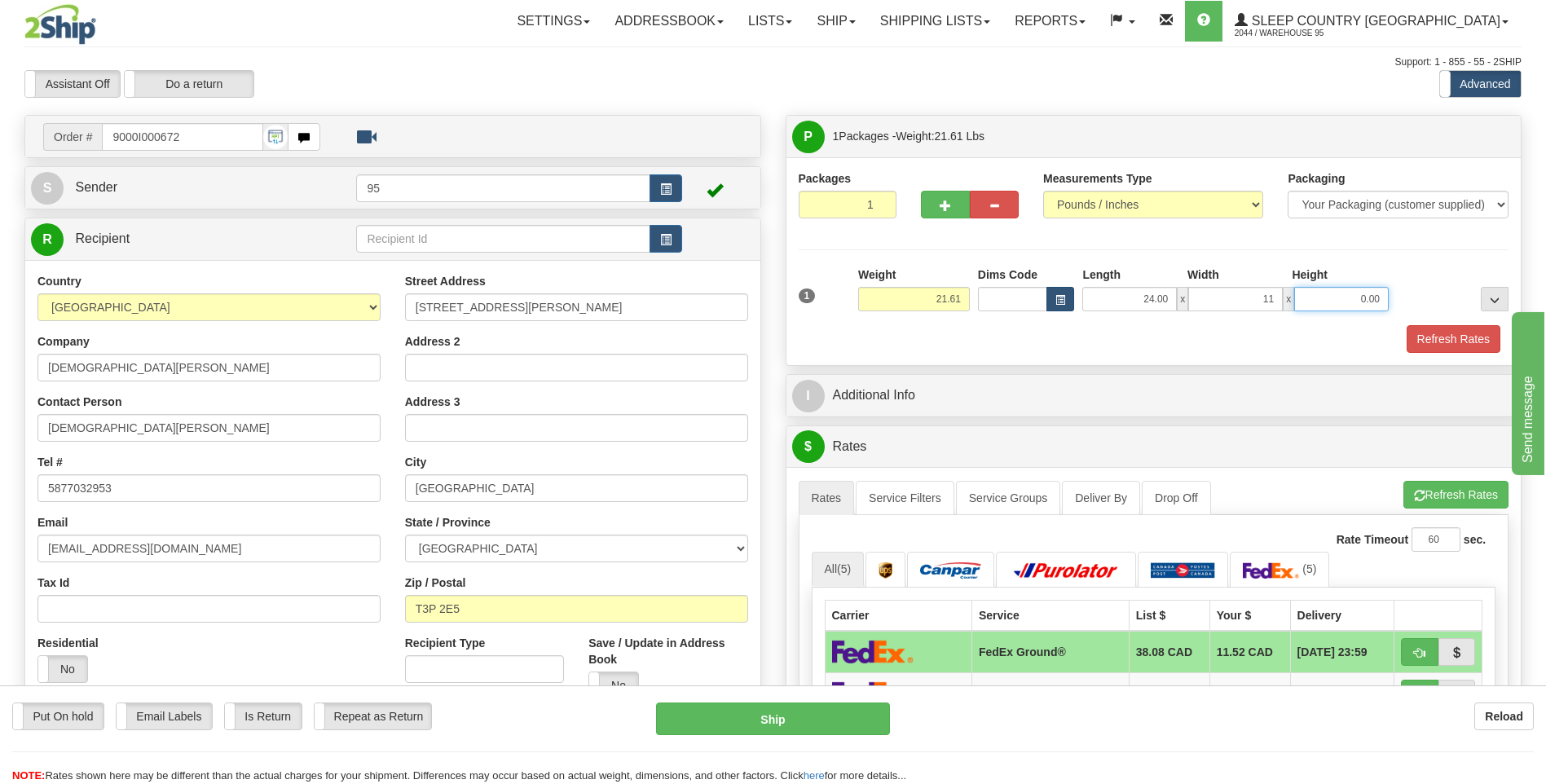
type input "11.00"
click at [1436, 334] on button "Refresh Rates" at bounding box center [1453, 339] width 94 height 28
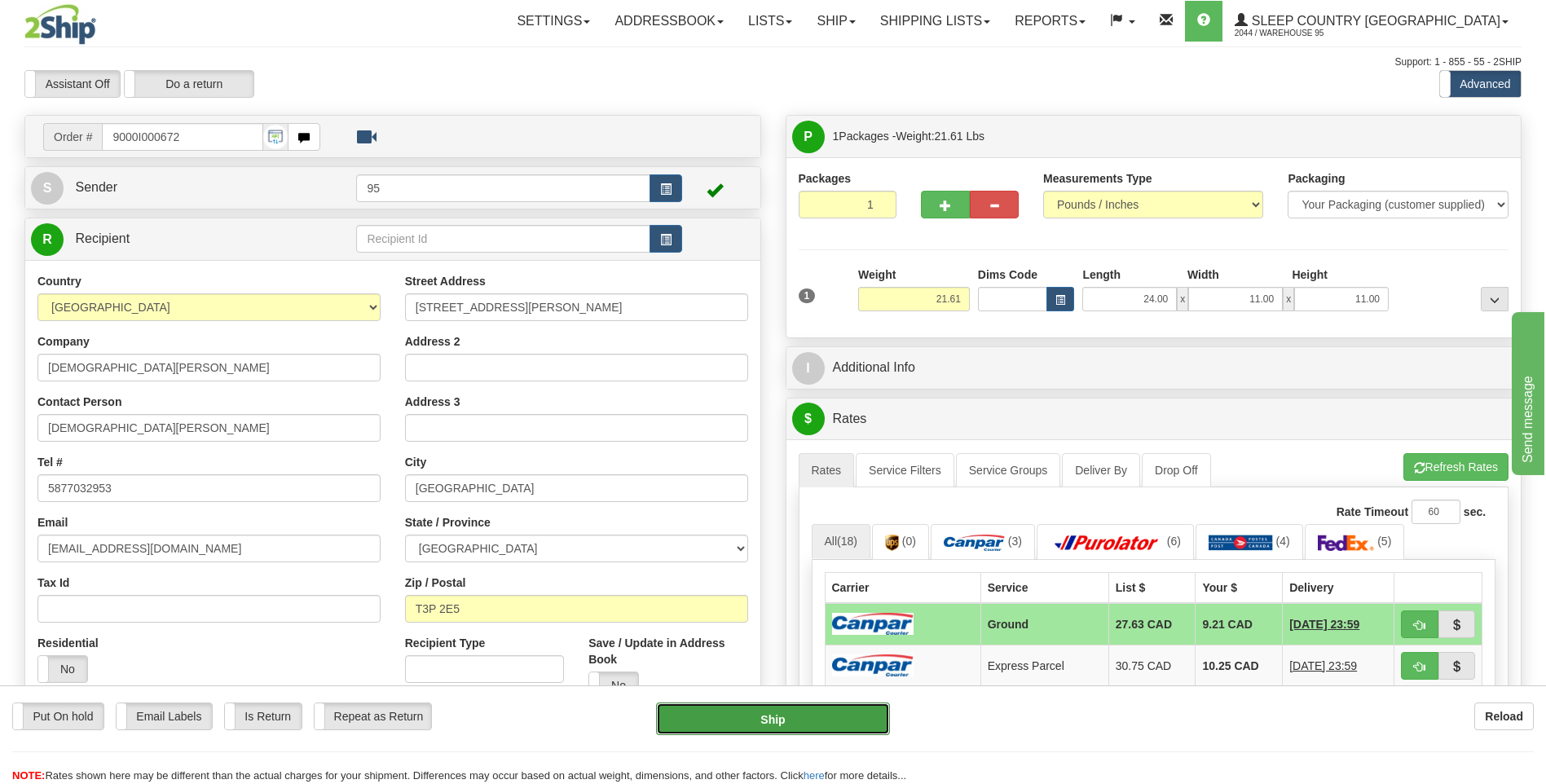
click at [800, 719] on button "Ship" at bounding box center [773, 718] width 233 height 32
type input "1"
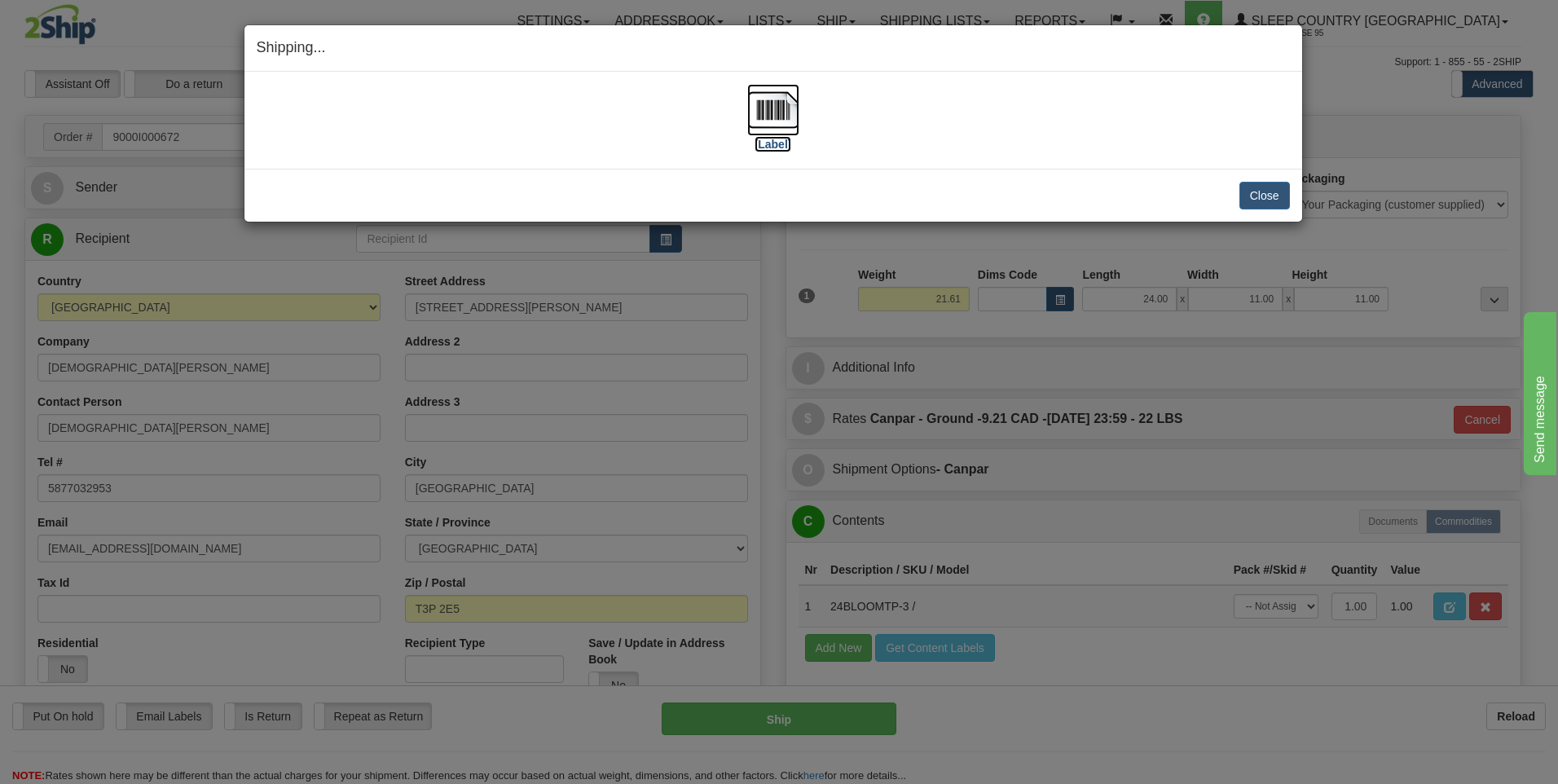
click at [761, 113] on img at bounding box center [773, 109] width 52 height 52
click at [1266, 198] on button "Close" at bounding box center [1264, 196] width 51 height 28
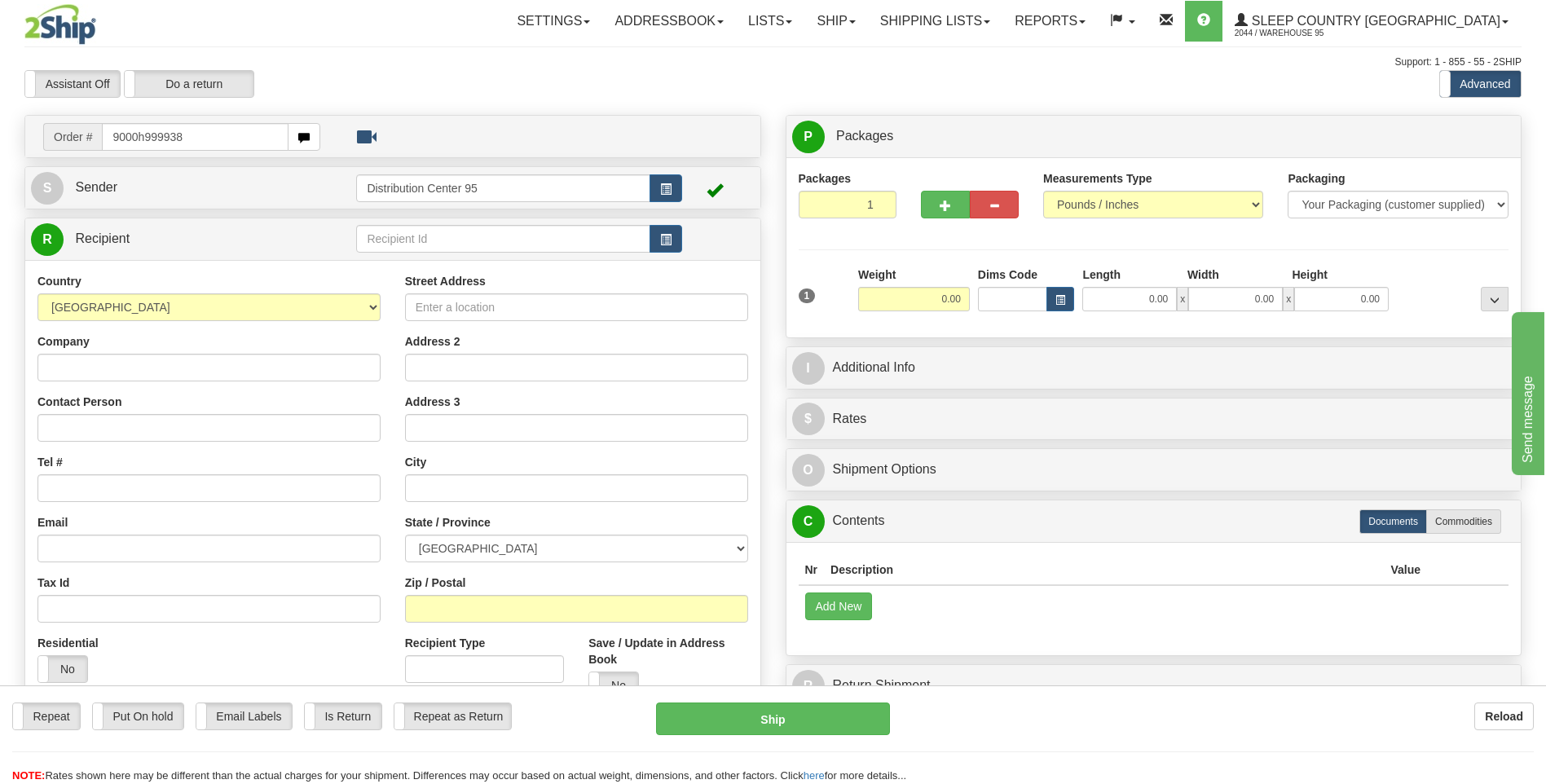
type input "9000h999938"
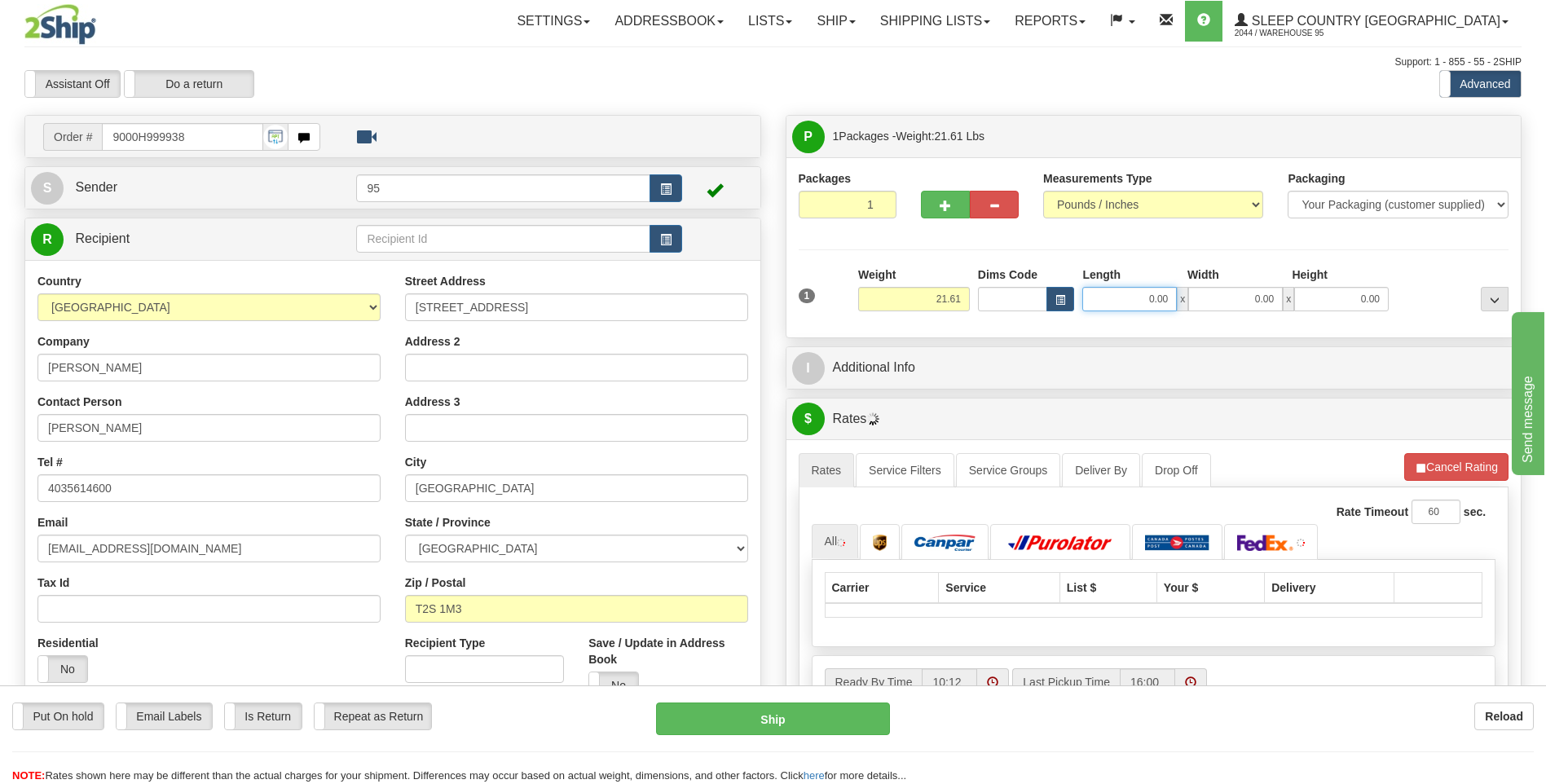
drag, startPoint x: 1176, startPoint y: 293, endPoint x: 1008, endPoint y: 298, distance: 168.1
click at [1008, 298] on div "Dims Code Length Width Height x" at bounding box center [1183, 289] width 419 height 45
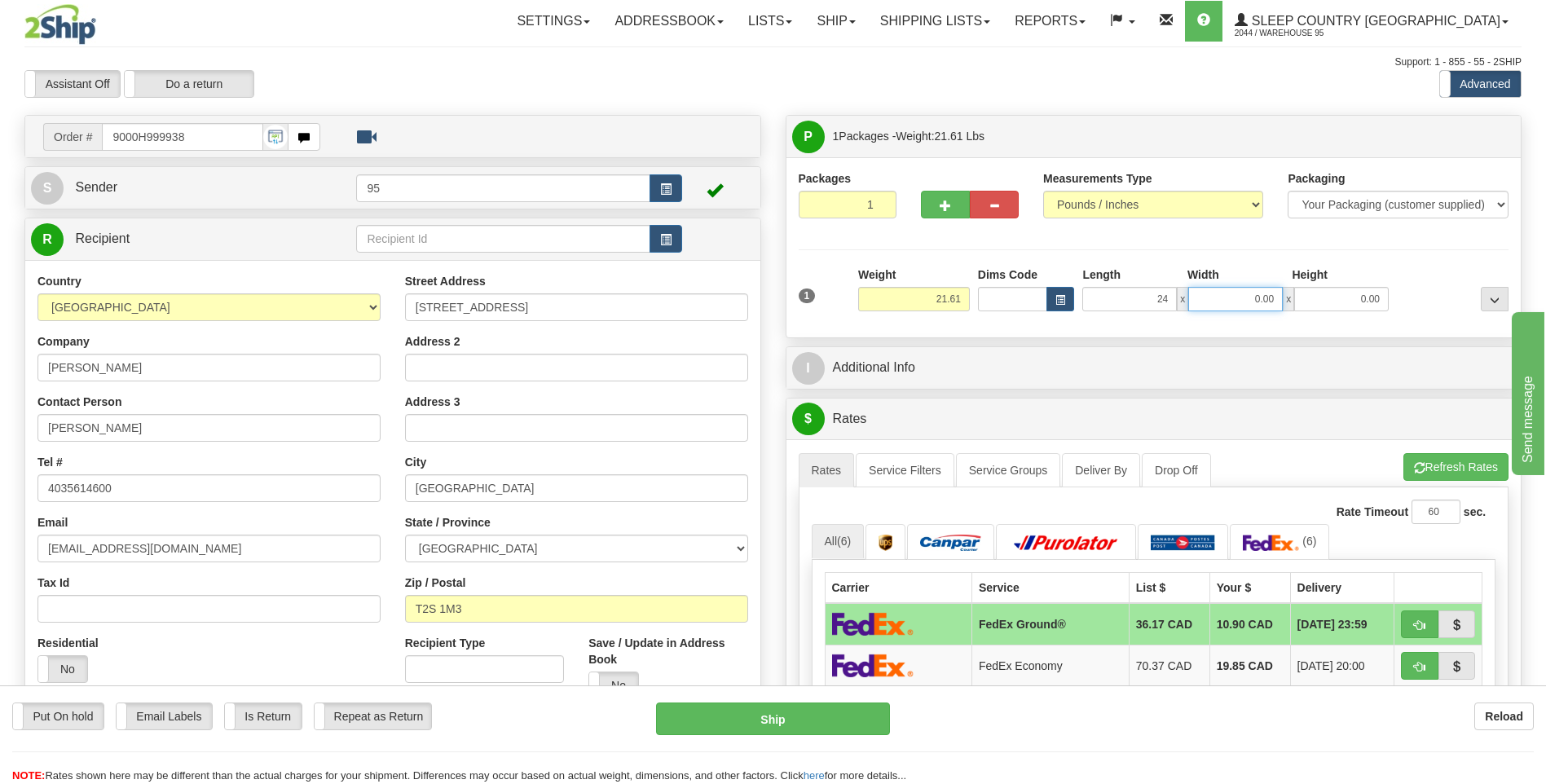
type input "24.00"
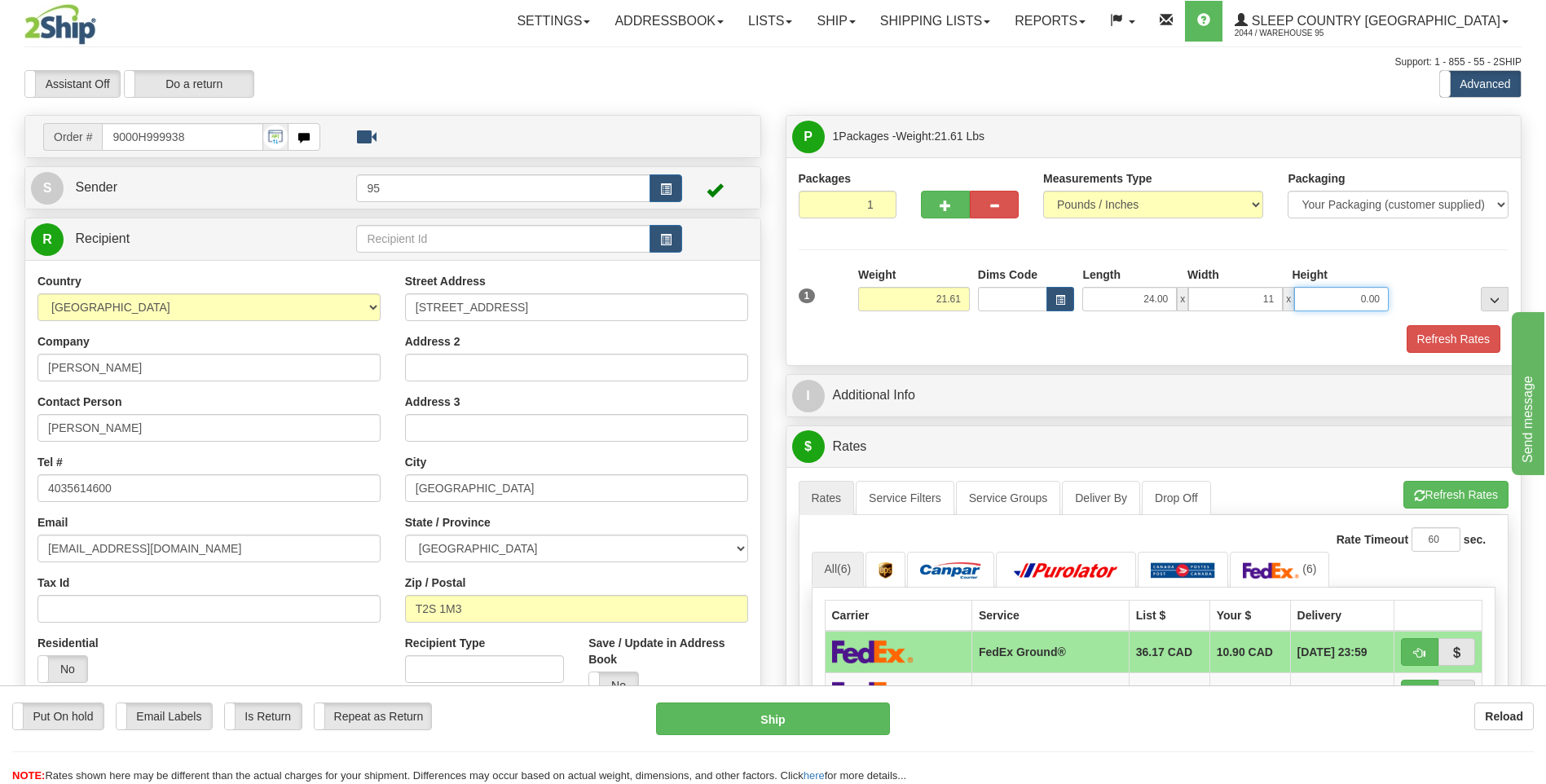
type input "11.00"
click at [1471, 344] on button "Refresh Rates" at bounding box center [1453, 339] width 94 height 28
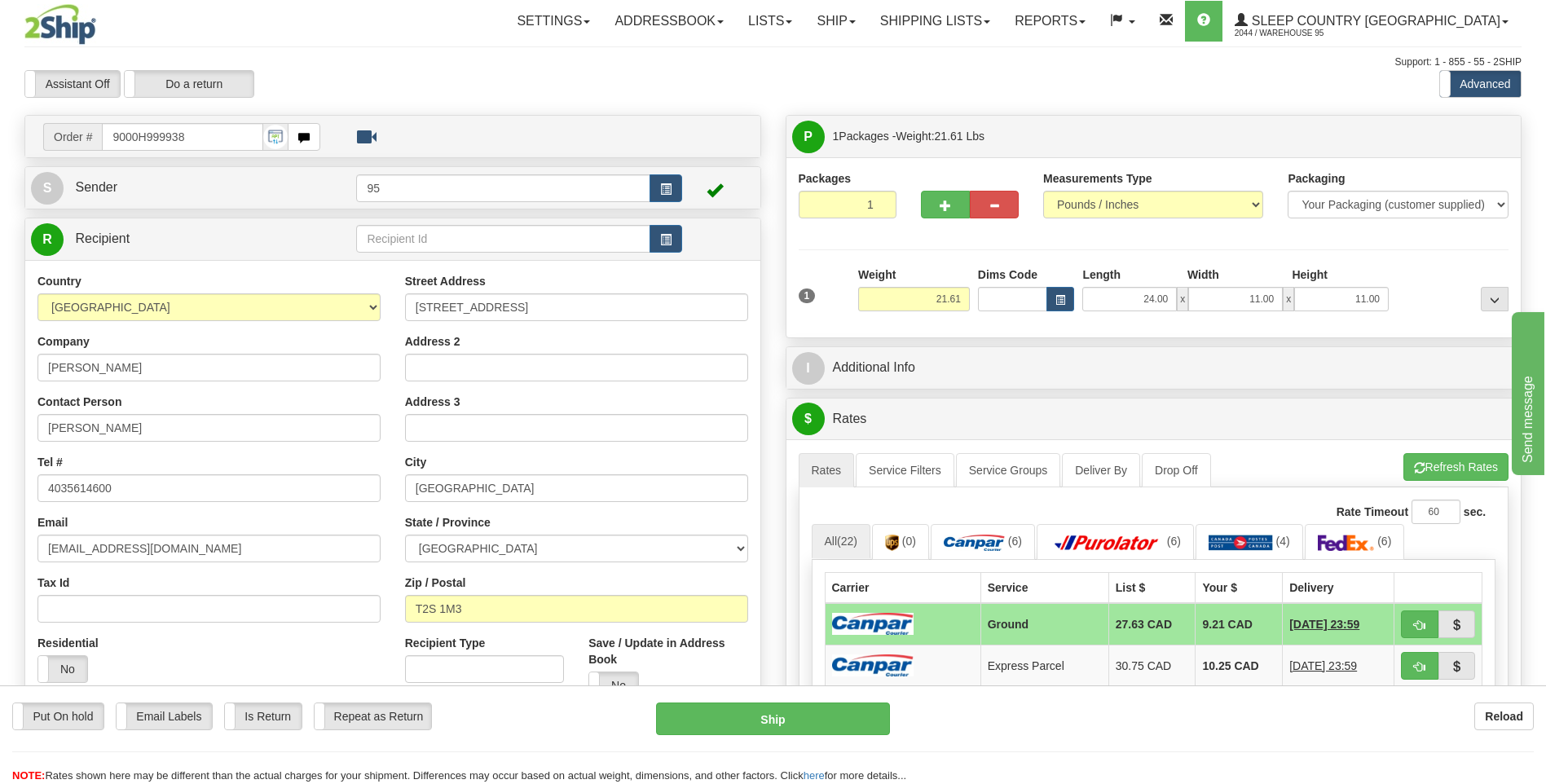
drag, startPoint x: 896, startPoint y: 623, endPoint x: 764, endPoint y: 751, distance: 183.9
click at [893, 625] on img at bounding box center [872, 624] width 82 height 22
click at [765, 722] on button "Ship" at bounding box center [773, 718] width 233 height 32
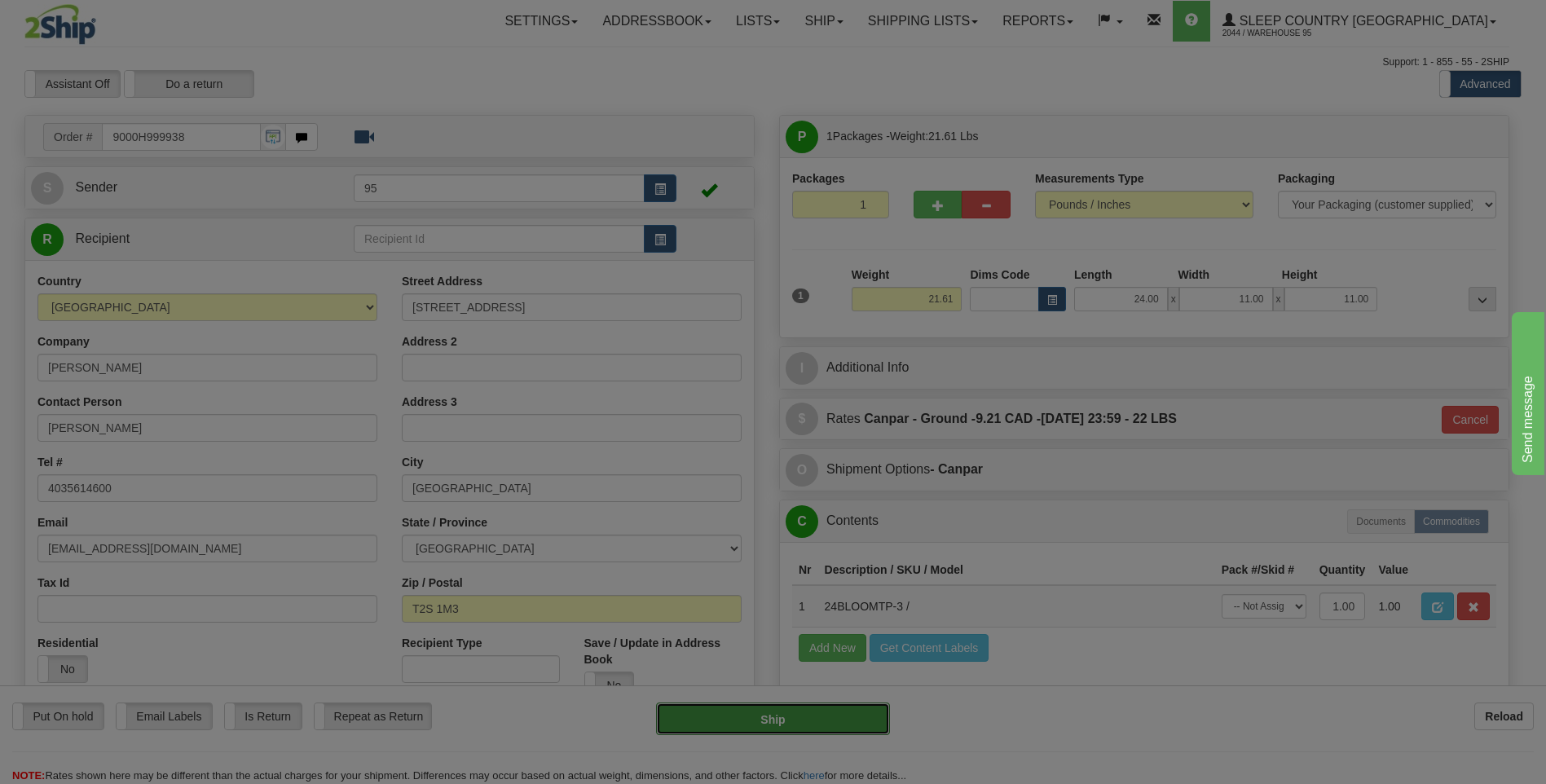
type input "1"
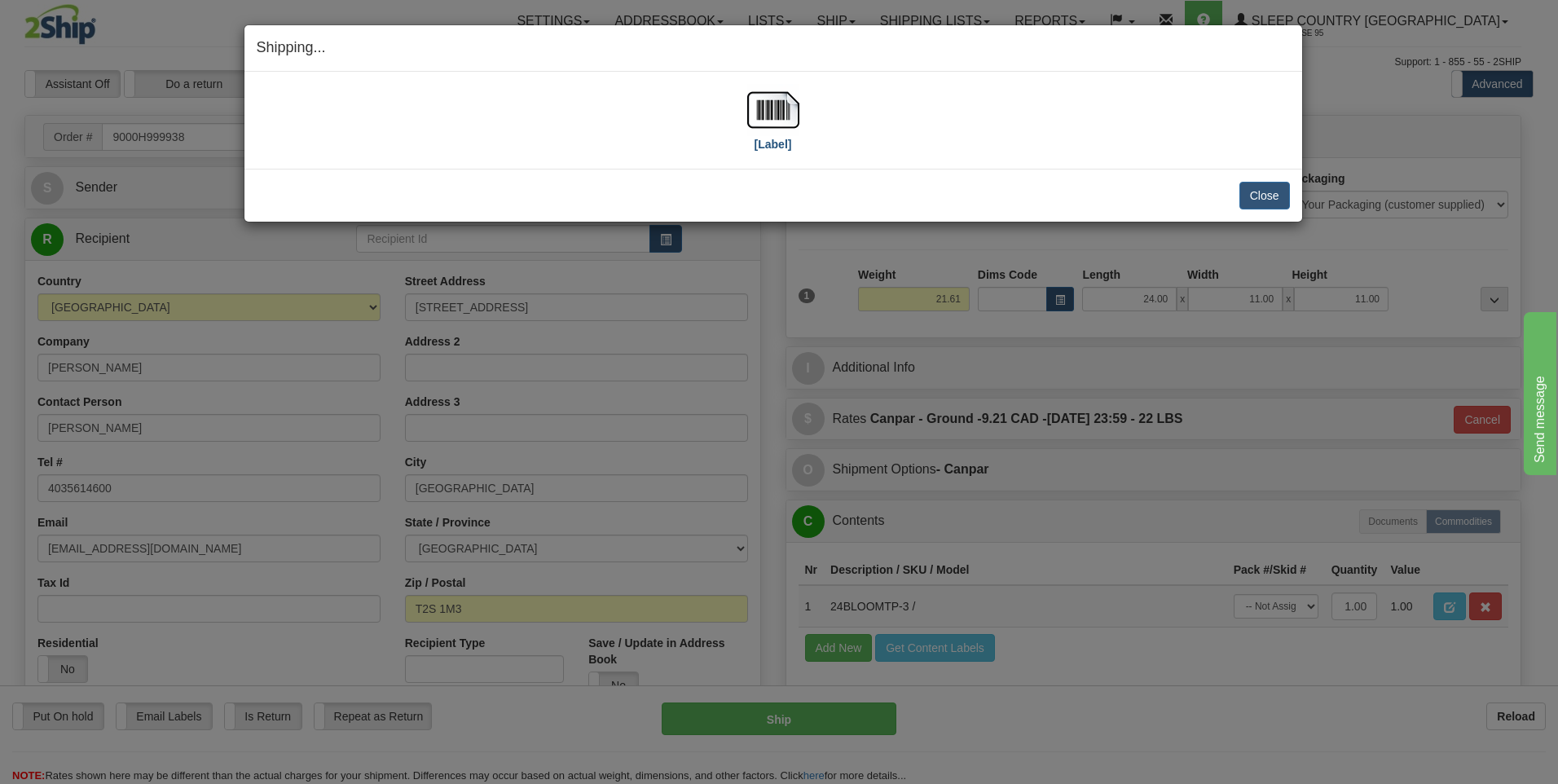
click at [799, 103] on div "[Label]" at bounding box center [773, 119] width 1033 height 73
drag, startPoint x: 799, startPoint y: 103, endPoint x: 774, endPoint y: 111, distance: 26.2
click at [774, 111] on img at bounding box center [773, 109] width 52 height 52
click at [1257, 199] on button "Close" at bounding box center [1264, 196] width 51 height 28
click at [1263, 198] on button "Close" at bounding box center [1264, 196] width 51 height 28
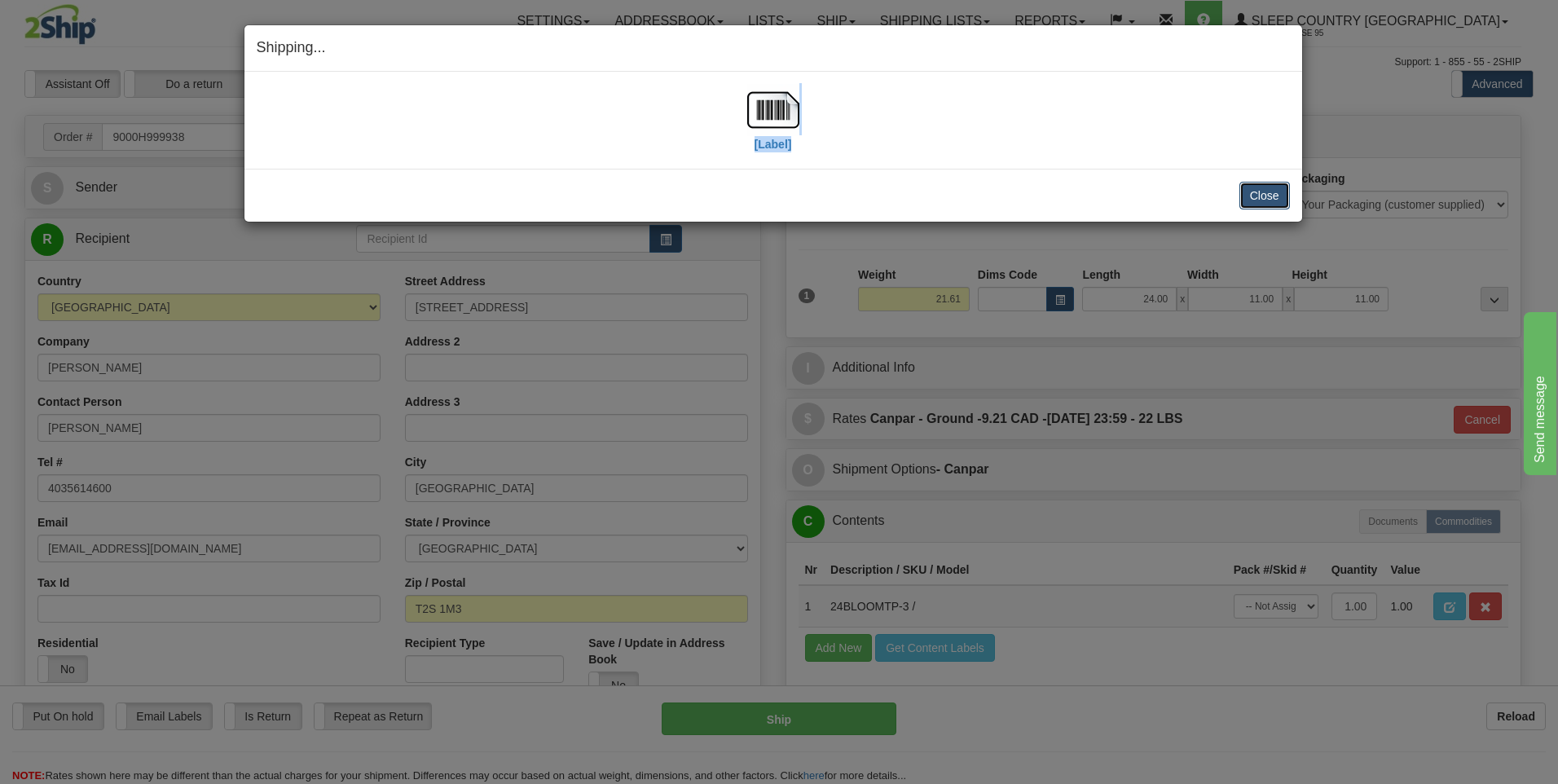
click at [1262, 194] on button "Close" at bounding box center [1264, 196] width 51 height 28
drag, startPoint x: 1262, startPoint y: 194, endPoint x: 1223, endPoint y: 199, distance: 39.3
click at [1260, 195] on button "Close" at bounding box center [1264, 196] width 51 height 28
click at [4, 338] on div "Shipping... Your SHIPMENT will EXPIRE in [Label] IMPORTANT NOTICE Embassy / Con…" at bounding box center [779, 392] width 1558 height 784
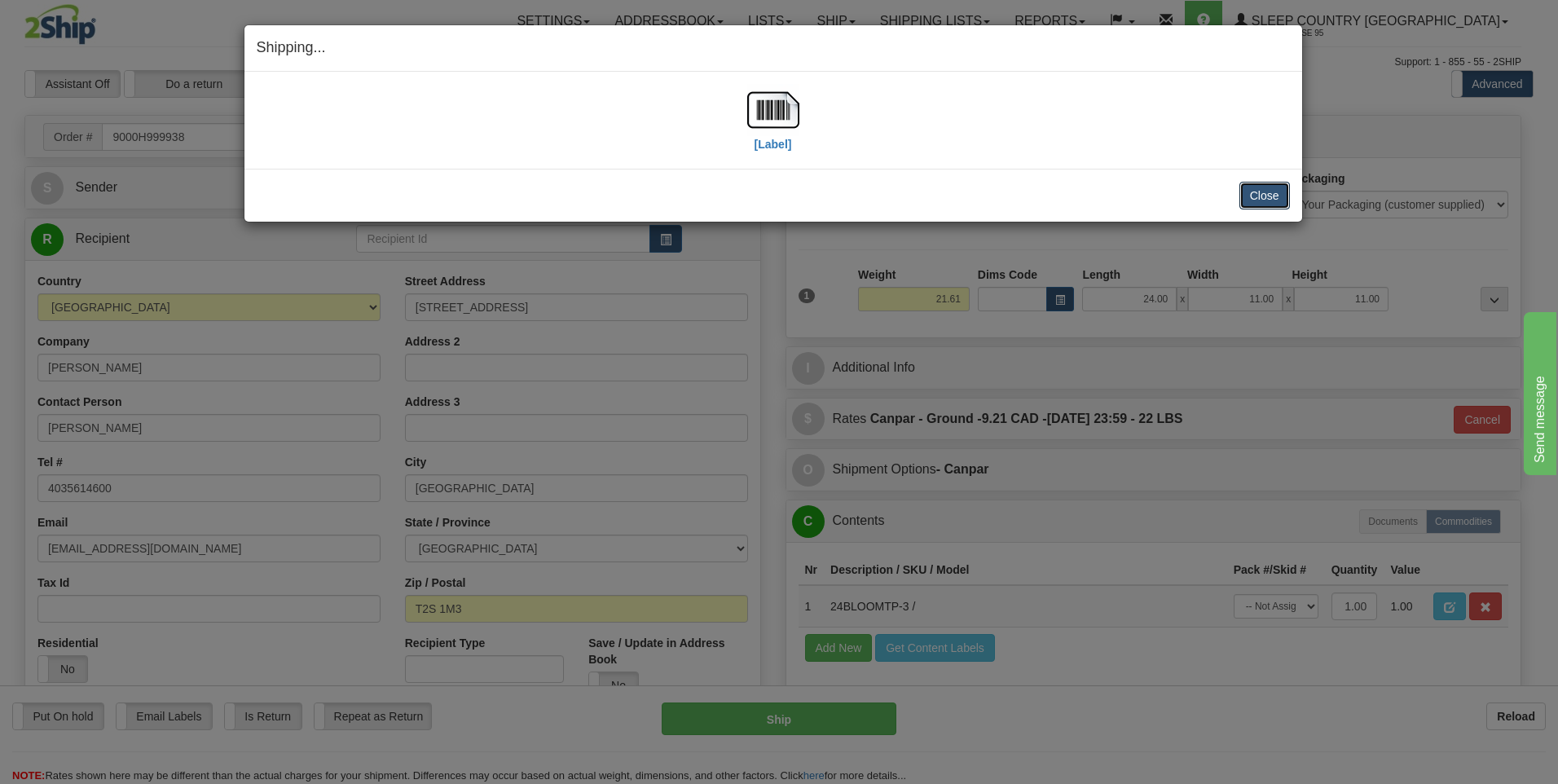
drag, startPoint x: 1262, startPoint y: 198, endPoint x: 844, endPoint y: 196, distance: 418.0
click at [1260, 198] on button "Close" at bounding box center [1264, 196] width 51 height 28
click at [1264, 193] on button "Close" at bounding box center [1264, 196] width 51 height 28
click at [474, 721] on div "Shipping... Your SHIPMENT will EXPIRE in [Label] IMPORTANT NOTICE Embassy / Con…" at bounding box center [779, 392] width 1558 height 784
drag, startPoint x: 476, startPoint y: 721, endPoint x: 1264, endPoint y: 195, distance: 947.4
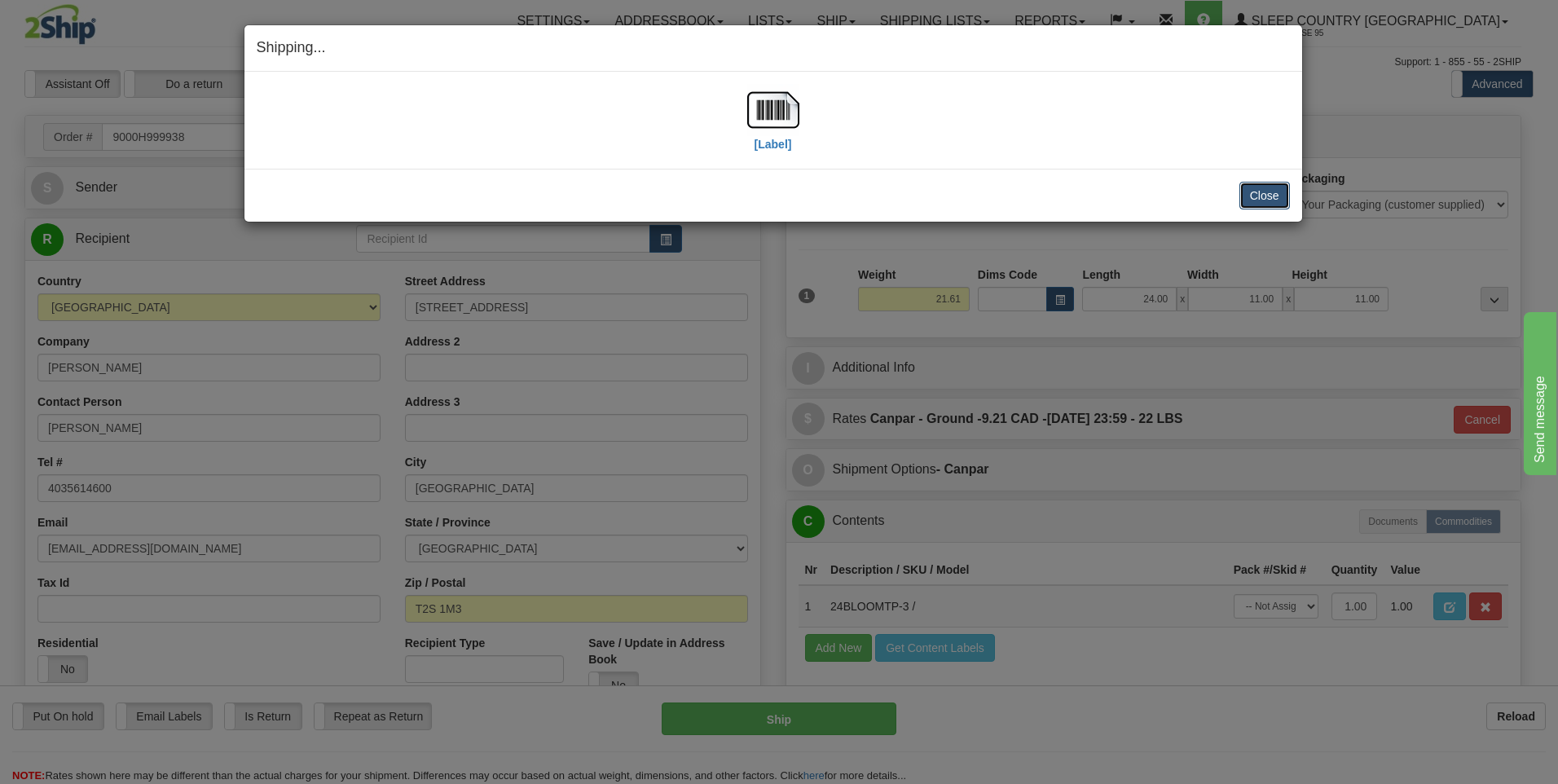
click at [1264, 195] on button "Close" at bounding box center [1264, 196] width 51 height 28
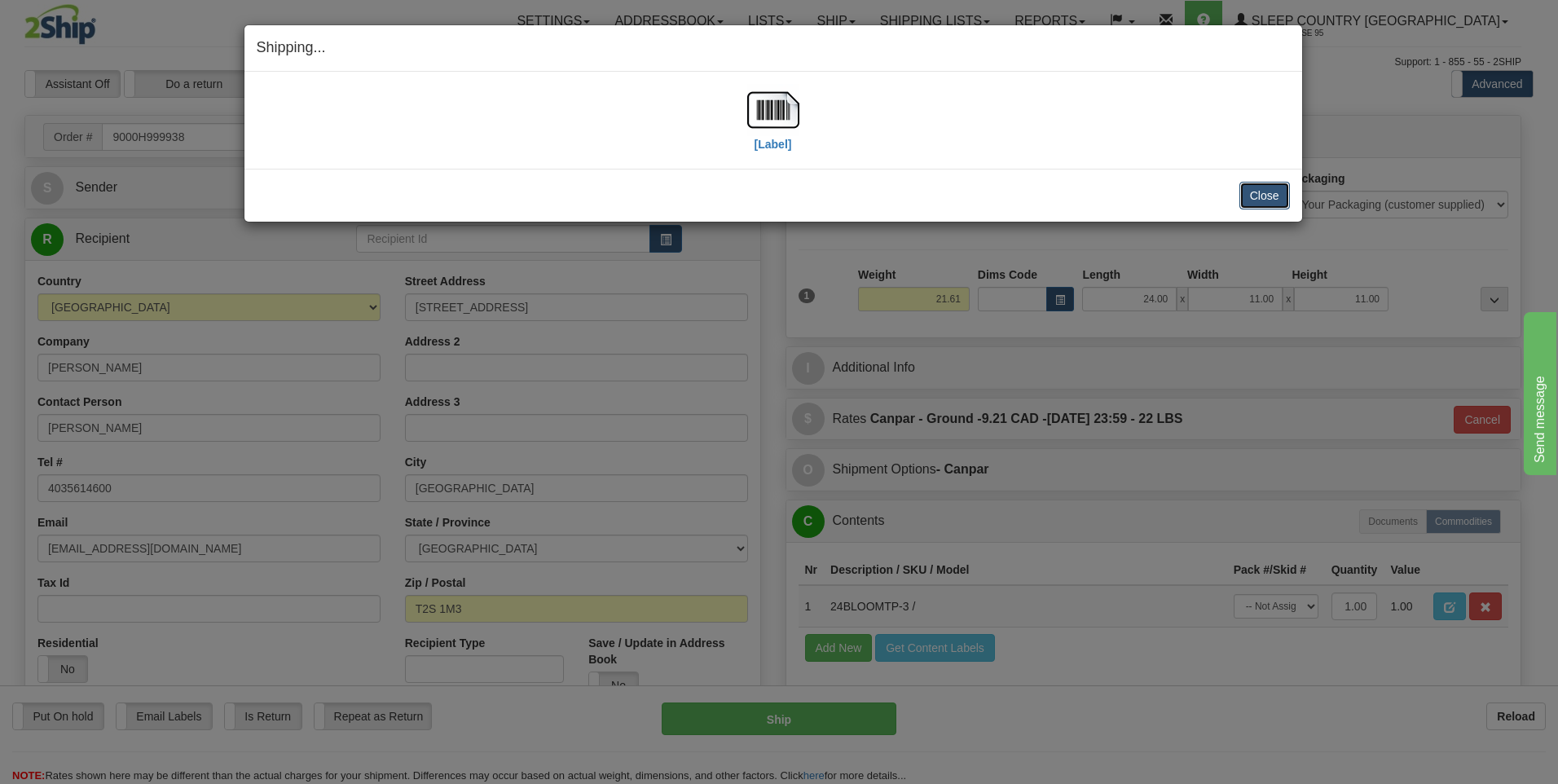
click at [1264, 195] on button "Close" at bounding box center [1264, 196] width 51 height 28
click at [1264, 192] on button "Close" at bounding box center [1264, 196] width 51 height 28
click at [1263, 190] on button "Close" at bounding box center [1264, 196] width 51 height 28
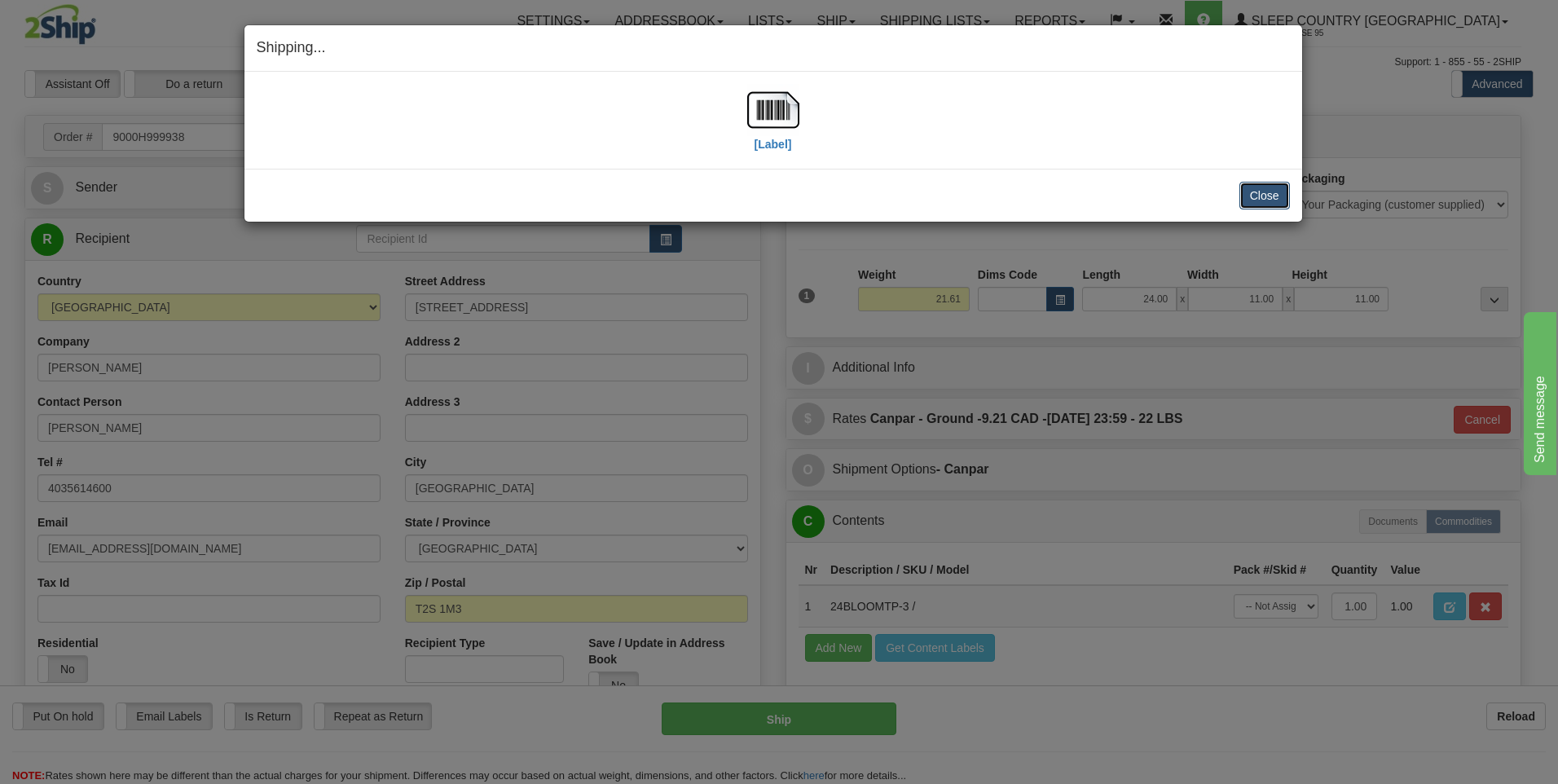
click at [1263, 190] on button "Close" at bounding box center [1264, 196] width 51 height 28
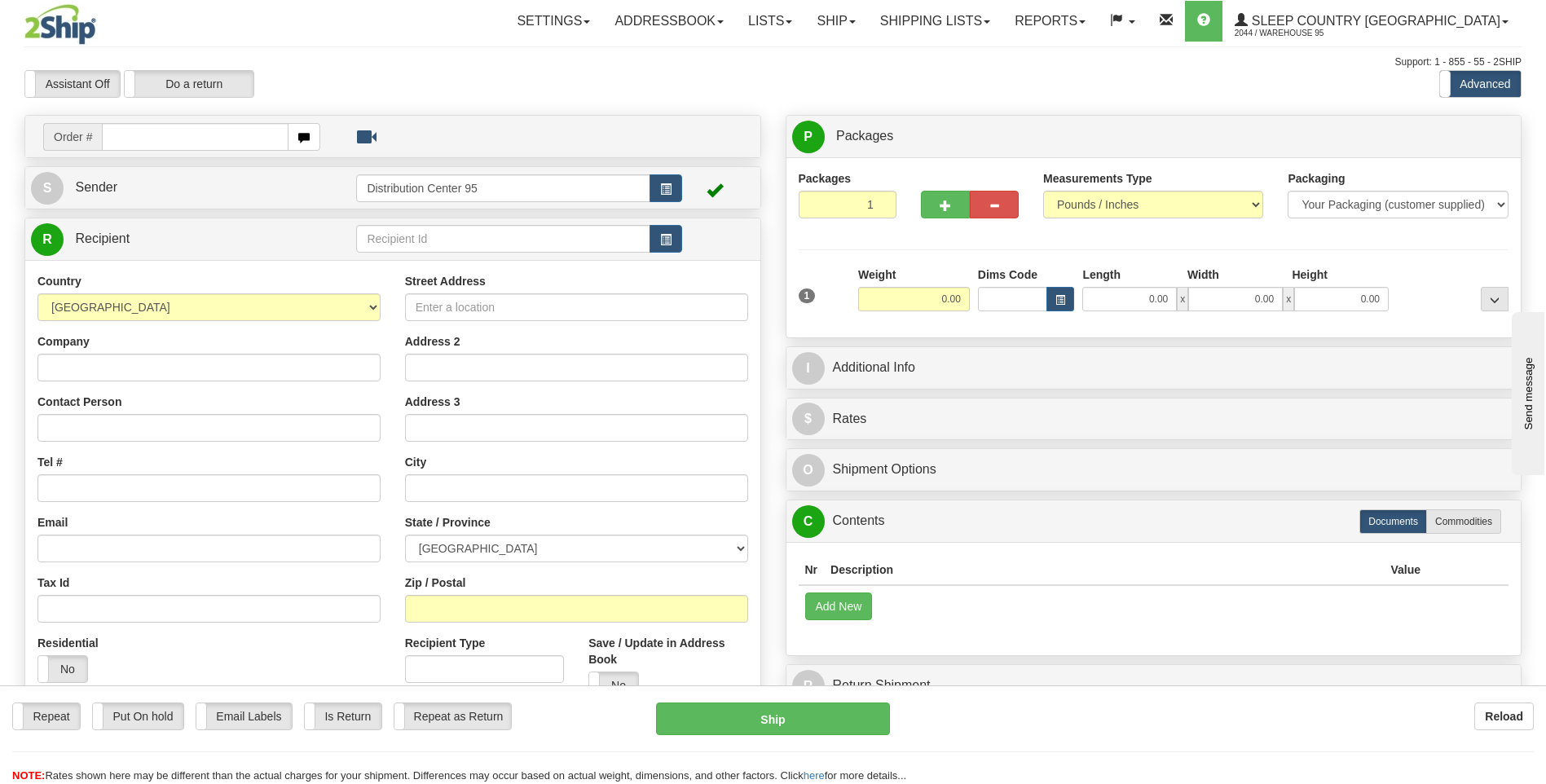
click at [151, 136] on input "text" at bounding box center [195, 137] width 186 height 28
type input "9000h998567"
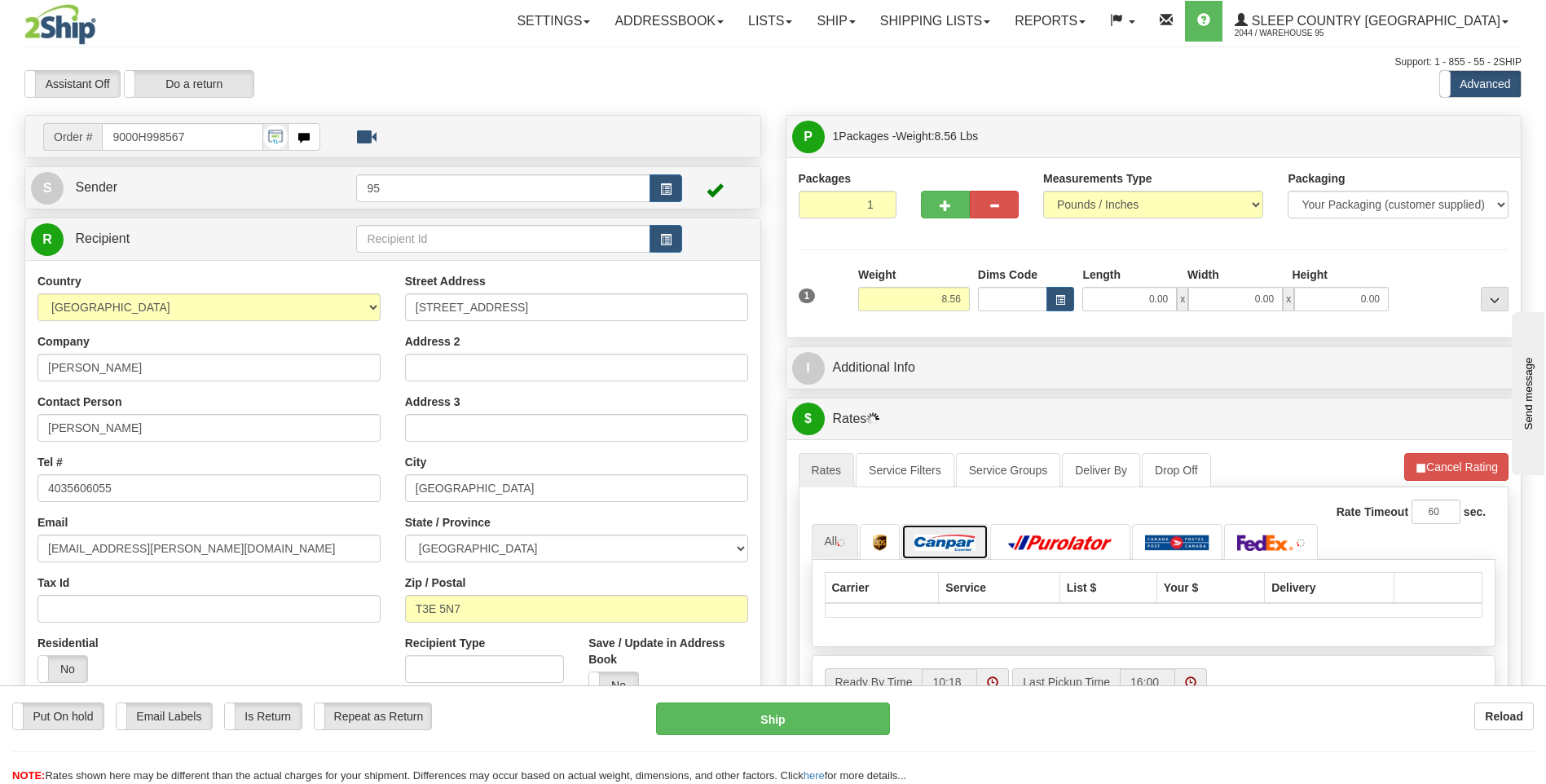
click at [970, 547] on img at bounding box center [945, 542] width 61 height 17
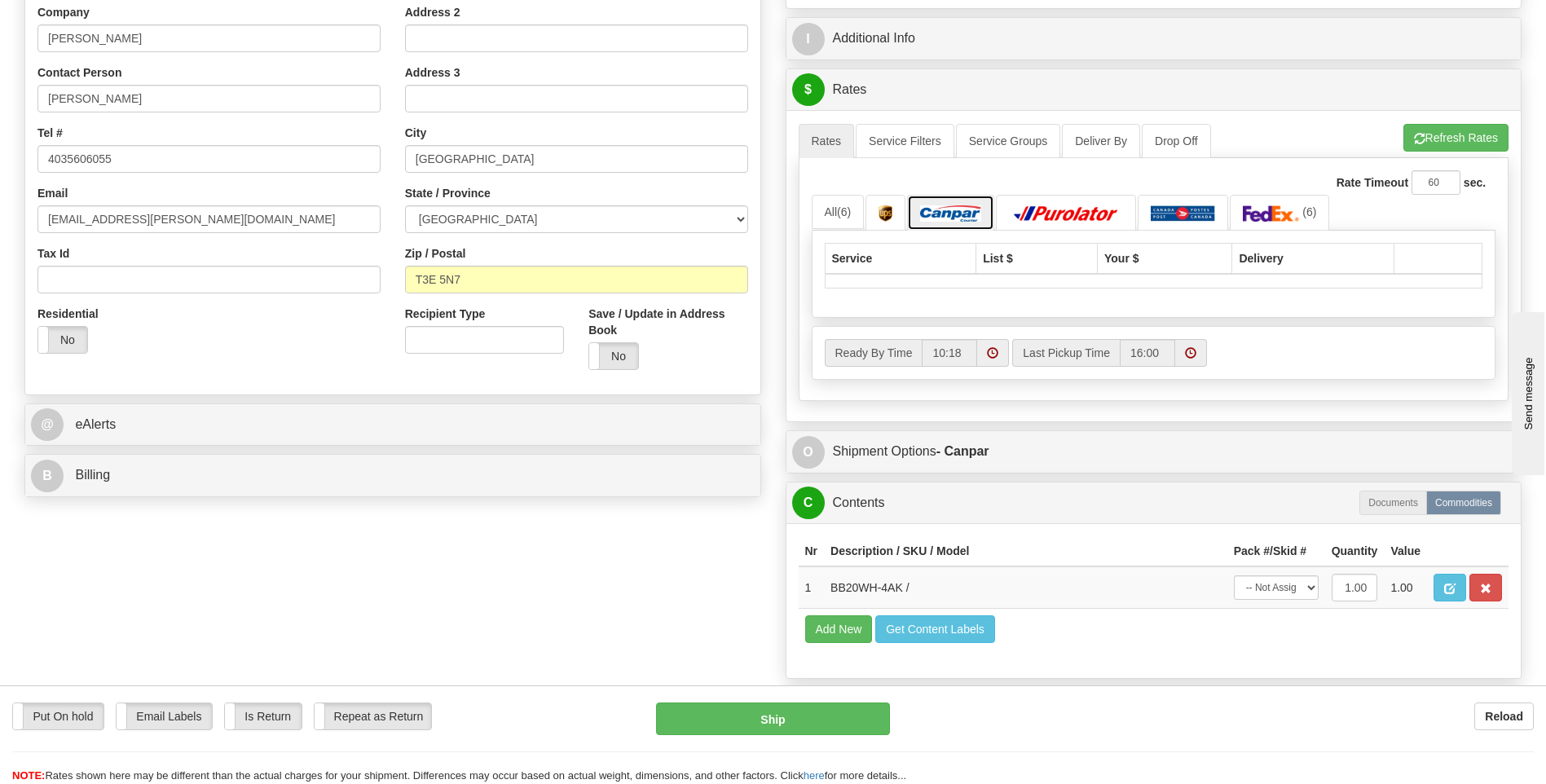
scroll to position [158, 0]
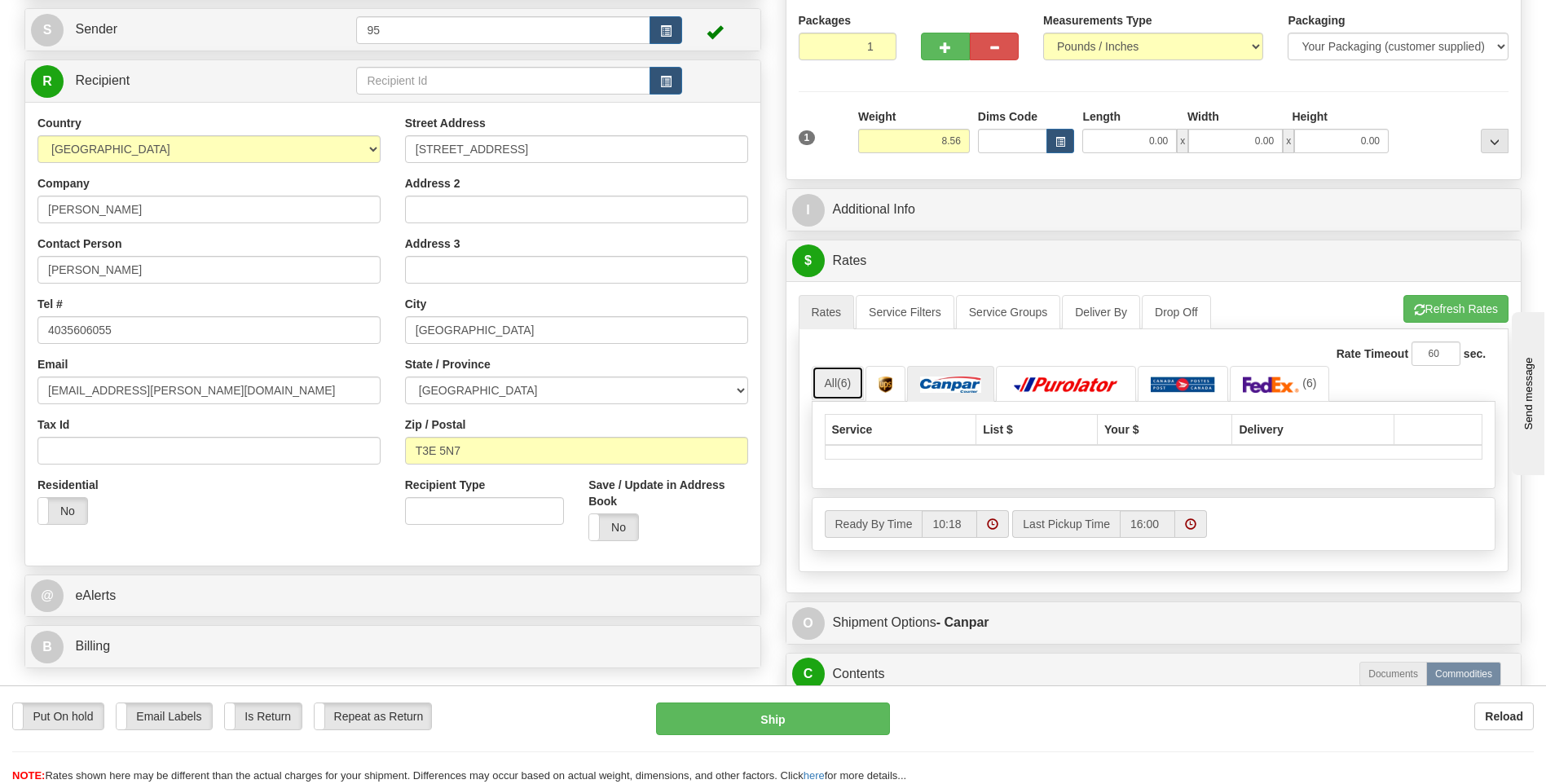
click at [828, 386] on link "All (6)" at bounding box center [838, 382] width 53 height 34
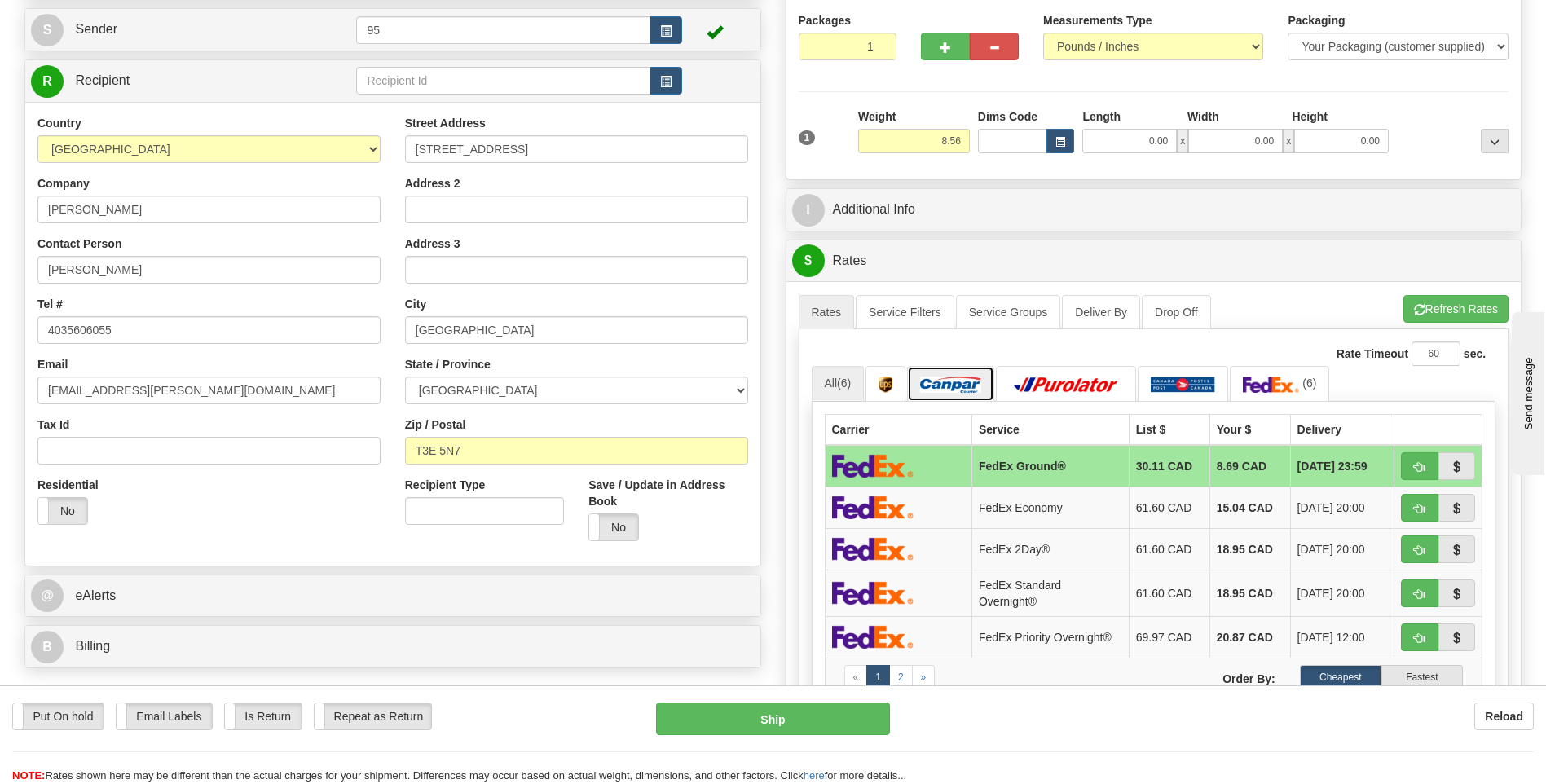
click at [949, 376] on link at bounding box center [950, 383] width 87 height 35
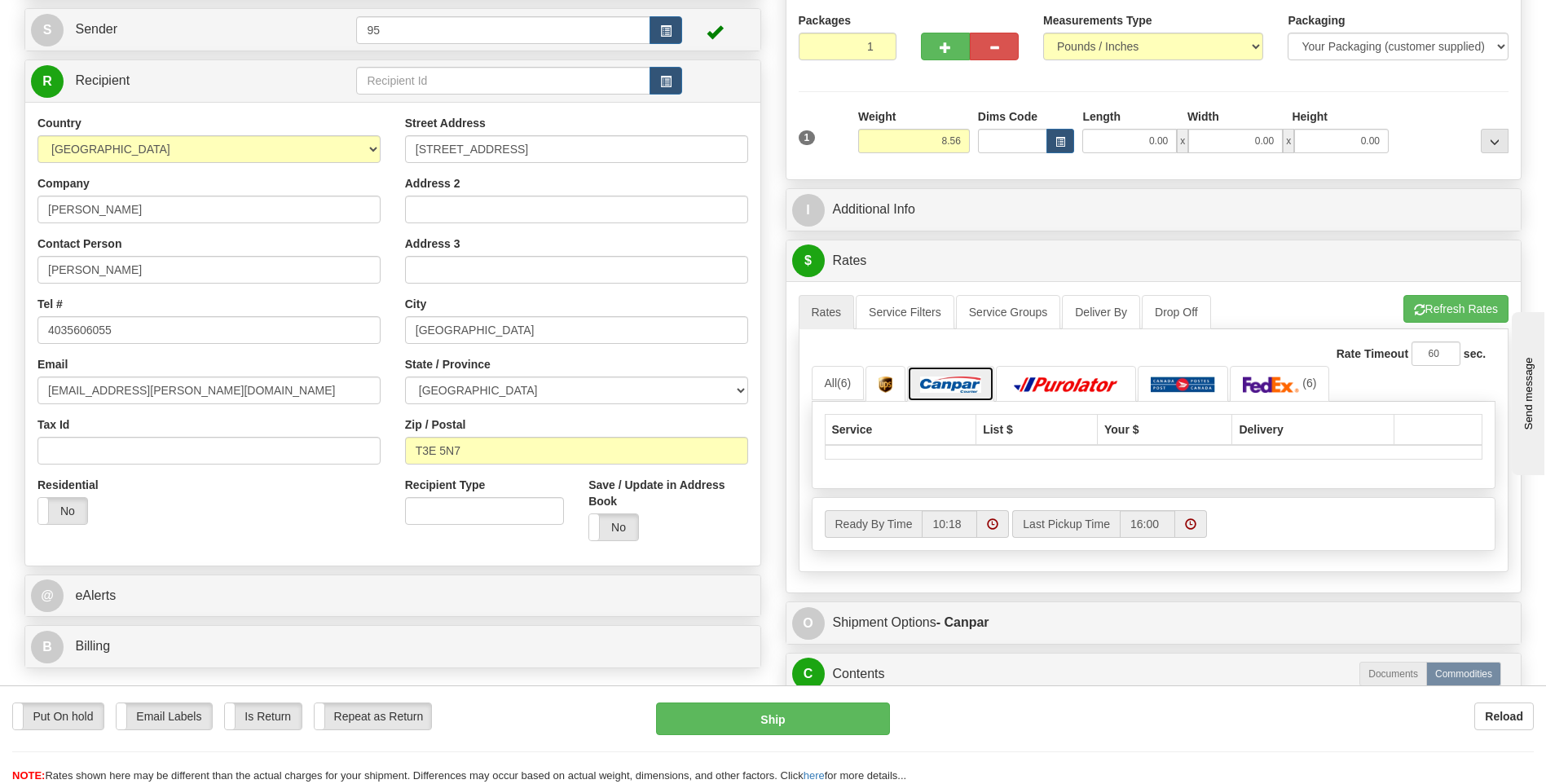
click at [952, 385] on img at bounding box center [950, 385] width 61 height 17
click at [844, 390] on span "(6)" at bounding box center [843, 383] width 14 height 13
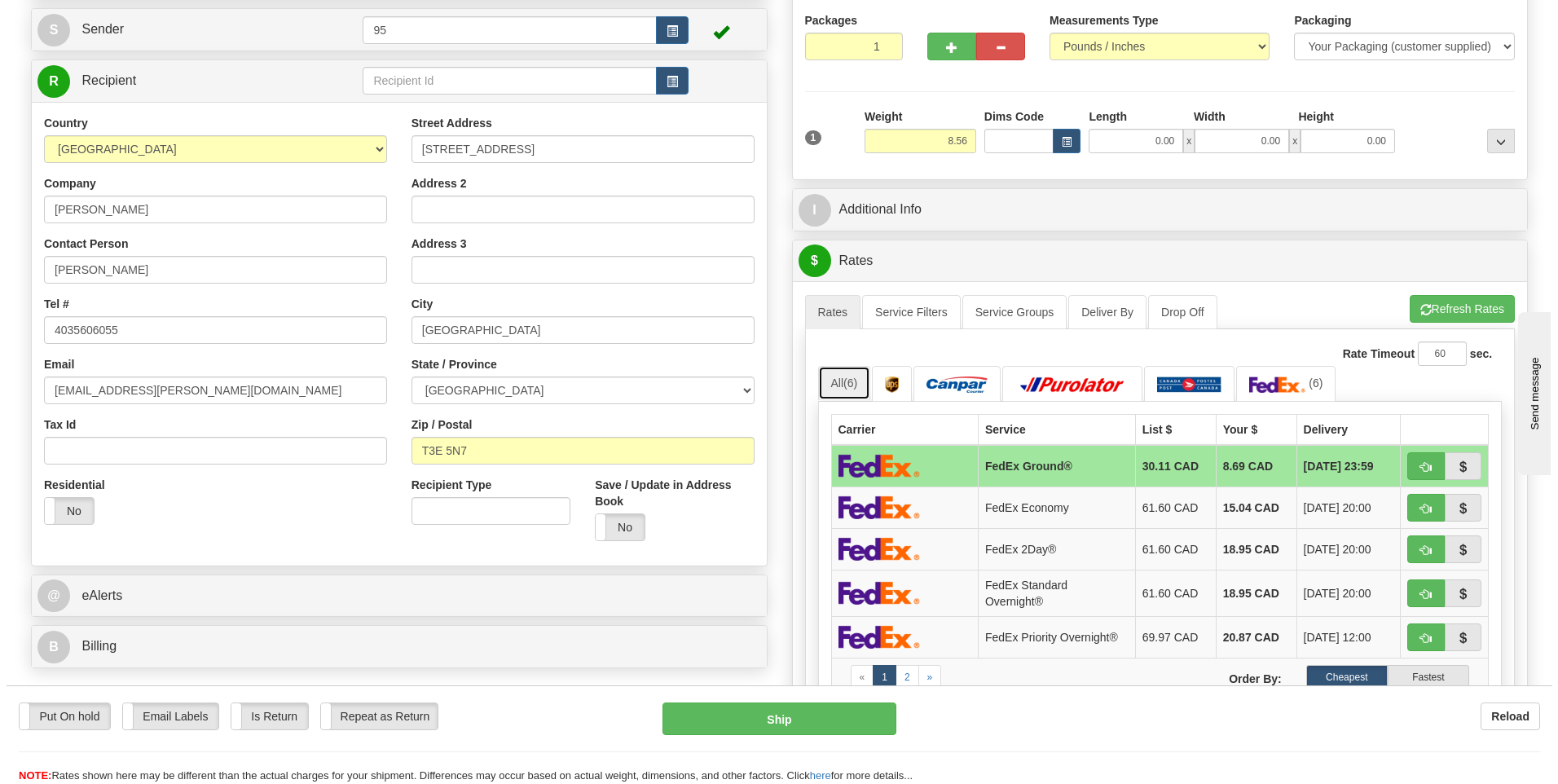
scroll to position [163, 0]
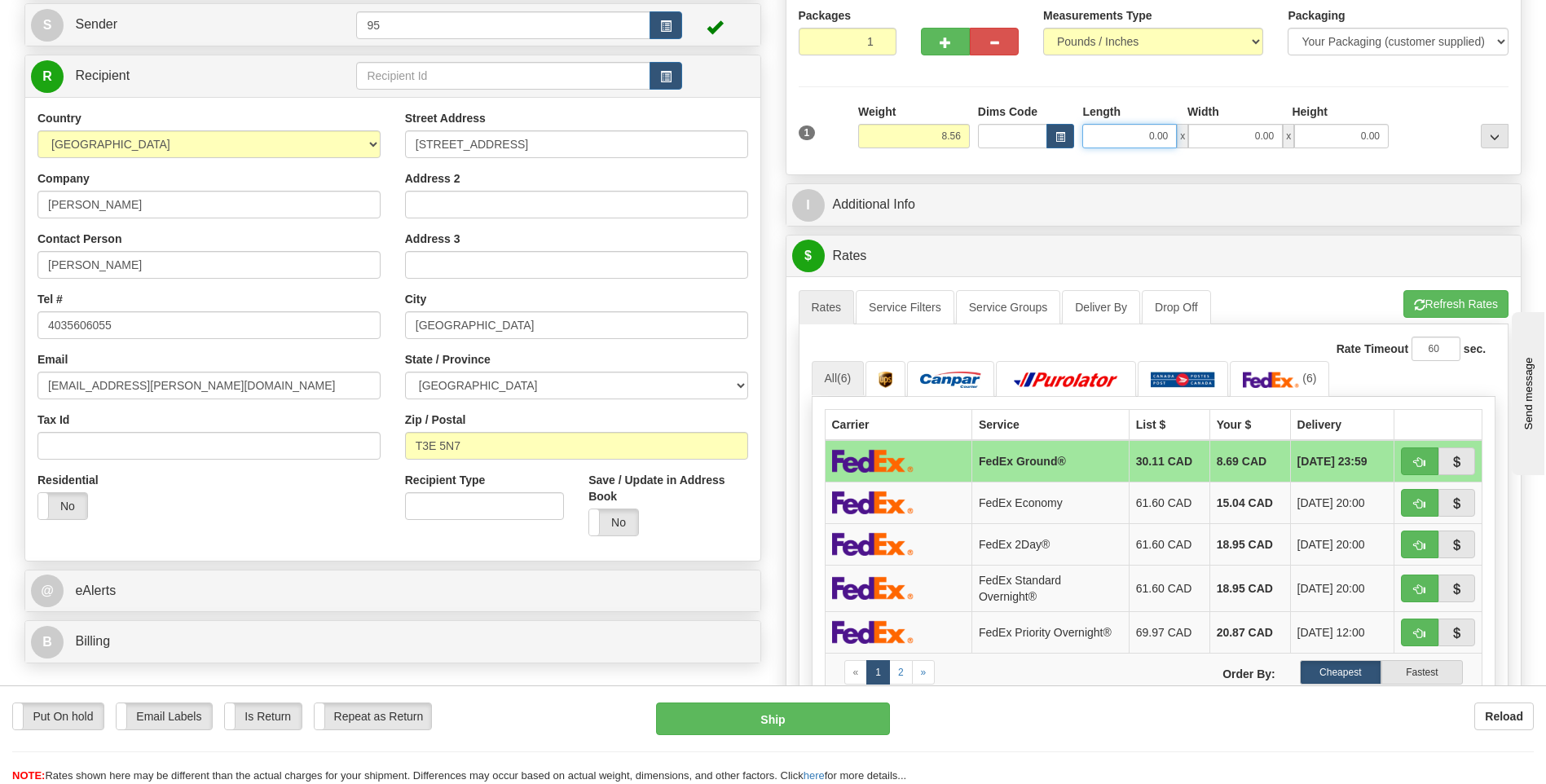
drag, startPoint x: 1167, startPoint y: 132, endPoint x: 1077, endPoint y: 148, distance: 91.4
click at [1077, 148] on div "1 Weight 8.56 Dims Code 0.00" at bounding box center [1154, 132] width 719 height 58
type input "10.00"
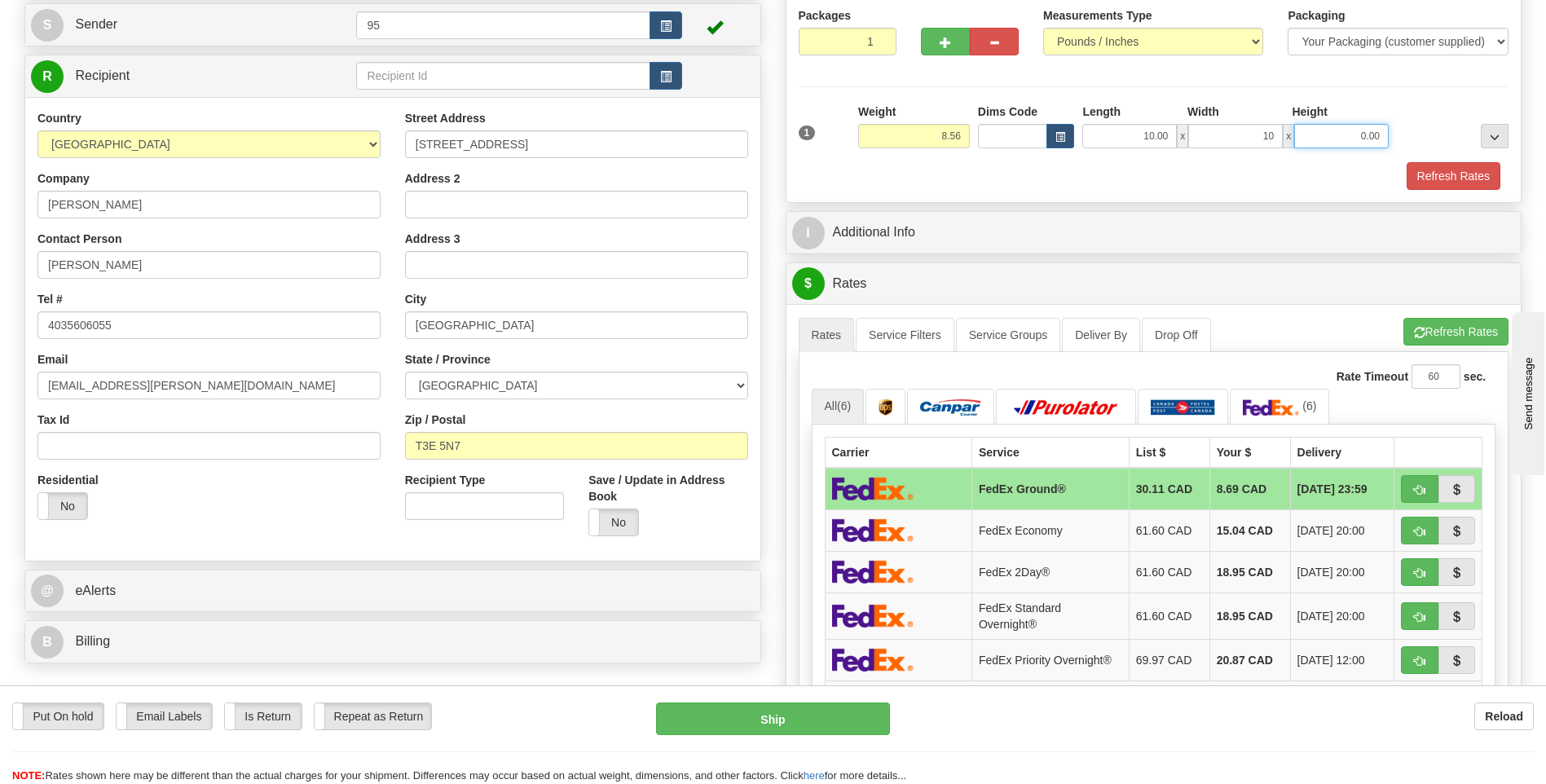
type input "10.00"
type input "6.00"
drag, startPoint x: 1457, startPoint y: 175, endPoint x: 1367, endPoint y: 176, distance: 90.0
click at [1454, 176] on button "Refresh Rates" at bounding box center [1453, 176] width 94 height 28
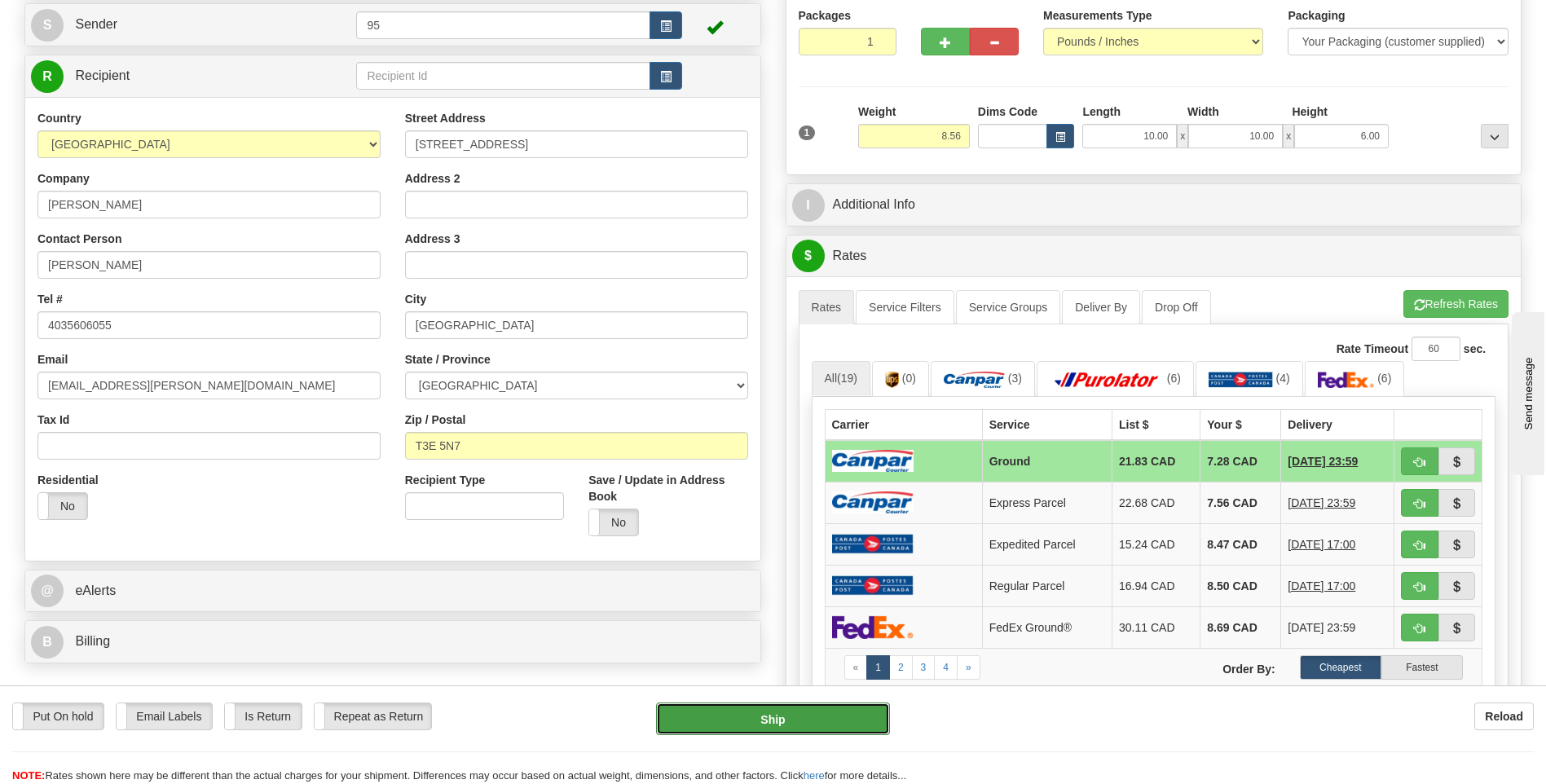
click at [729, 726] on button "Ship" at bounding box center [773, 718] width 233 height 32
type input "1"
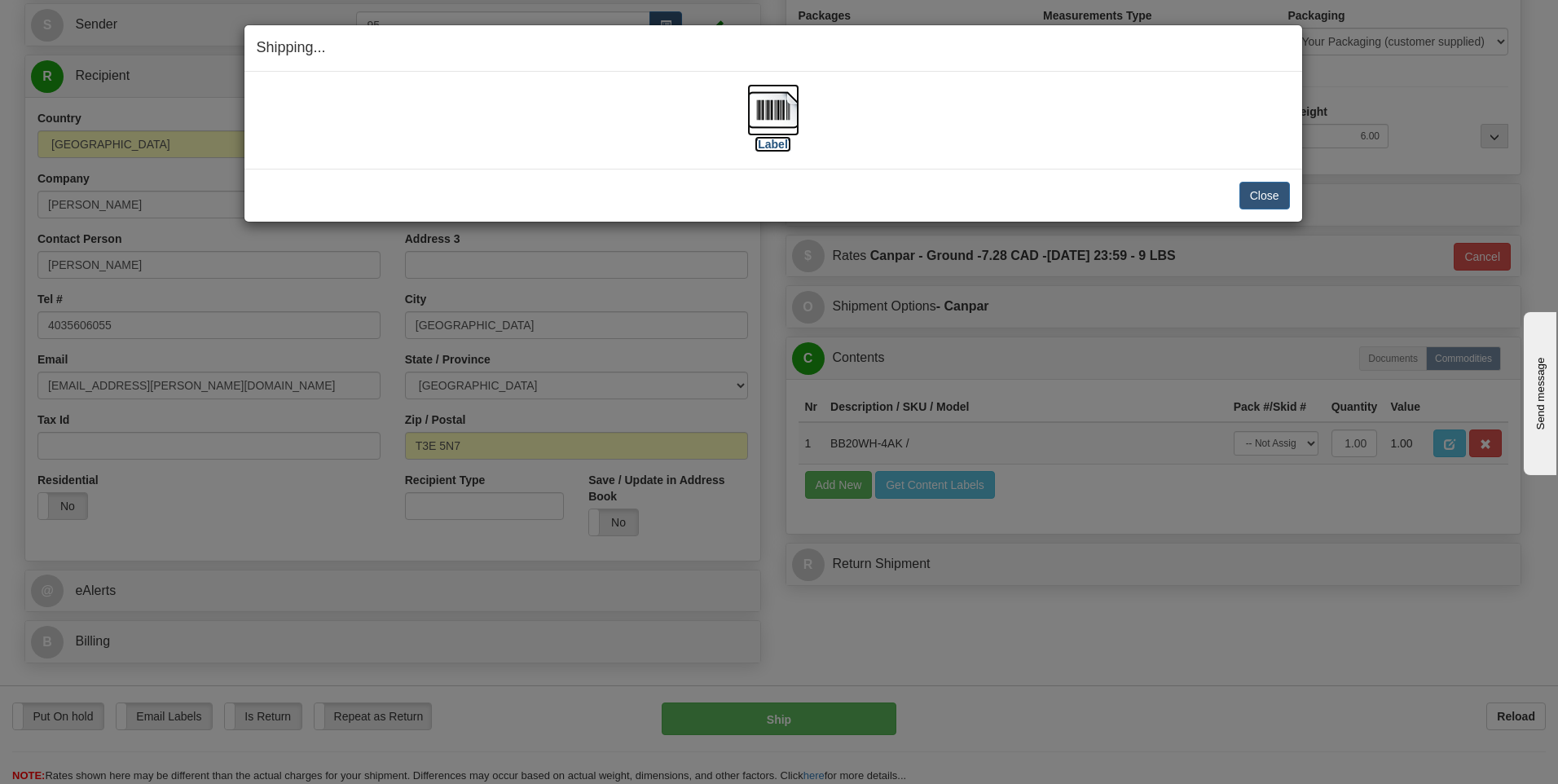
click at [773, 91] on img at bounding box center [773, 109] width 52 height 52
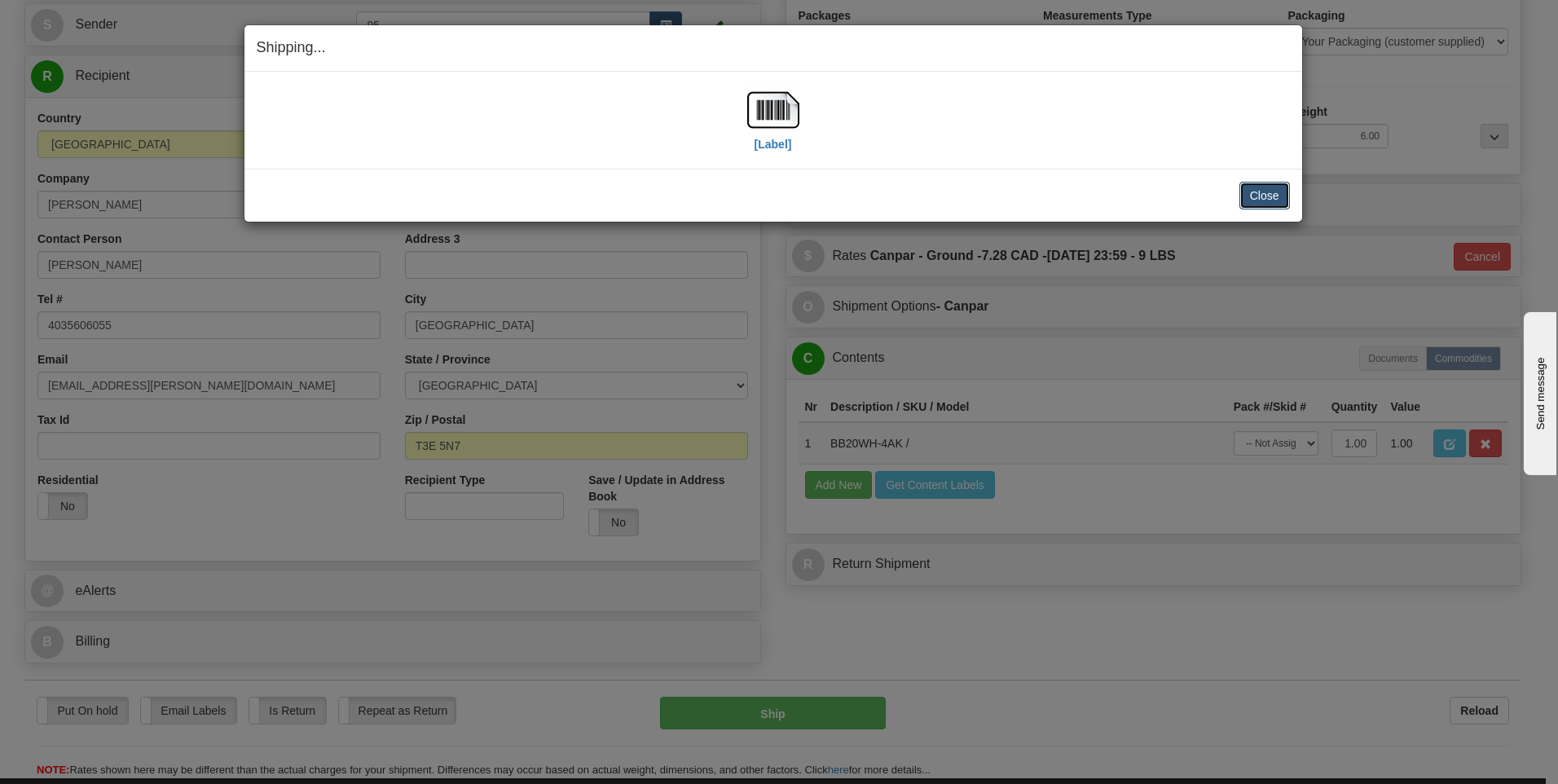
drag, startPoint x: 1268, startPoint y: 195, endPoint x: 1258, endPoint y: 191, distance: 10.8
click at [1258, 191] on button "Close" at bounding box center [1264, 196] width 51 height 28
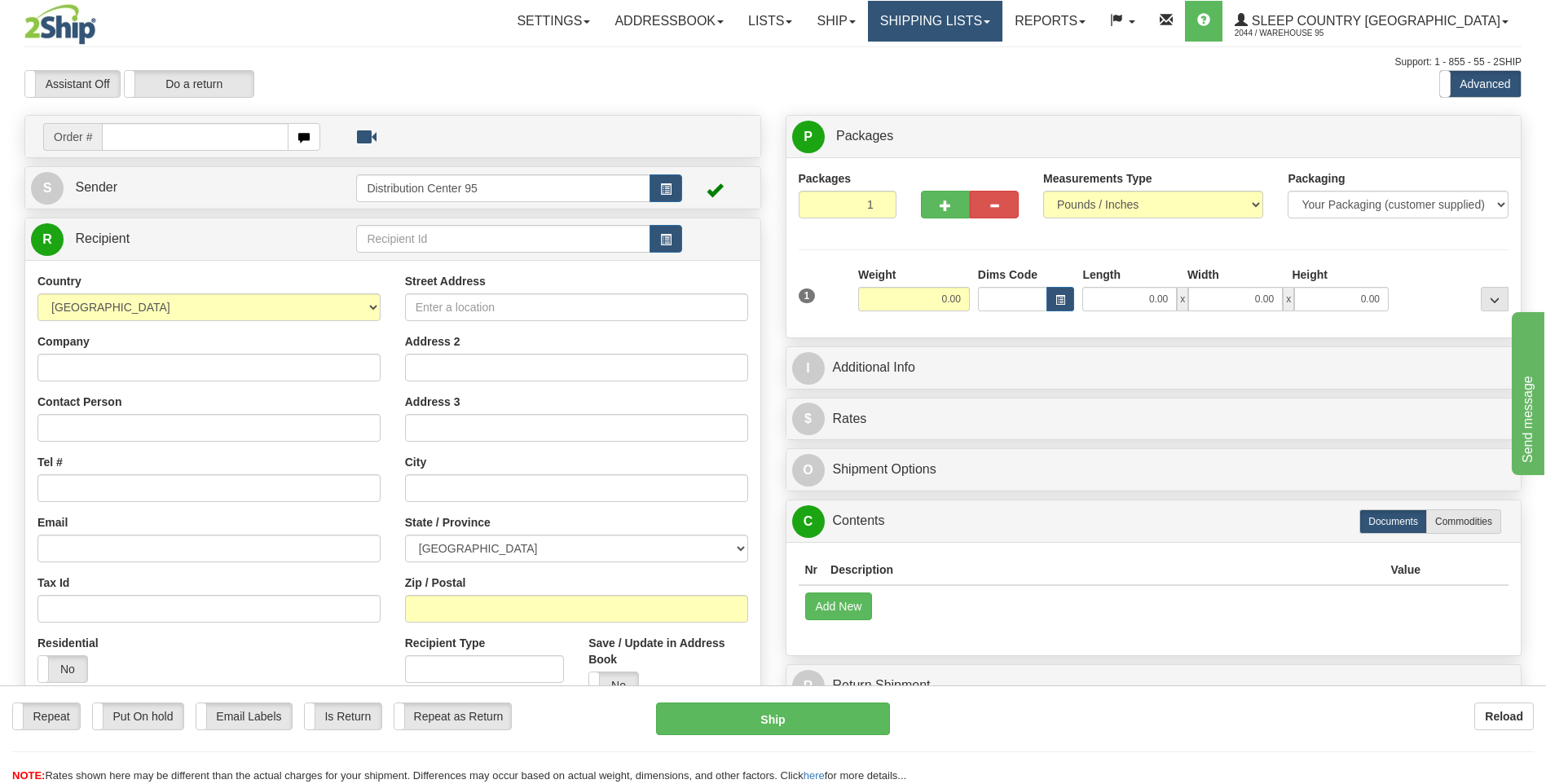
click at [1002, 21] on link "Shipping lists" at bounding box center [935, 21] width 134 height 40
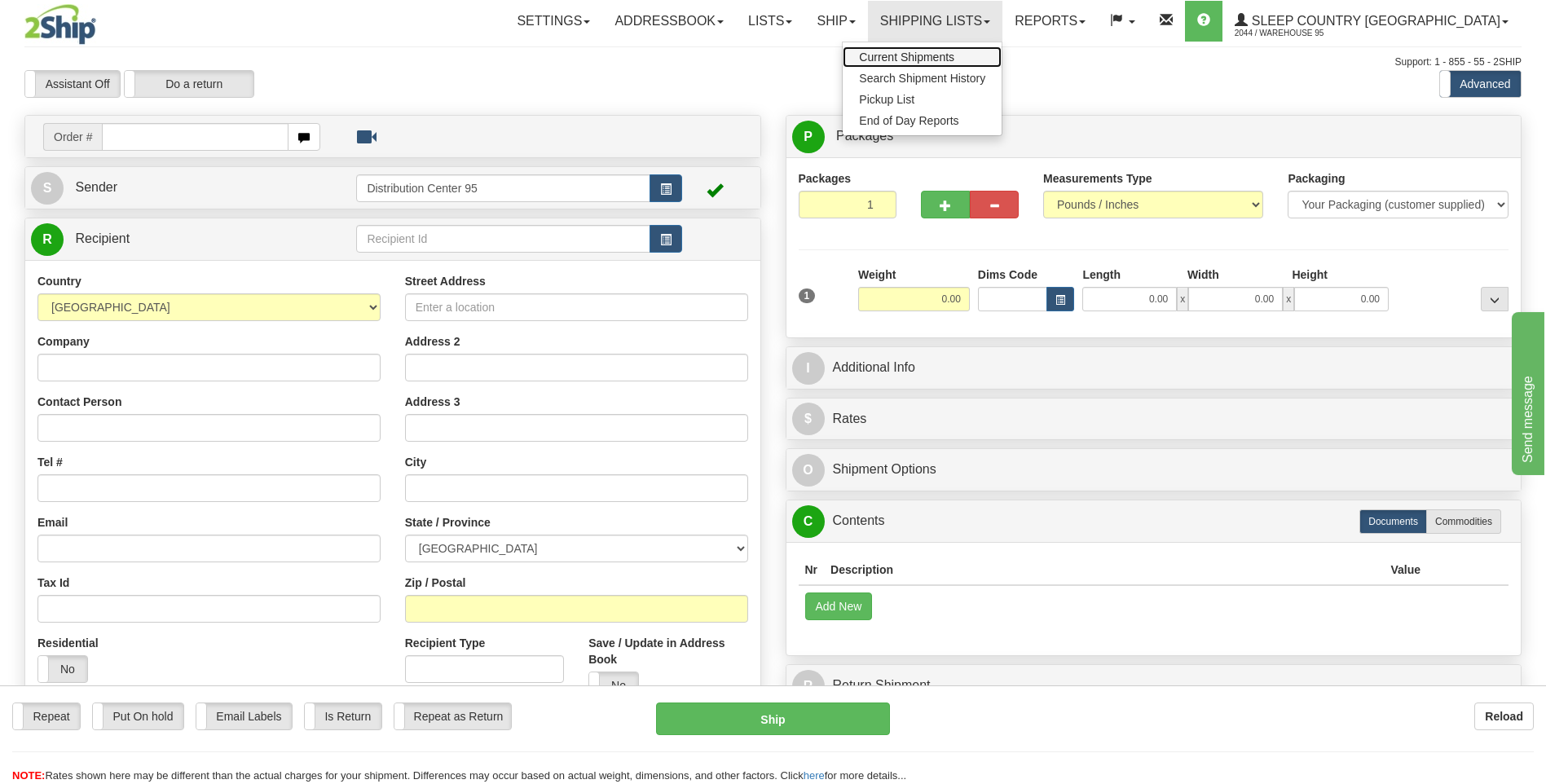
click at [954, 56] on span "Current Shipments" at bounding box center [906, 57] width 96 height 13
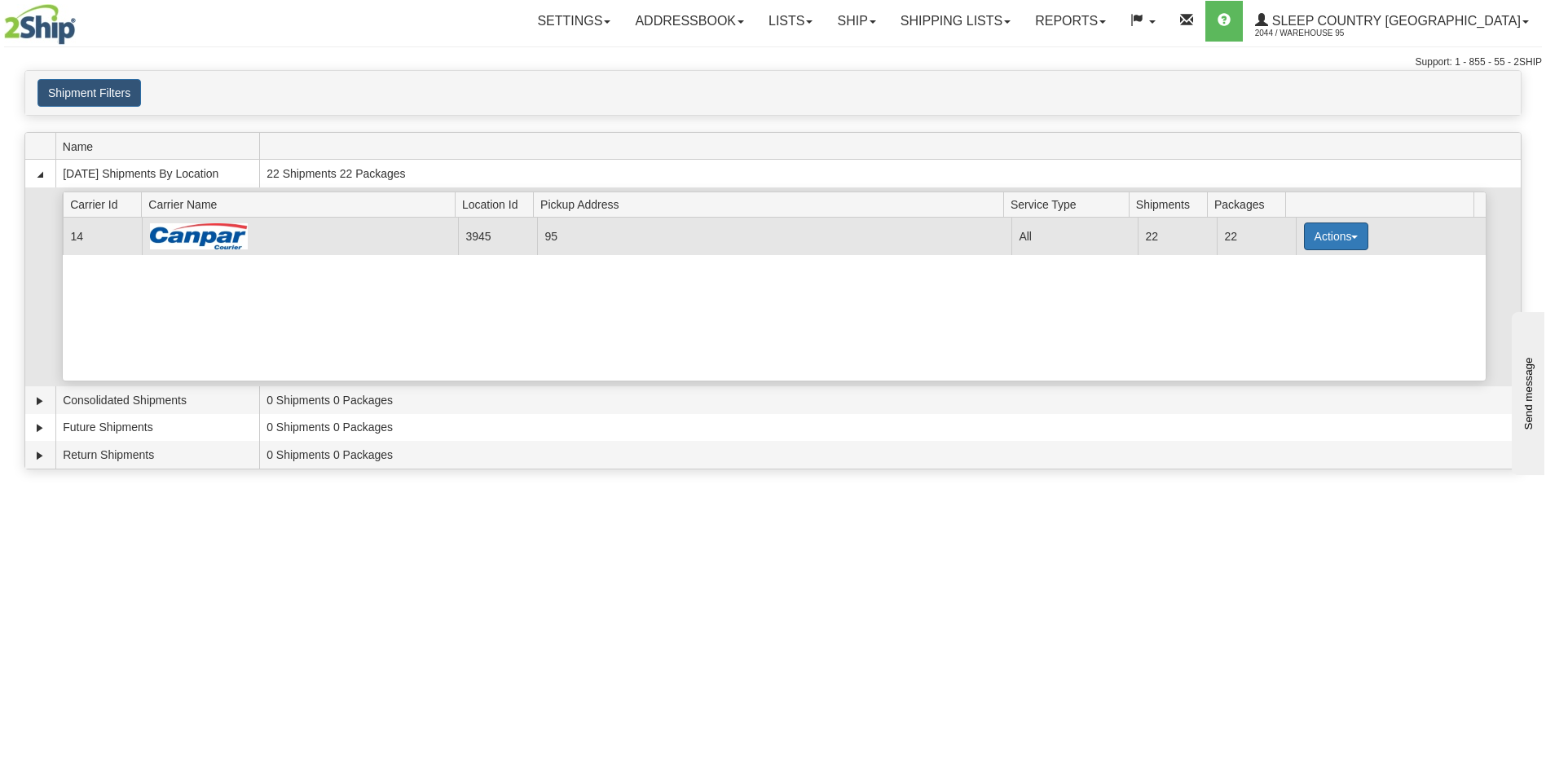
click at [1332, 240] on button "Actions" at bounding box center [1336, 236] width 65 height 28
click at [1283, 267] on span "Details" at bounding box center [1275, 267] width 44 height 11
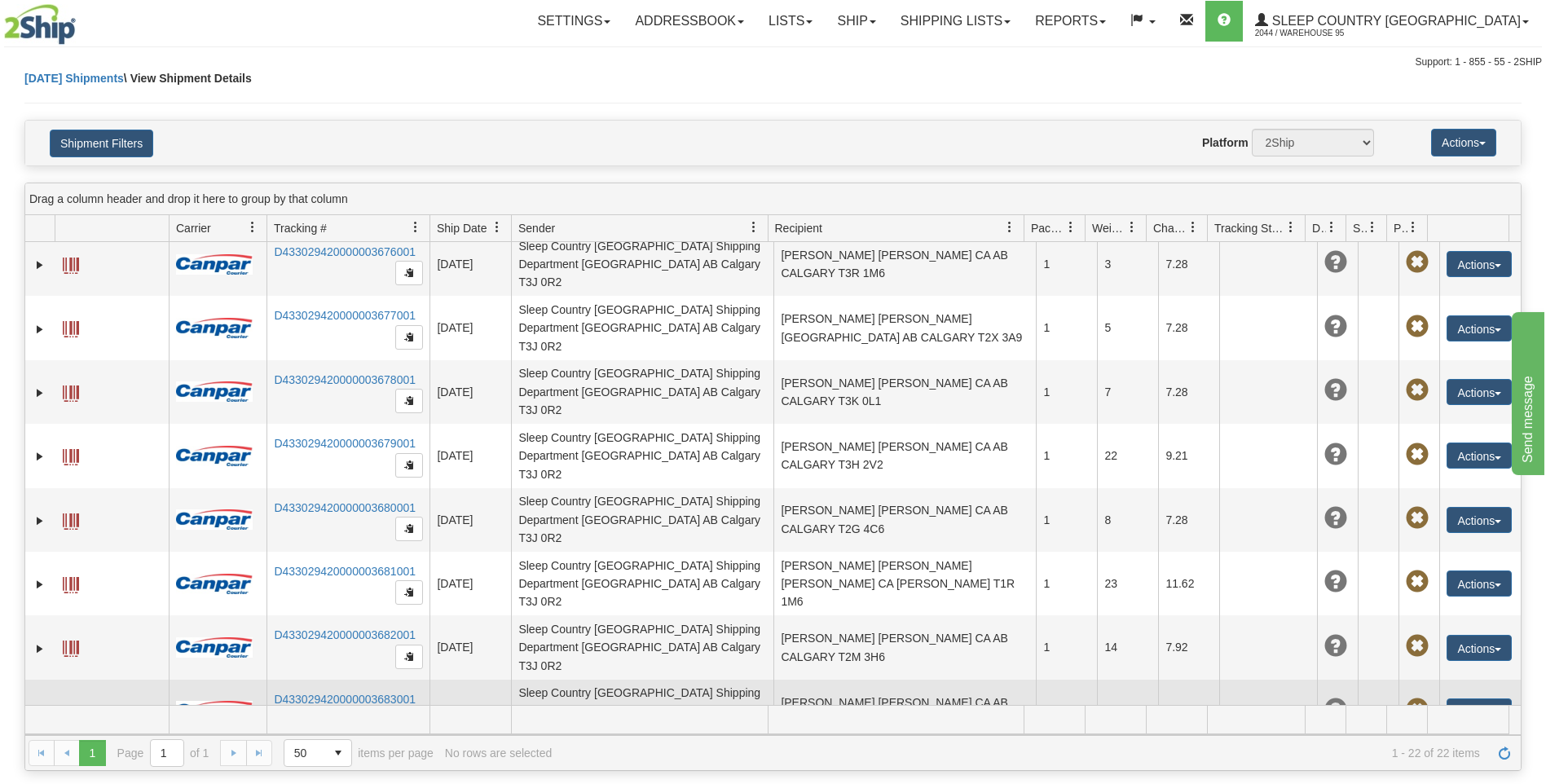
scroll to position [689, 0]
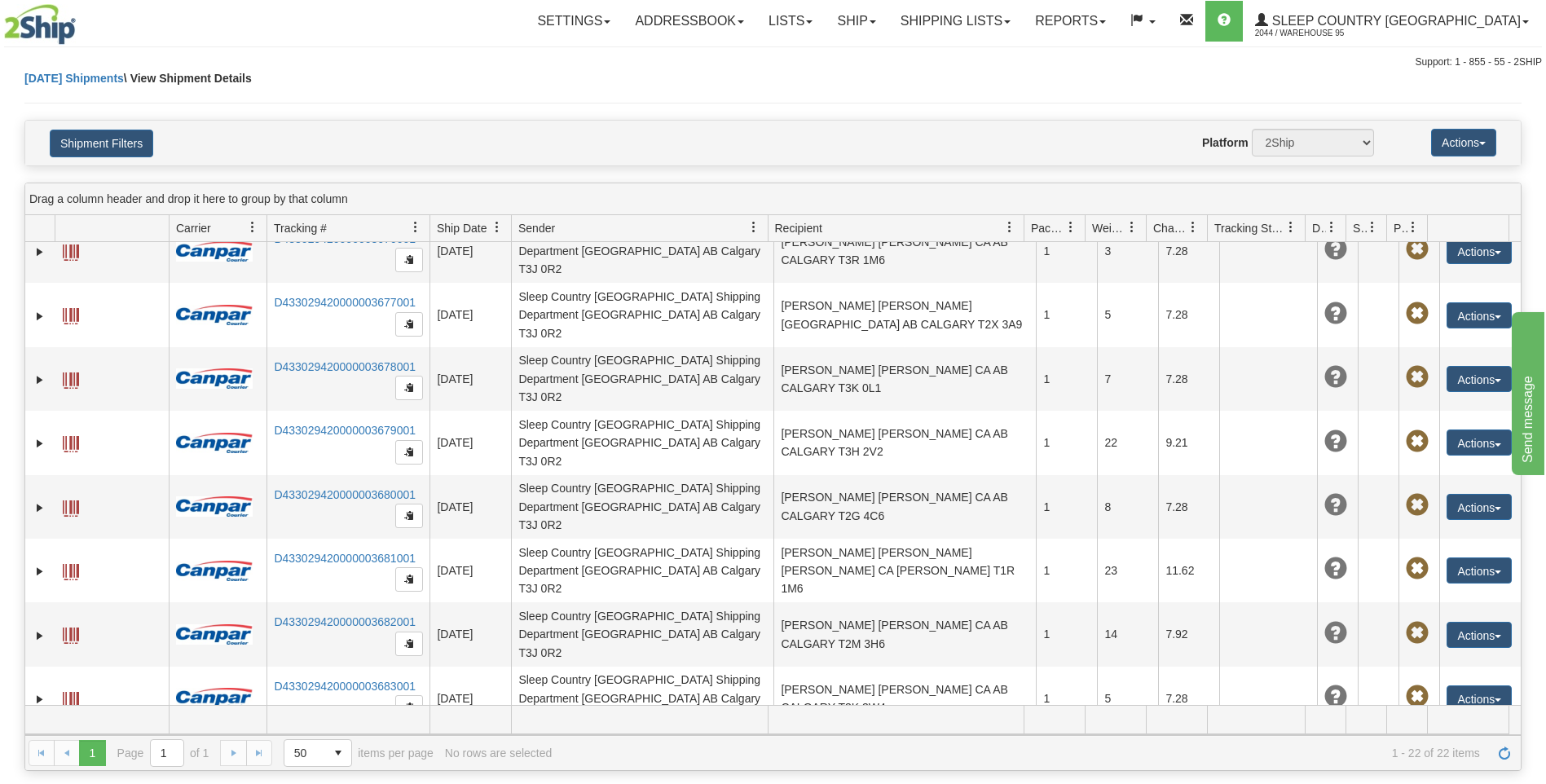
drag, startPoint x: 874, startPoint y: 677, endPoint x: 867, endPoint y: 671, distance: 9.2
drag, startPoint x: 1493, startPoint y: 681, endPoint x: 1454, endPoint y: 680, distance: 39.0
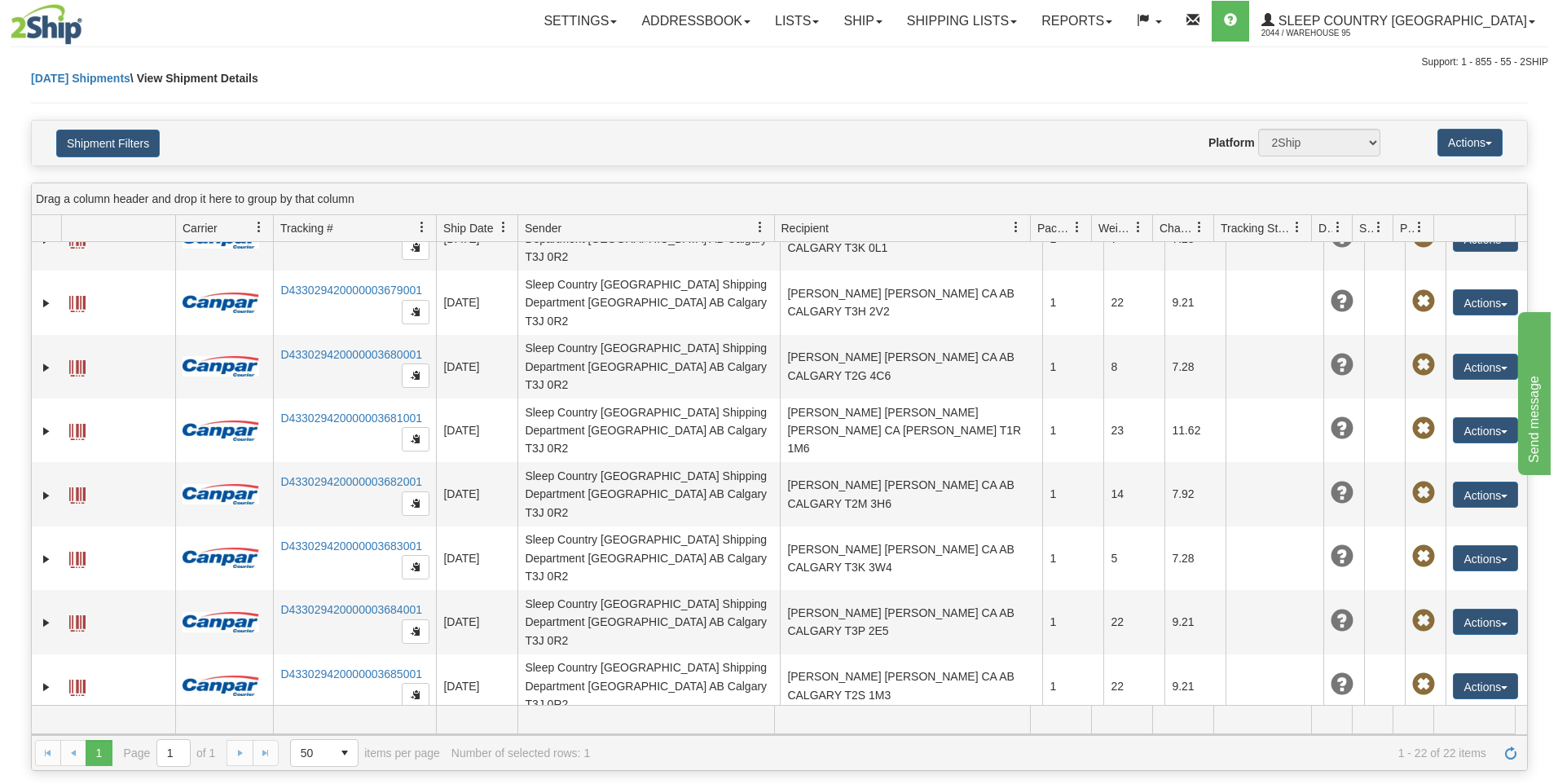
scroll to position [835, 0]
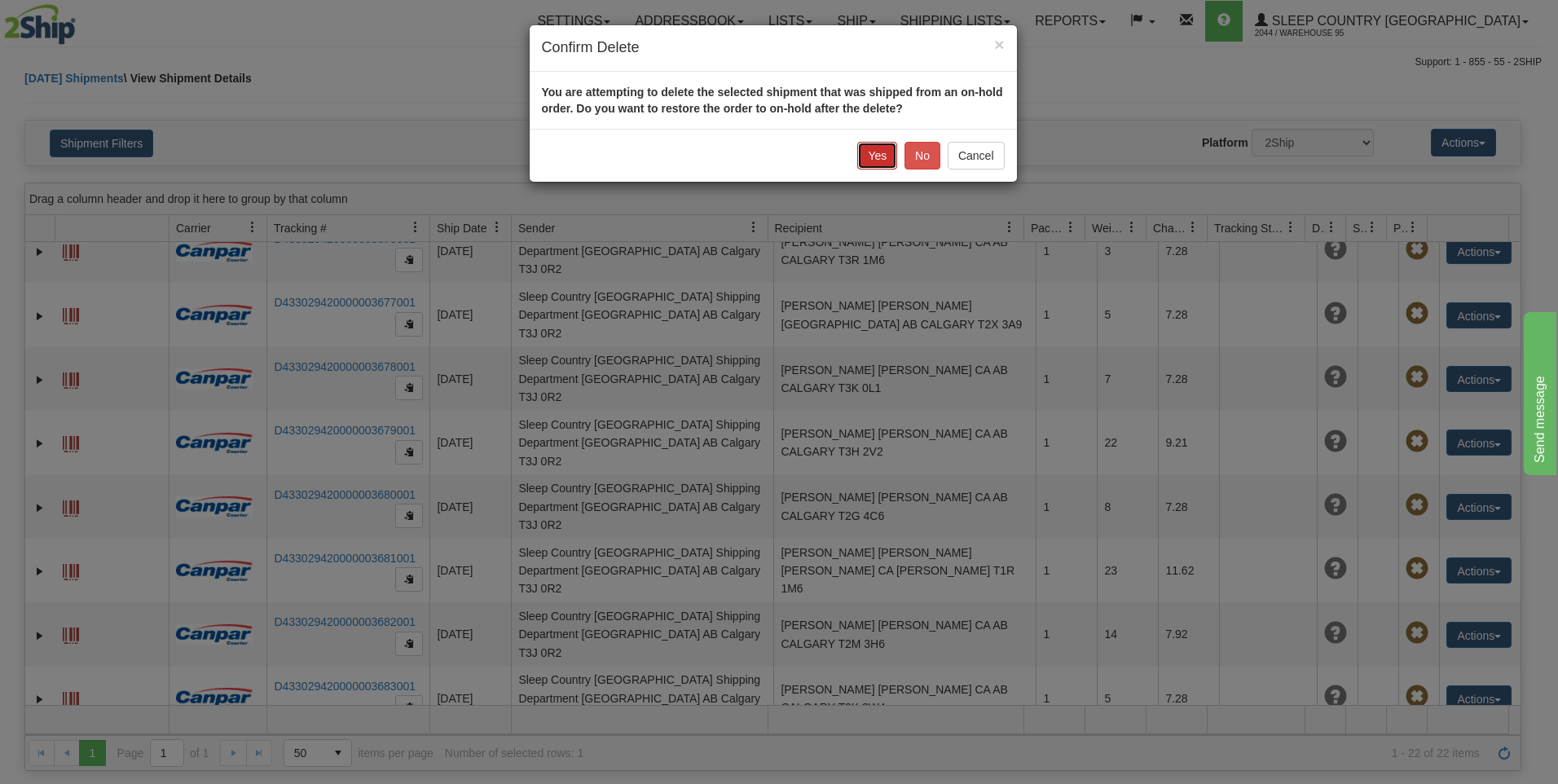
click at [883, 152] on button "Yes" at bounding box center [877, 155] width 40 height 28
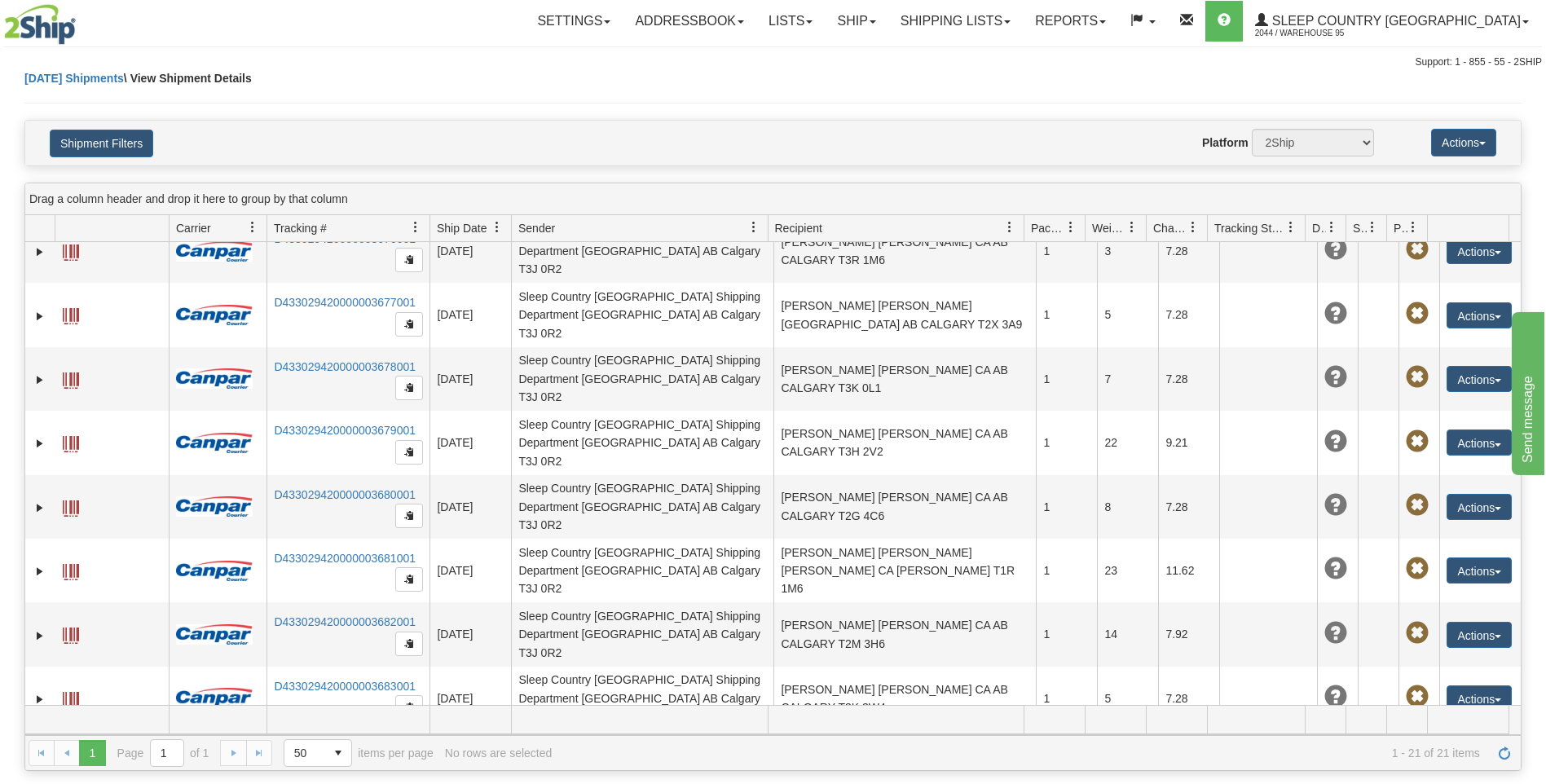
scroll to position [637, 0]
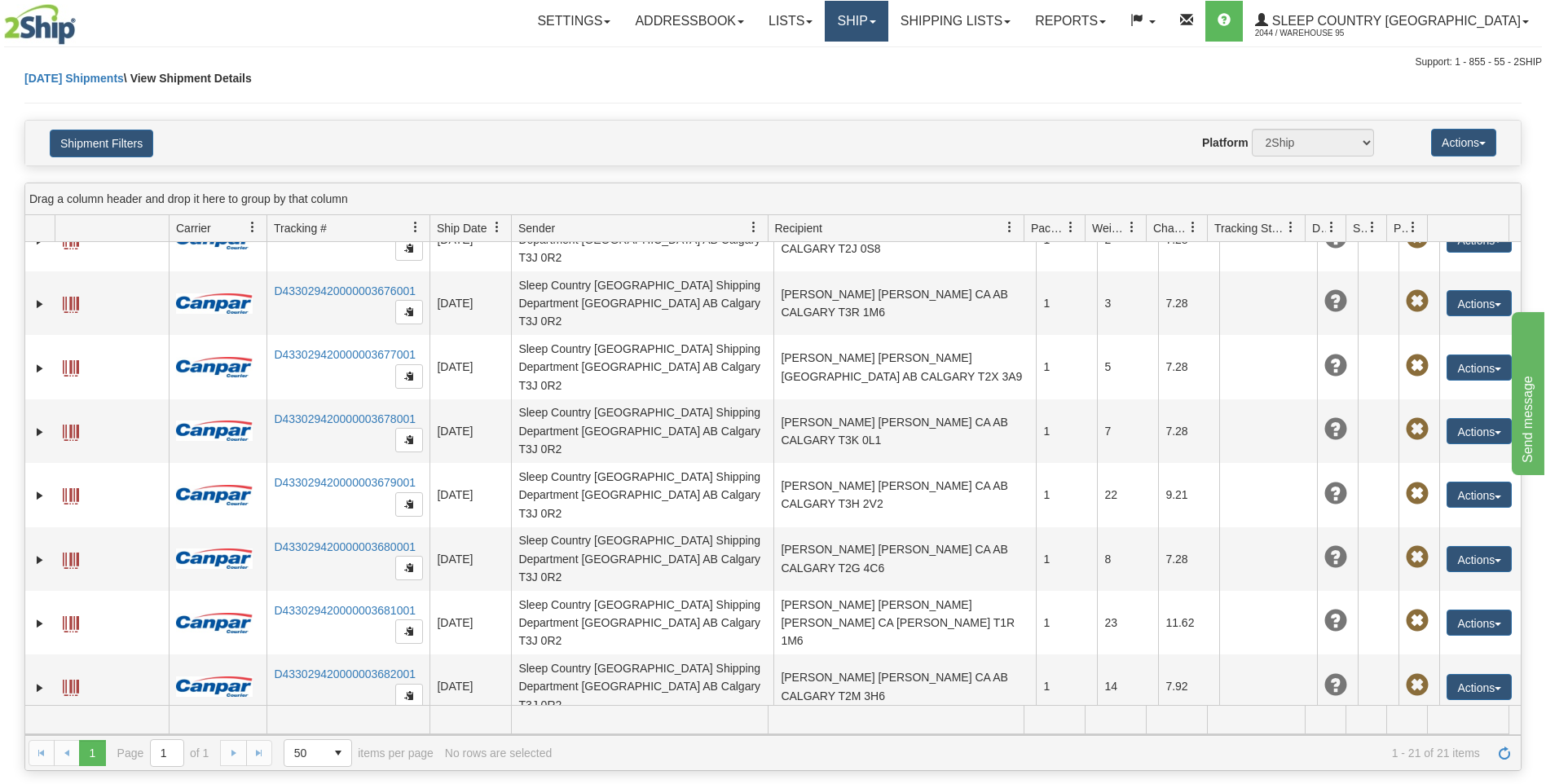
click at [887, 20] on link "Ship" at bounding box center [856, 21] width 63 height 40
click at [818, 55] on span "Ship Screen" at bounding box center [787, 57] width 62 height 13
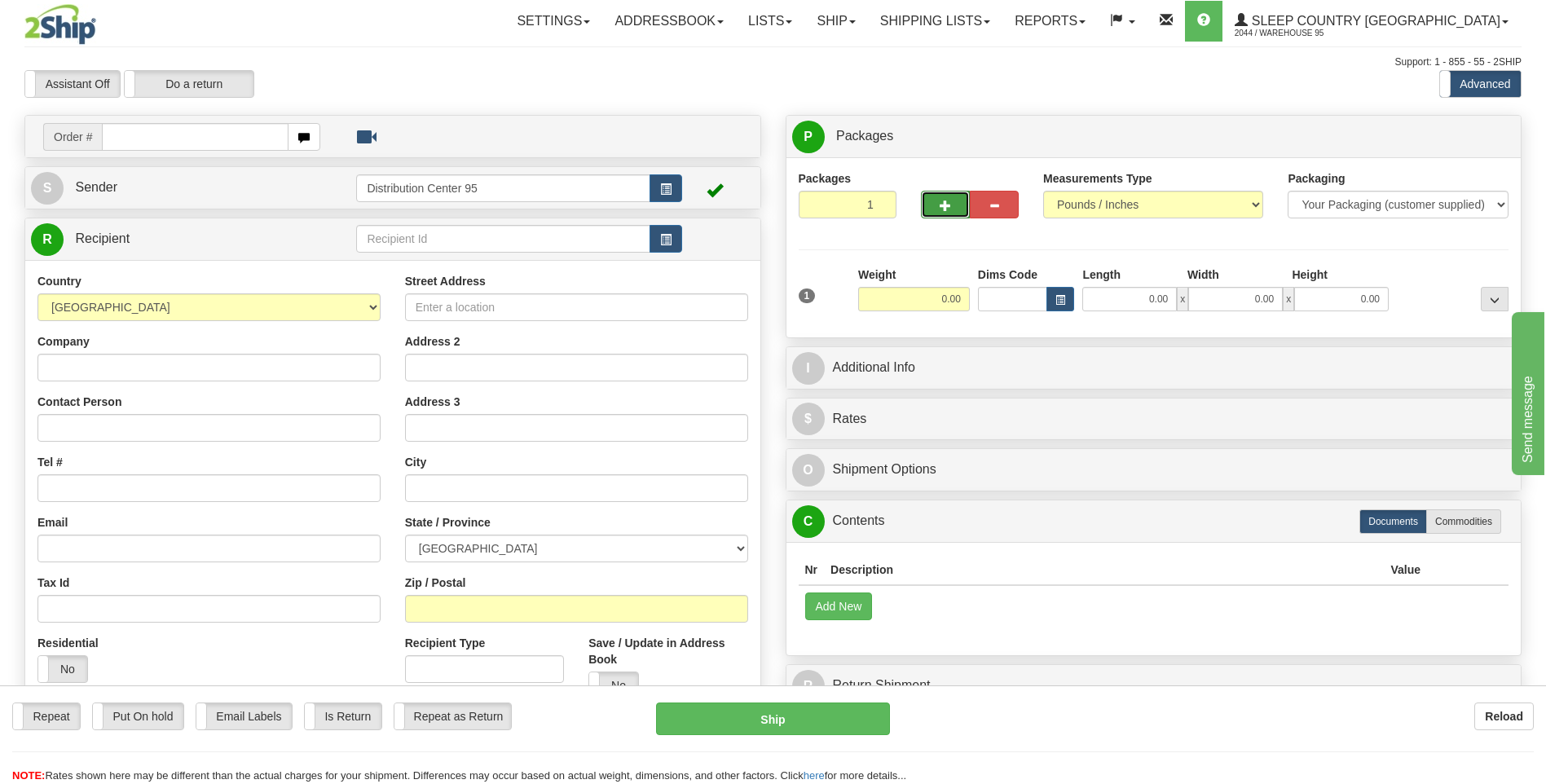
click at [937, 204] on button "button" at bounding box center [945, 204] width 49 height 28
radio input "true"
type input "2"
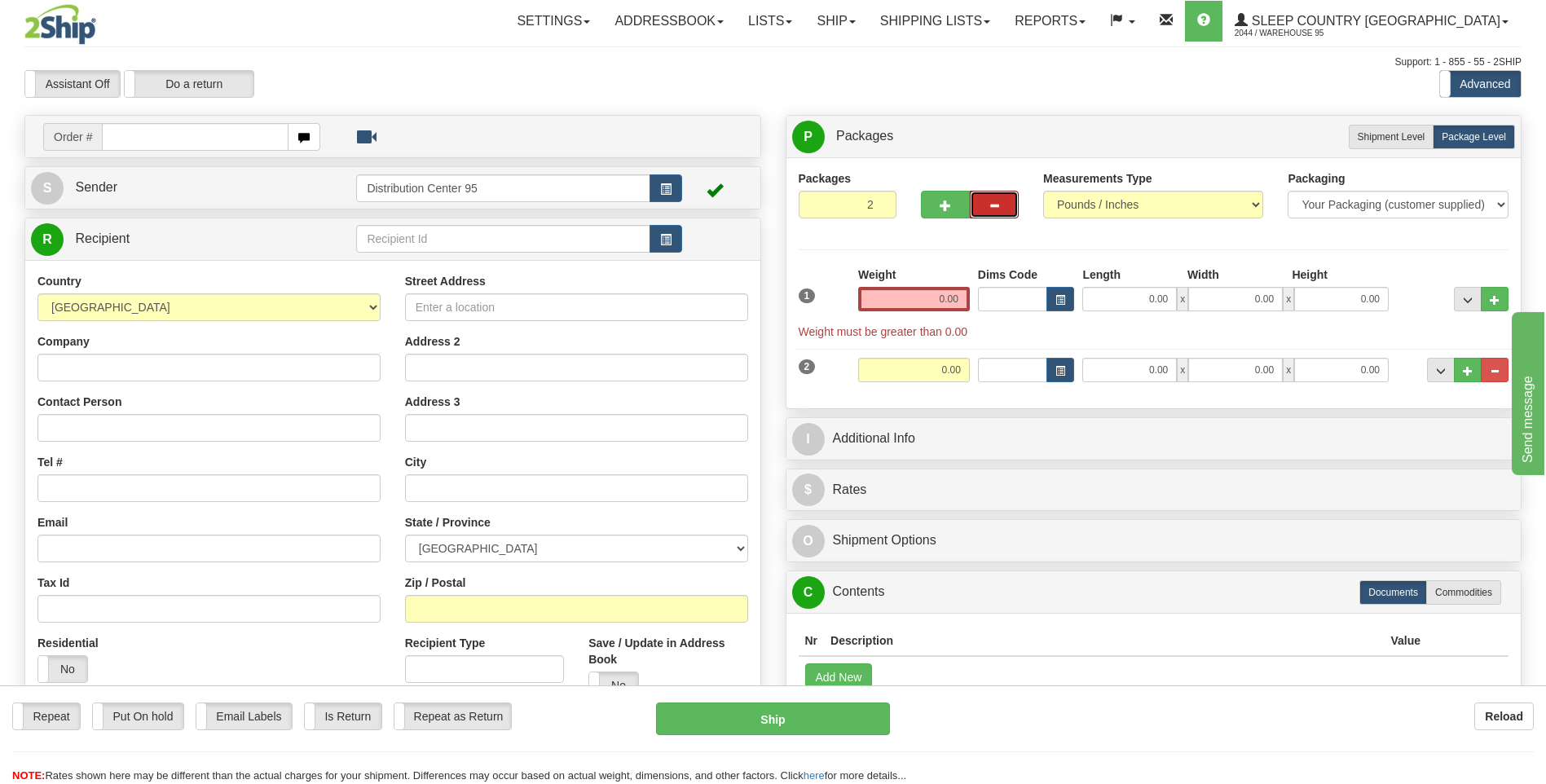
click at [1001, 207] on button "button" at bounding box center [994, 204] width 49 height 28
type input "1"
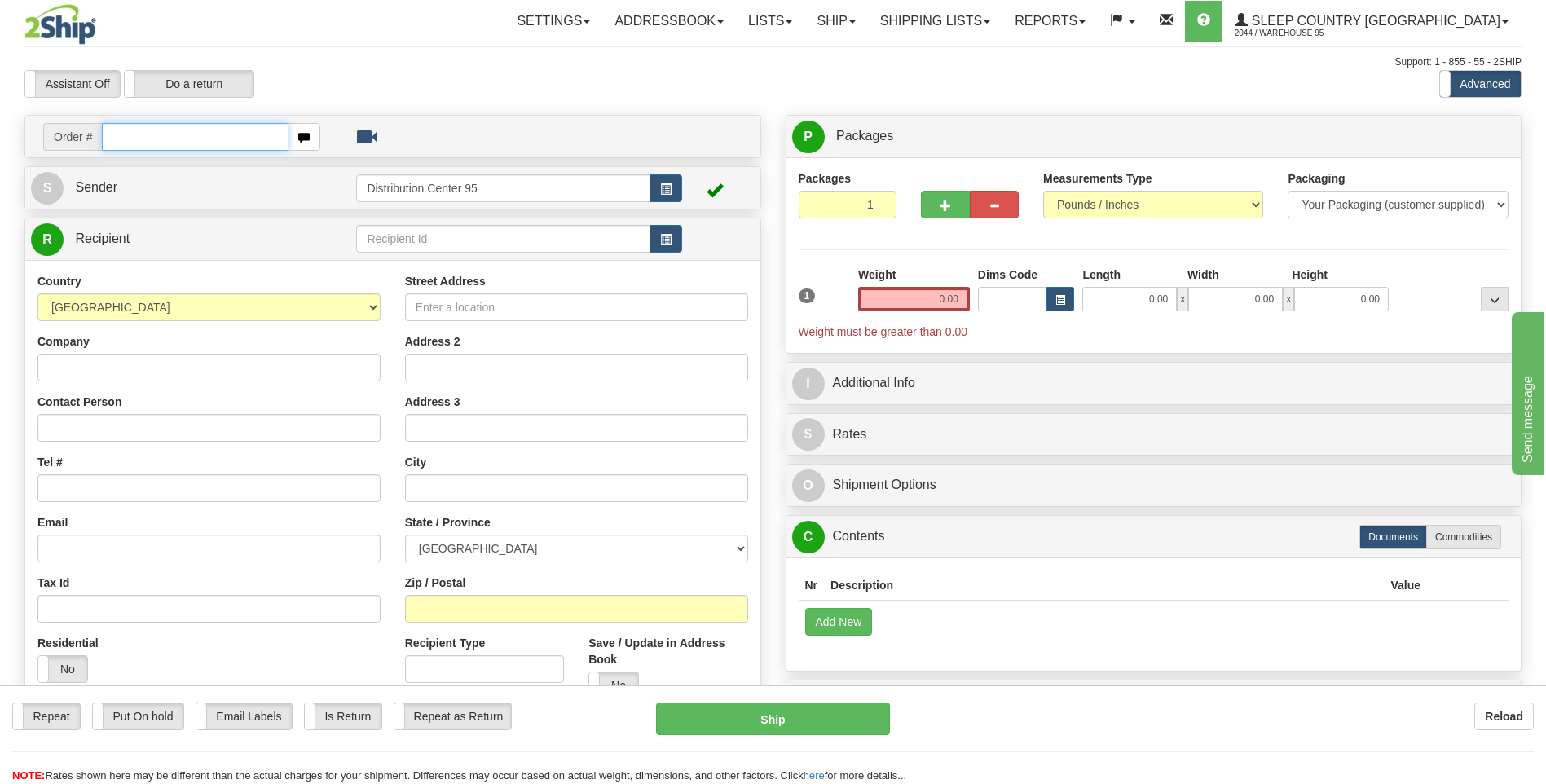
click at [236, 132] on input "text" at bounding box center [195, 137] width 186 height 28
type input "9000h998567"
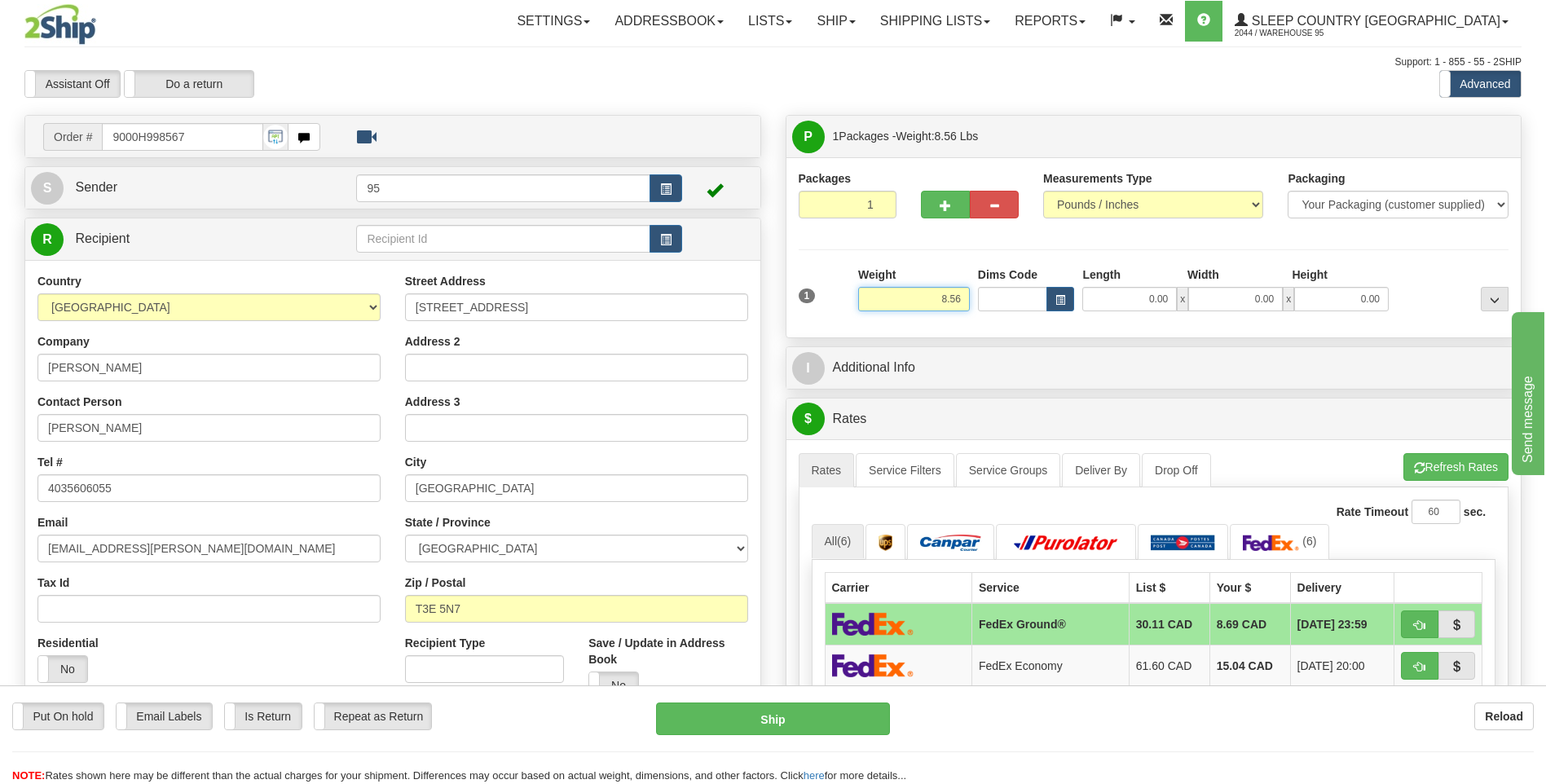
click at [942, 301] on input "8.56" at bounding box center [913, 299] width 111 height 25
click at [940, 200] on span "button" at bounding box center [945, 206] width 11 height 11
radio input "true"
type input "2"
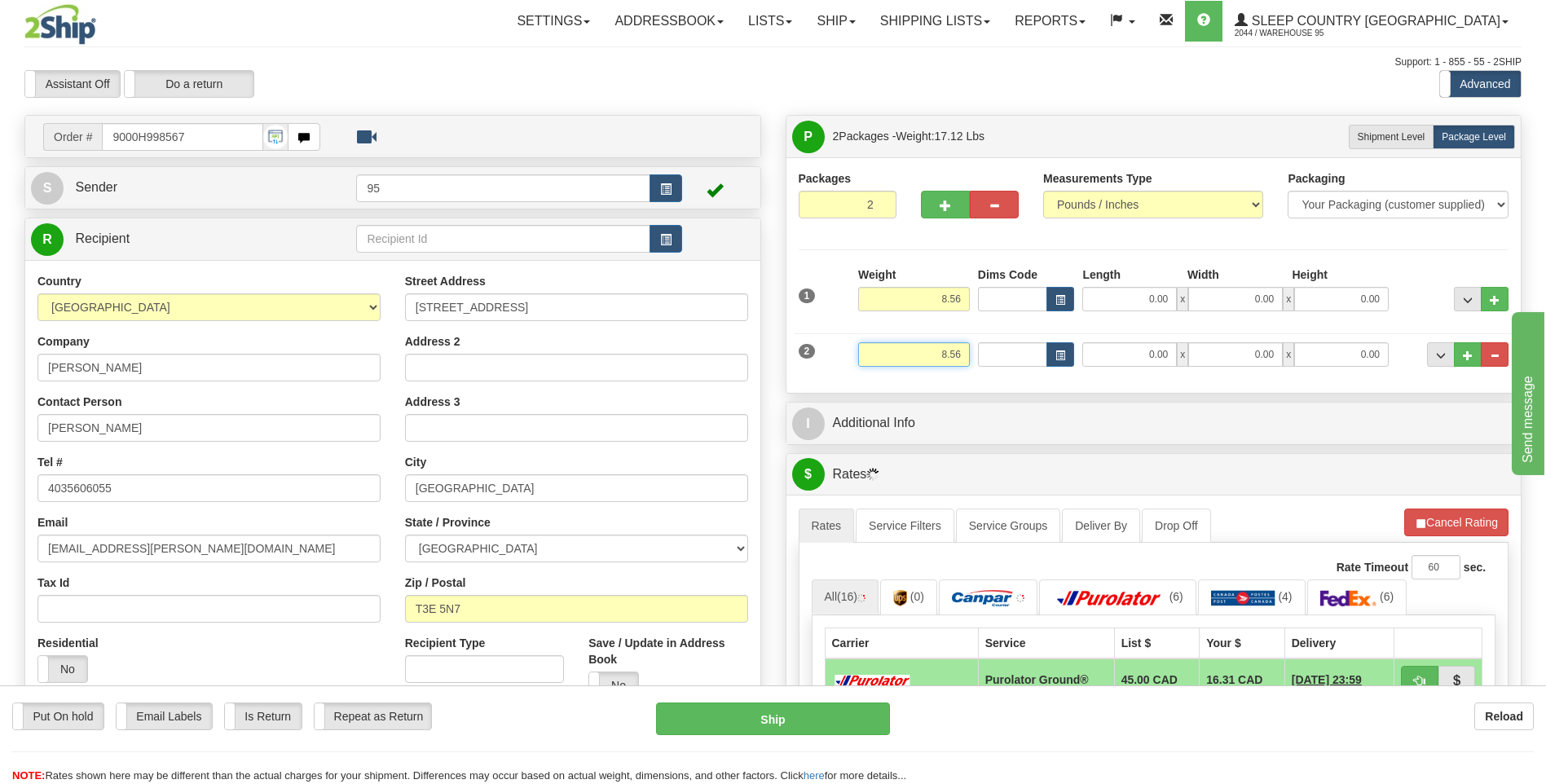
drag, startPoint x: 960, startPoint y: 355, endPoint x: 934, endPoint y: 354, distance: 26.0
click at [934, 354] on input "8.56" at bounding box center [913, 354] width 111 height 25
type input "4.28"
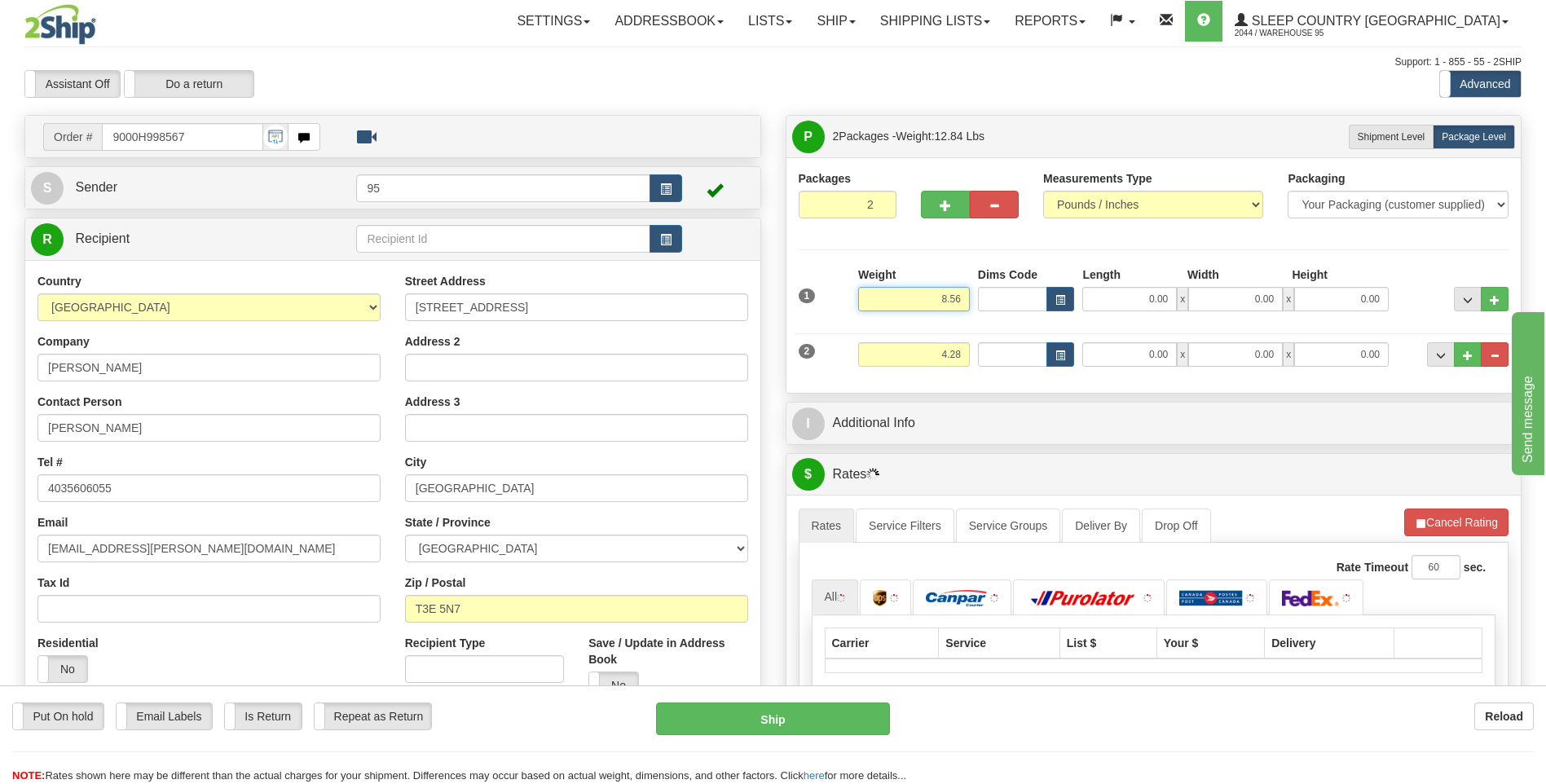
drag, startPoint x: 965, startPoint y: 301, endPoint x: 824, endPoint y: 326, distance: 143.2
click at [824, 326] on div "1 Weight 8.56 Dims Code x" at bounding box center [1154, 324] width 710 height 114
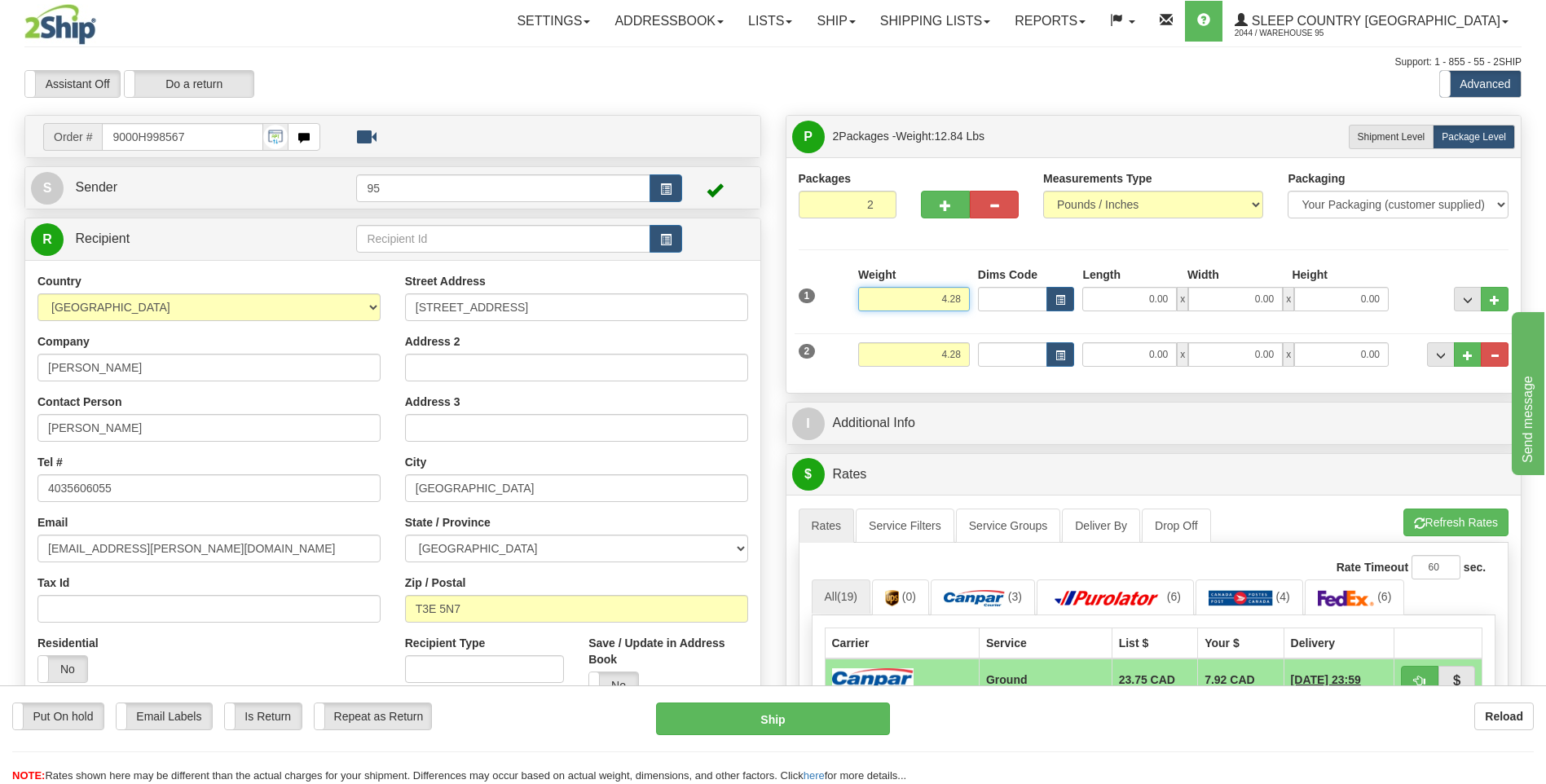
type input "4.28"
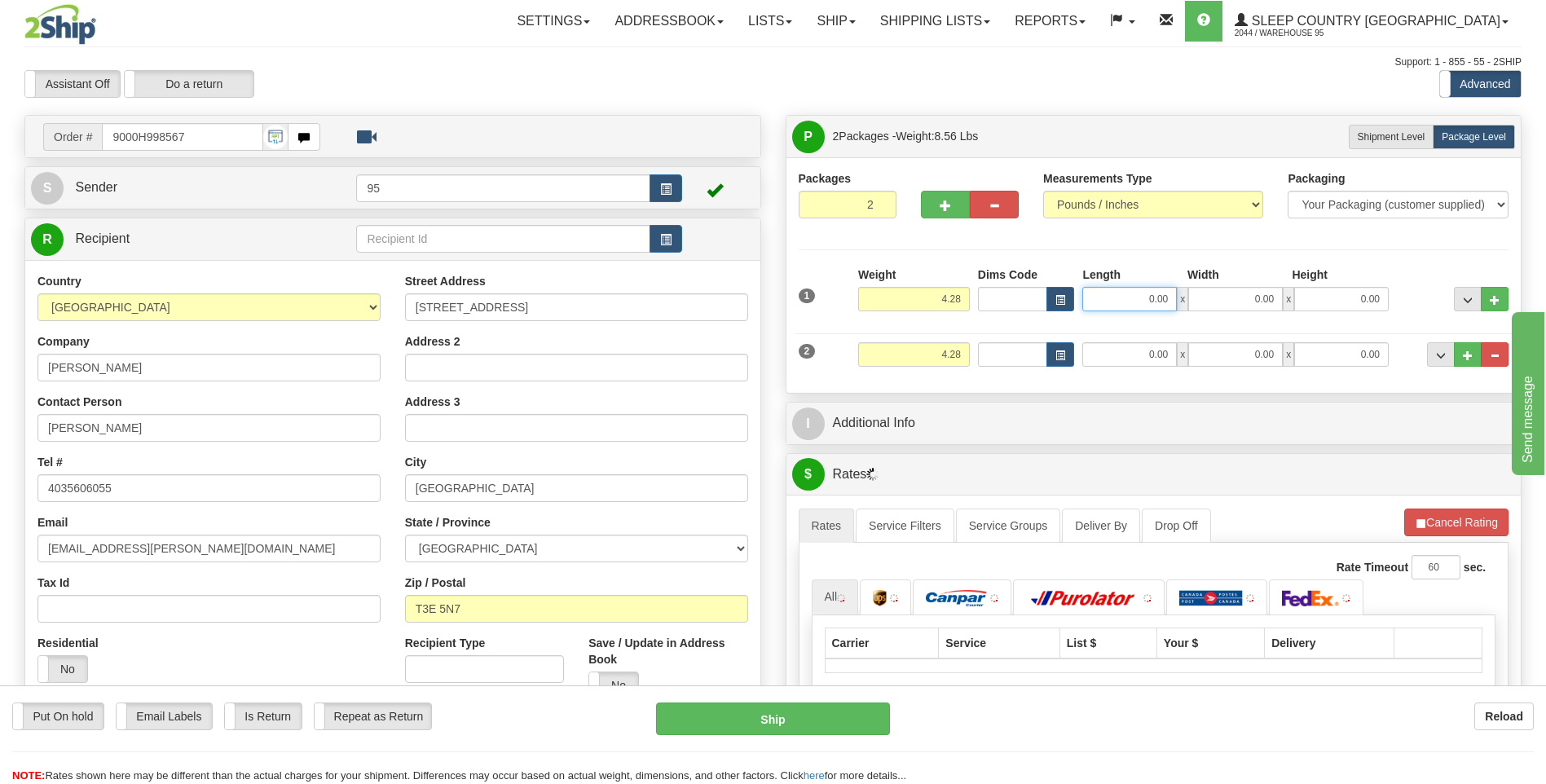
drag, startPoint x: 1169, startPoint y: 299, endPoint x: 1126, endPoint y: 303, distance: 43.2
click at [1126, 303] on input "0.00" at bounding box center [1129, 299] width 95 height 25
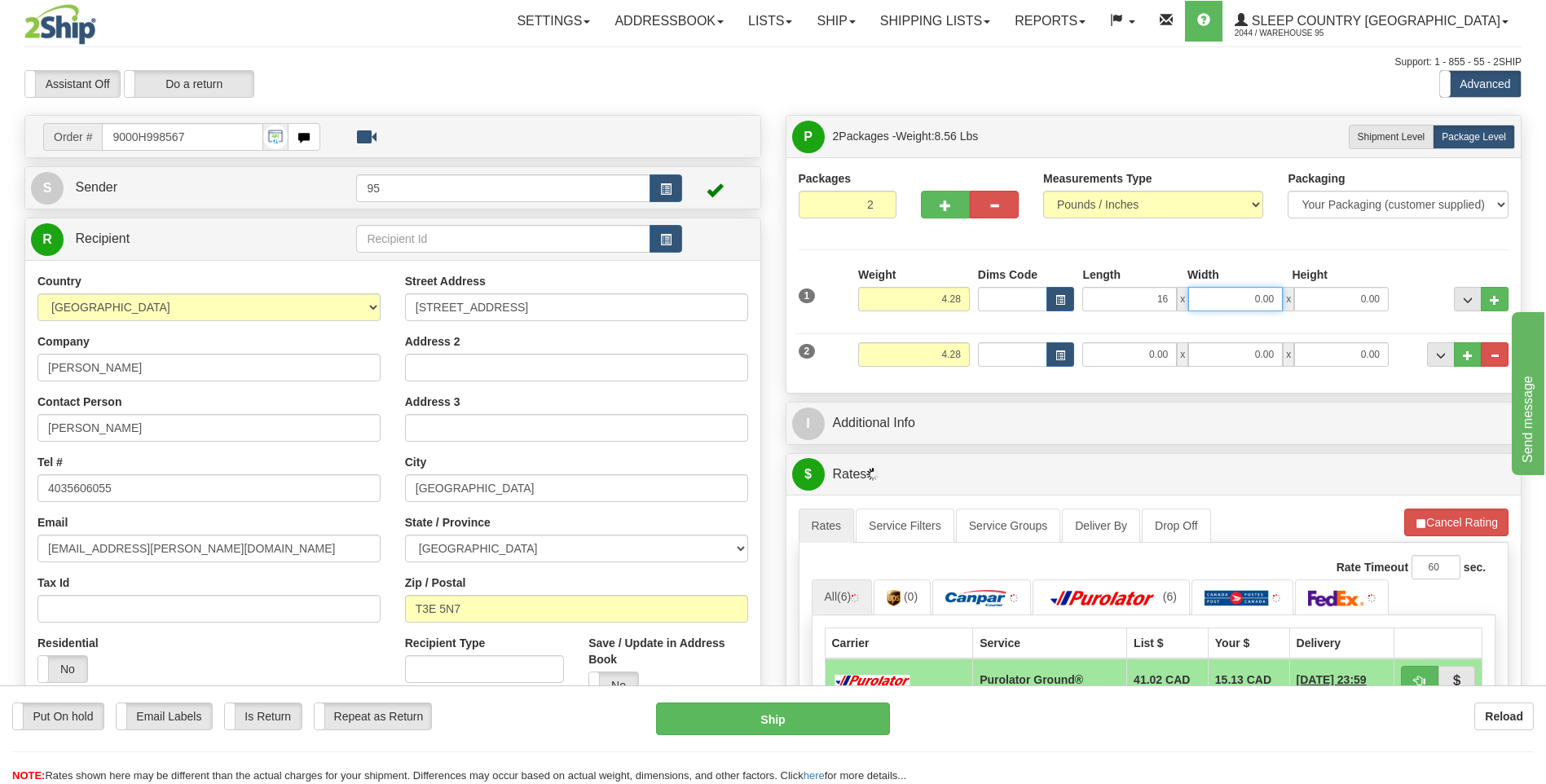
type input "16.00"
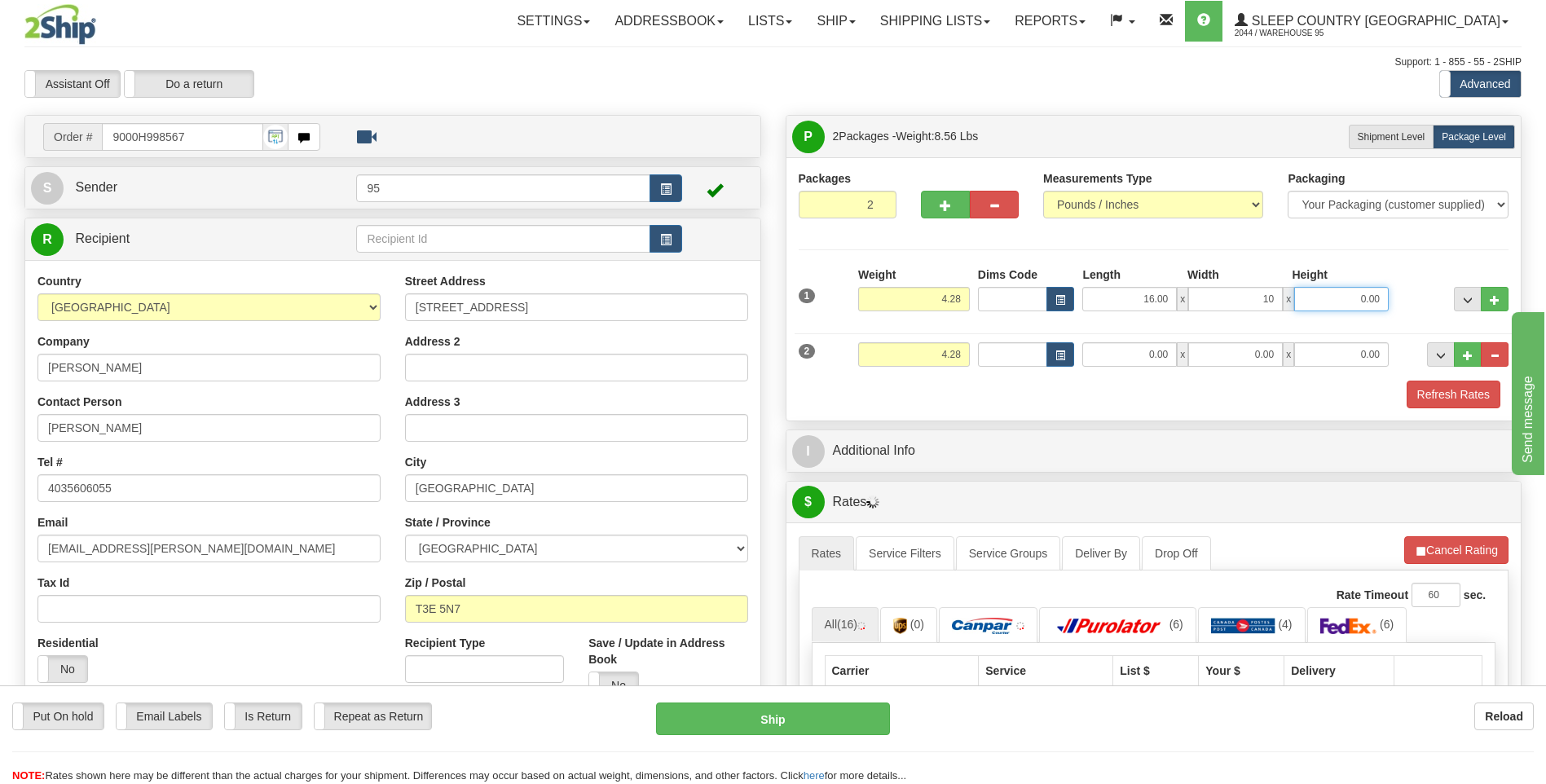
type input "10.00"
drag, startPoint x: 1172, startPoint y: 355, endPoint x: 1022, endPoint y: 358, distance: 150.0
click at [1022, 358] on div "Dims Code Length Width Height x" at bounding box center [1183, 354] width 419 height 25
type input "16.00"
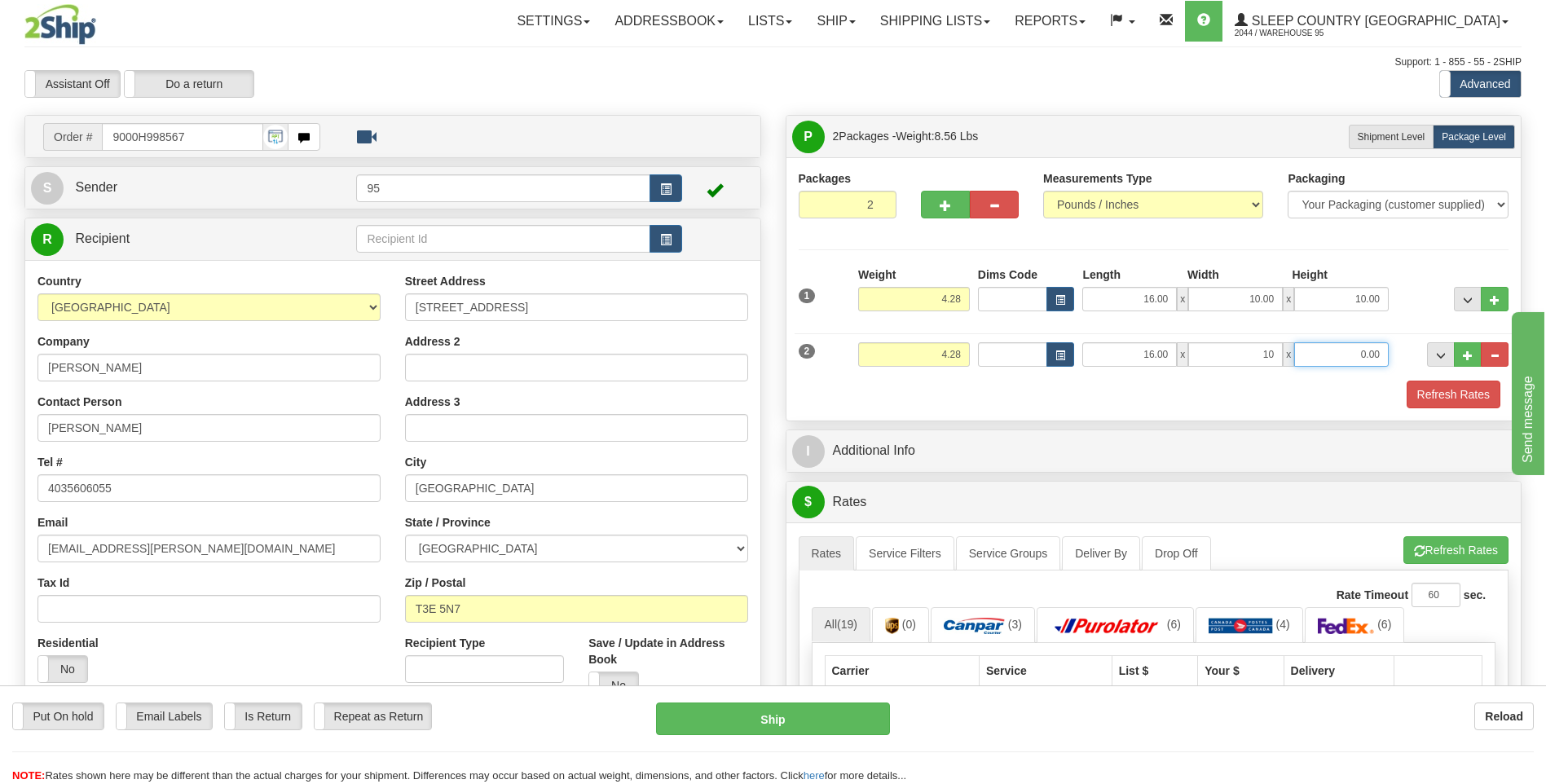
type input "10.00"
click at [1461, 391] on button "Refresh Rates" at bounding box center [1453, 394] width 94 height 28
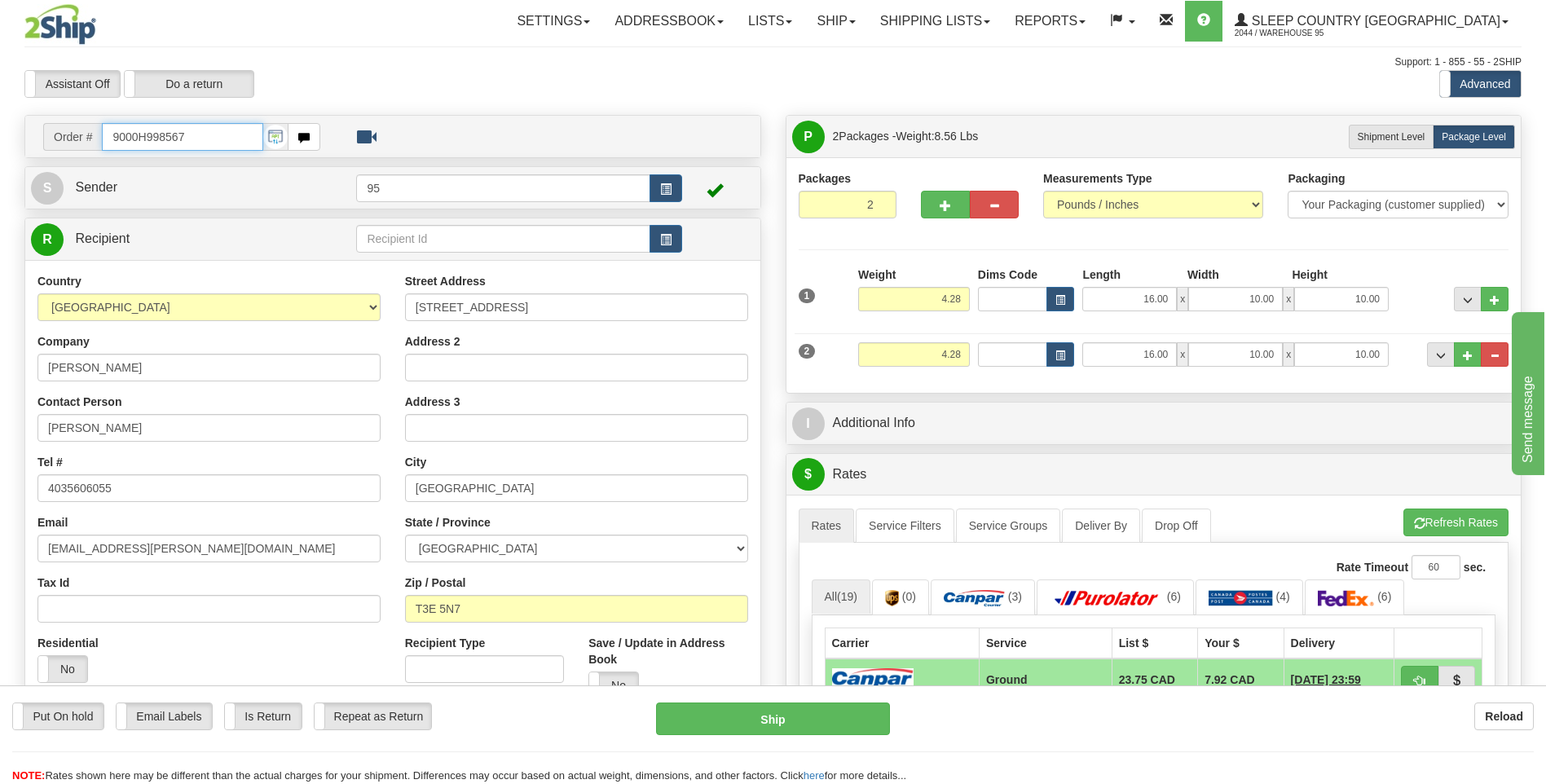
drag, startPoint x: 202, startPoint y: 138, endPoint x: 0, endPoint y: 80, distance: 210.2
click at [0, 80] on html "Training Course Close Toggle navigation Settings Shipping Preferences New Sende…" at bounding box center [773, 392] width 1546 height 784
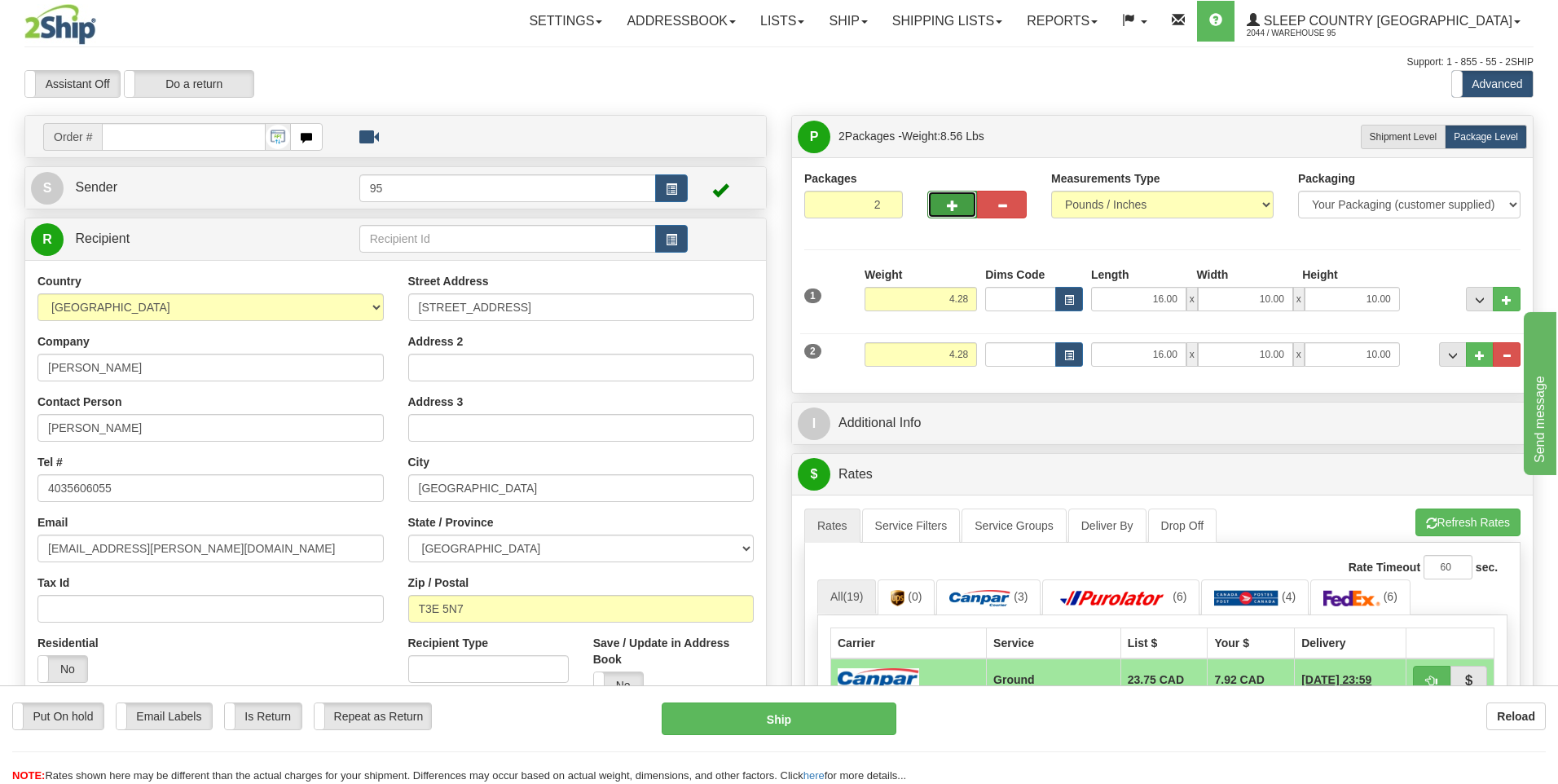
click at [947, 199] on body "Training Course Close Toggle navigation Settings Shipping Preferences New Recip…" at bounding box center [779, 392] width 1558 height 784
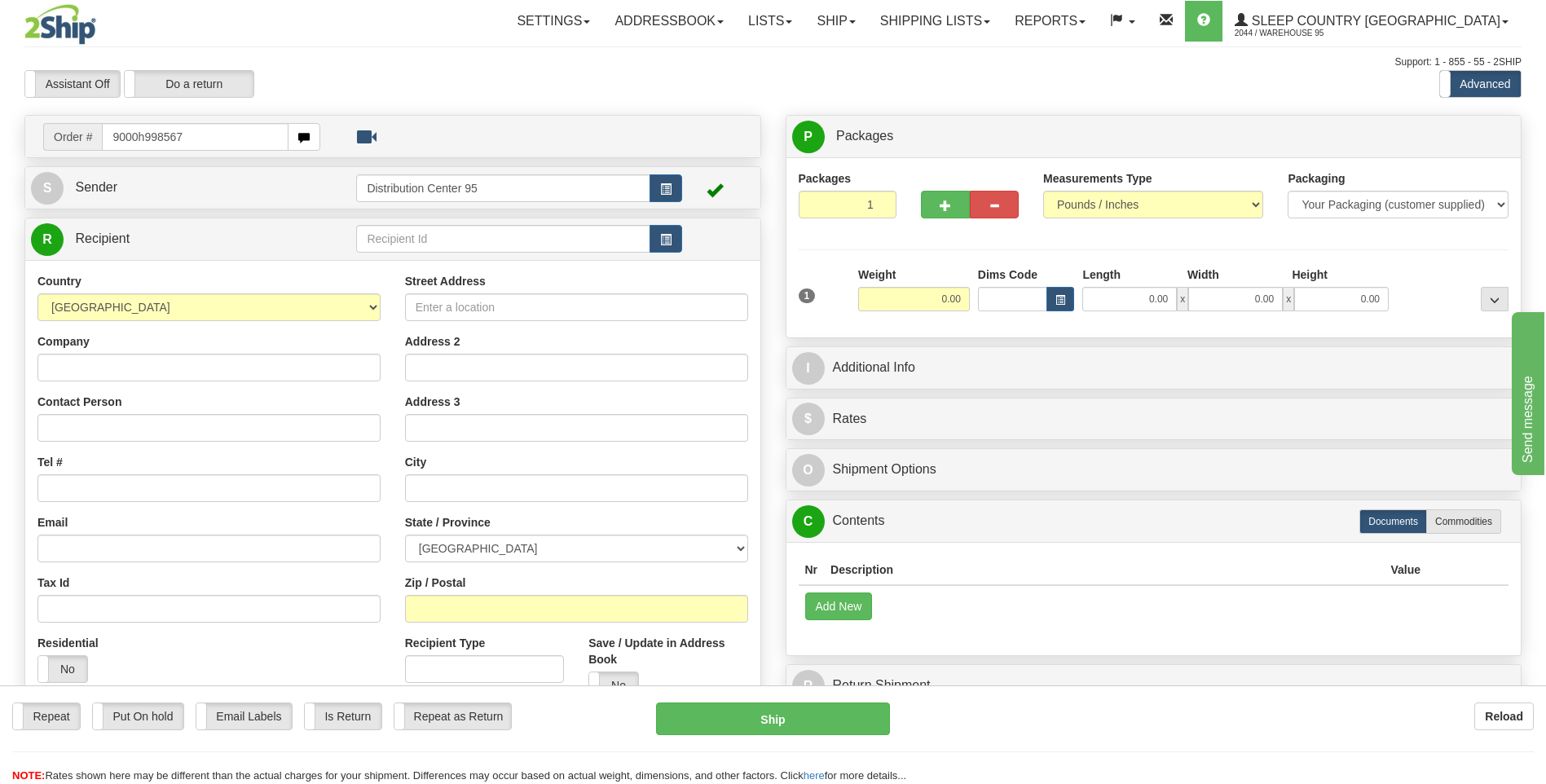
type input "9000h998567"
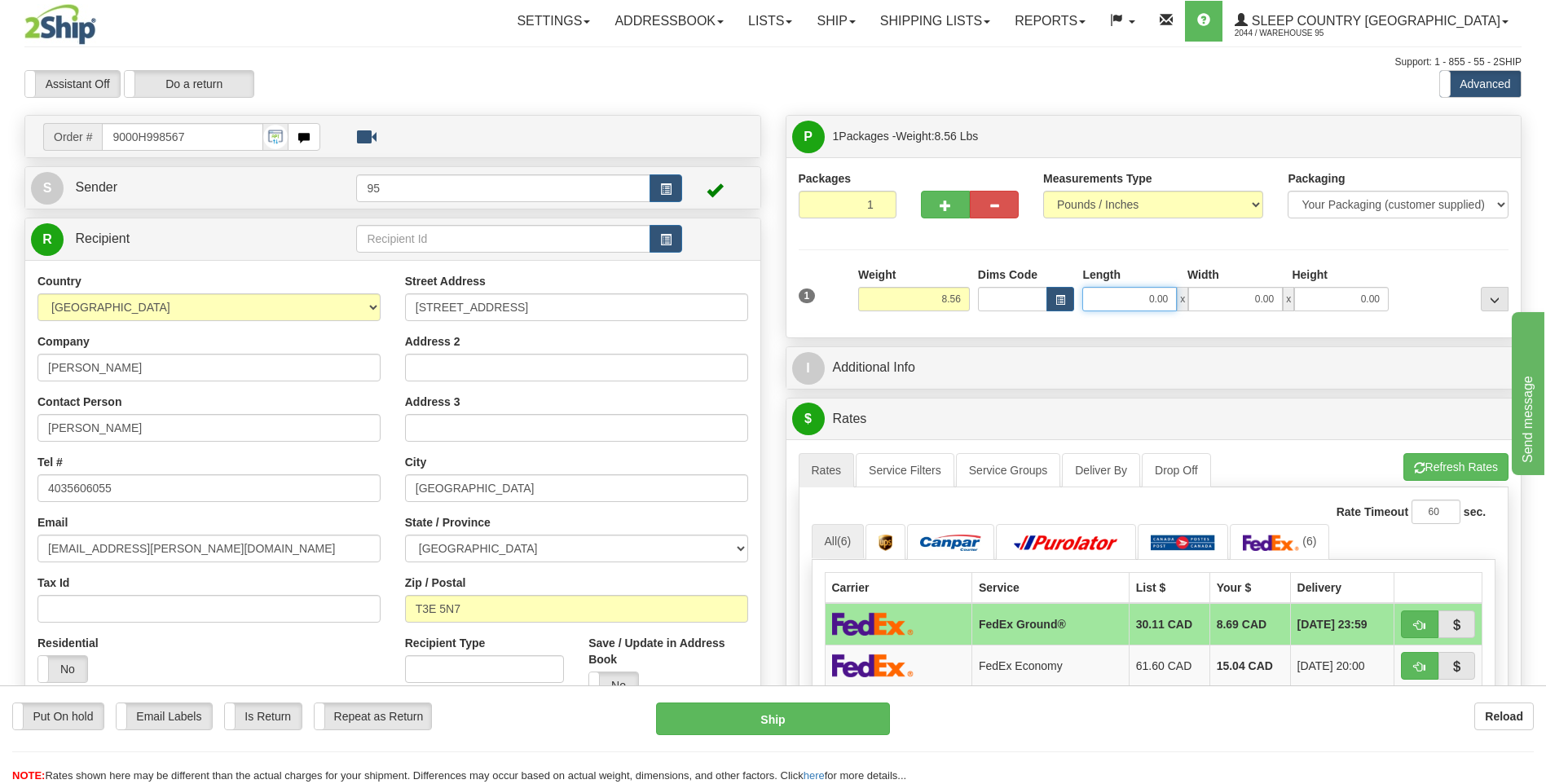
drag, startPoint x: 1147, startPoint y: 304, endPoint x: 1134, endPoint y: 316, distance: 17.7
click at [1134, 316] on div "1 Weight 8.56 Dims Code 0.00" at bounding box center [1154, 295] width 719 height 58
type input "130.00"
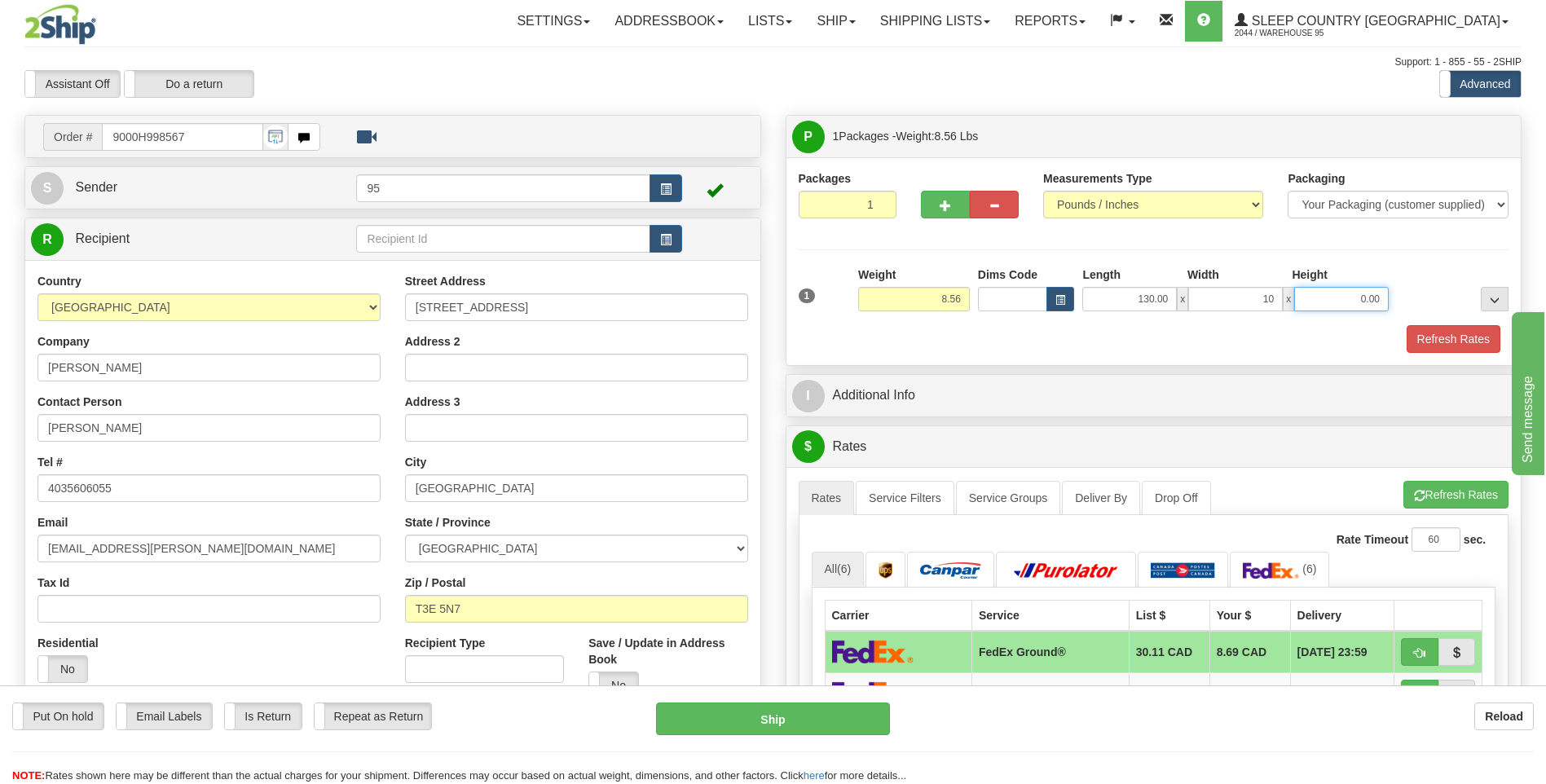
type input "10.00"
type input "4.00"
drag, startPoint x: 1451, startPoint y: 341, endPoint x: 1394, endPoint y: 335, distance: 57.3
click at [1451, 341] on button "Refresh Rates" at bounding box center [1453, 339] width 94 height 28
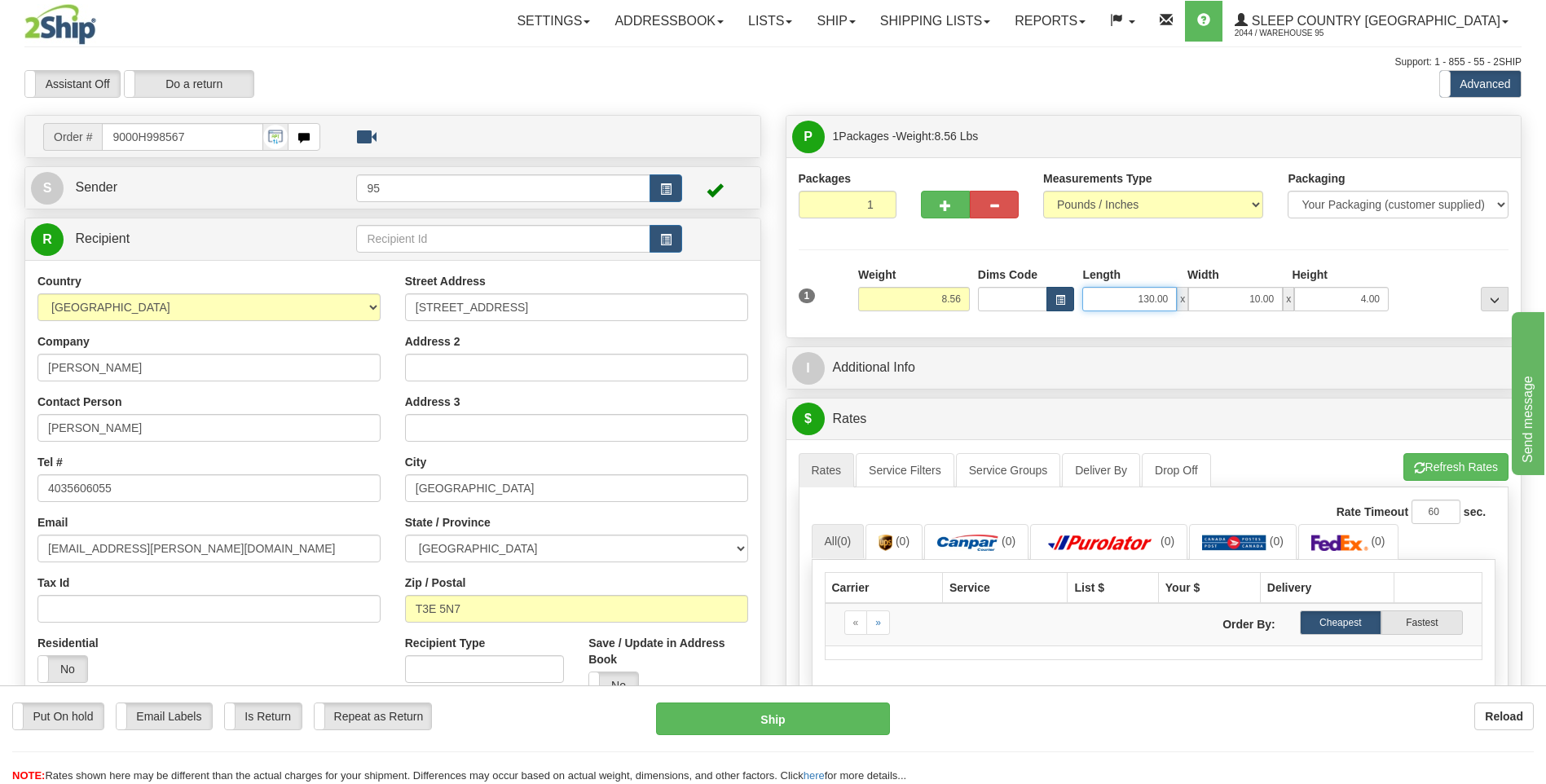
drag, startPoint x: 1153, startPoint y: 300, endPoint x: 1055, endPoint y: 299, distance: 98.0
click at [1055, 299] on div "Dims Code Length Width Height x" at bounding box center [1183, 289] width 419 height 45
type input "13.00"
click button "Delete" at bounding box center [0, 0] width 0 height 0
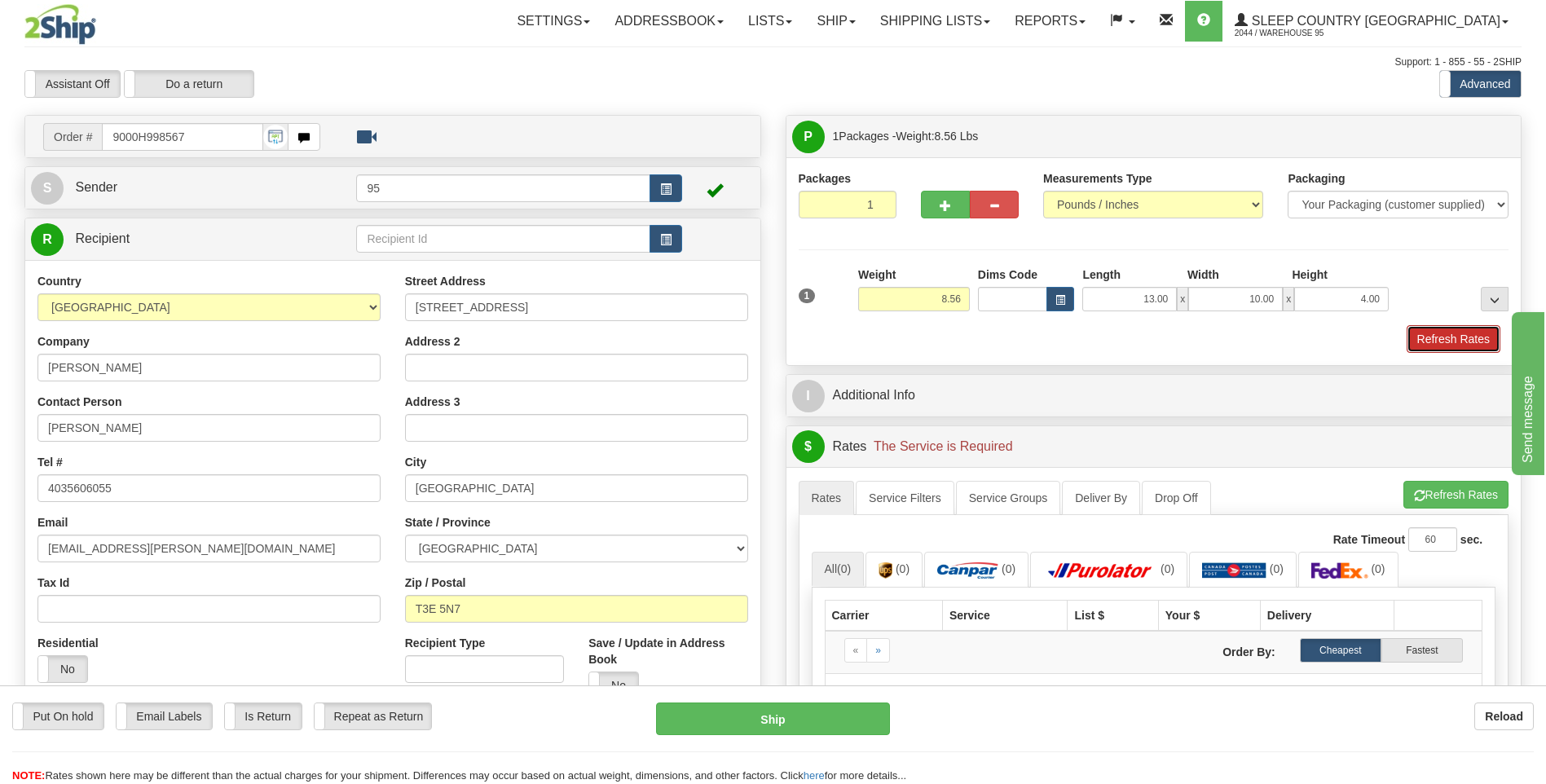
click at [1431, 340] on button "Refresh Rates" at bounding box center [1453, 339] width 94 height 28
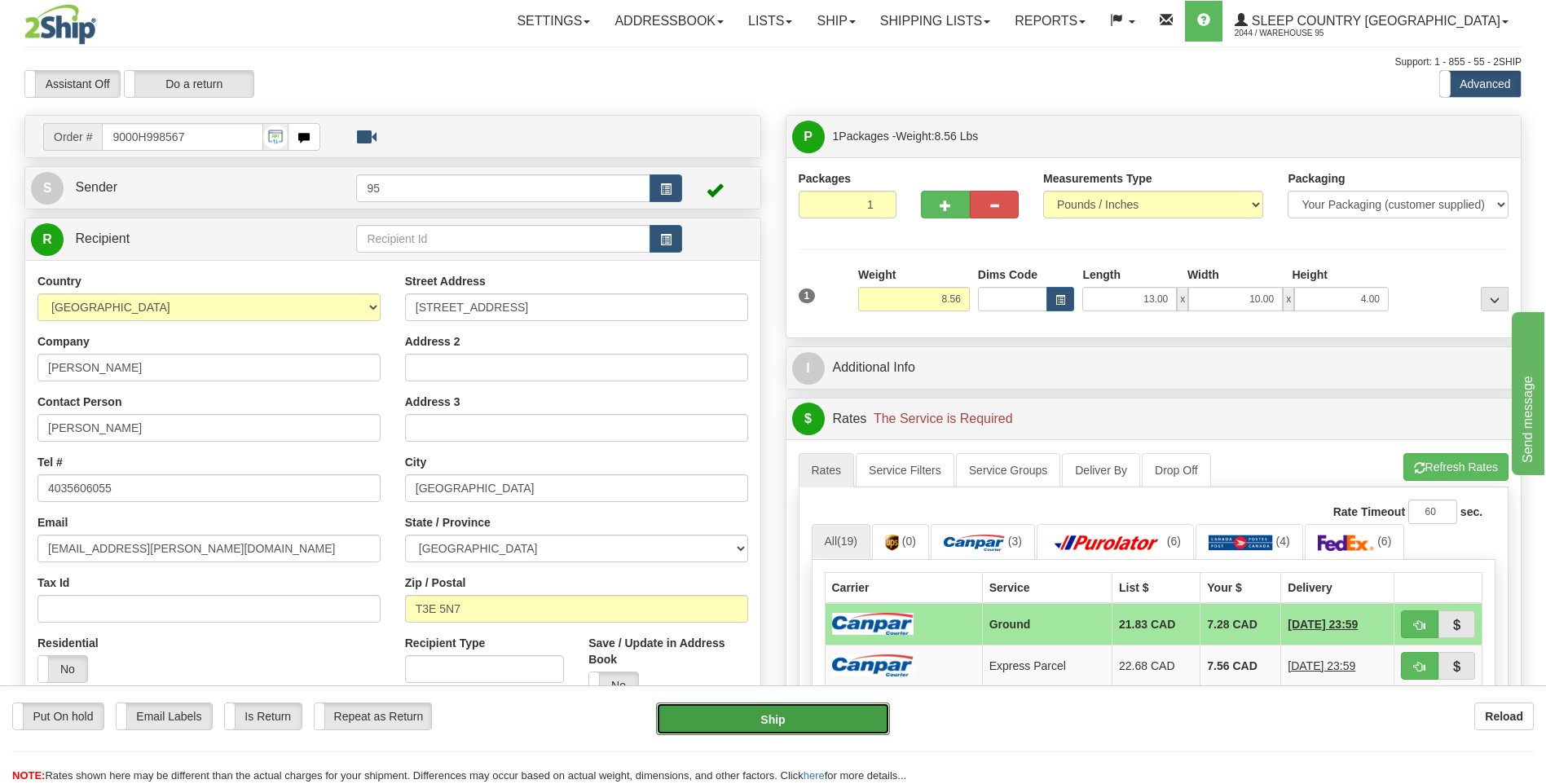
click at [739, 721] on button "Ship" at bounding box center [773, 718] width 233 height 32
type input "1"
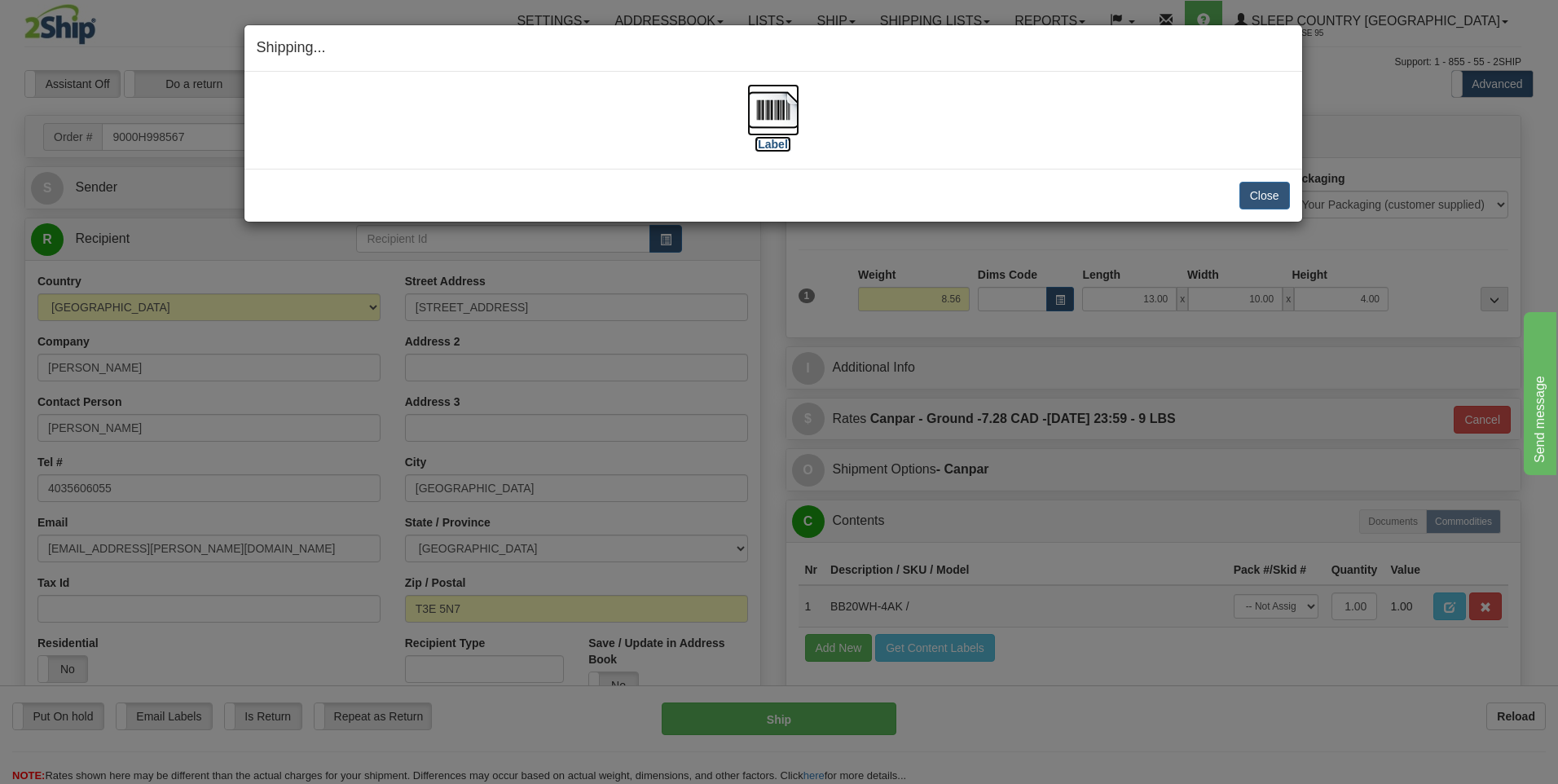
click at [767, 108] on img at bounding box center [773, 109] width 52 height 52
click at [1266, 199] on button "Close" at bounding box center [1264, 196] width 51 height 28
click at [1259, 201] on button "Close" at bounding box center [1264, 196] width 51 height 28
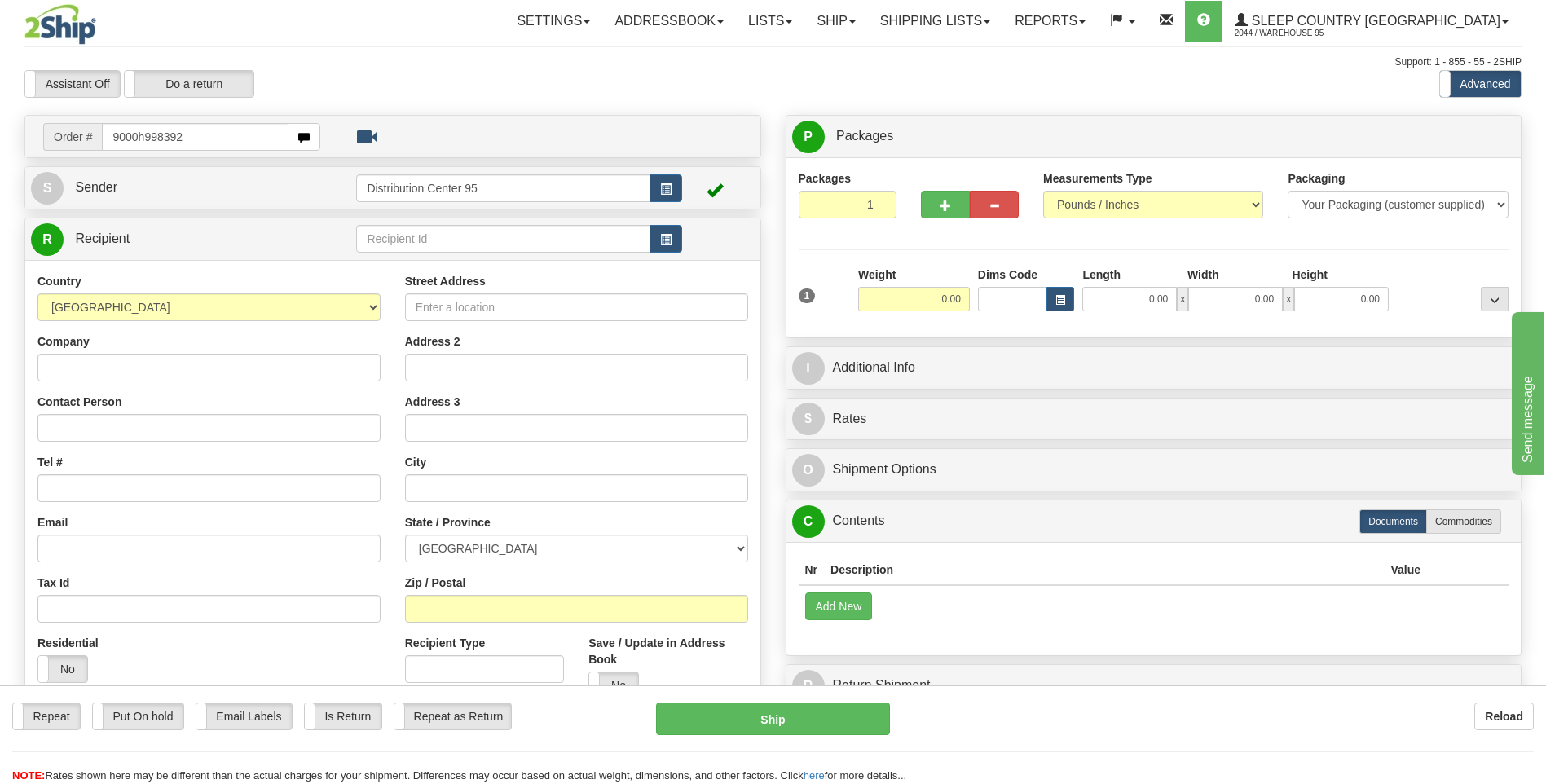
type input "9000h998392"
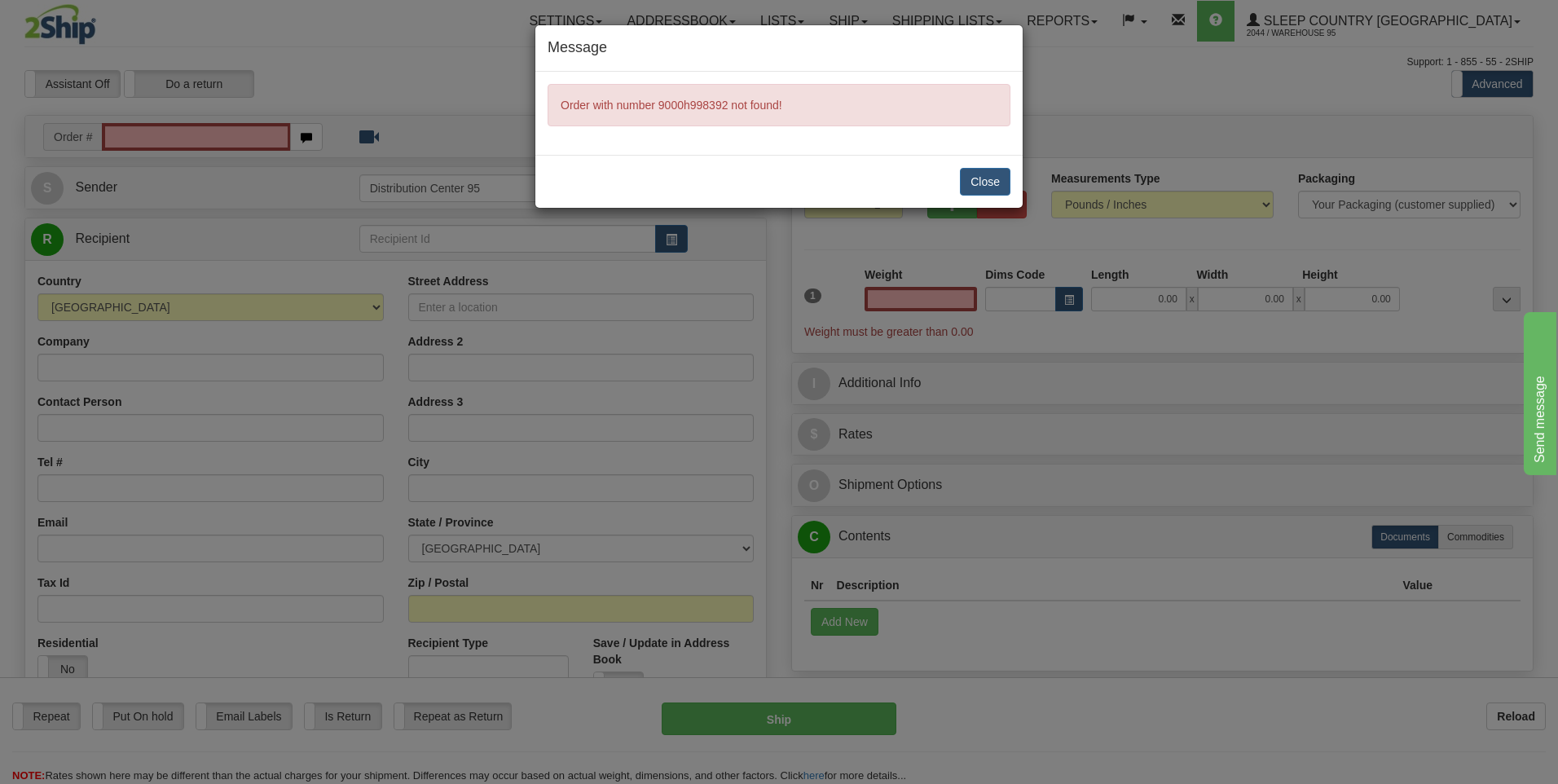
type input "0.00"
click at [993, 176] on button "Close" at bounding box center [984, 182] width 51 height 28
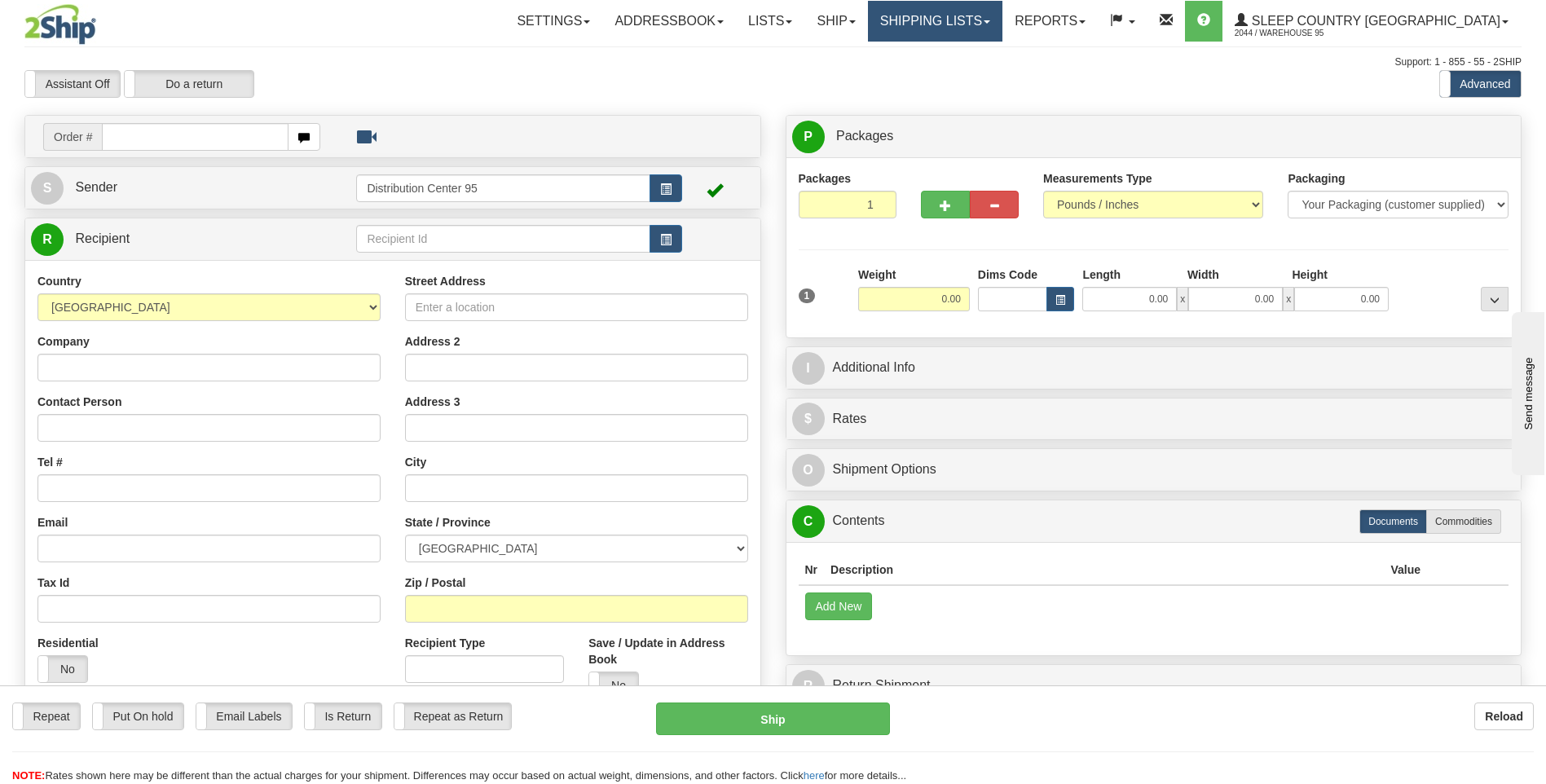
drag, startPoint x: 1038, startPoint y: 17, endPoint x: 1037, endPoint y: 27, distance: 10.0
click at [1002, 17] on link "Shipping lists" at bounding box center [935, 21] width 134 height 40
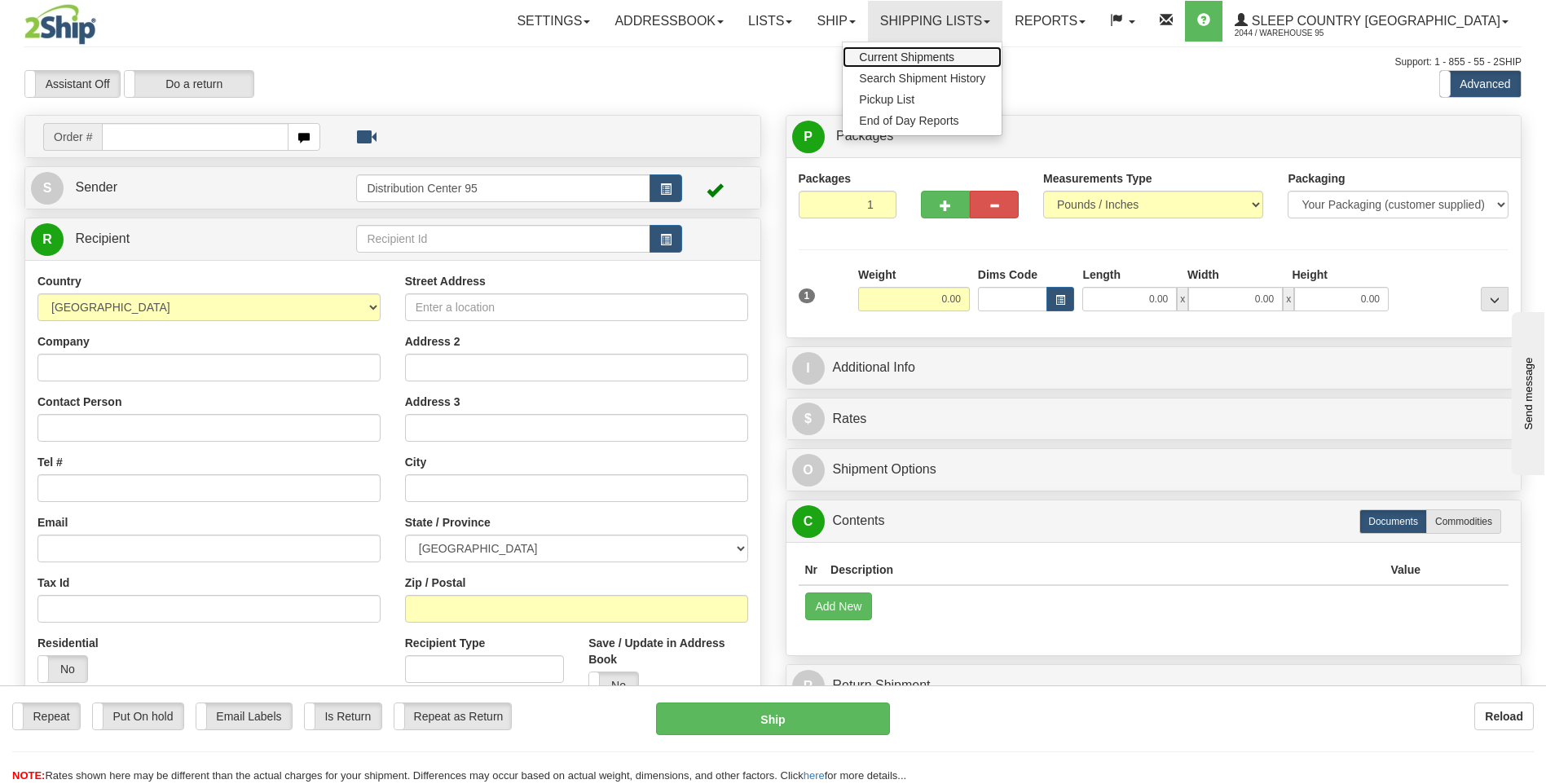
click at [954, 60] on span "Current Shipments" at bounding box center [906, 57] width 96 height 13
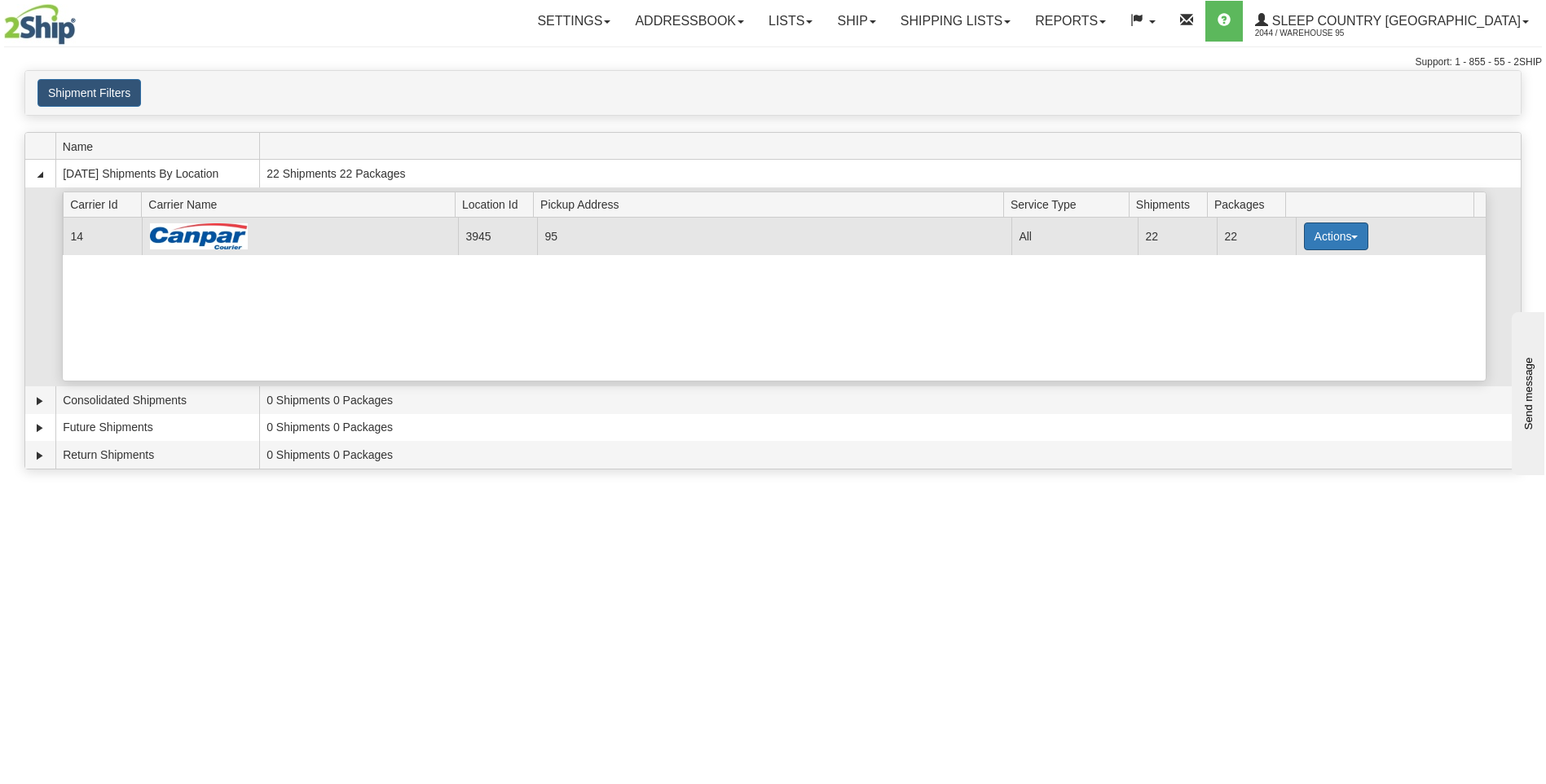
click at [1338, 232] on button "Actions" at bounding box center [1336, 236] width 65 height 28
click at [1267, 268] on span "Details" at bounding box center [1275, 267] width 44 height 11
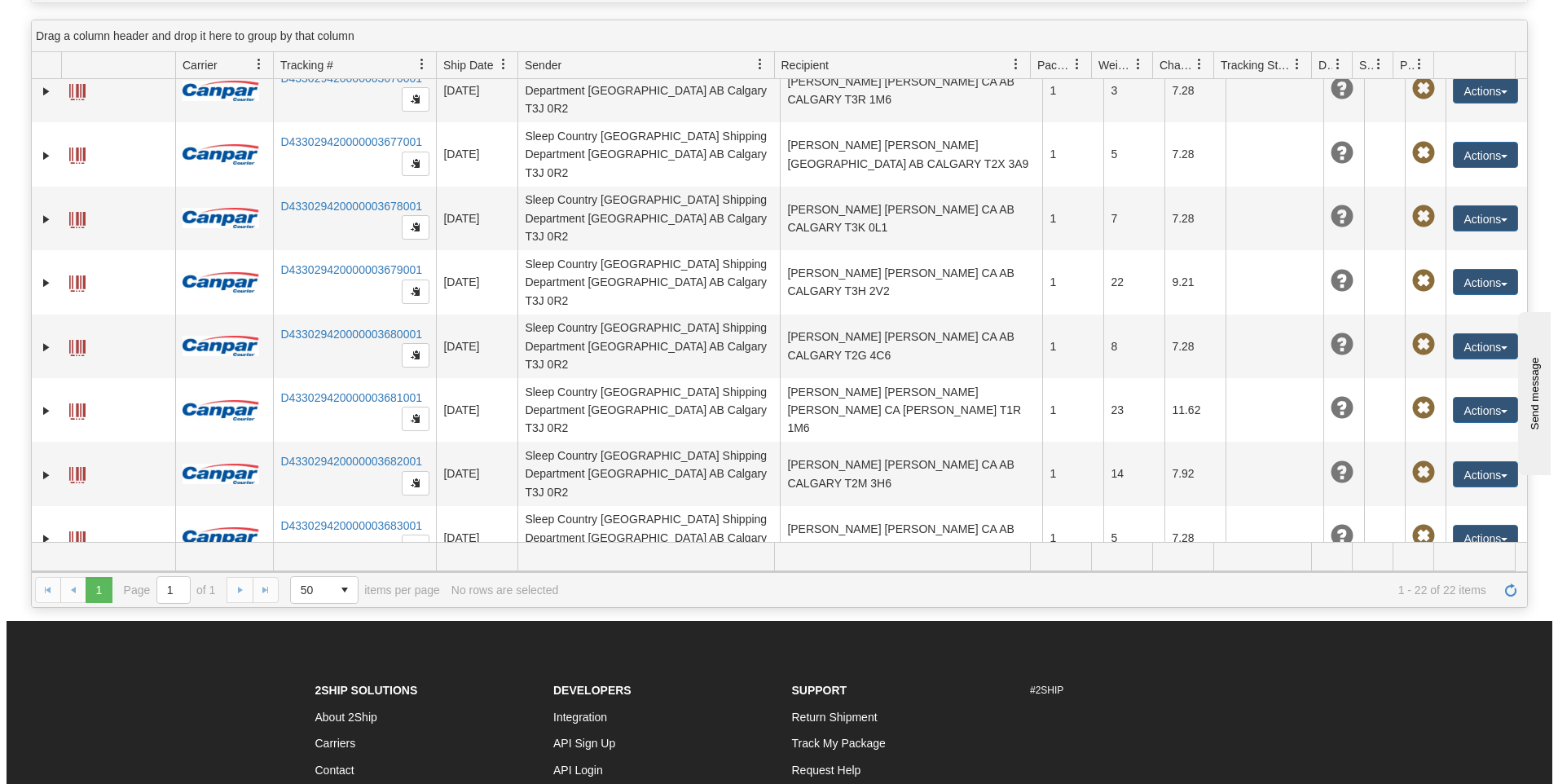
scroll to position [689, 0]
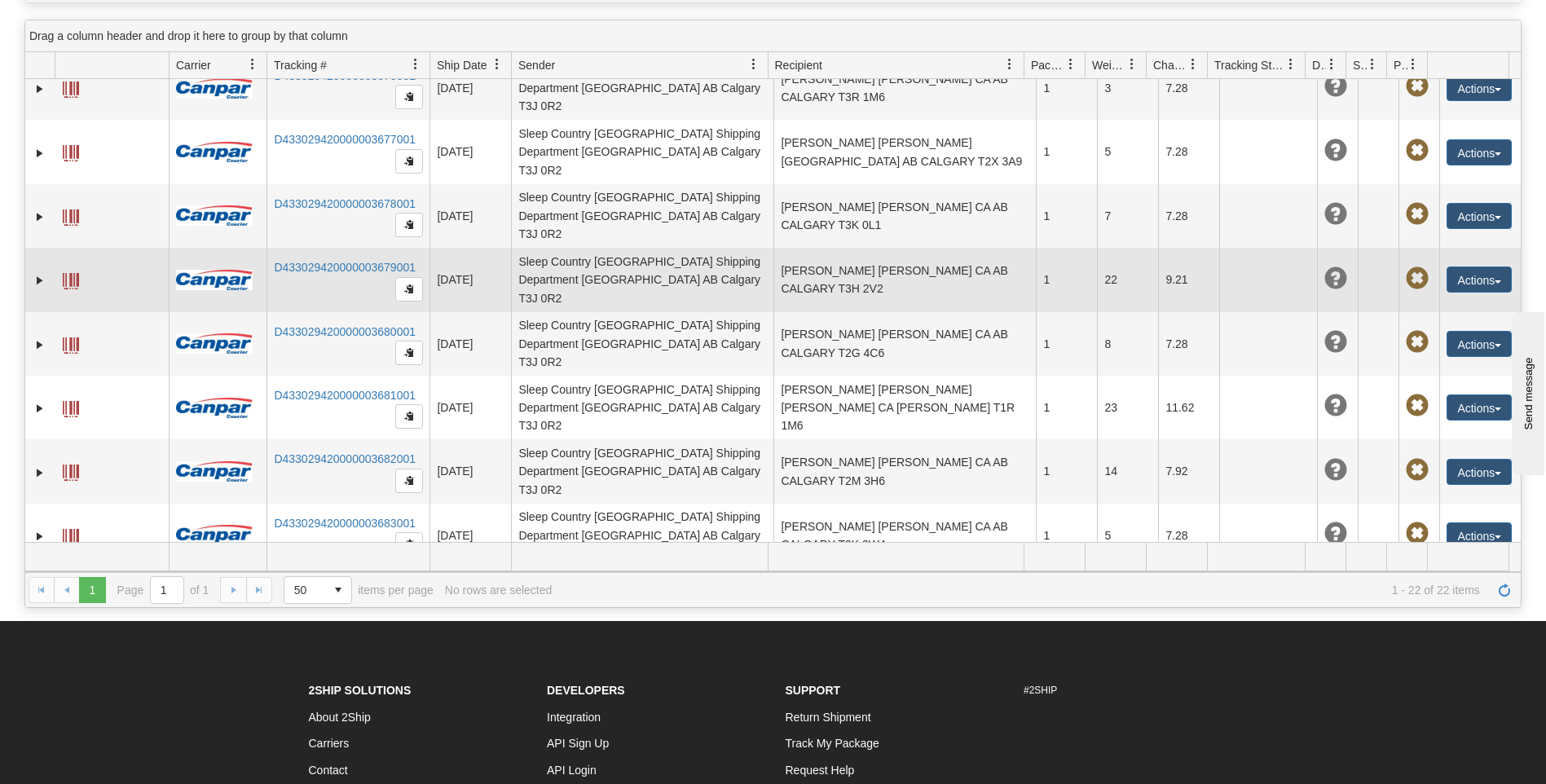
click at [851, 247] on td "SHANE FRIESEN SHANE FRIESEN CA AB CALGARY T3H 2V2" at bounding box center [904, 278] width 262 height 63
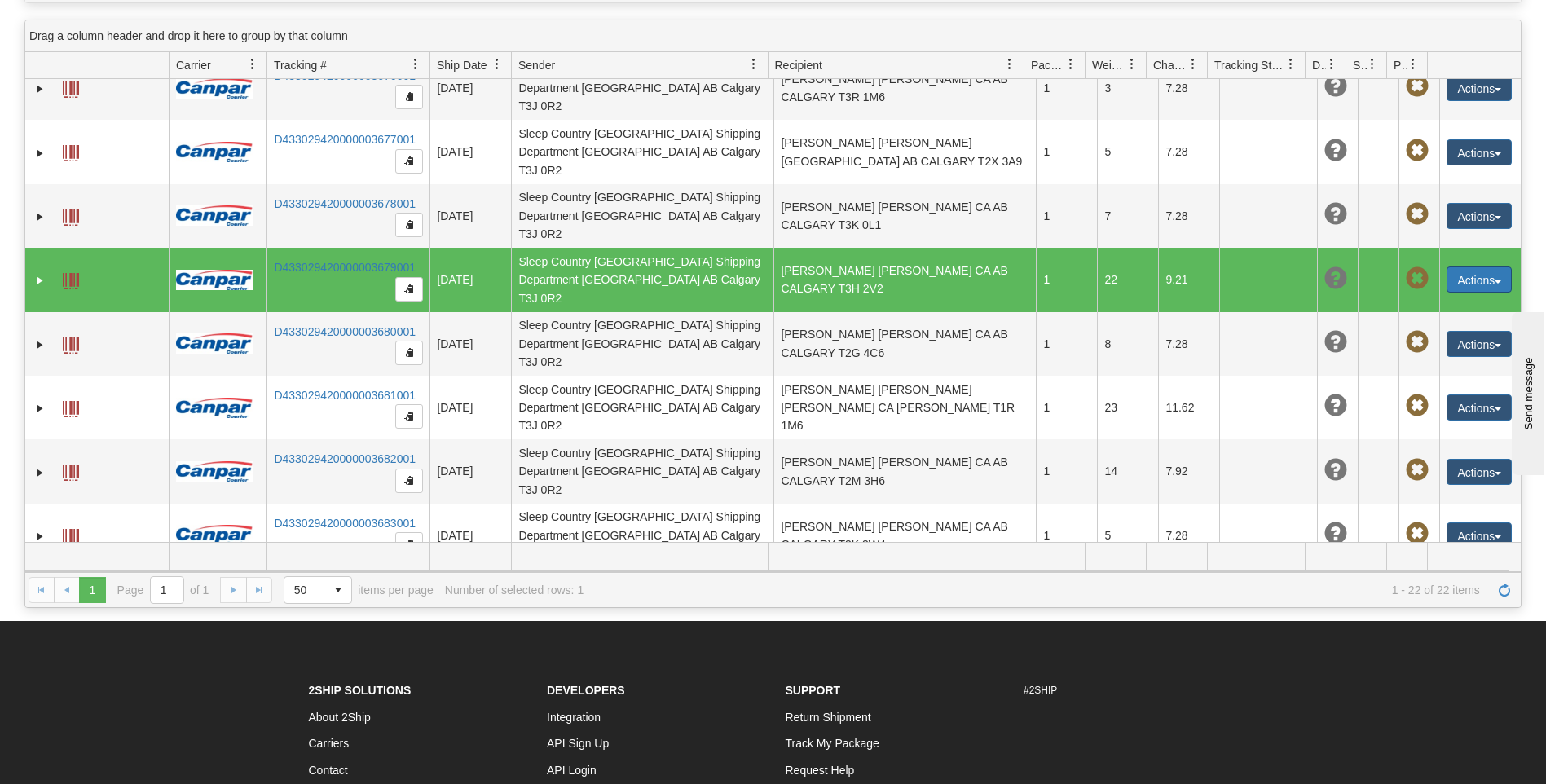
drag, startPoint x: 1477, startPoint y: 138, endPoint x: 1467, endPoint y: 134, distance: 10.8
click at [1477, 267] on button "Actions" at bounding box center [1478, 279] width 65 height 26
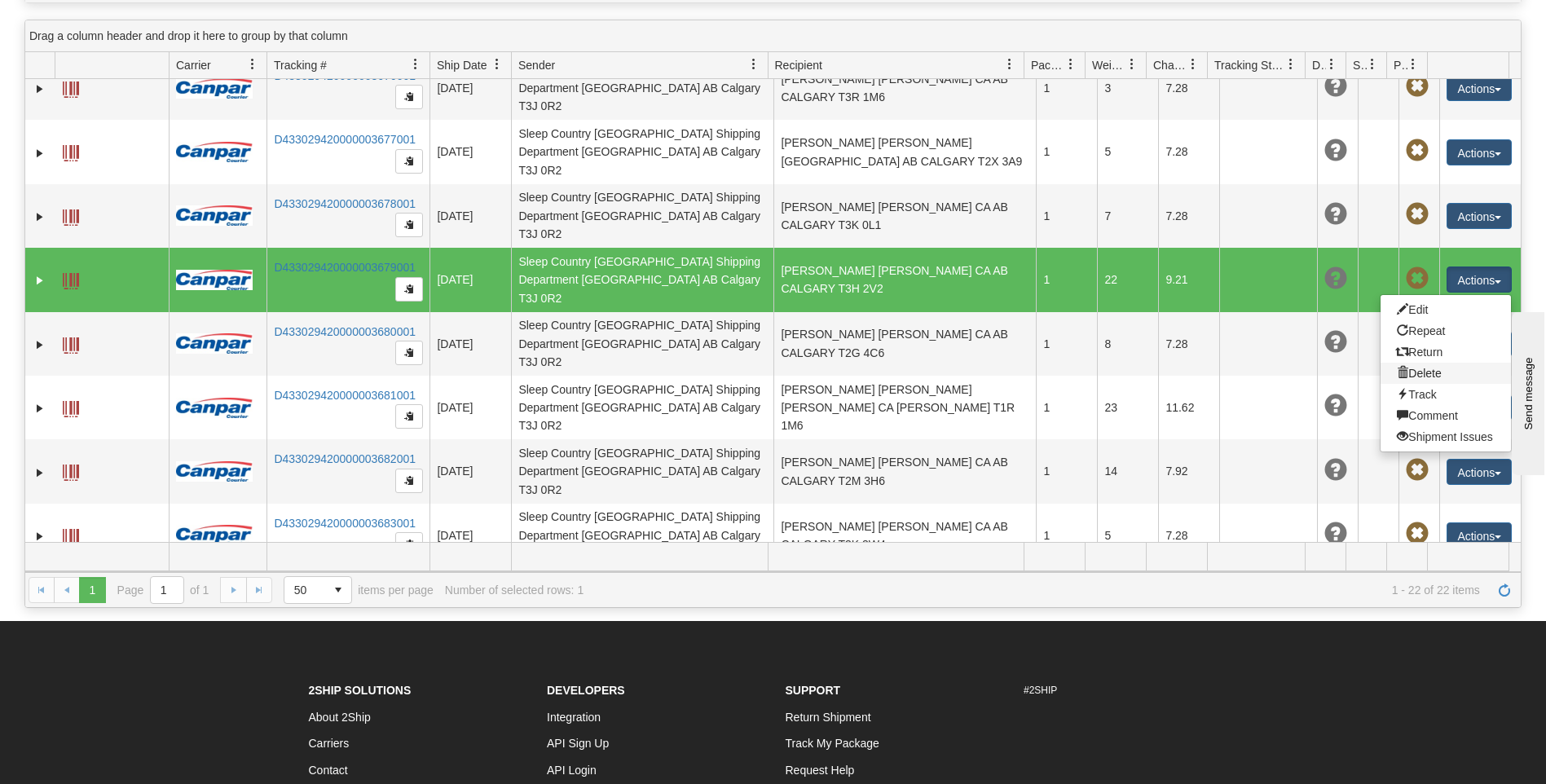
click at [1416, 362] on link "Delete" at bounding box center [1446, 372] width 131 height 21
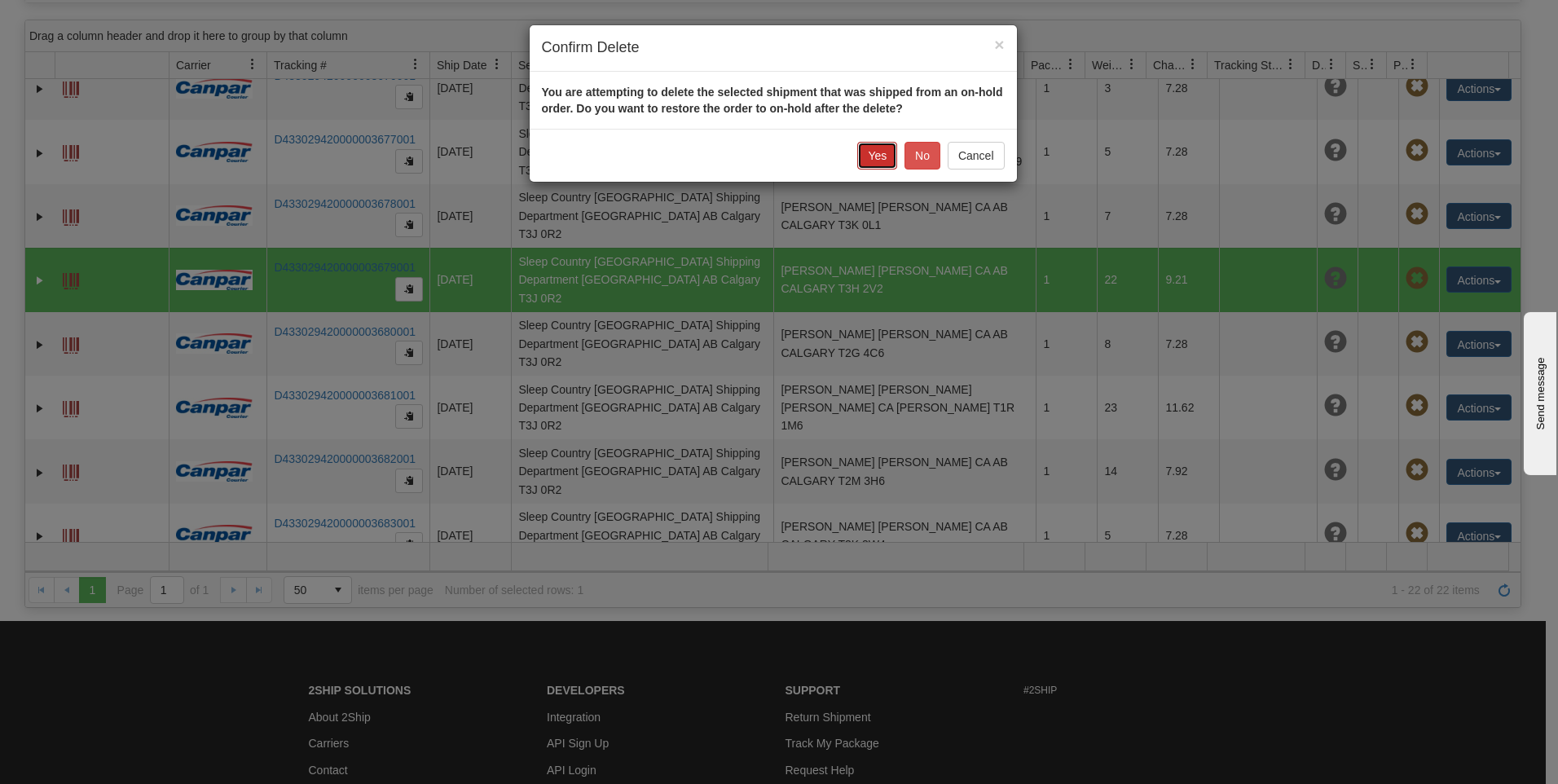
click at [874, 158] on button "Yes" at bounding box center [877, 155] width 40 height 28
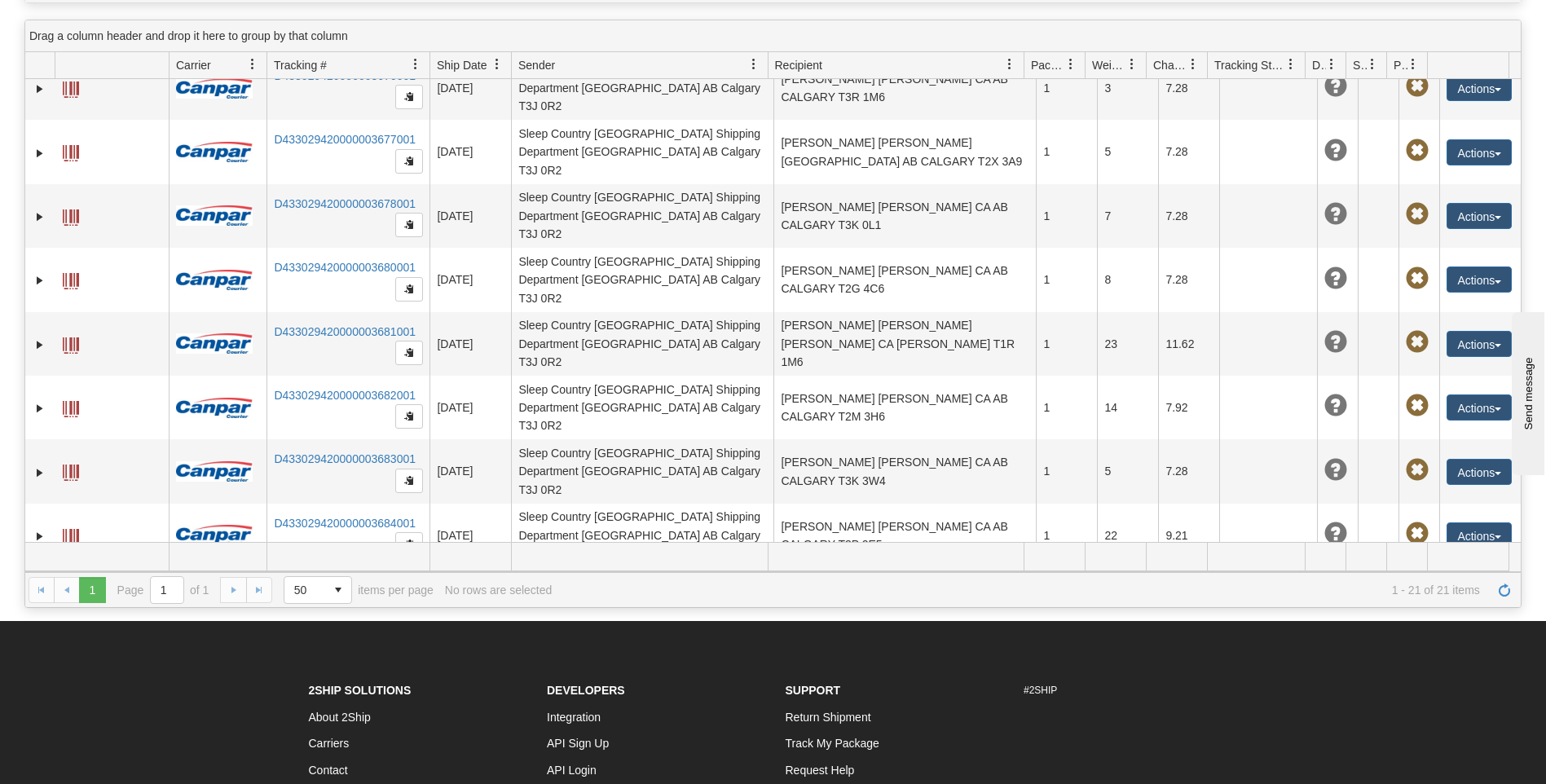
scroll to position [637, 0]
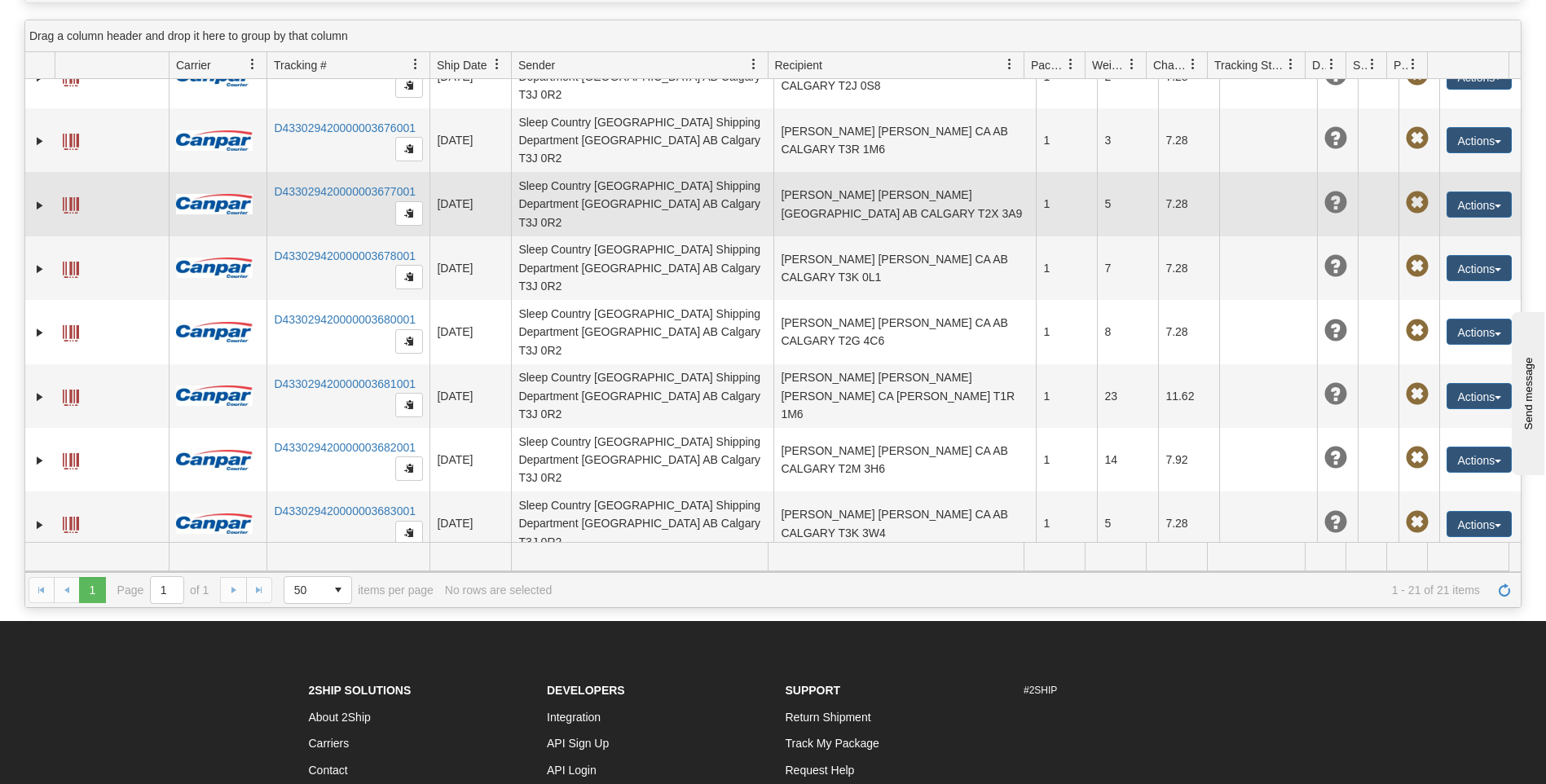
click at [875, 172] on td "Cheryl Tomanik Cheryl Tomanik CA AB CALGARY T2X 3A9" at bounding box center [904, 203] width 262 height 63
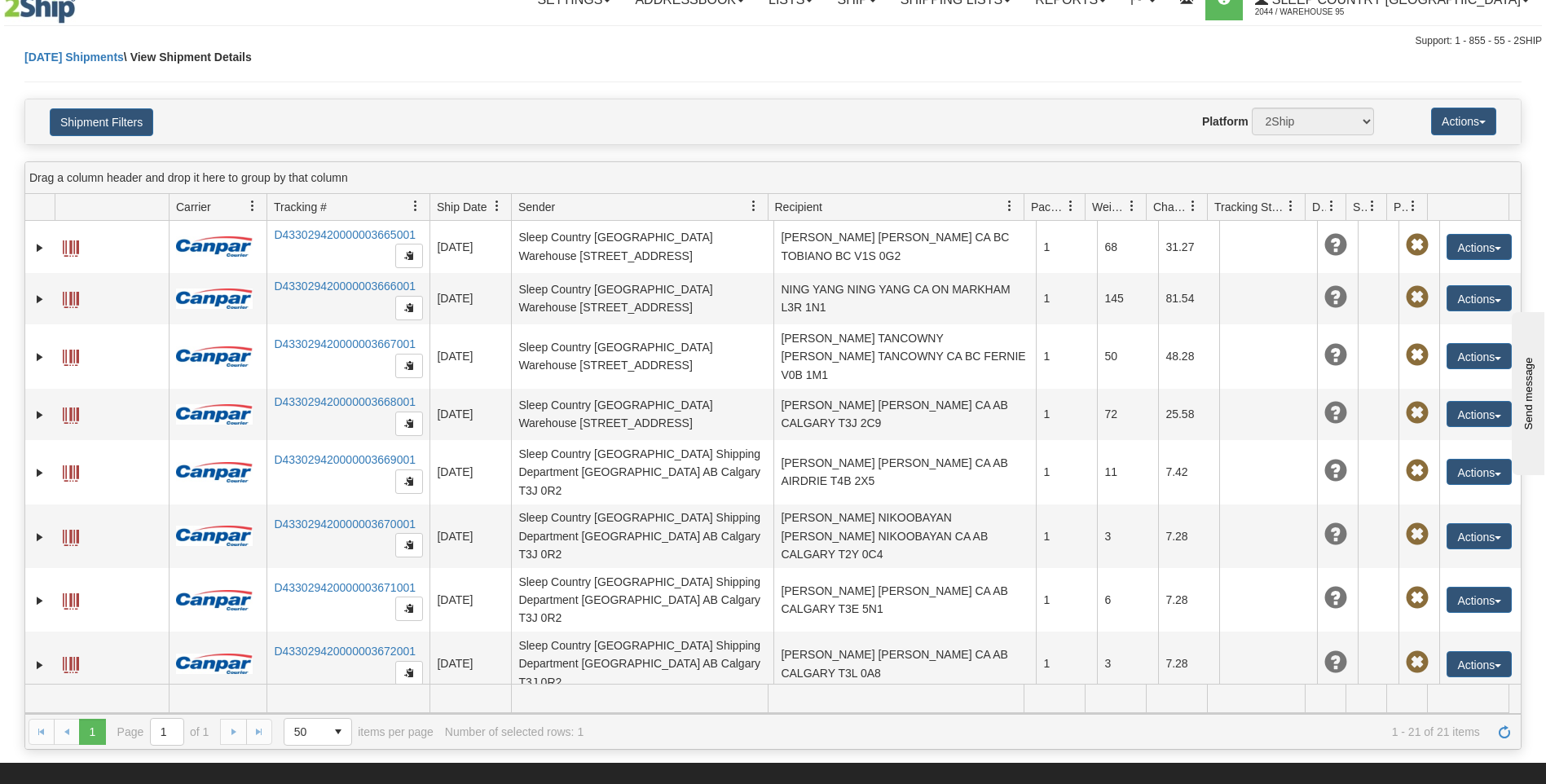
scroll to position [0, 0]
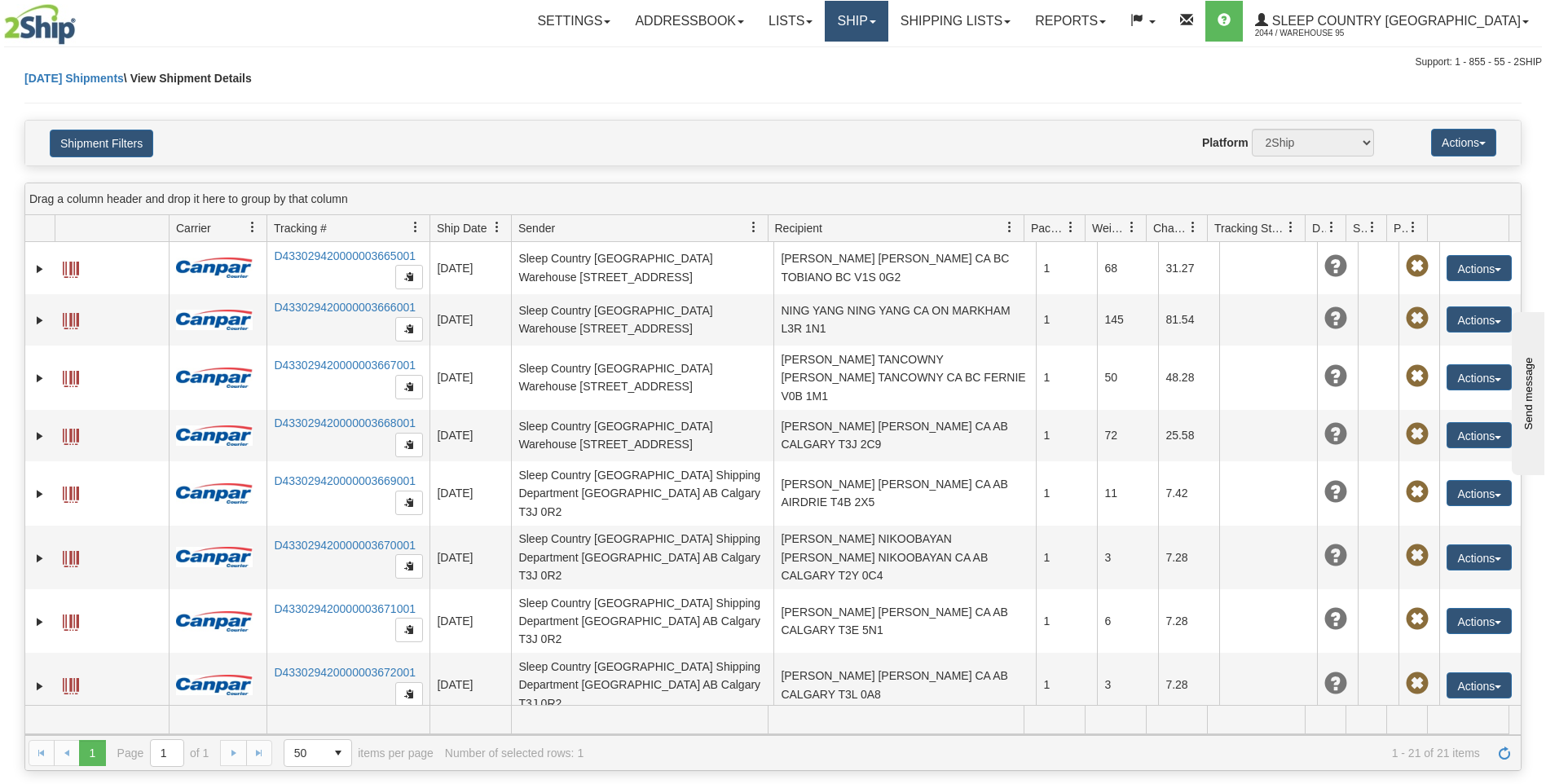
click at [887, 14] on link "Ship" at bounding box center [856, 21] width 63 height 40
click at [818, 60] on span "Ship Screen" at bounding box center [787, 57] width 62 height 13
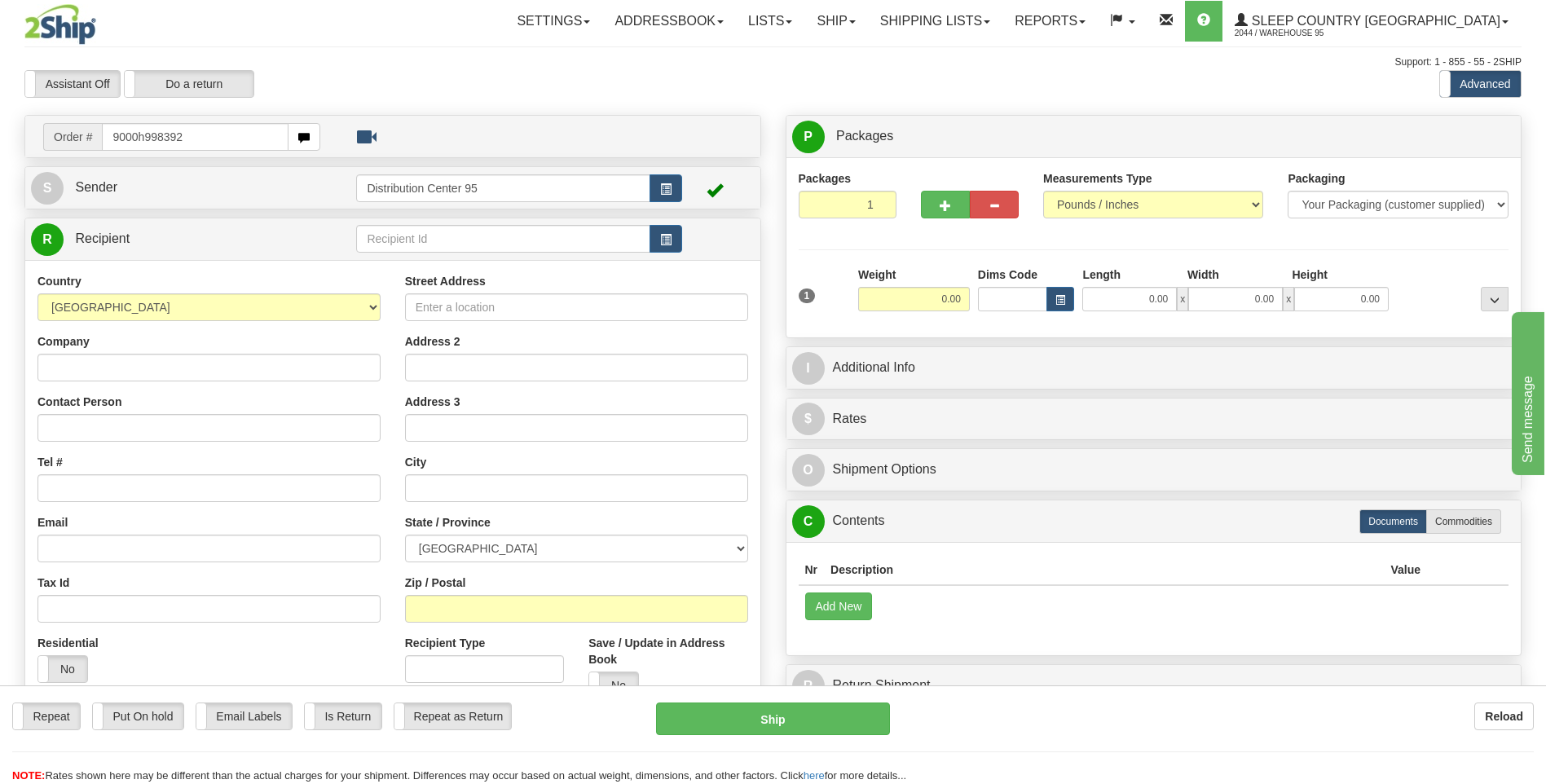
type input "9000h998392"
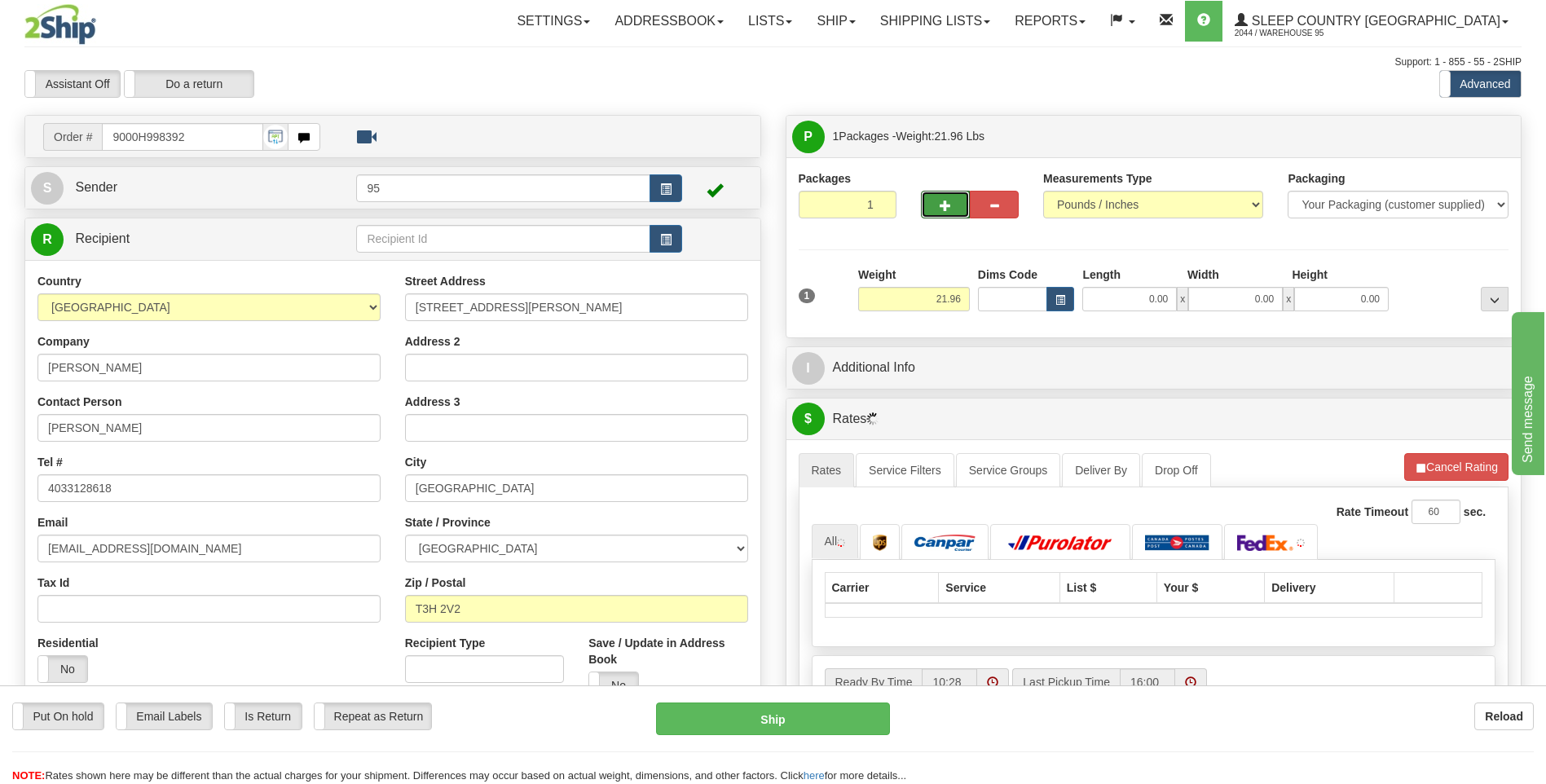
drag, startPoint x: 952, startPoint y: 205, endPoint x: 949, endPoint y: 270, distance: 65.1
click at [950, 204] on button "button" at bounding box center [945, 204] width 49 height 28
radio input "true"
type input "2"
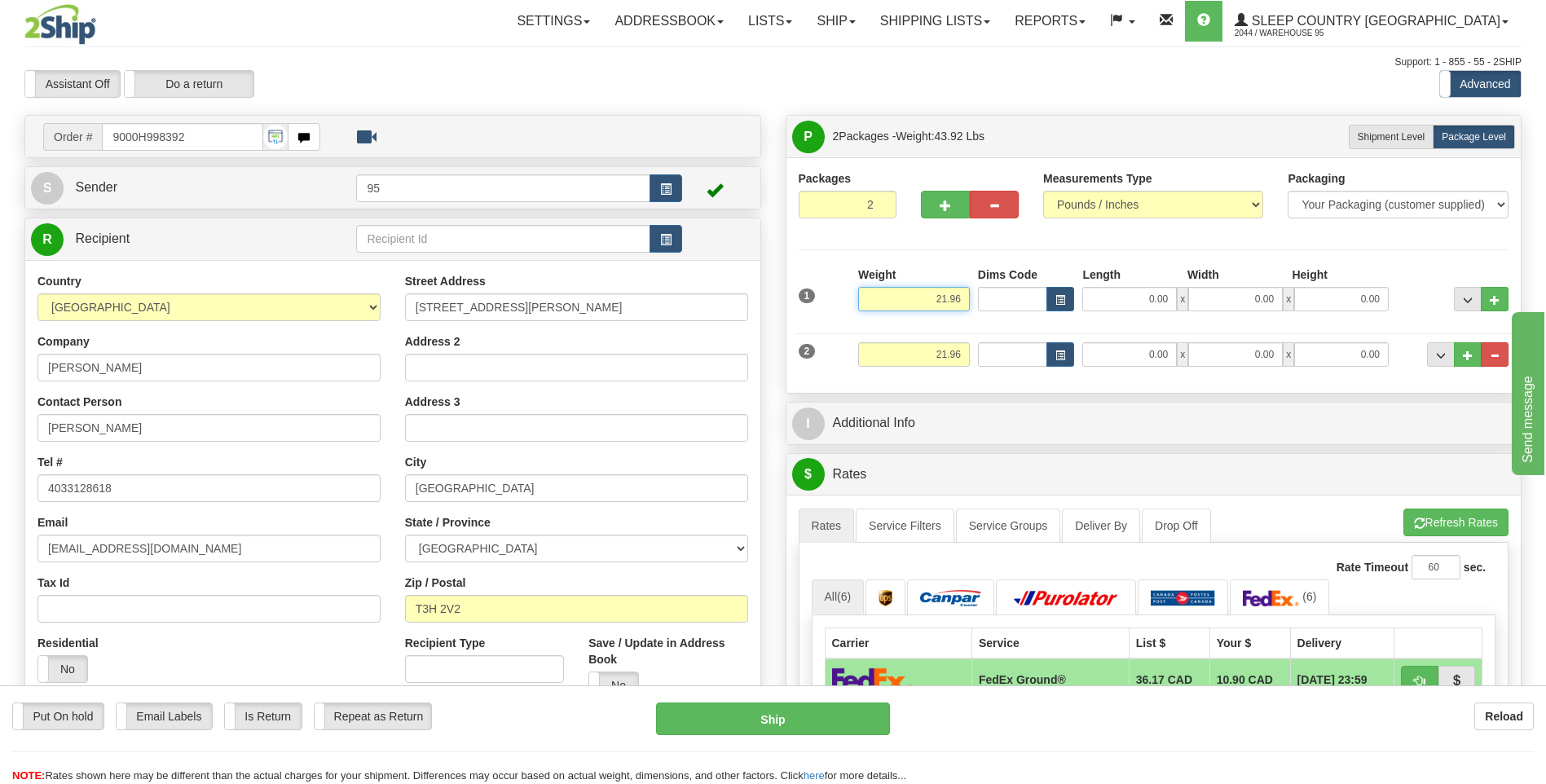
drag, startPoint x: 965, startPoint y: 303, endPoint x: 914, endPoint y: 300, distance: 51.1
click at [914, 300] on input "21.96" at bounding box center [913, 299] width 111 height 25
drag, startPoint x: 1350, startPoint y: 246, endPoint x: 1229, endPoint y: 268, distance: 123.0
click at [1338, 249] on div "Packages 2 2 Measurements Type" at bounding box center [1154, 275] width 710 height 210
drag, startPoint x: 963, startPoint y: 298, endPoint x: 728, endPoint y: 334, distance: 237.7
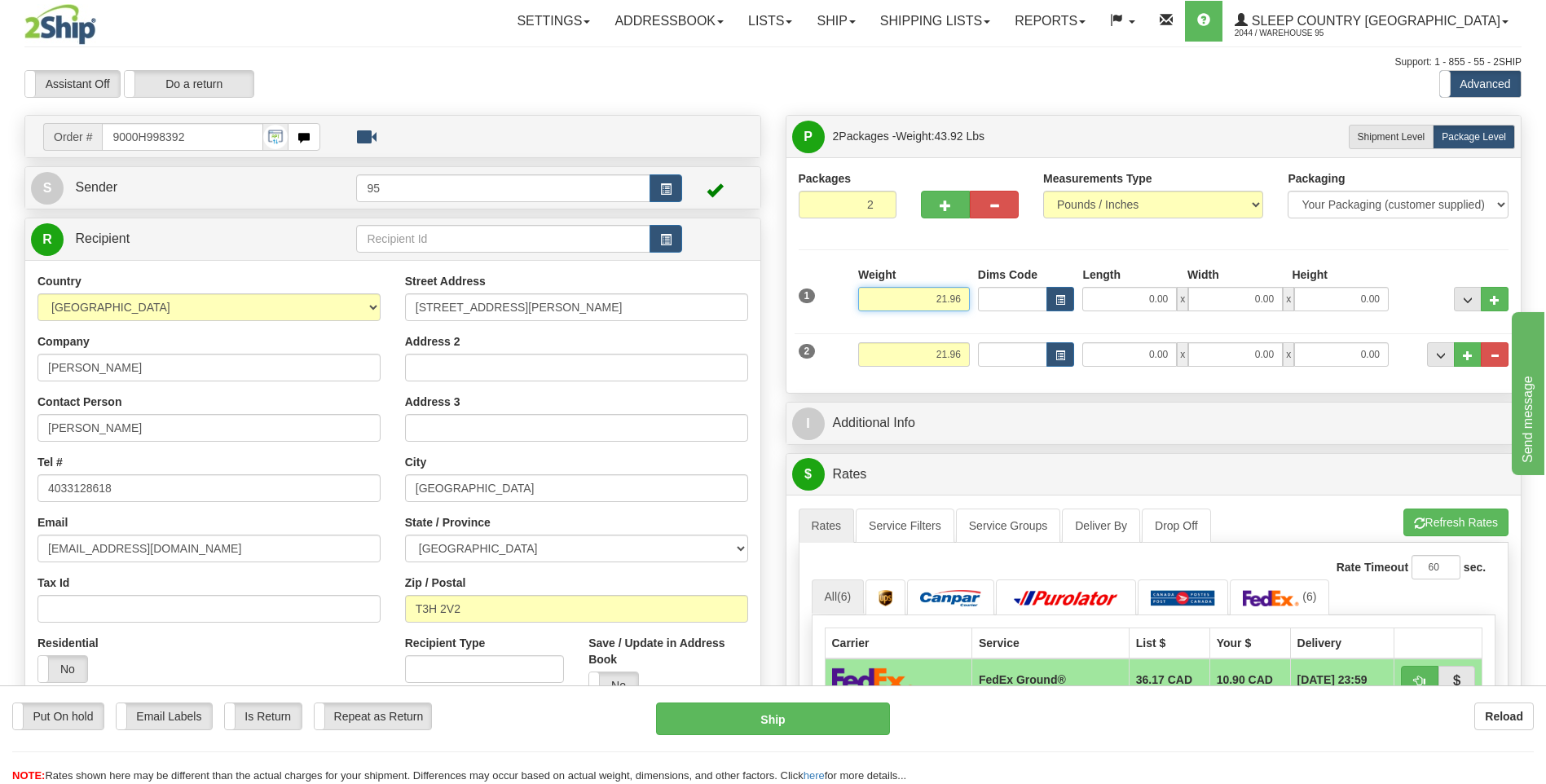
click at [728, 115] on div "Order # 9000H998392" at bounding box center [772, 115] width 1521 height 0
paste input "10.98"
type input "10.98"
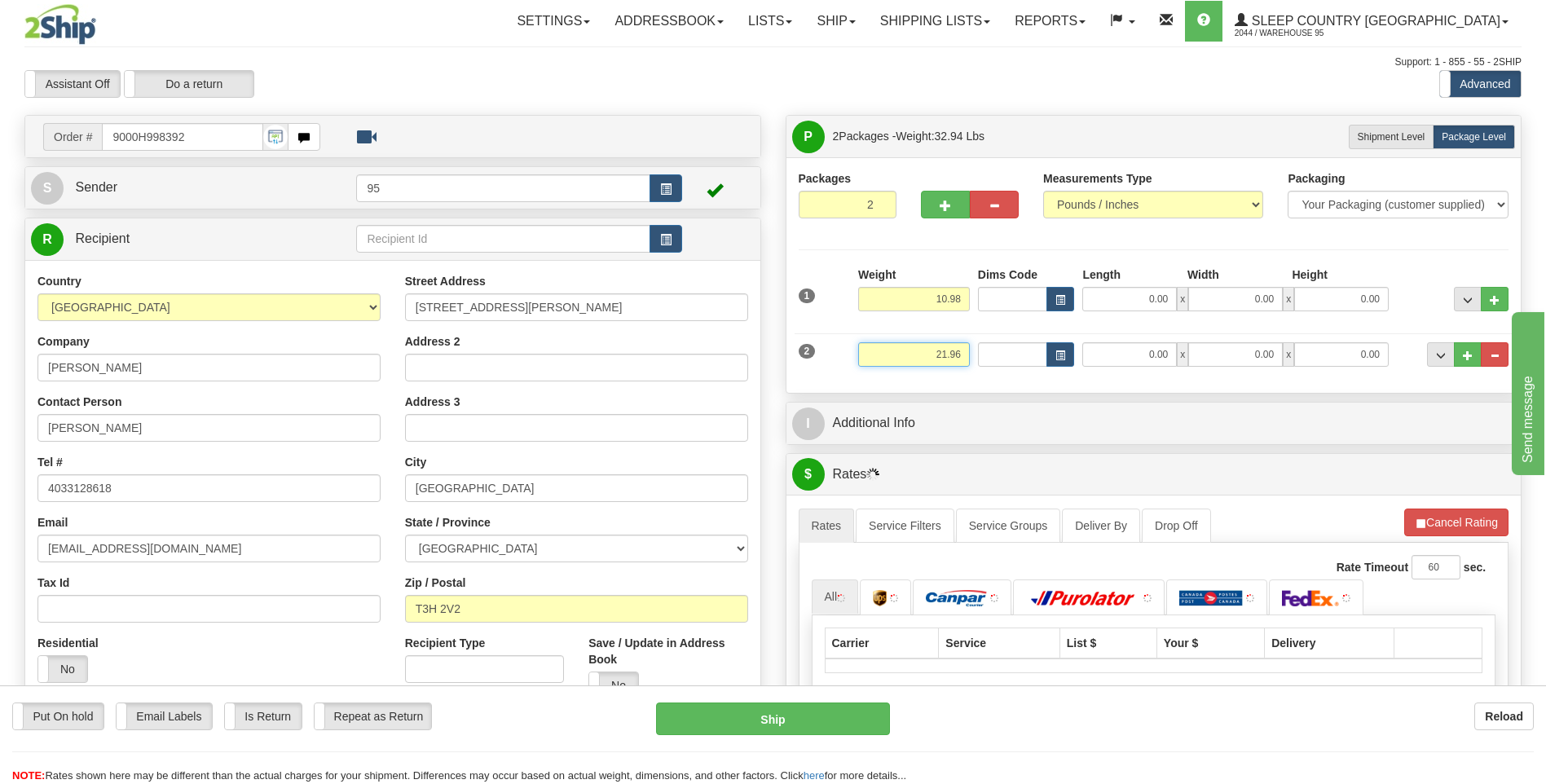
drag, startPoint x: 962, startPoint y: 355, endPoint x: 843, endPoint y: 363, distance: 119.3
click at [843, 363] on div "2 Weight 21.96 Dims Code Length Width Height" at bounding box center [1154, 352] width 719 height 54
paste input "10.98"
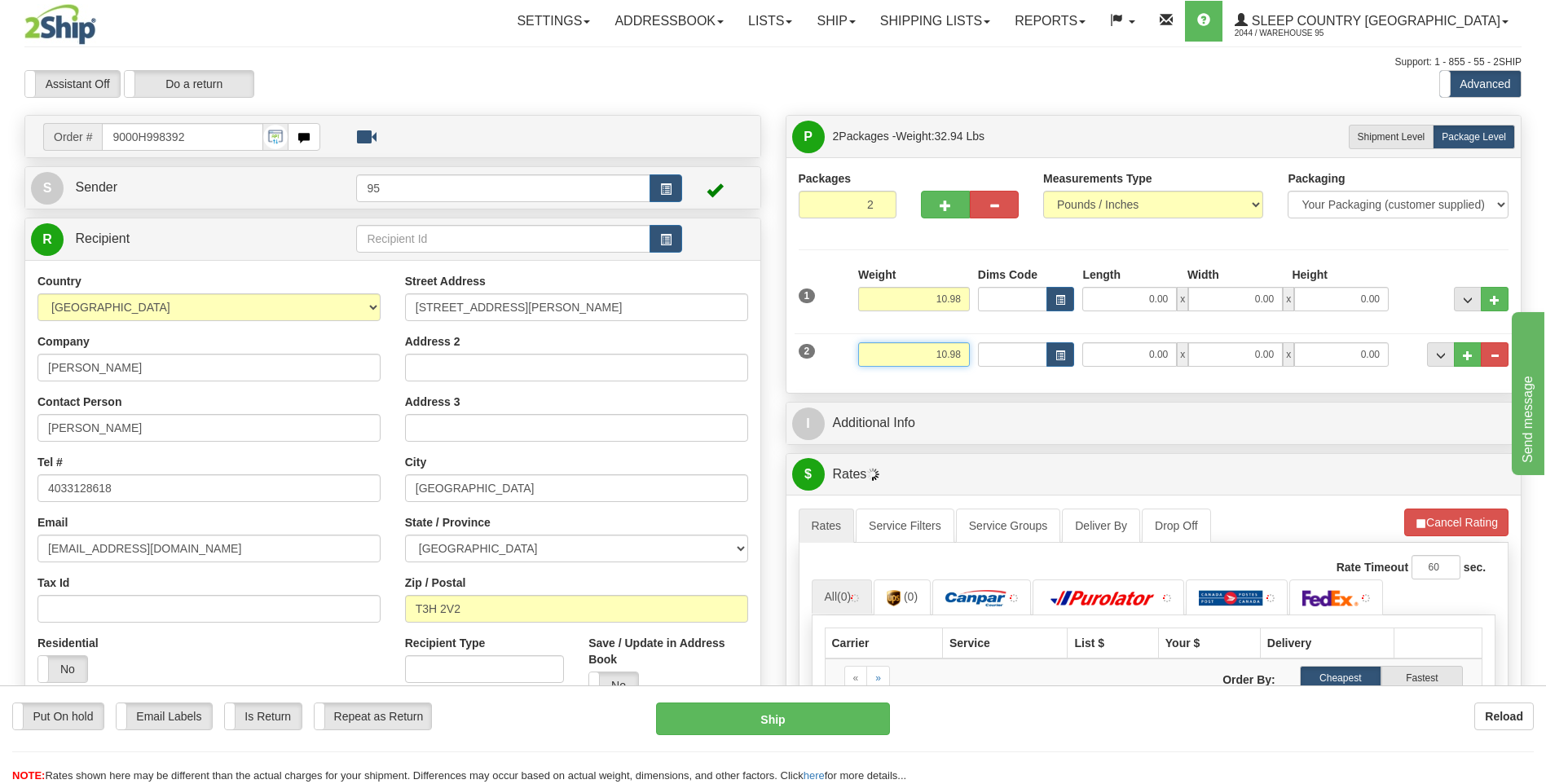
type input "10.98"
click at [1138, 350] on input "0.00" at bounding box center [1129, 354] width 95 height 25
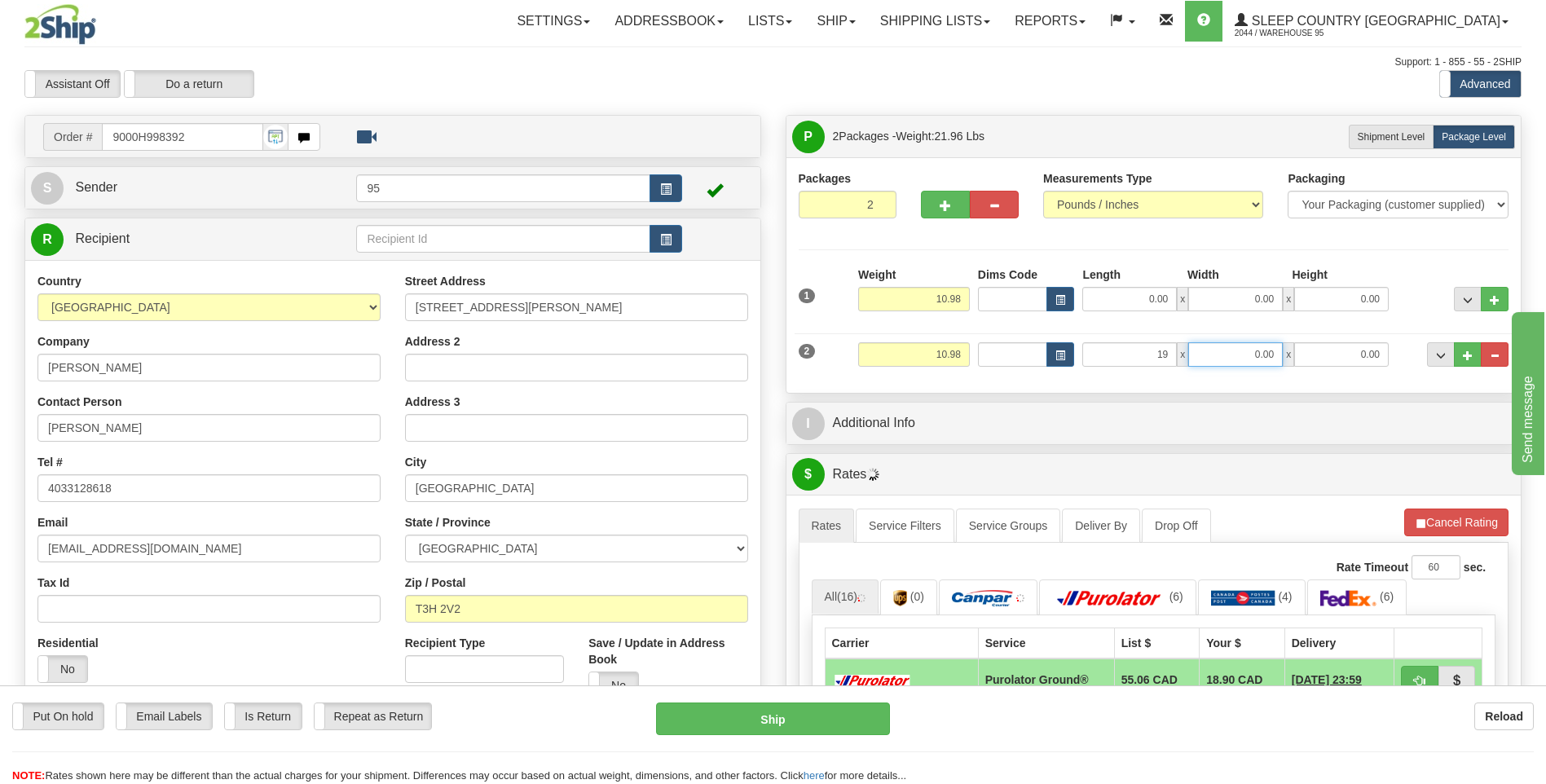
type input "19.00"
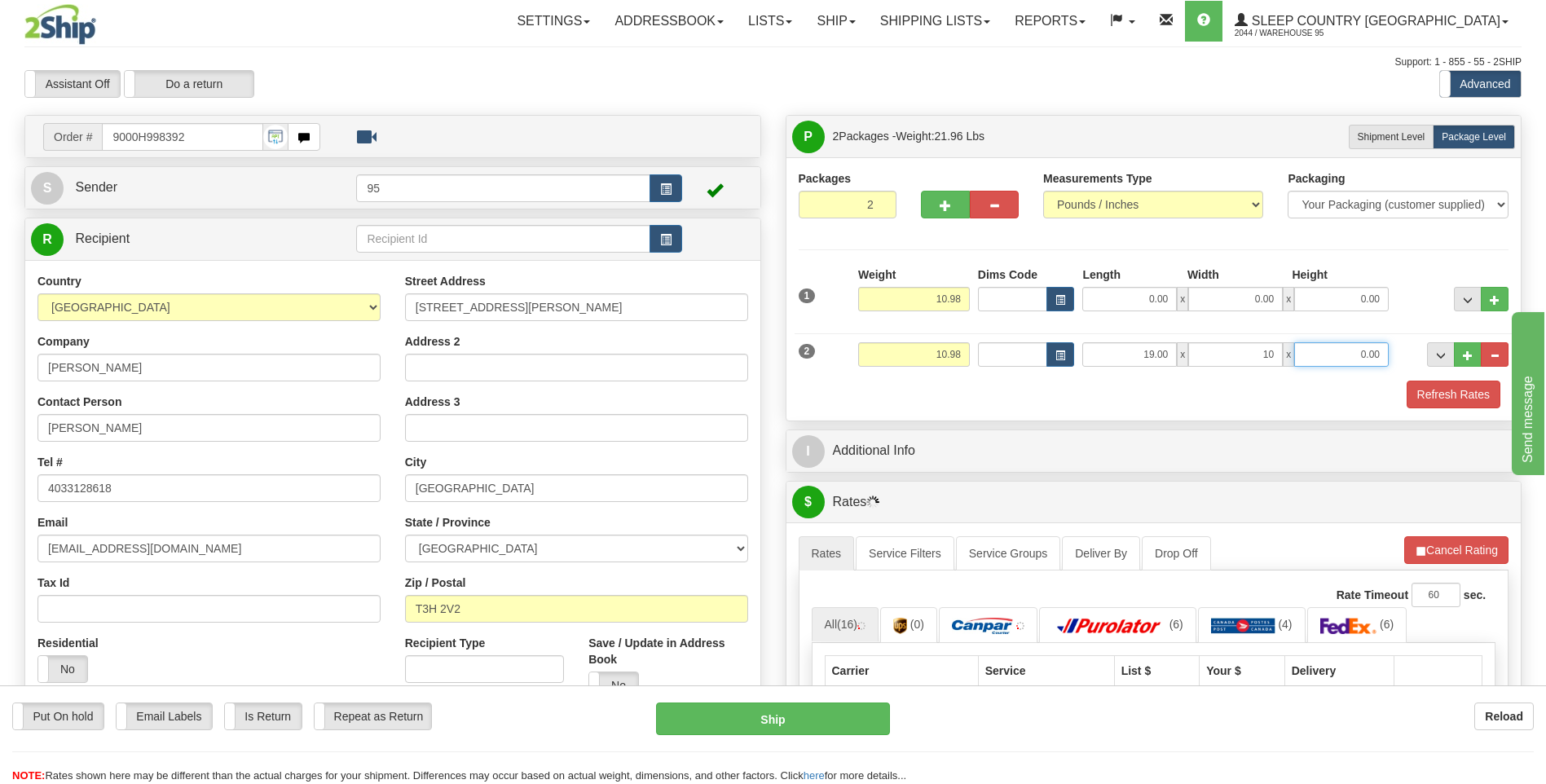
type input "10.00"
type input "1.00"
drag, startPoint x: 1276, startPoint y: 355, endPoint x: 1134, endPoint y: 365, distance: 142.4
click at [1134, 365] on div "19.00 x 10.00 x 1.00" at bounding box center [1234, 354] width 306 height 25
type input "20.00"
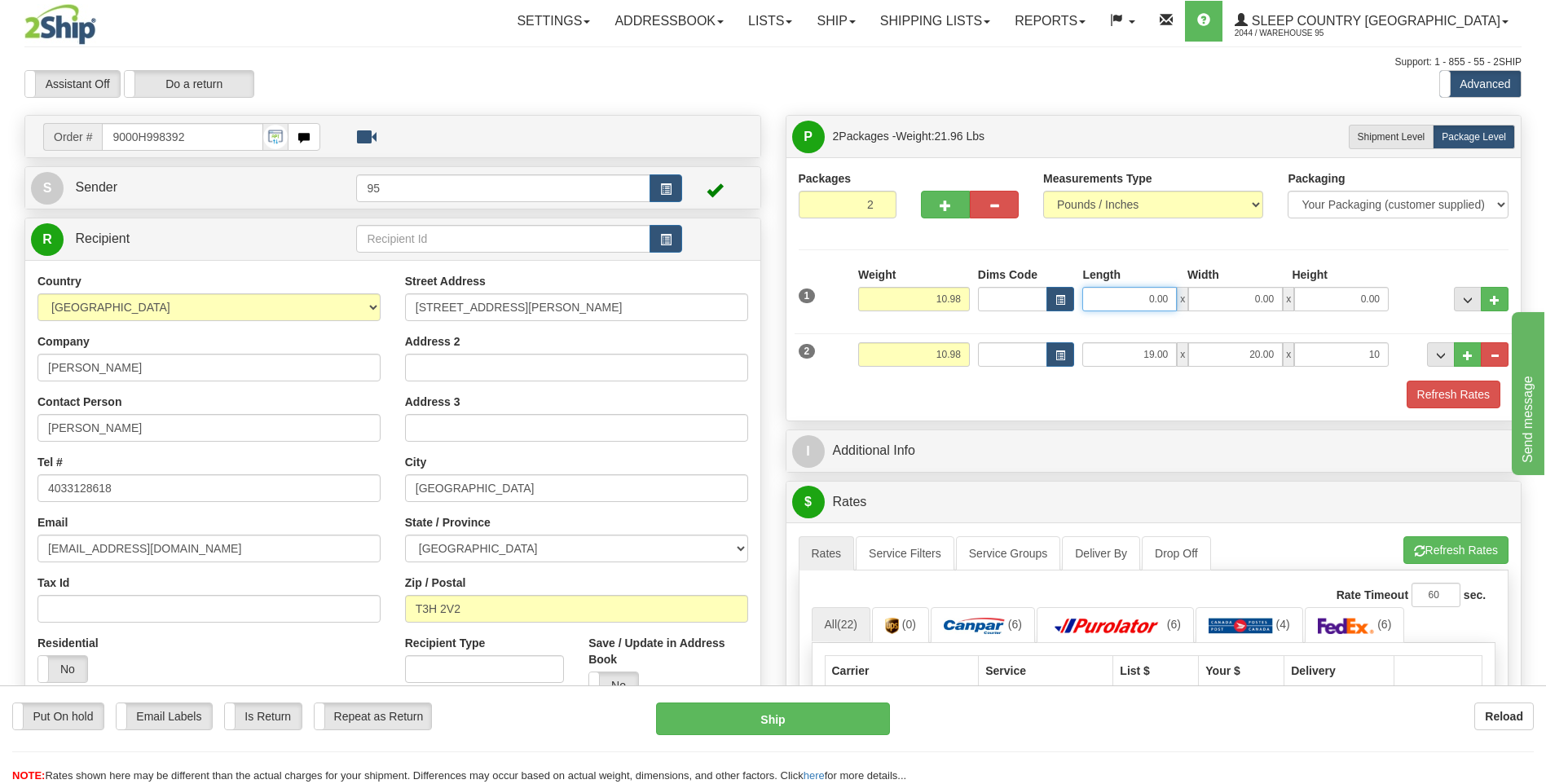
type input "10.00"
drag, startPoint x: 1170, startPoint y: 301, endPoint x: 901, endPoint y: 317, distance: 269.5
click at [903, 315] on div "1 Weight 10.98 Dims Code x x" at bounding box center [1154, 295] width 719 height 58
type input "19.00"
type input "20.00"
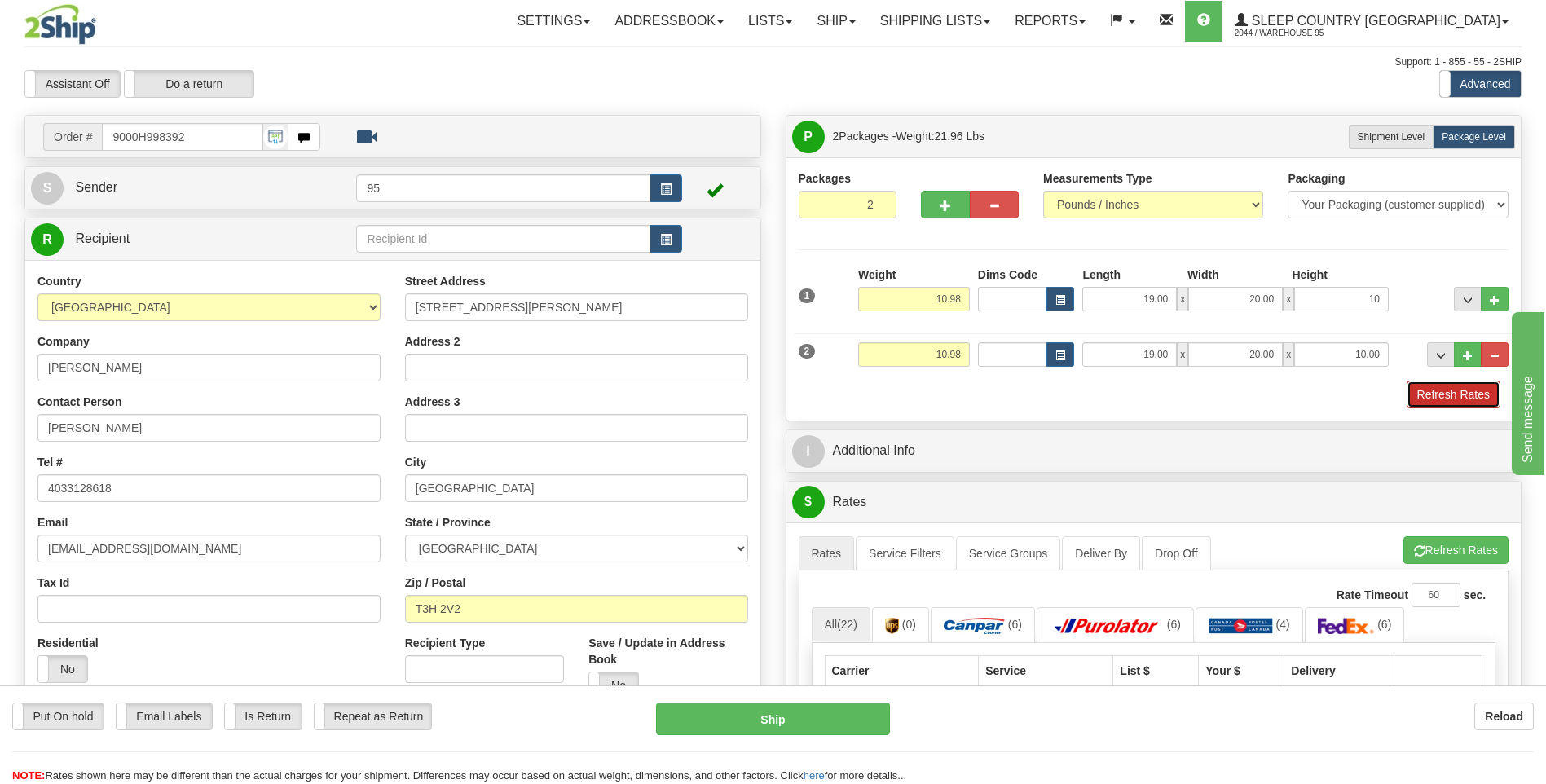
type input "10.00"
click at [1452, 398] on button "Refresh Rates" at bounding box center [1453, 394] width 94 height 28
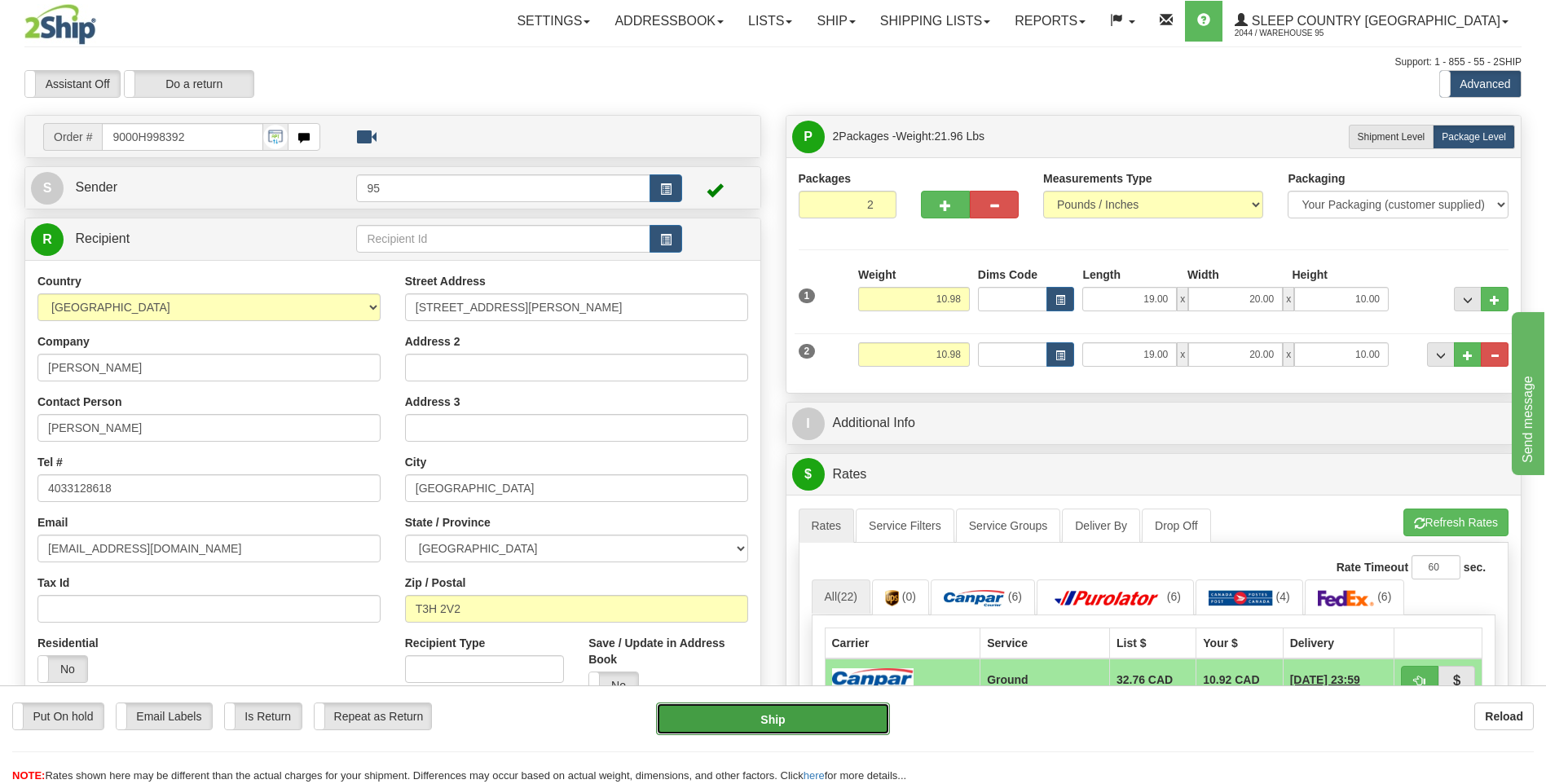
click at [756, 710] on button "Ship" at bounding box center [773, 718] width 233 height 32
type input "1"
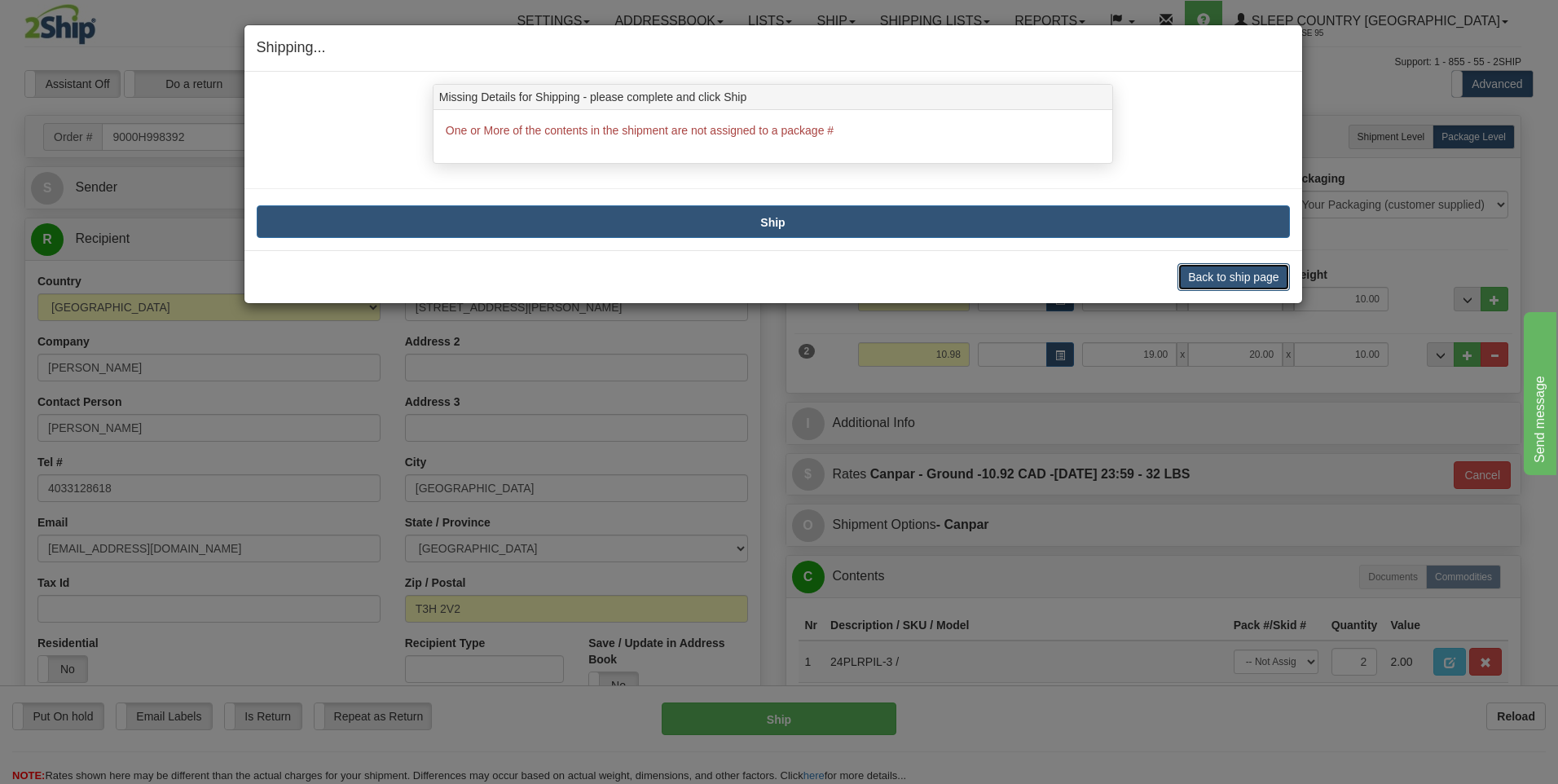
click at [1225, 285] on button "Back to ship page" at bounding box center [1233, 277] width 111 height 28
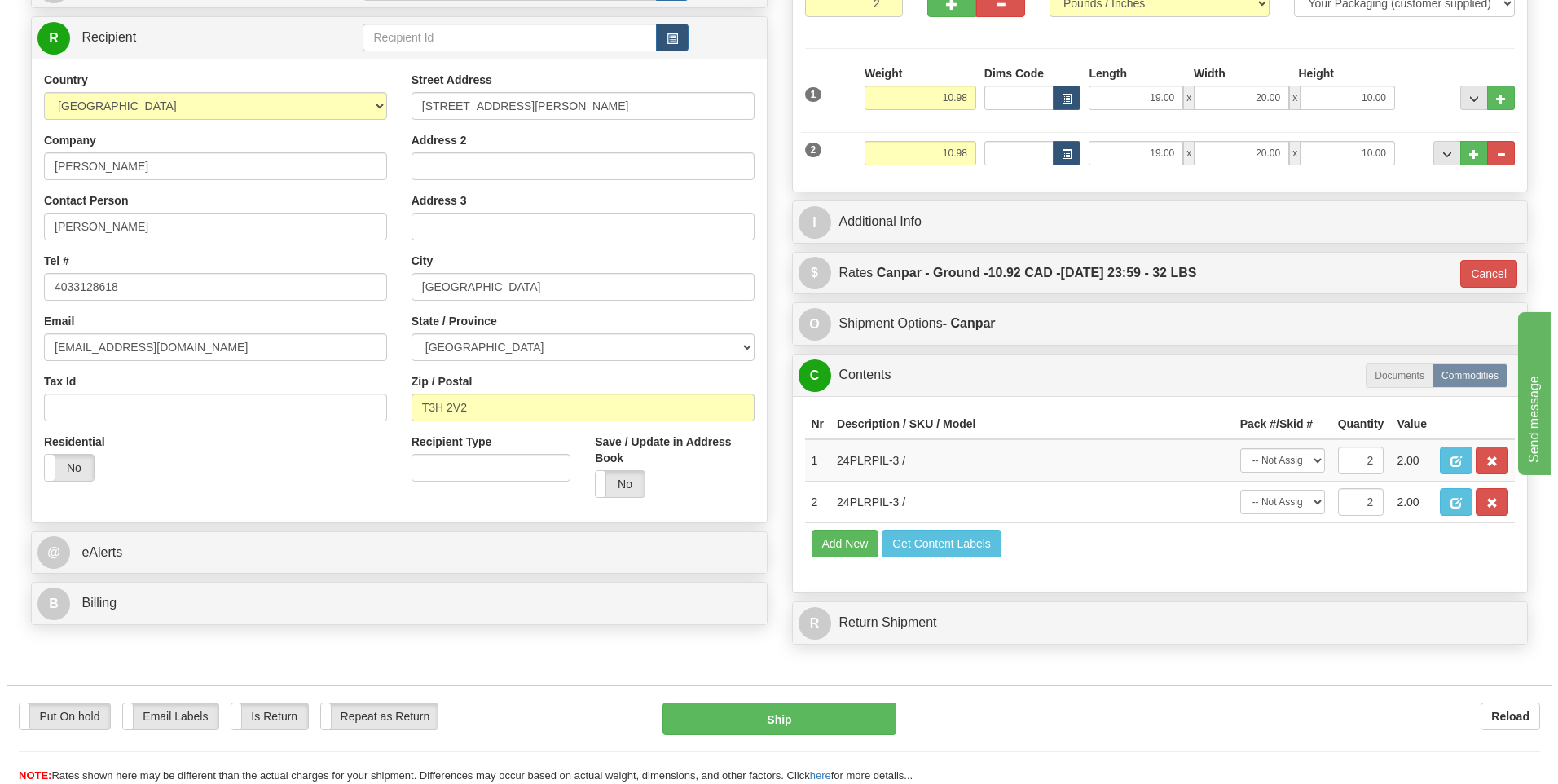
scroll to position [244, 0]
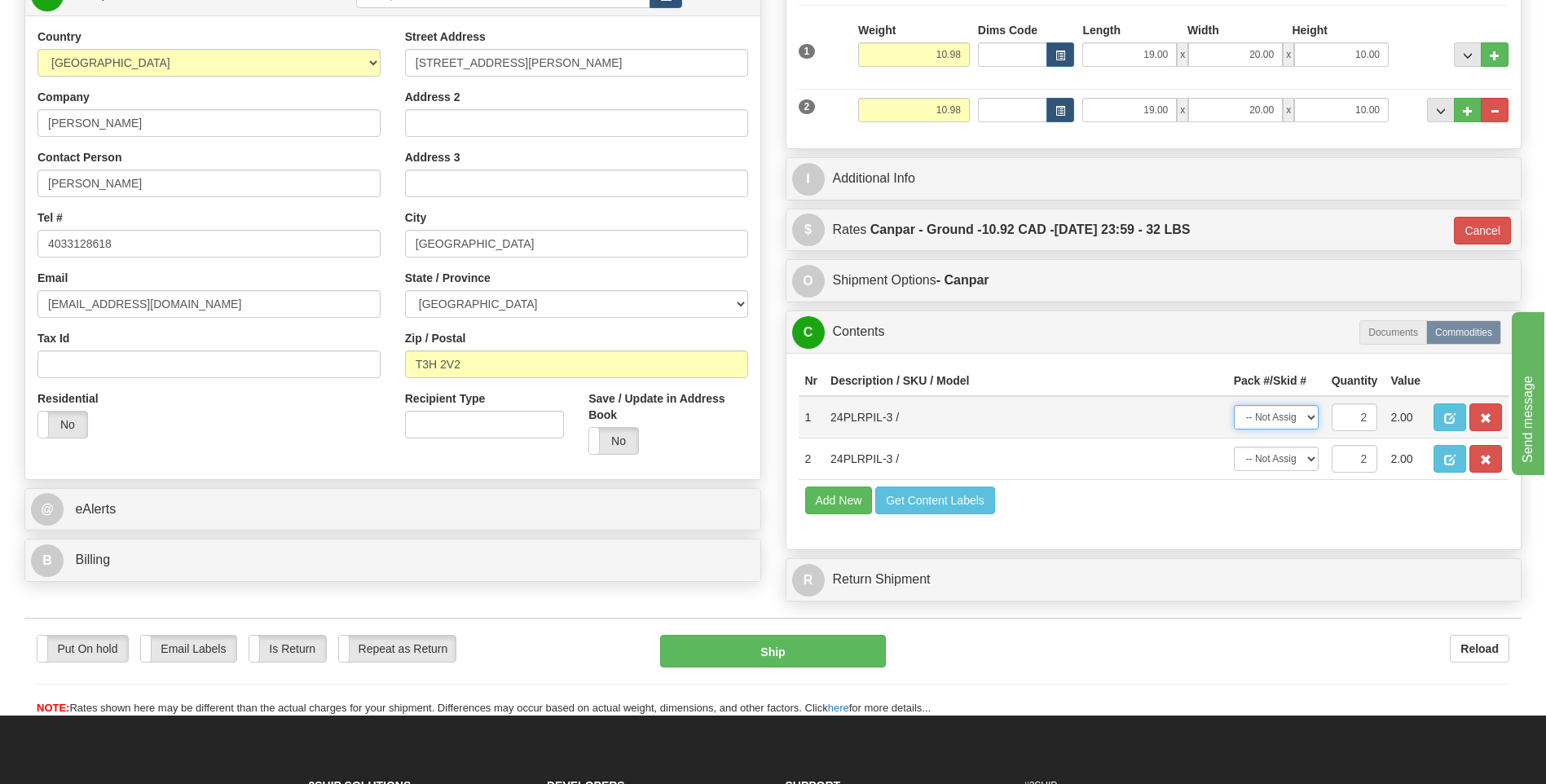
drag, startPoint x: 1313, startPoint y: 414, endPoint x: 1310, endPoint y: 422, distance: 8.5
click at [1313, 414] on select "-- Not Assigned -- Package 1 Package 2 Split" at bounding box center [1276, 417] width 85 height 25
select select "0"
click at [1233, 405] on select "-- Not Assigned -- Package 1 Package 2 Split" at bounding box center [1276, 417] width 85 height 25
click at [1302, 460] on select "-- Not Assigned -- Package 1 Package 2 Split" at bounding box center [1276, 459] width 85 height 25
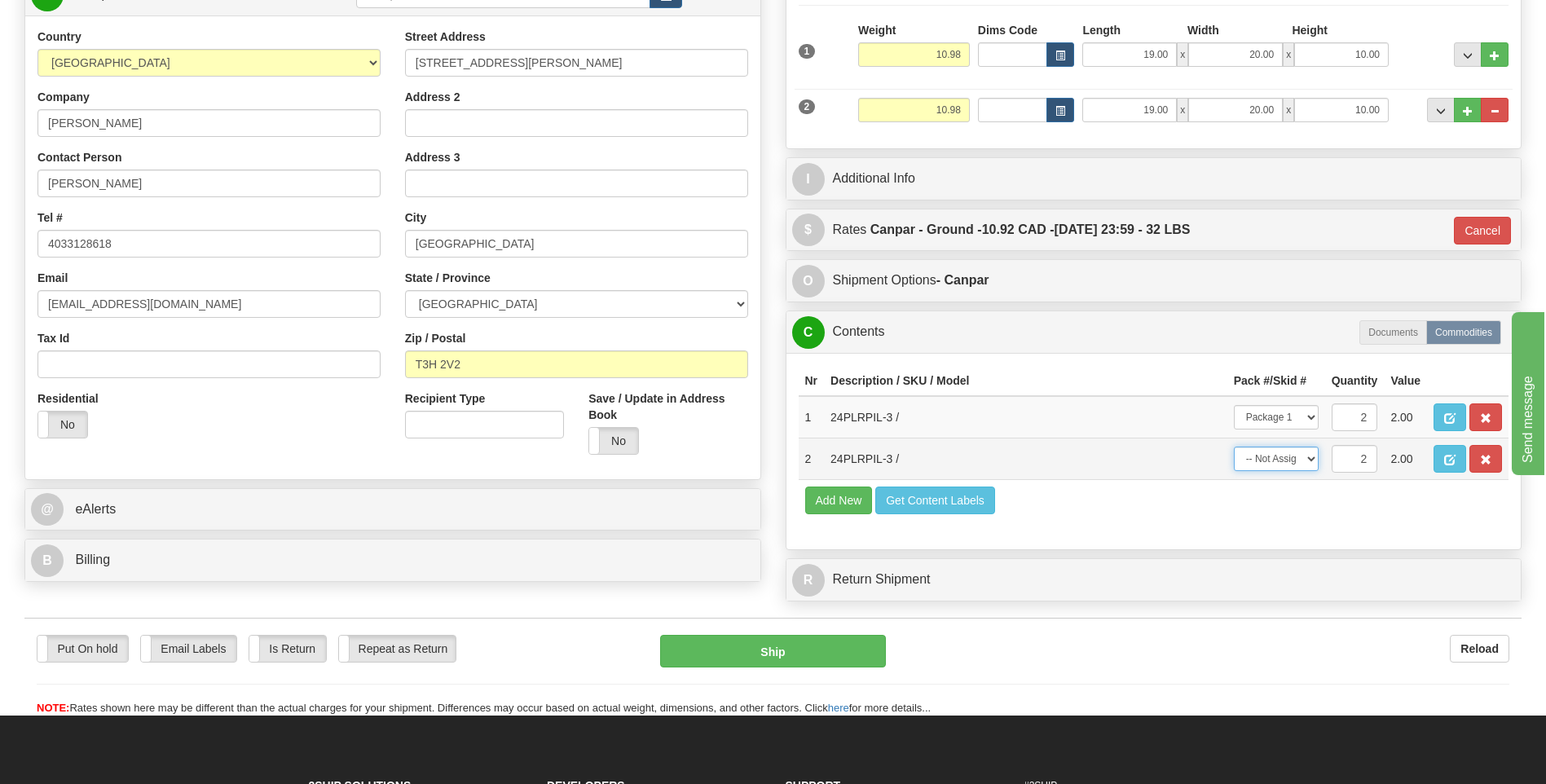
select select "1"
click at [1233, 447] on select "-- Not Assigned -- Package 1 Package 2 Split" at bounding box center [1276, 459] width 85 height 25
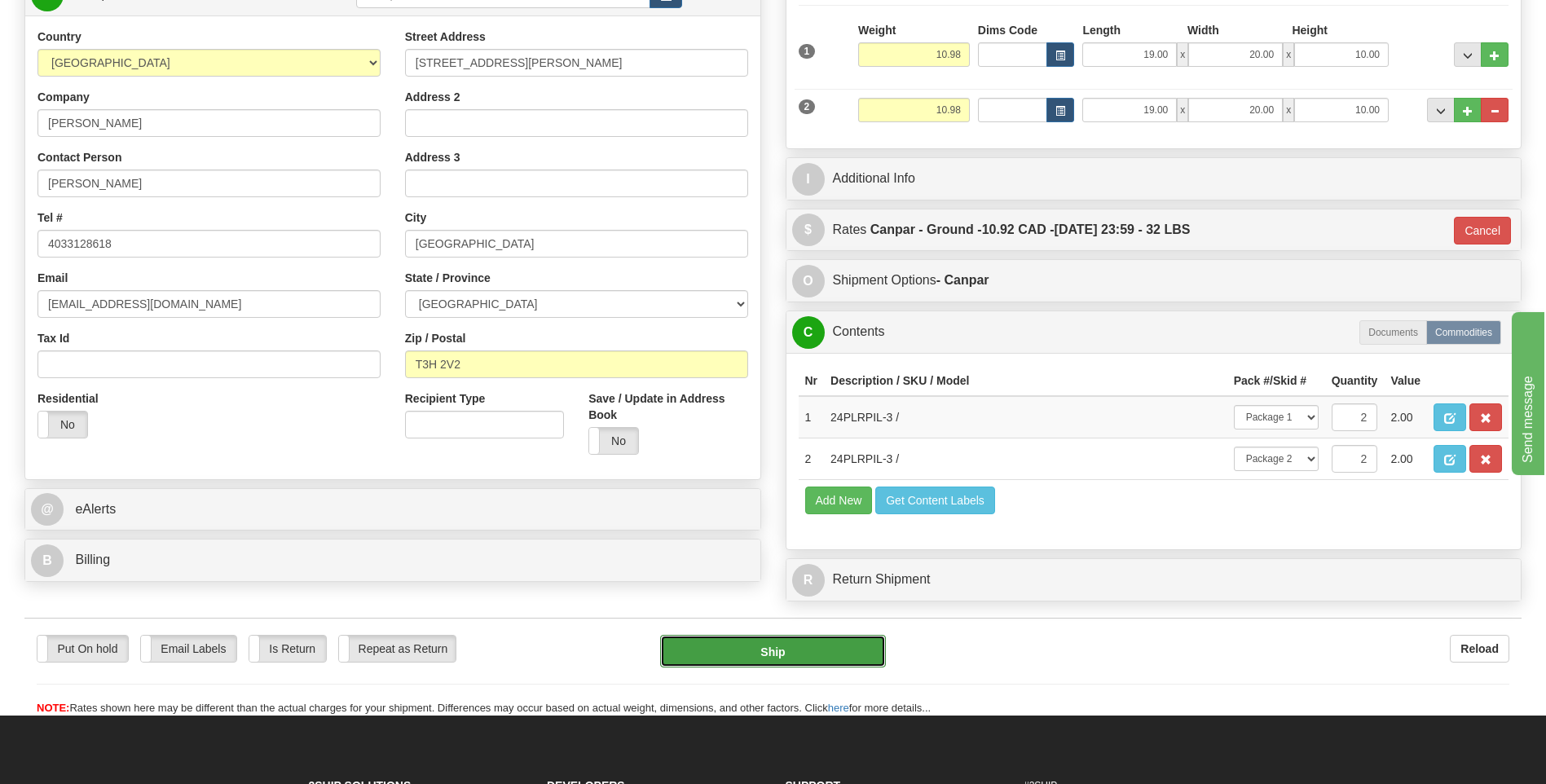
click at [751, 655] on button "Ship" at bounding box center [772, 651] width 225 height 32
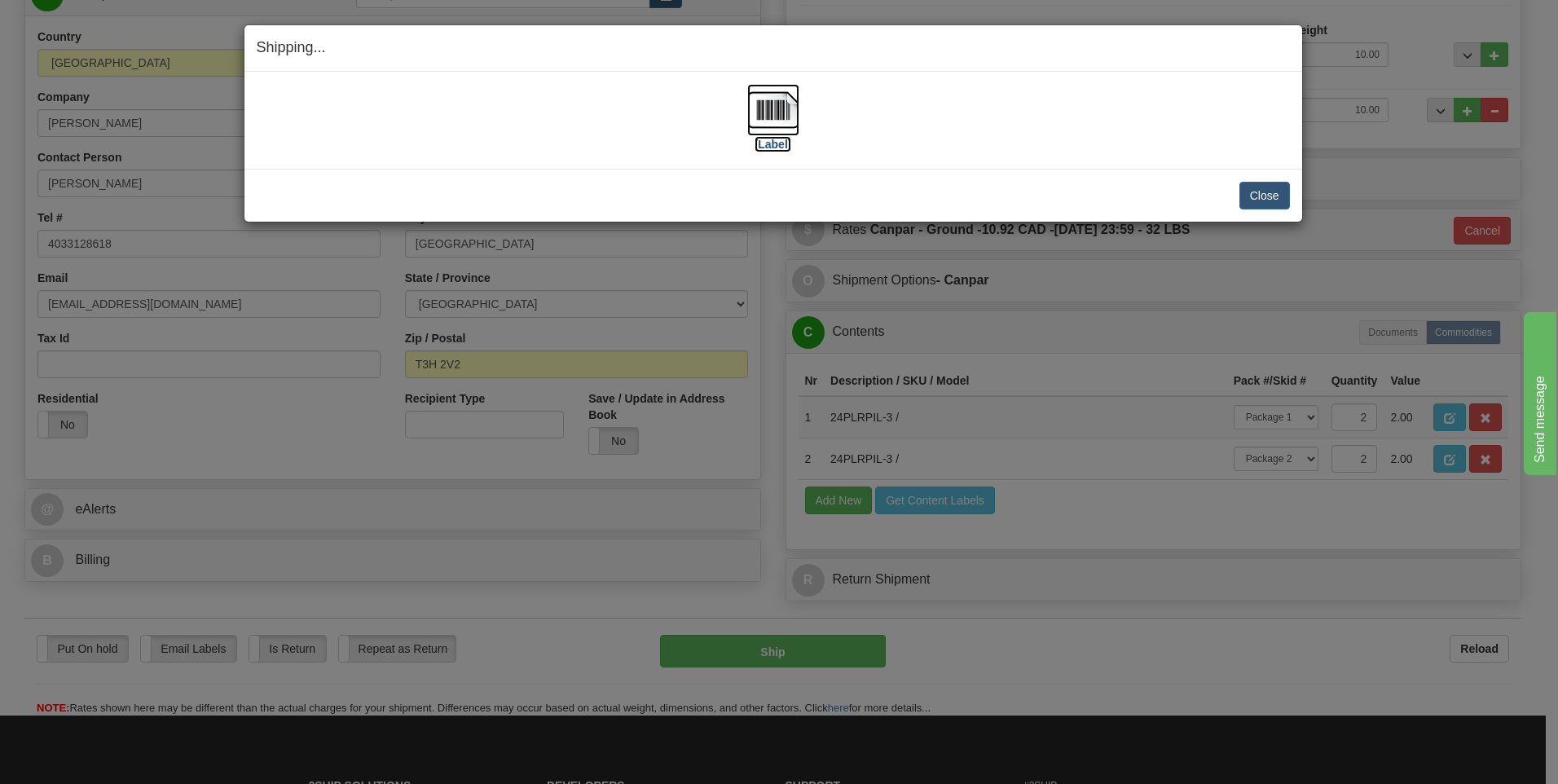
click at [779, 115] on img at bounding box center [773, 109] width 52 height 52
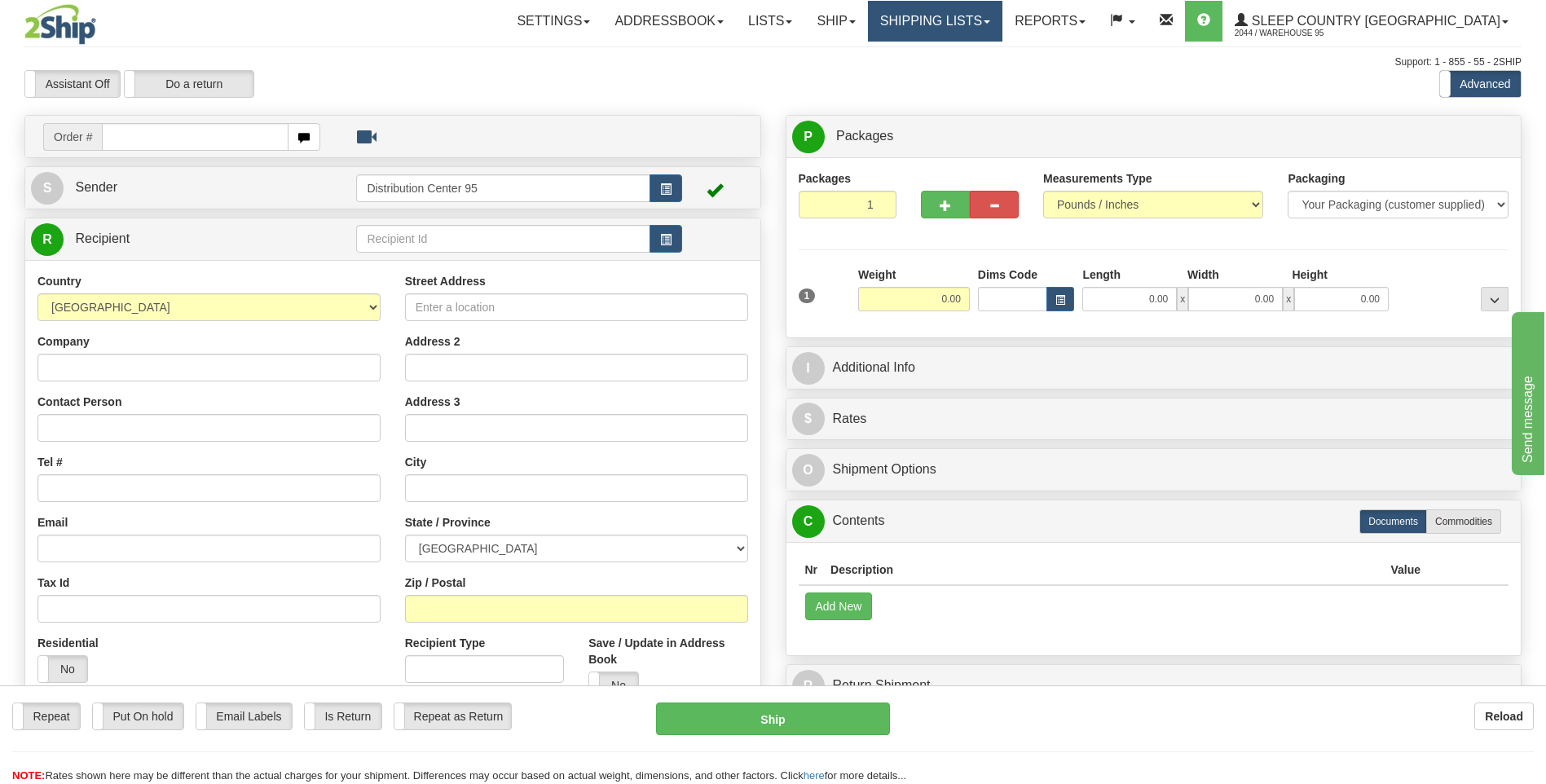
click at [998, 22] on link "Shipping lists" at bounding box center [935, 21] width 134 height 40
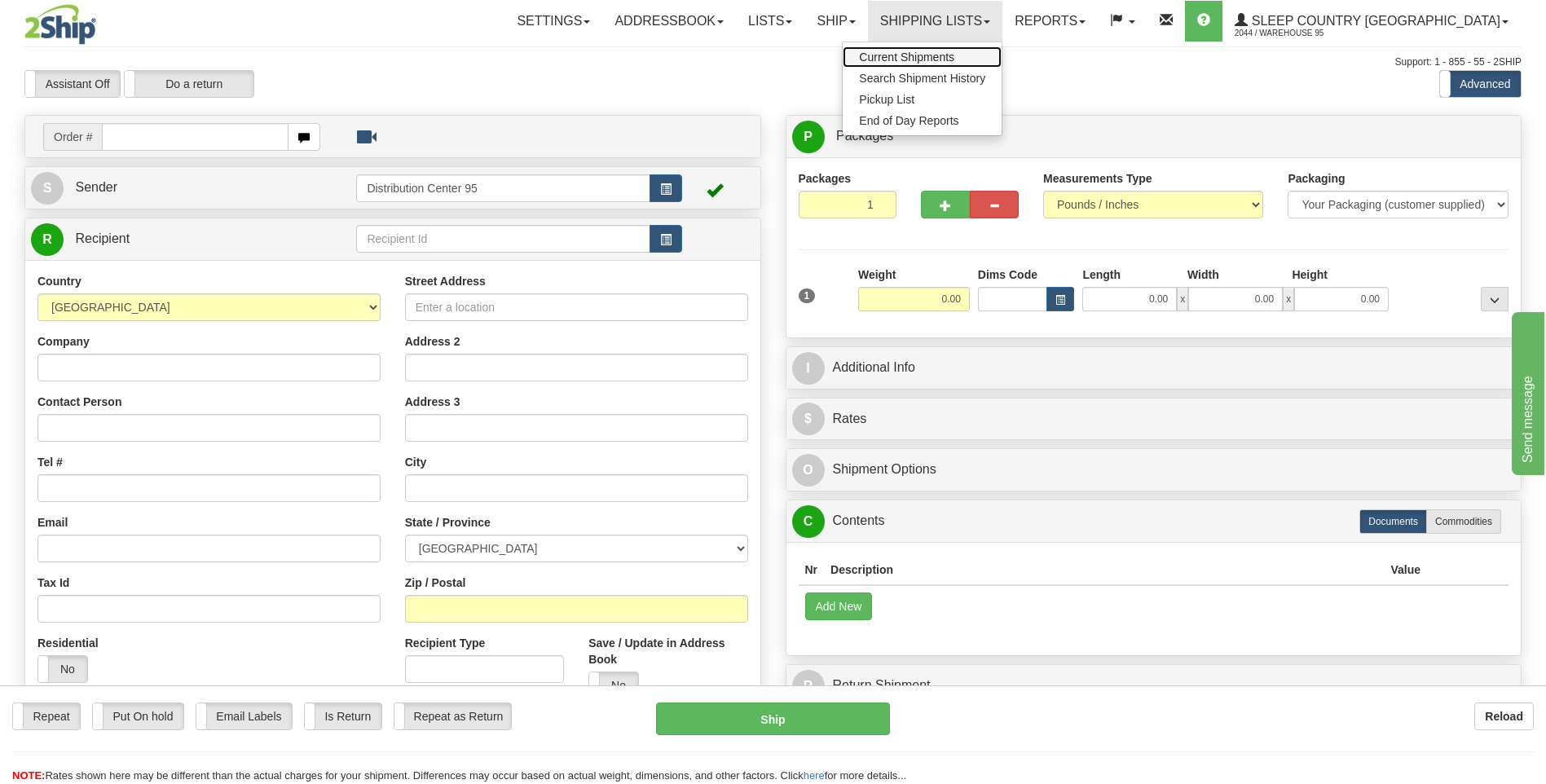
click at [954, 55] on span "Current Shipments" at bounding box center [906, 57] width 96 height 13
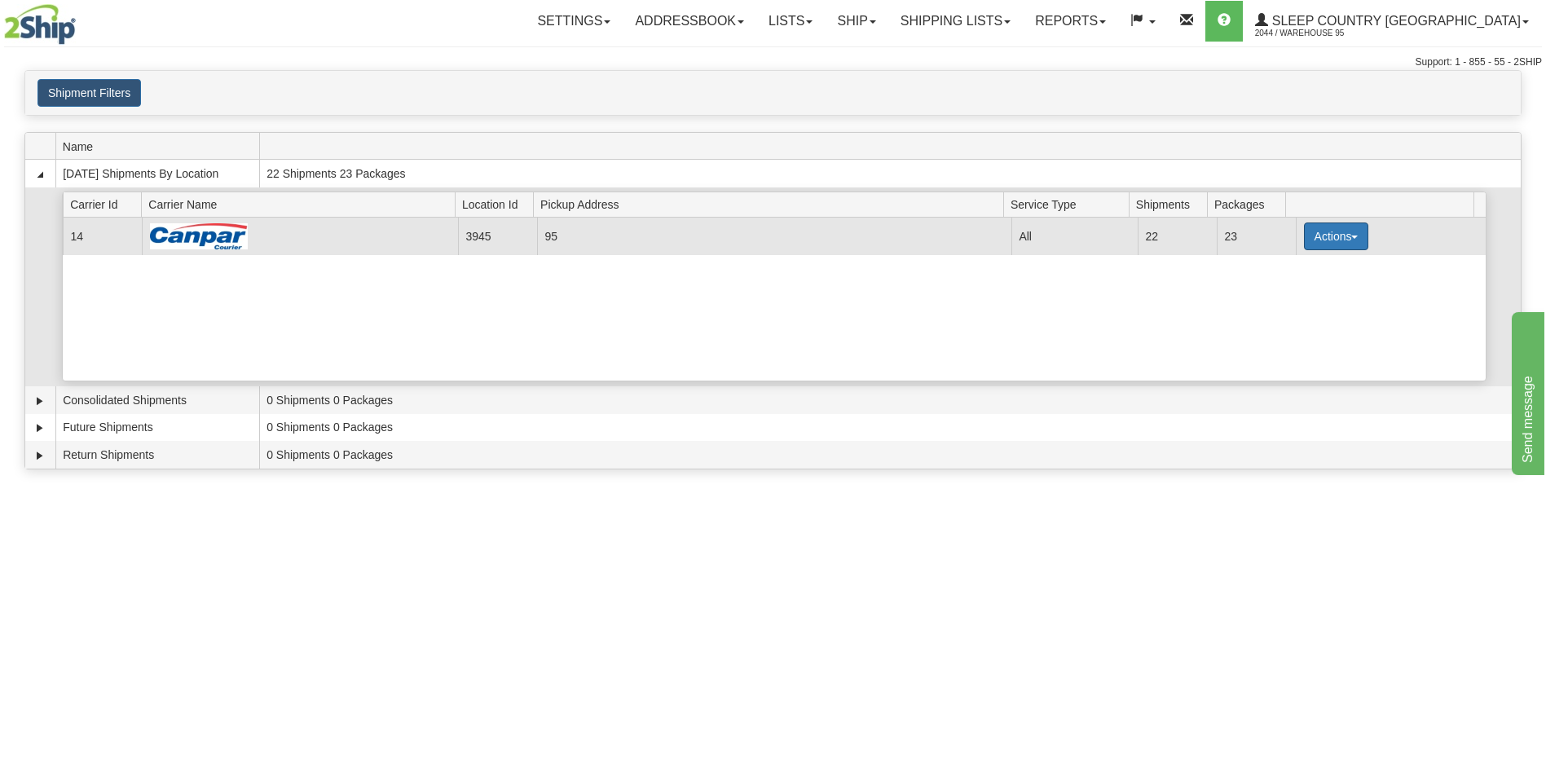
click at [1341, 226] on button "Actions" at bounding box center [1336, 236] width 65 height 28
click at [1281, 290] on span "Close" at bounding box center [1271, 288] width 38 height 11
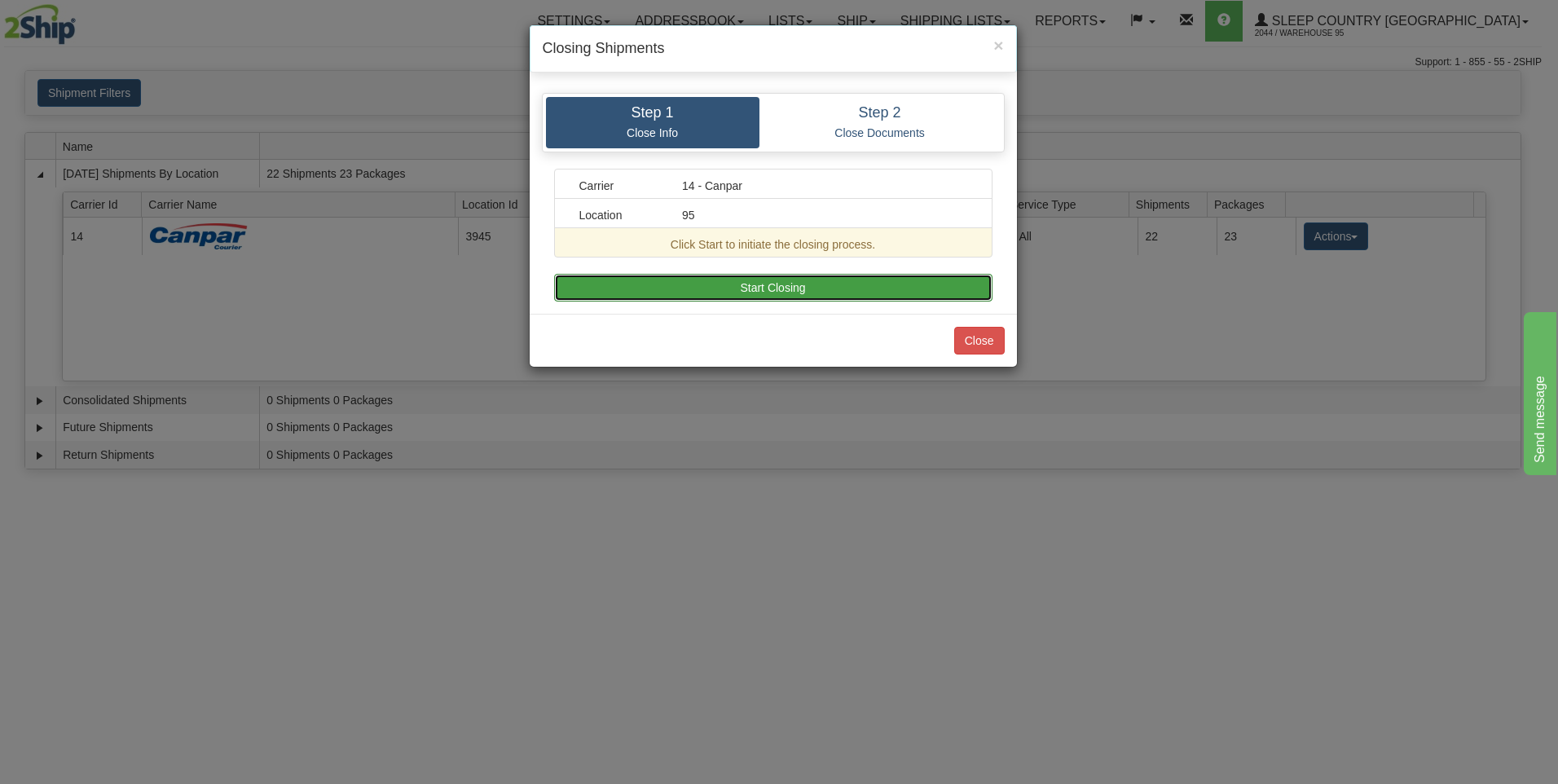
click at [757, 290] on button "Start Closing" at bounding box center [773, 288] width 438 height 28
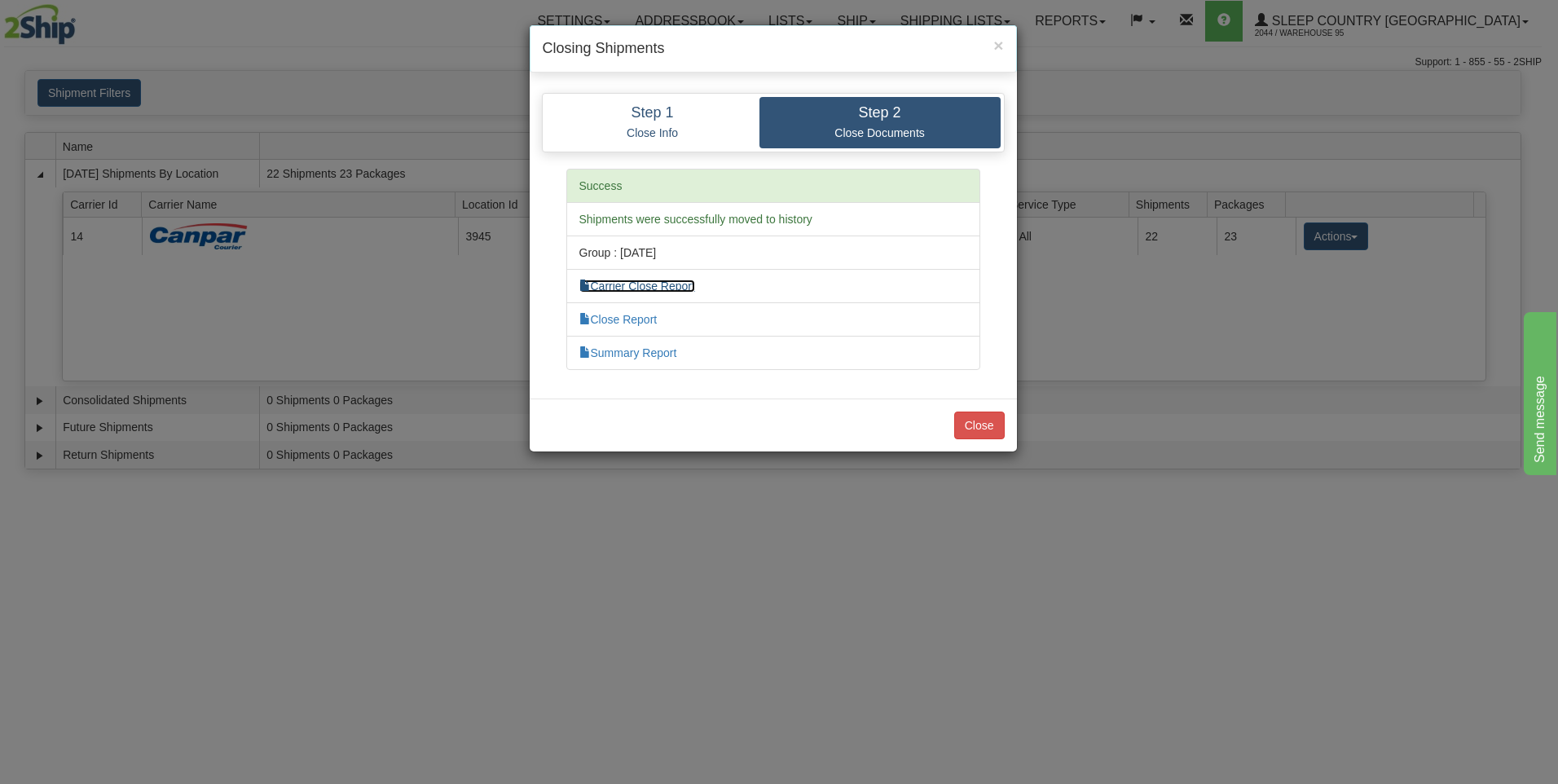
click at [671, 289] on link "Carrier Close Report" at bounding box center [637, 286] width 116 height 13
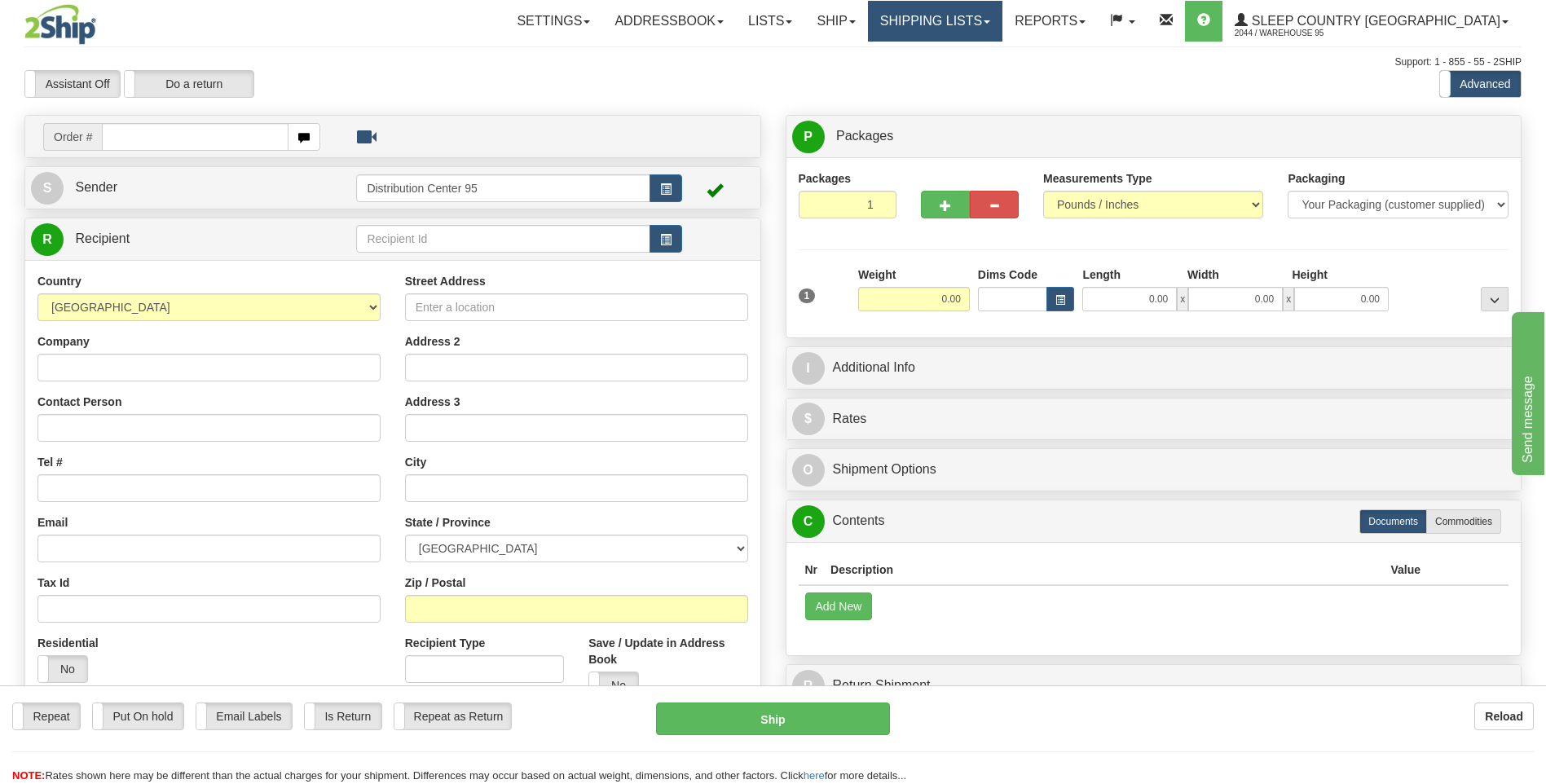
click at [1002, 11] on link "Shipping lists" at bounding box center [935, 21] width 134 height 40
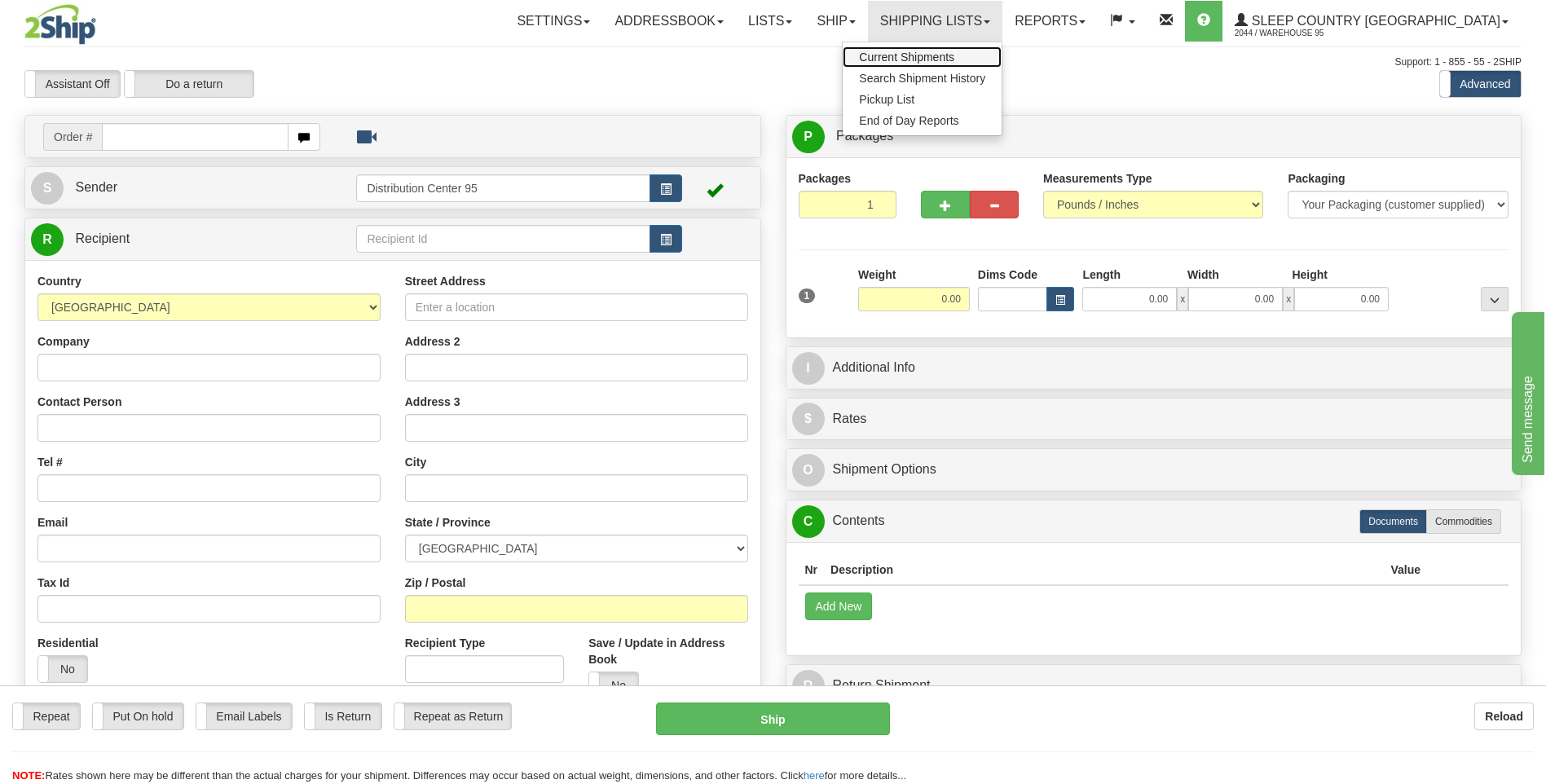
click at [954, 51] on span "Current Shipments" at bounding box center [906, 57] width 96 height 13
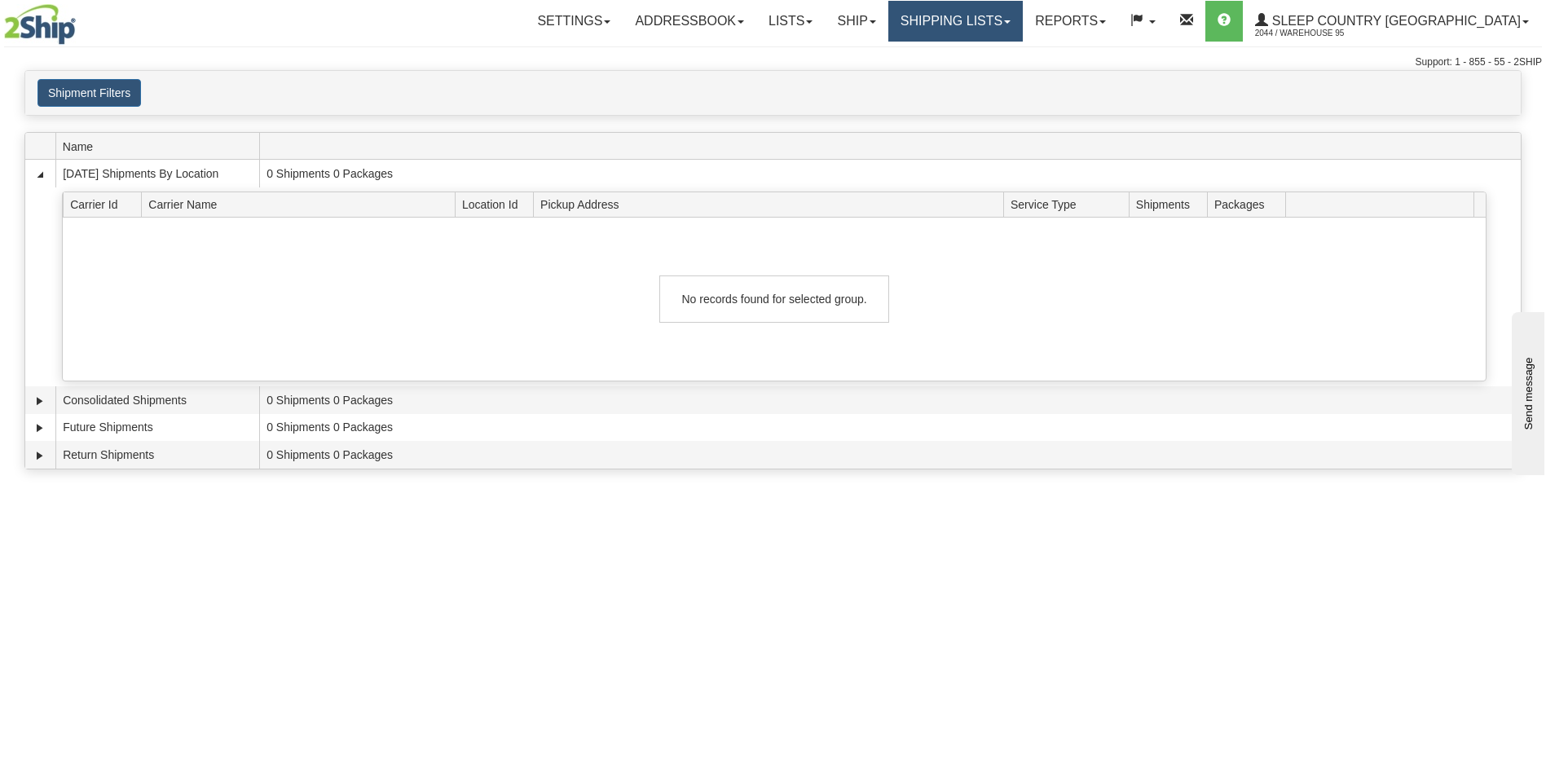
click at [1021, 25] on link "Shipping lists" at bounding box center [955, 21] width 134 height 40
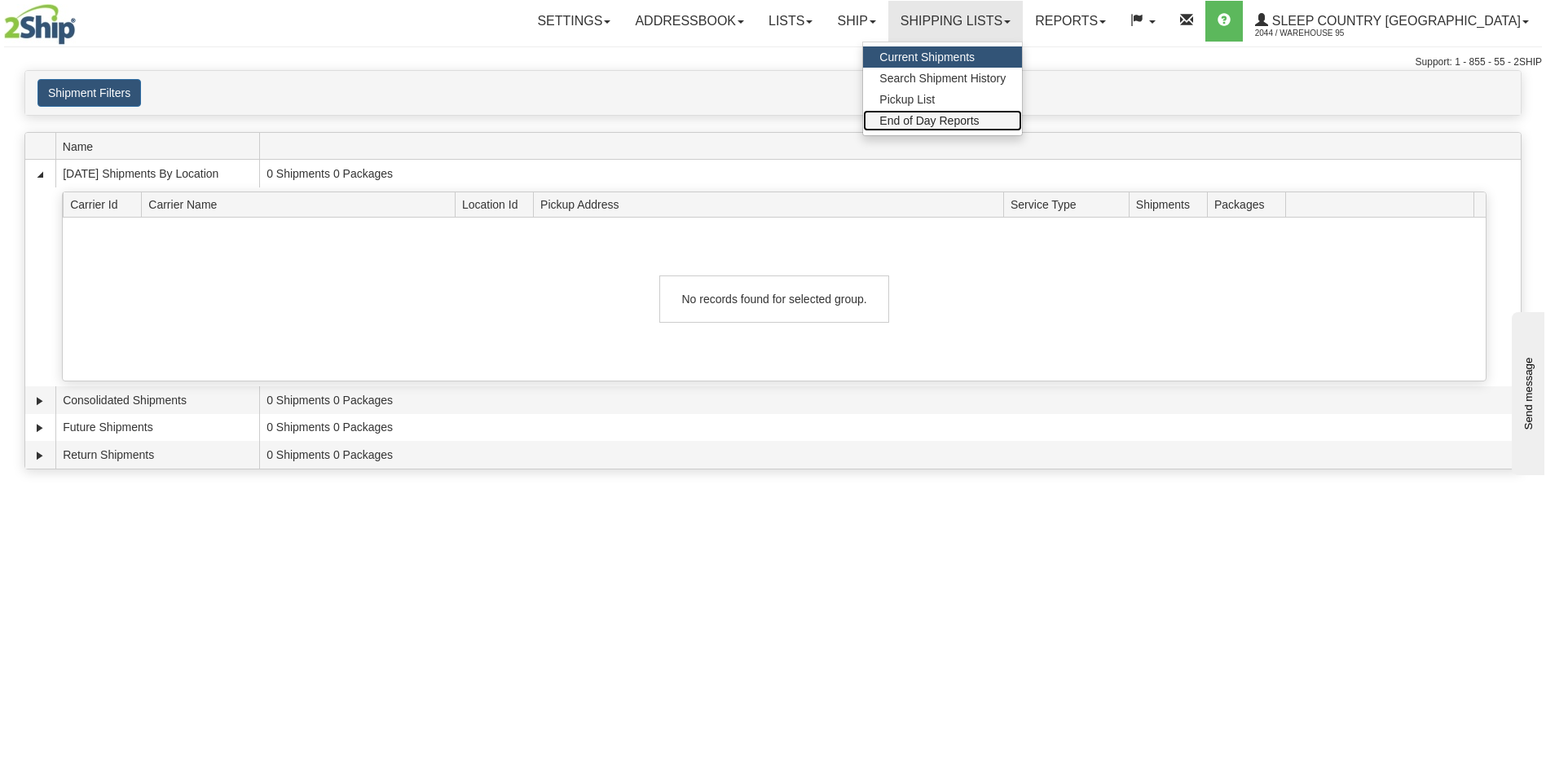
click at [979, 121] on span "End of Day Reports" at bounding box center [928, 120] width 99 height 13
